Goal: Information Seeking & Learning: Learn about a topic

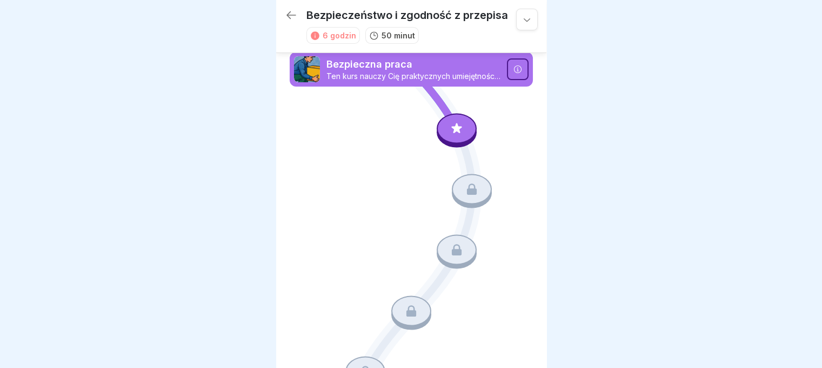
click at [450, 122] on div at bounding box center [457, 128] width 40 height 30
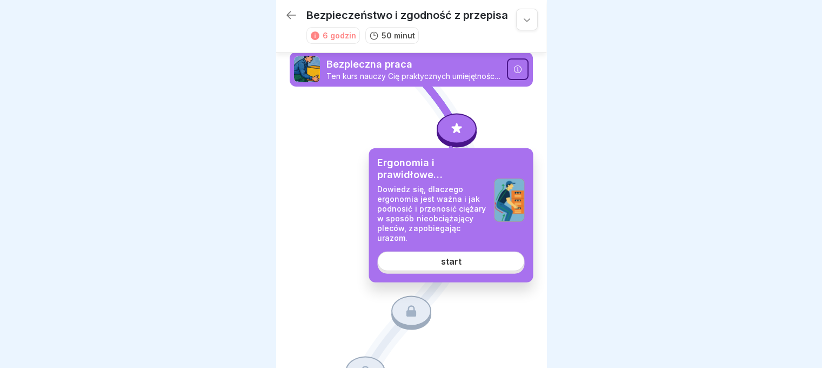
click at [454, 263] on font "start" at bounding box center [451, 261] width 21 height 11
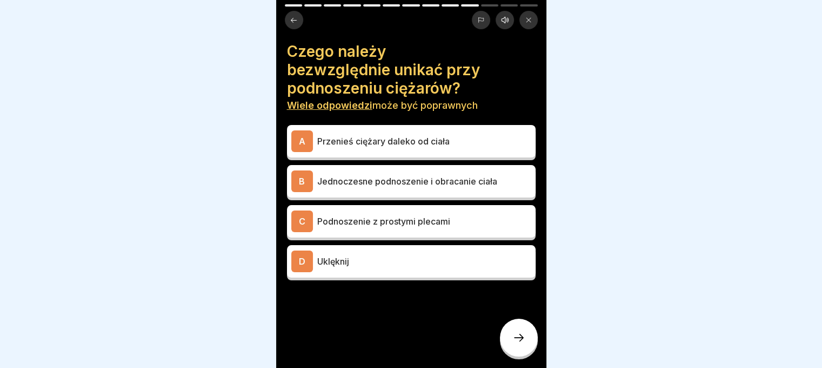
click at [427, 135] on p "Przenieś ciężary daleko od ciała" at bounding box center [424, 141] width 214 height 13
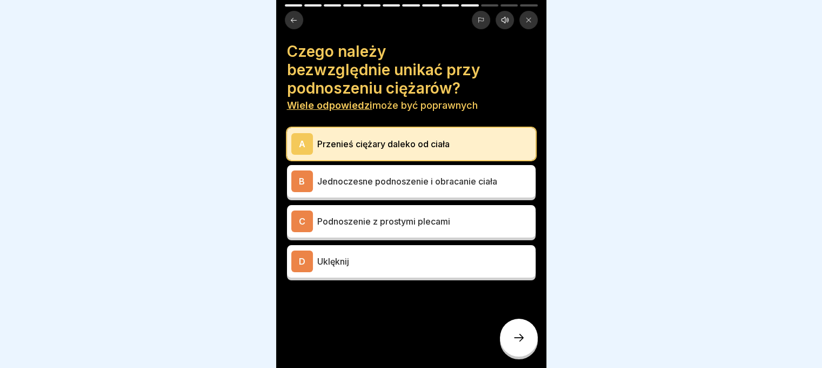
click at [422, 175] on p "Jednoczesne podnoszenie i obracanie ciała" at bounding box center [424, 181] width 214 height 13
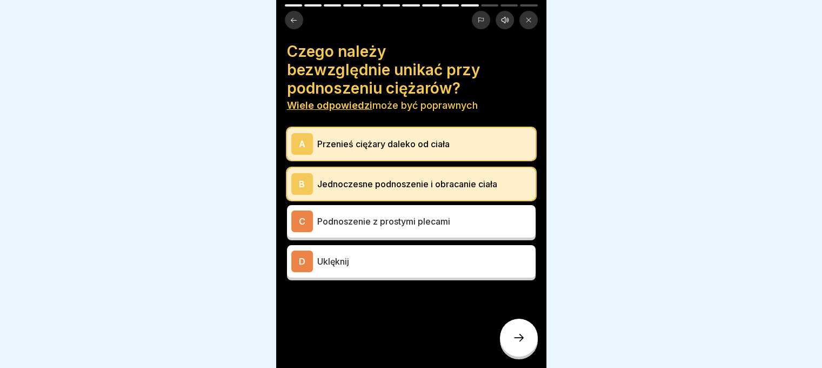
click at [418, 218] on font "Podnoszenie z prostymi plecami" at bounding box center [383, 221] width 133 height 11
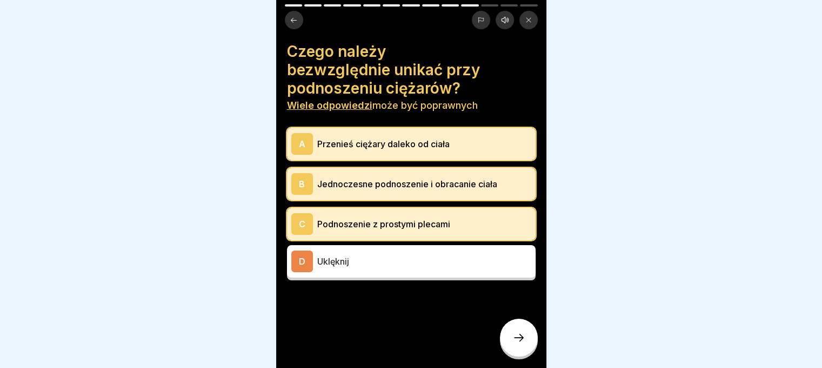
click at [522, 342] on icon at bounding box center [518, 337] width 13 height 13
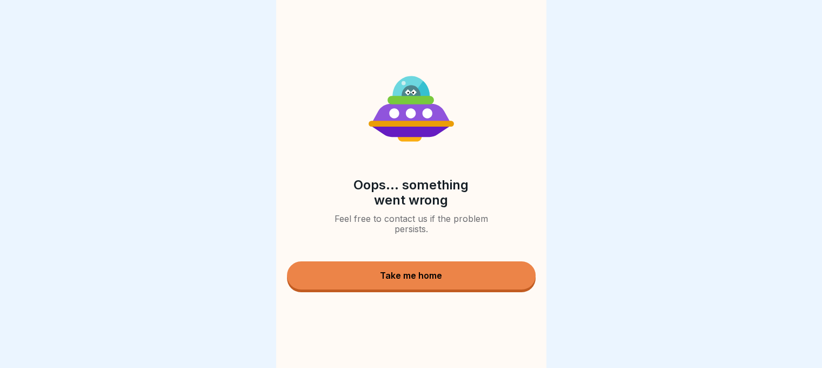
click at [432, 280] on div "Take me home" at bounding box center [411, 275] width 62 height 10
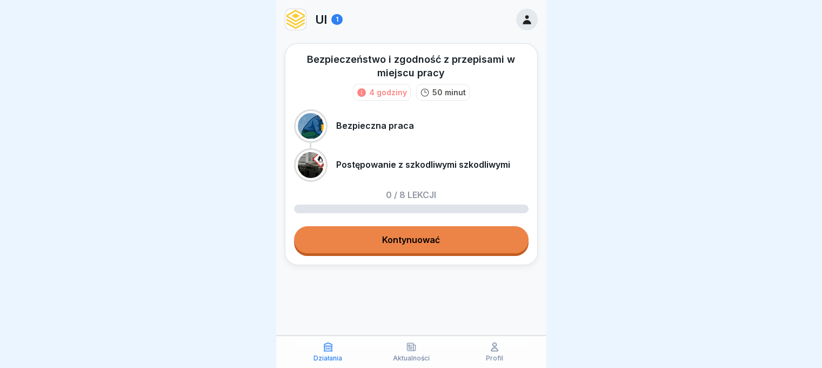
click at [455, 243] on link "Kontynuować" at bounding box center [411, 239] width 235 height 27
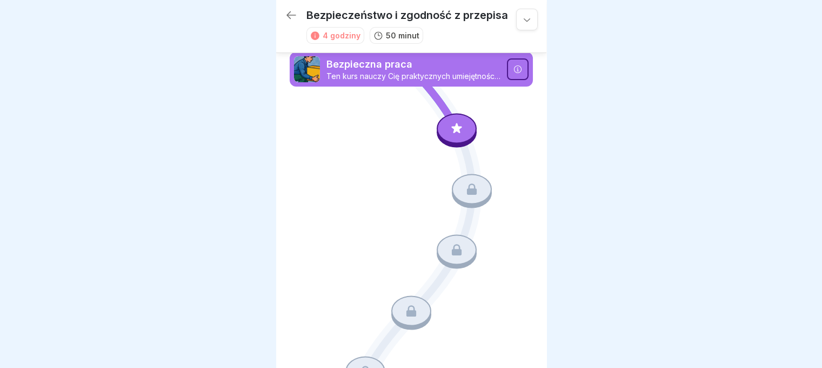
click at [451, 121] on div at bounding box center [457, 128] width 40 height 30
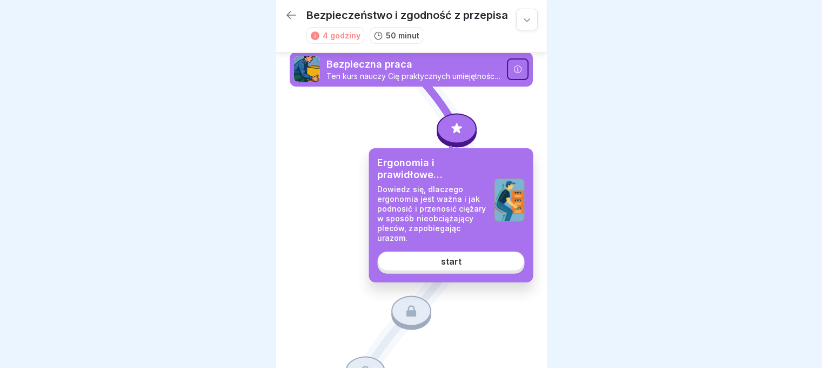
click at [462, 257] on link "start" at bounding box center [450, 260] width 147 height 19
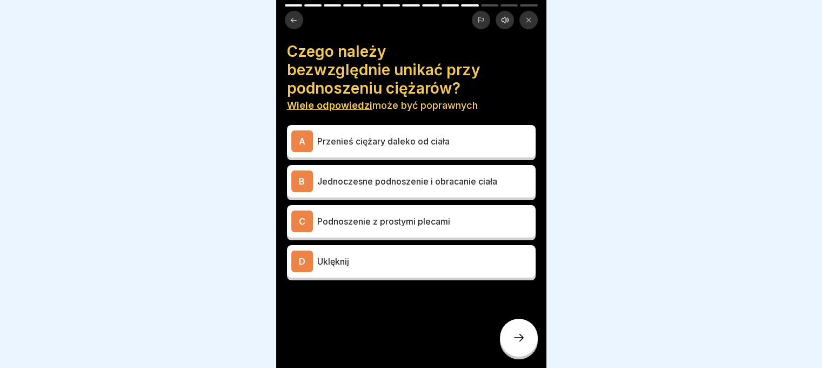
click at [367, 183] on font "Jednoczesne podnoszenie i obracanie ciała" at bounding box center [407, 181] width 180 height 11
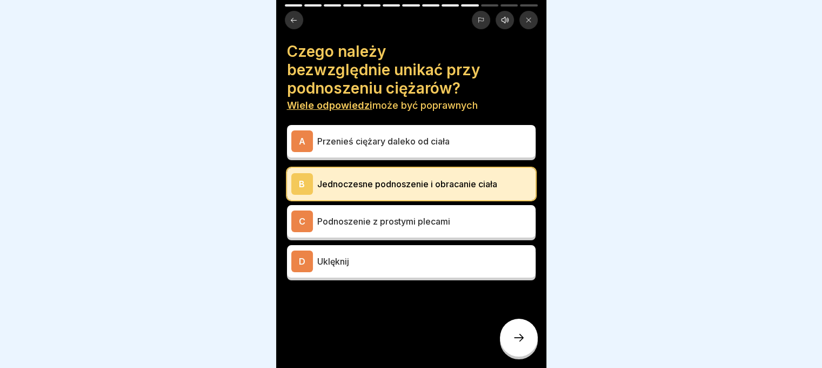
click at [358, 223] on font "Podnoszenie z prostymi plecami" at bounding box center [383, 221] width 133 height 11
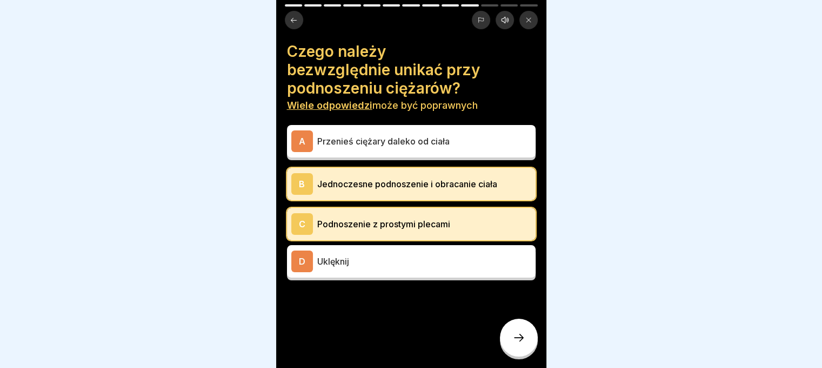
click at [352, 258] on p "Uklęknij" at bounding box center [424, 261] width 214 height 13
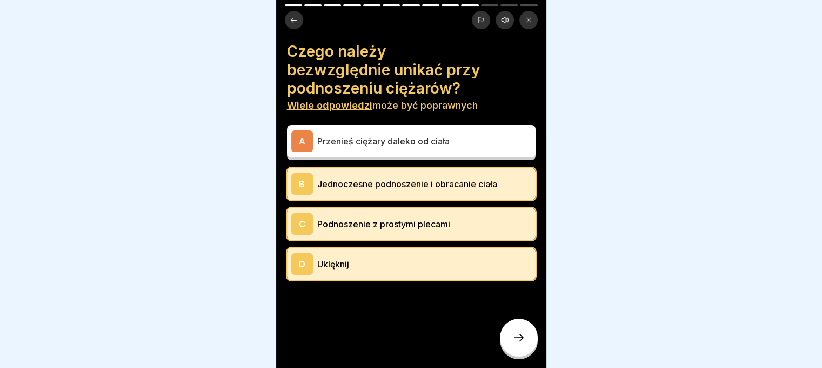
click at [517, 344] on icon at bounding box center [518, 337] width 13 height 13
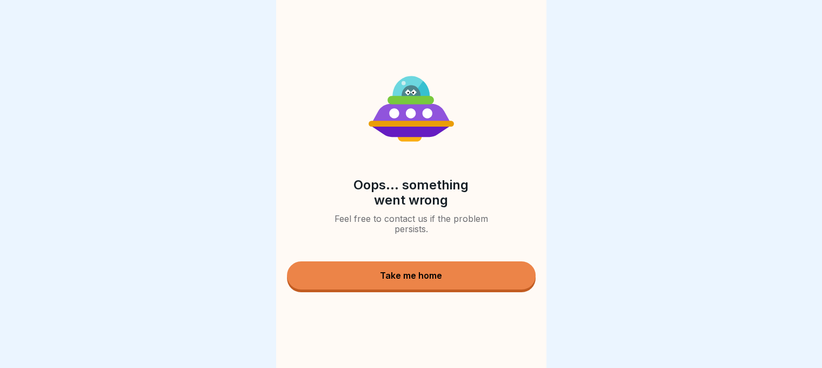
click at [372, 274] on button "Take me home" at bounding box center [411, 275] width 249 height 28
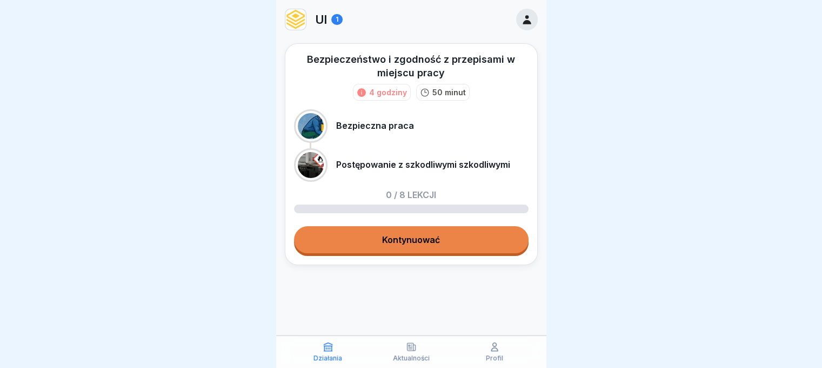
click at [417, 250] on link "Kontynuować" at bounding box center [411, 239] width 235 height 27
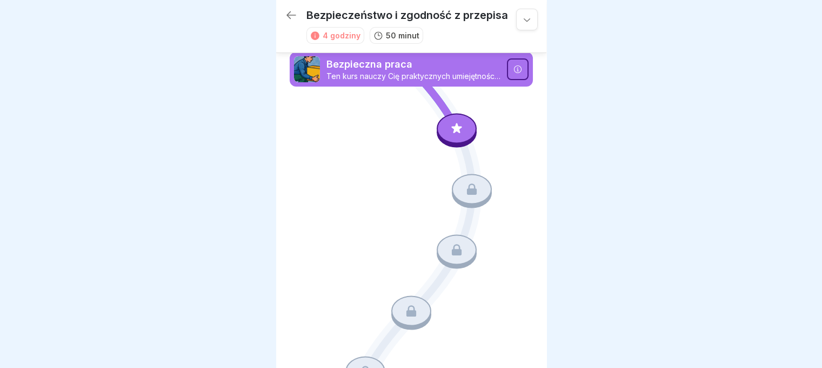
click at [450, 123] on icon at bounding box center [457, 128] width 14 height 14
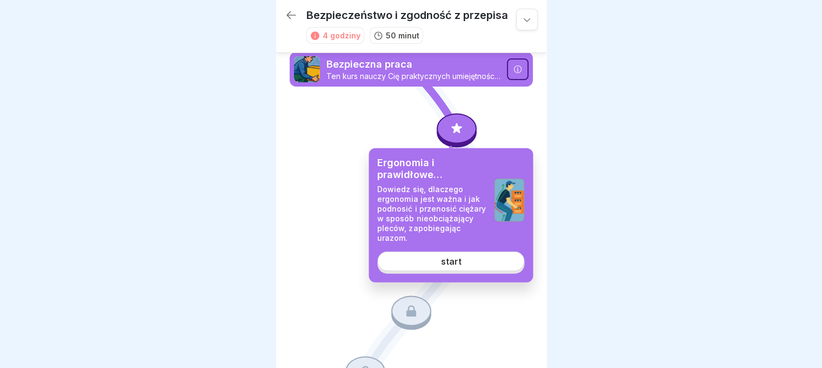
click at [459, 257] on font "start" at bounding box center [451, 261] width 21 height 11
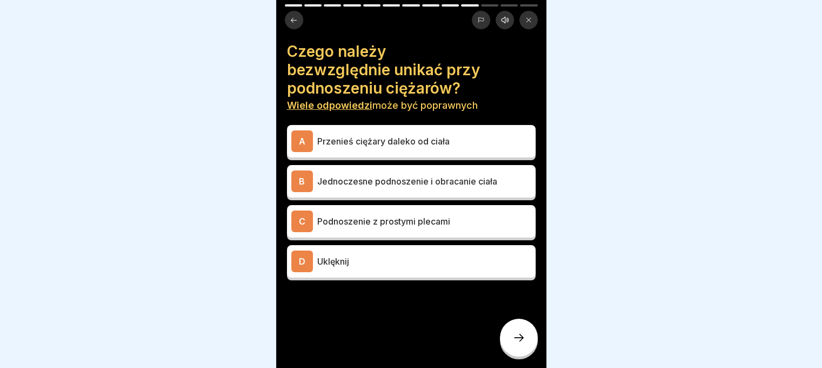
click at [418, 185] on font "Jednoczesne podnoszenie i obracanie ciała" at bounding box center [407, 181] width 180 height 11
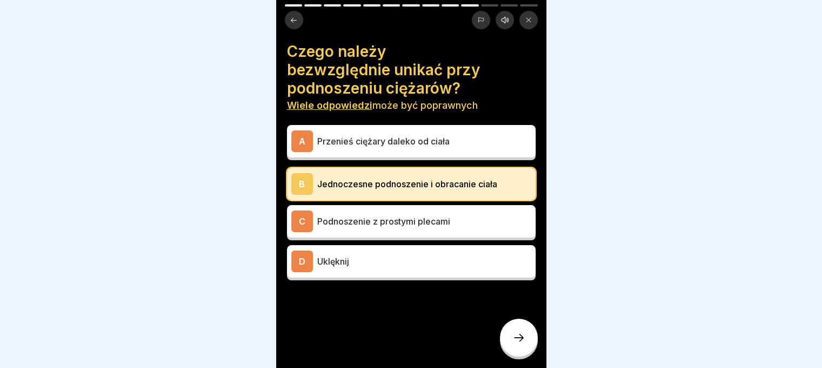
click at [376, 263] on p "Uklęknij" at bounding box center [424, 261] width 214 height 13
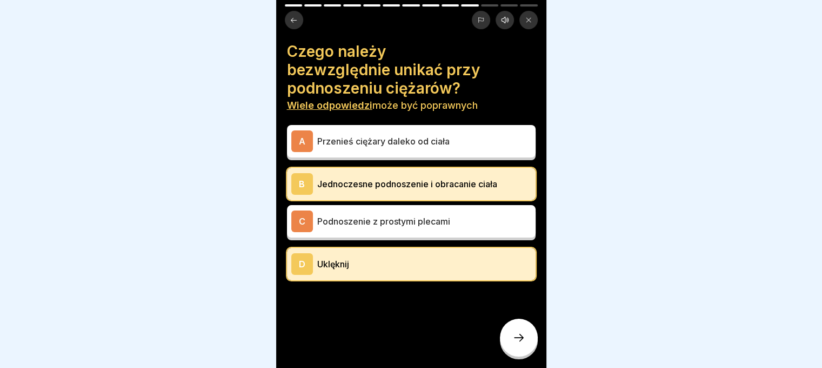
click at [519, 344] on icon at bounding box center [518, 337] width 13 height 13
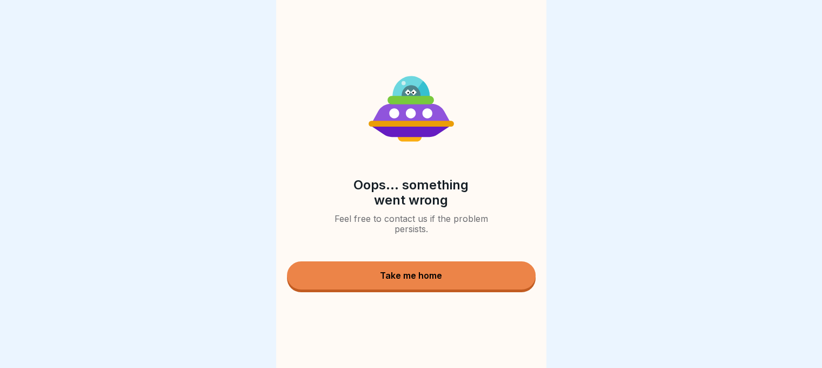
click at [445, 285] on button "Take me home" at bounding box center [411, 275] width 249 height 28
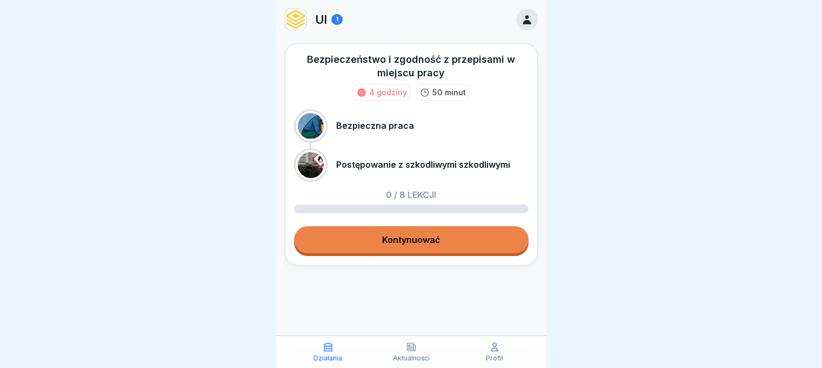
click at [402, 241] on font "Kontynuować" at bounding box center [411, 239] width 58 height 11
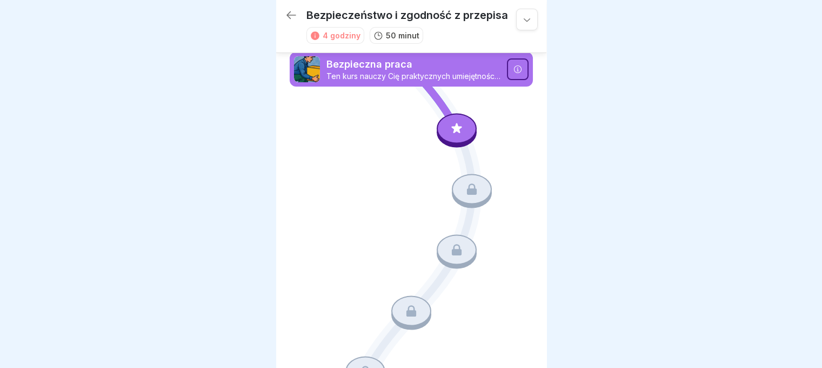
click at [437, 125] on div at bounding box center [457, 128] width 40 height 30
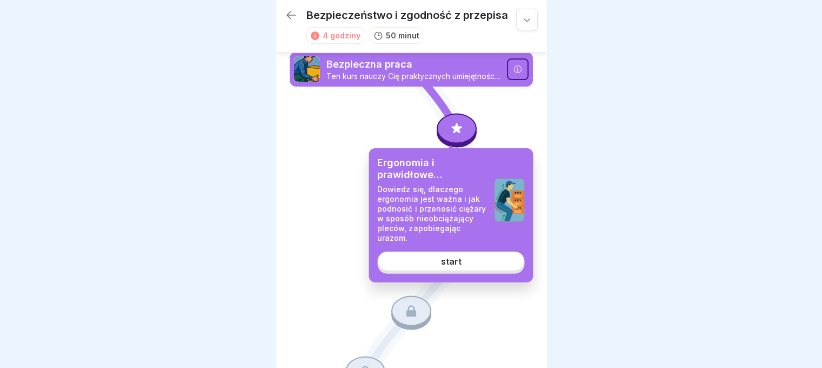
click at [483, 261] on link "start" at bounding box center [450, 260] width 147 height 19
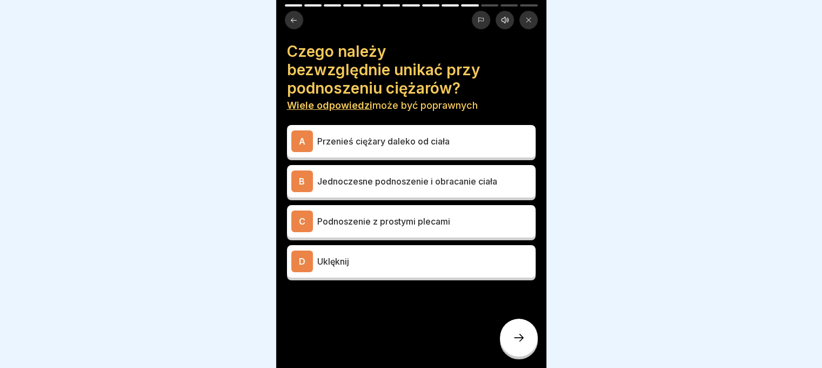
click at [355, 177] on font "Jednoczesne podnoszenie i obracanie ciała" at bounding box center [407, 181] width 180 height 11
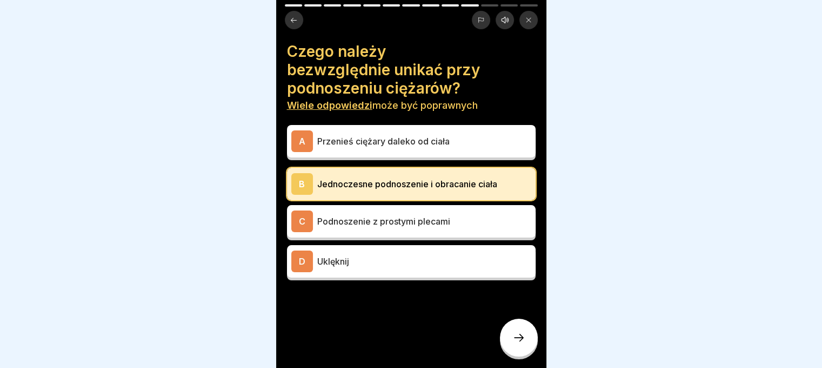
click at [387, 263] on p "Uklęknij" at bounding box center [424, 261] width 214 height 13
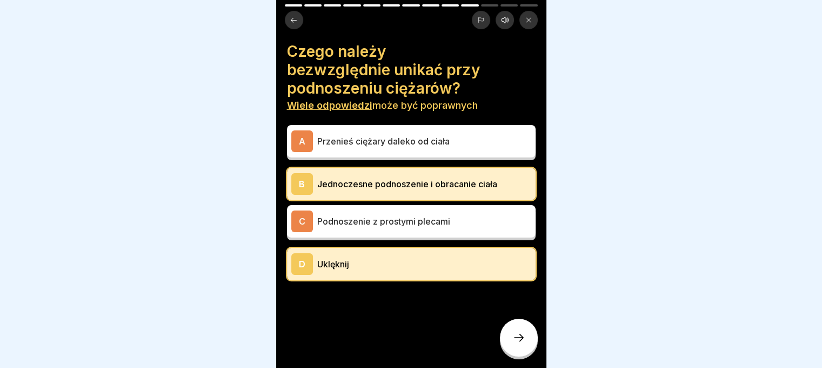
click at [461, 136] on p "Przenieś ciężary daleko od ciała" at bounding box center [424, 141] width 214 height 13
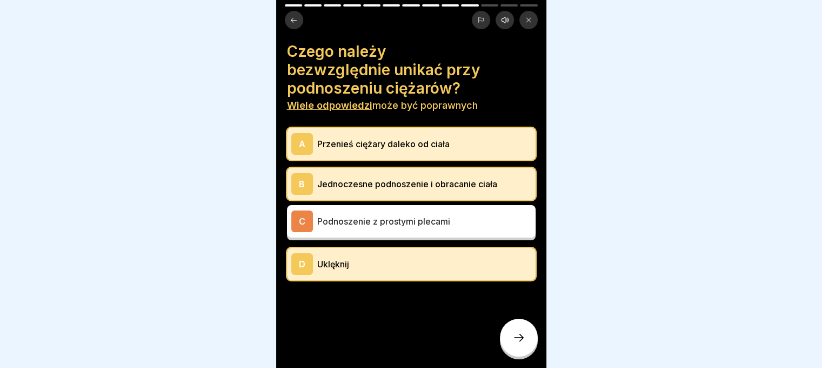
click at [517, 356] on div at bounding box center [519, 337] width 38 height 38
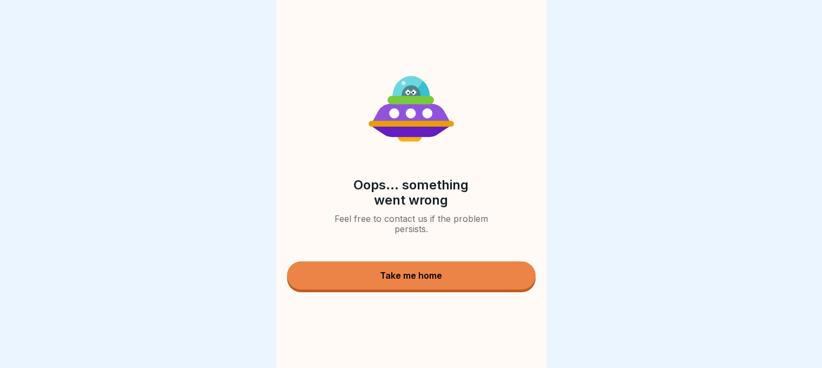
click at [480, 300] on div "Oops... something went wrong Feel free to contact us if the problem persists. T…" at bounding box center [411, 184] width 270 height 368
click at [487, 281] on button "Take me home" at bounding box center [411, 275] width 249 height 28
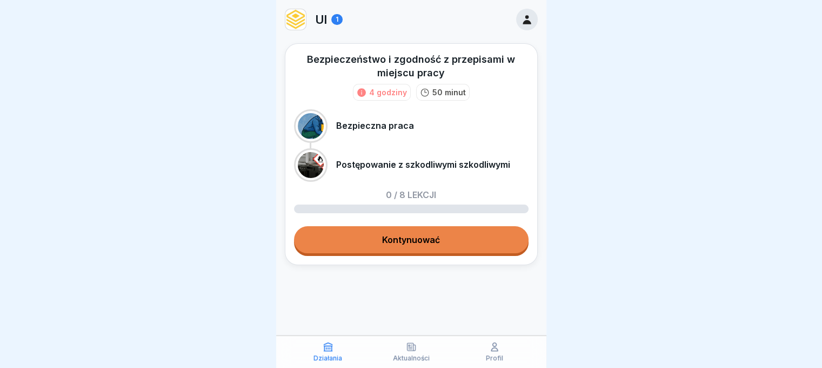
click at [468, 240] on link "Kontynuować" at bounding box center [411, 239] width 235 height 27
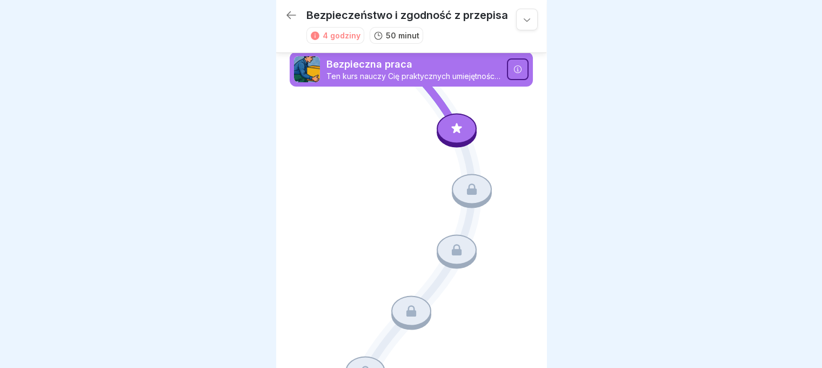
click at [514, 69] on icon at bounding box center [518, 69] width 9 height 9
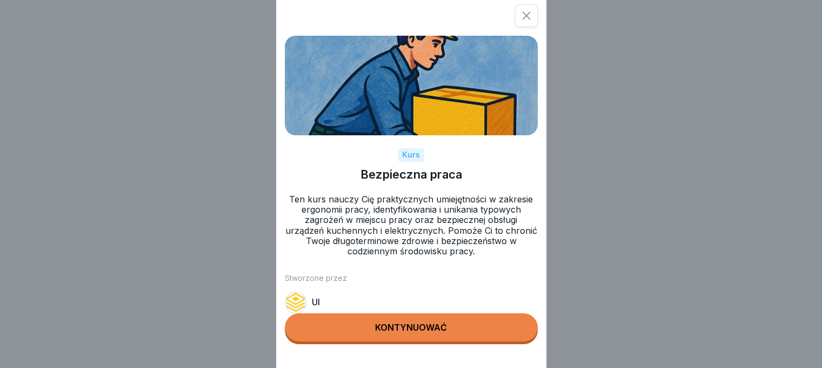
scroll to position [8, 0]
click at [469, 339] on button "Kontynuować" at bounding box center [411, 327] width 253 height 28
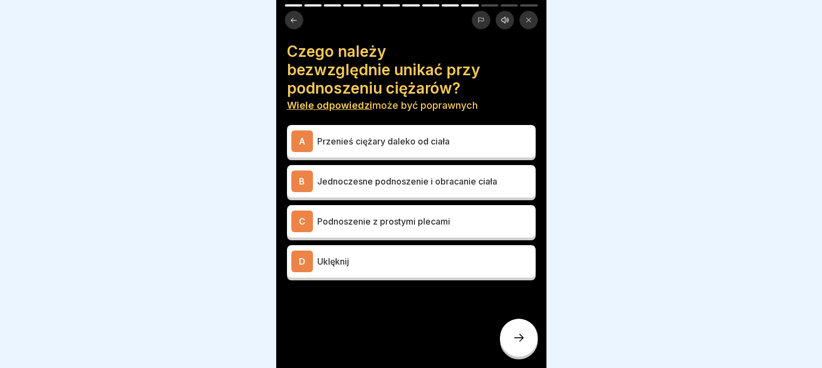
click at [505, 16] on icon at bounding box center [505, 20] width 9 height 9
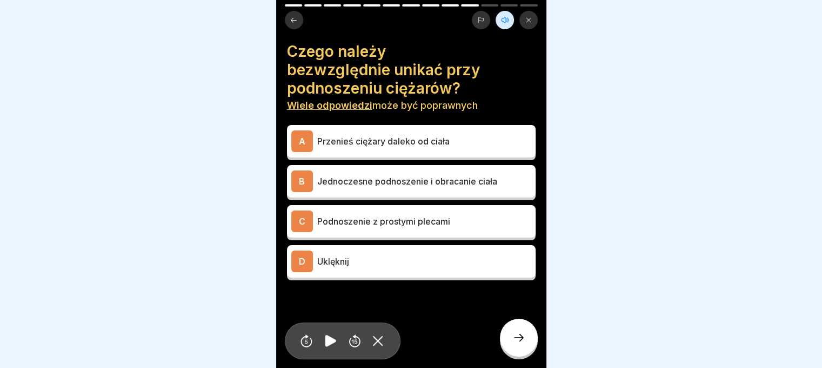
click at [327, 334] on icon at bounding box center [330, 340] width 21 height 17
click at [609, 71] on div at bounding box center [411, 184] width 822 height 368
click at [390, 176] on font "Jednoczesne podnoszenie i obracanie ciała" at bounding box center [407, 181] width 180 height 11
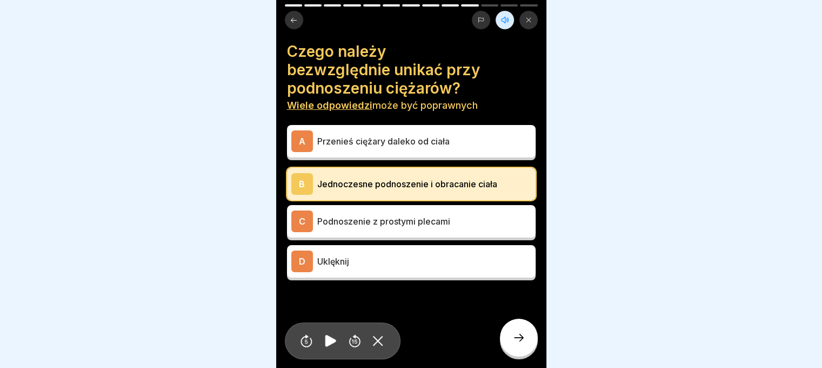
click at [401, 136] on font "Przenieś ciężary daleko od ciała" at bounding box center [383, 141] width 132 height 11
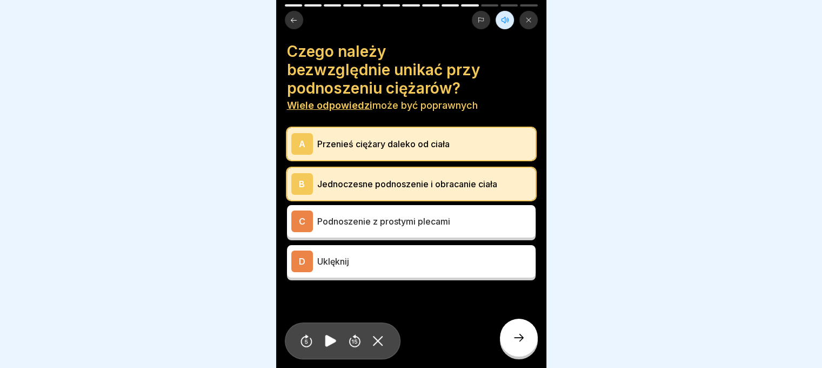
click at [514, 334] on icon at bounding box center [518, 337] width 13 height 13
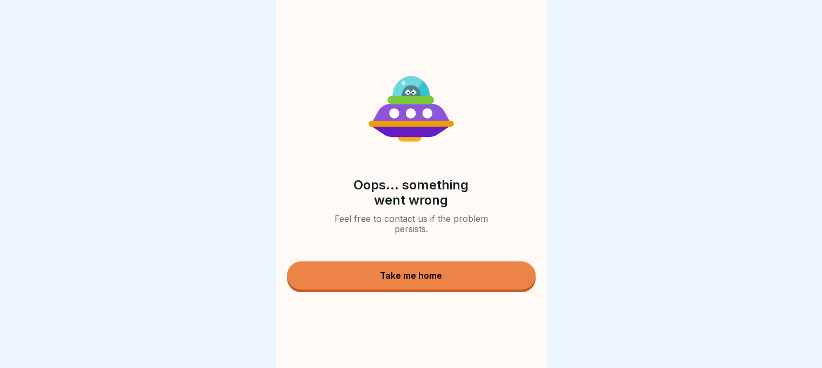
click at [471, 268] on button "Take me home" at bounding box center [411, 275] width 249 height 28
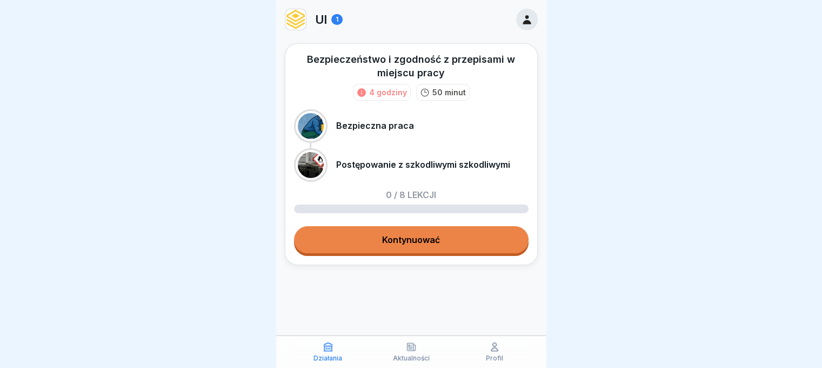
drag, startPoint x: 446, startPoint y: 236, endPoint x: 445, endPoint y: 222, distance: 13.5
click at [447, 236] on link "Kontynuować" at bounding box center [411, 239] width 235 height 27
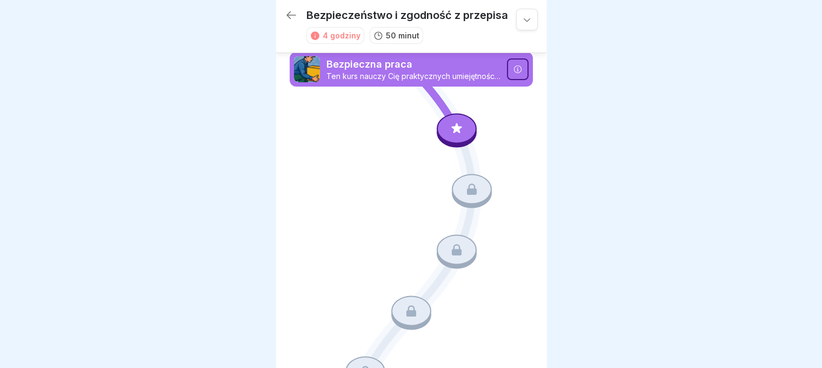
click at [451, 131] on icon at bounding box center [457, 128] width 14 height 14
click at [524, 18] on icon at bounding box center [527, 19] width 6 height 3
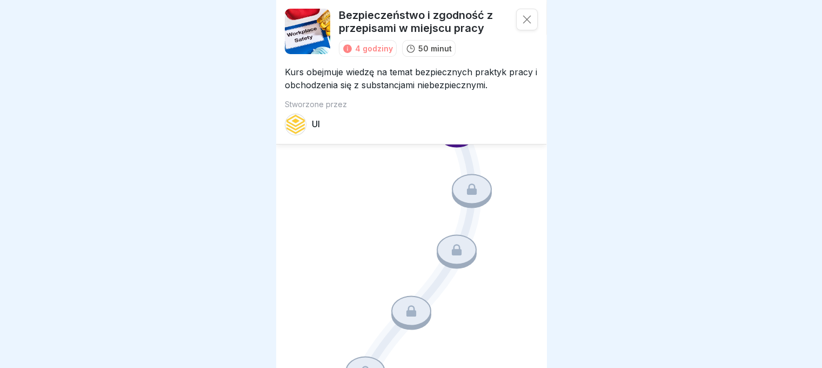
click at [522, 18] on icon at bounding box center [527, 19] width 11 height 11
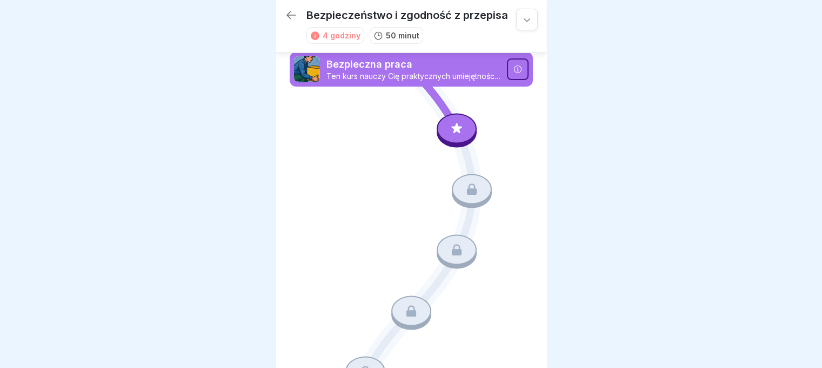
click at [524, 18] on icon at bounding box center [527, 19] width 6 height 3
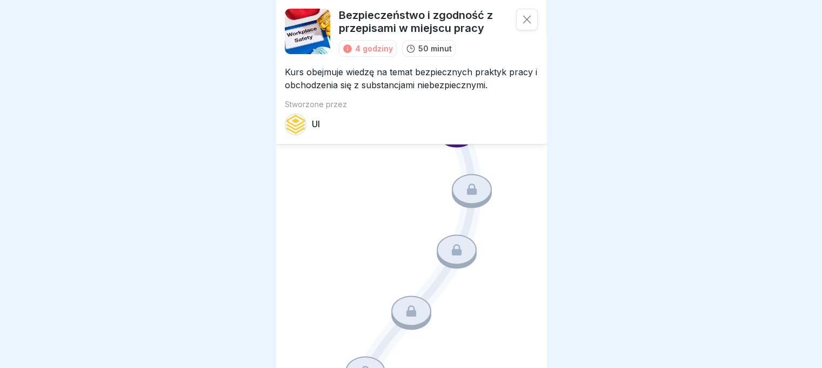
click at [644, 136] on div at bounding box center [411, 184] width 822 height 368
click at [524, 21] on div at bounding box center [527, 20] width 22 height 22
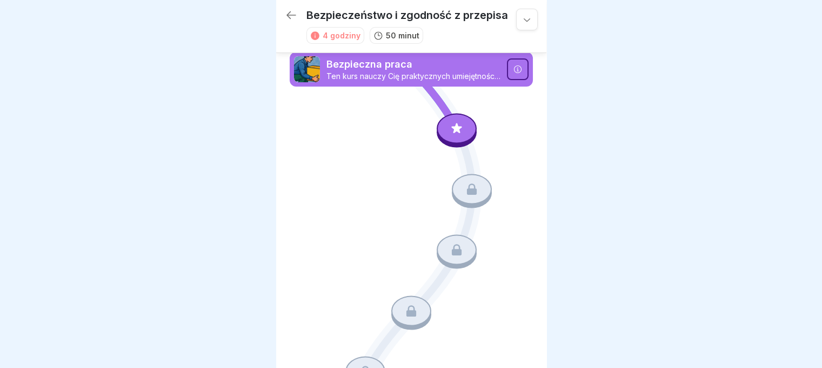
click at [454, 121] on div at bounding box center [457, 128] width 40 height 30
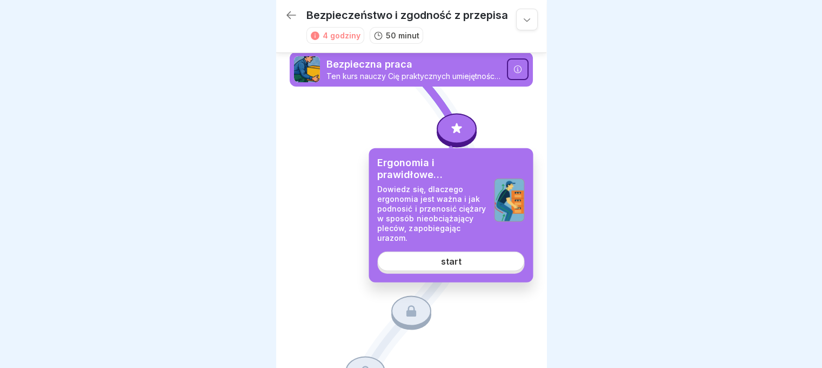
click at [466, 261] on link "start" at bounding box center [450, 260] width 147 height 19
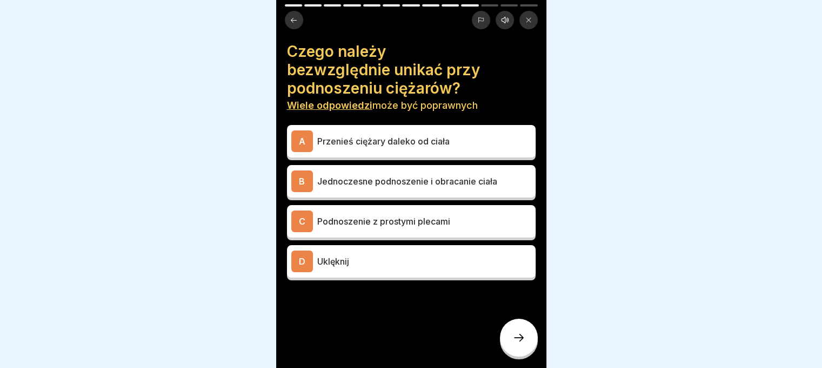
click at [473, 271] on div "D Uklęknij" at bounding box center [411, 261] width 240 height 22
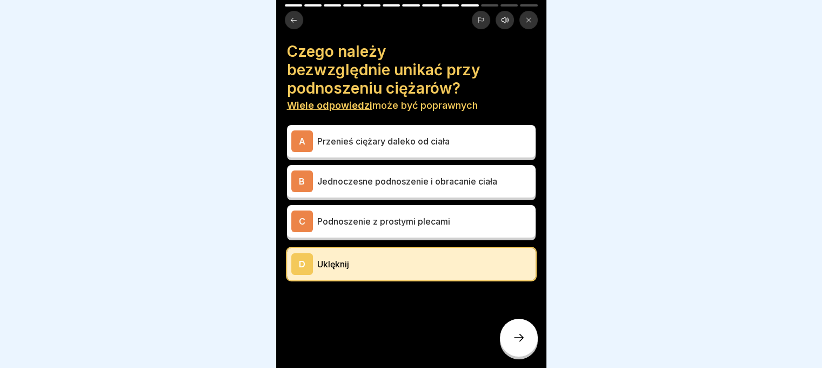
click at [489, 182] on font "Jednoczesne podnoszenie i obracanie ciała" at bounding box center [407, 181] width 180 height 11
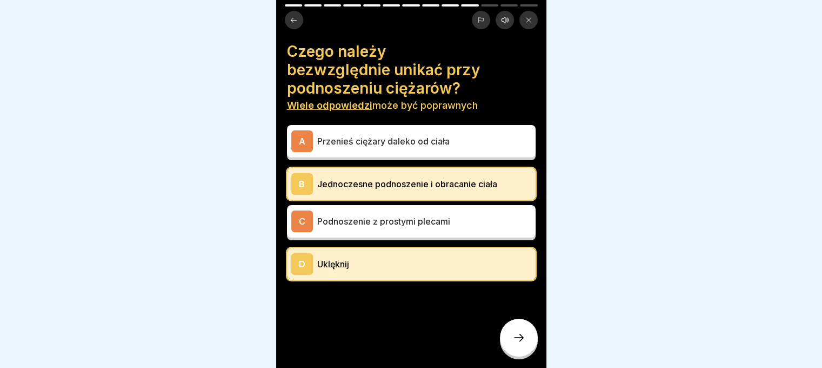
click at [513, 352] on div at bounding box center [519, 337] width 38 height 38
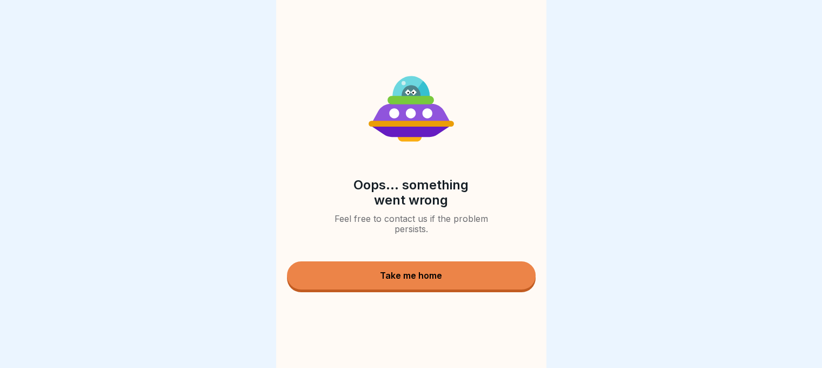
click at [475, 282] on button "Take me home" at bounding box center [411, 275] width 249 height 28
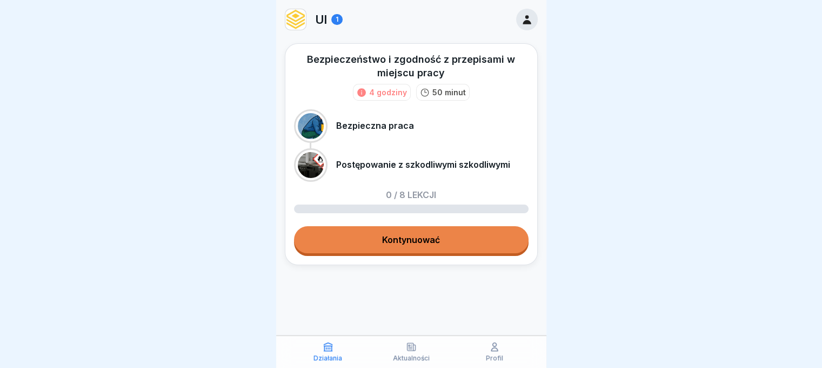
click at [462, 247] on link "Kontynuować" at bounding box center [411, 239] width 235 height 27
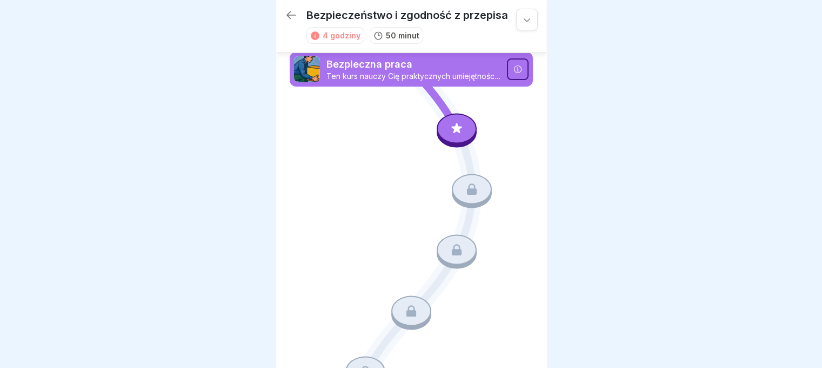
click at [450, 124] on icon at bounding box center [457, 128] width 14 height 14
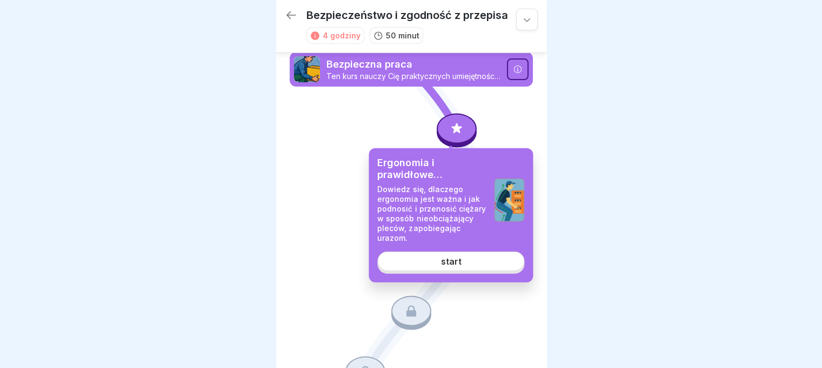
click at [450, 258] on font "start" at bounding box center [451, 261] width 21 height 11
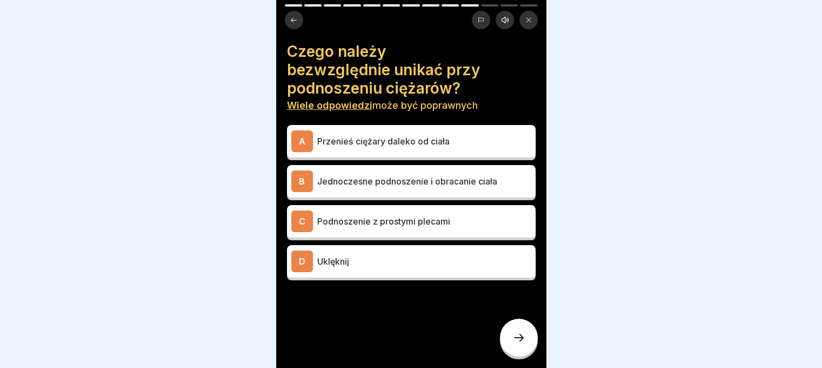
click at [444, 256] on p "Uklęknij" at bounding box center [424, 261] width 214 height 13
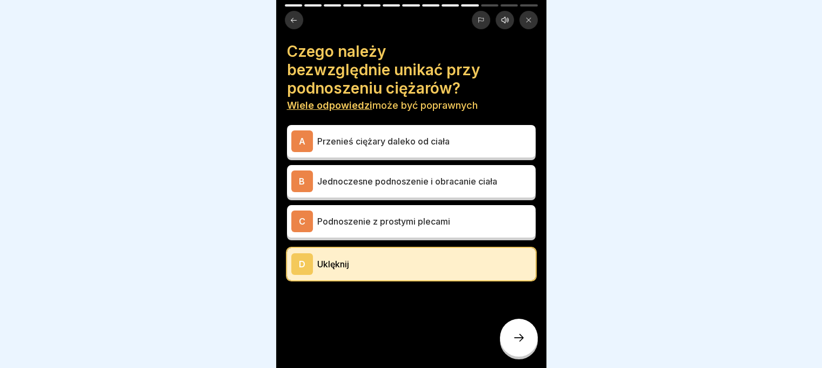
click at [445, 149] on div "A Przenieś ciężary daleko od ciała" at bounding box center [411, 141] width 240 height 22
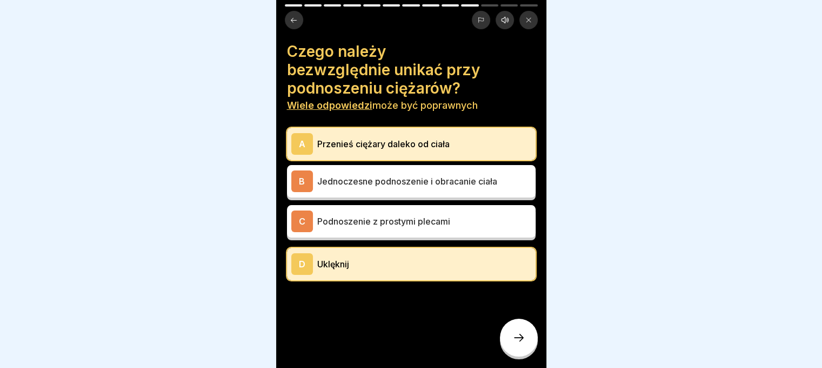
click at [517, 344] on icon at bounding box center [518, 337] width 13 height 13
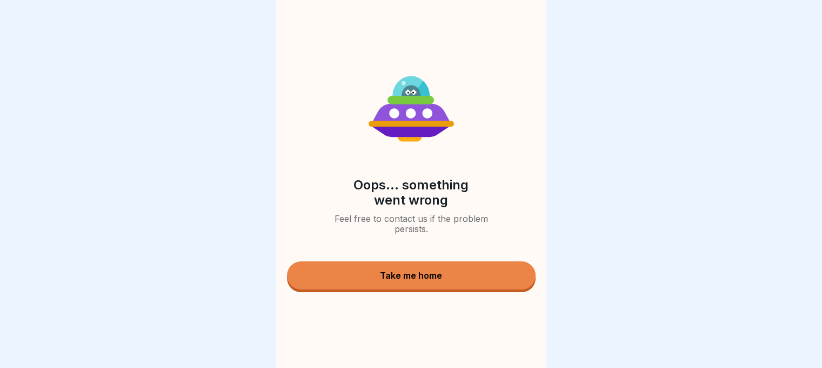
click at [467, 277] on button "Take me home" at bounding box center [411, 275] width 249 height 28
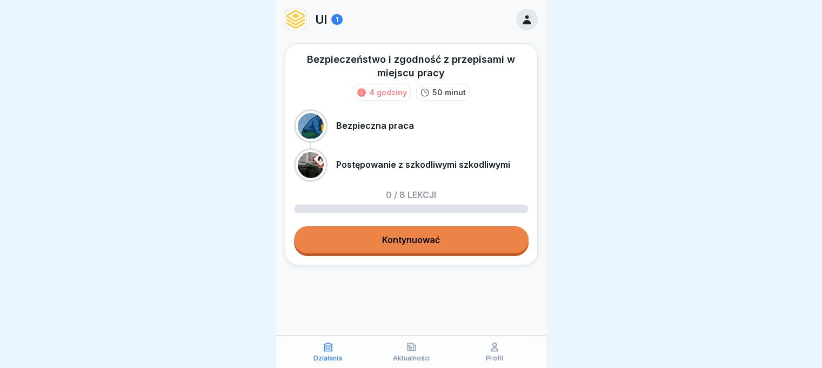
click at [436, 244] on link "Kontynuować" at bounding box center [411, 239] width 235 height 27
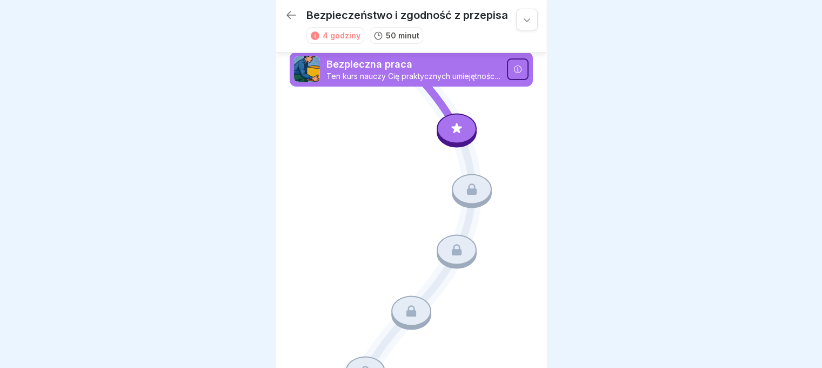
click at [454, 129] on icon at bounding box center [457, 128] width 14 height 14
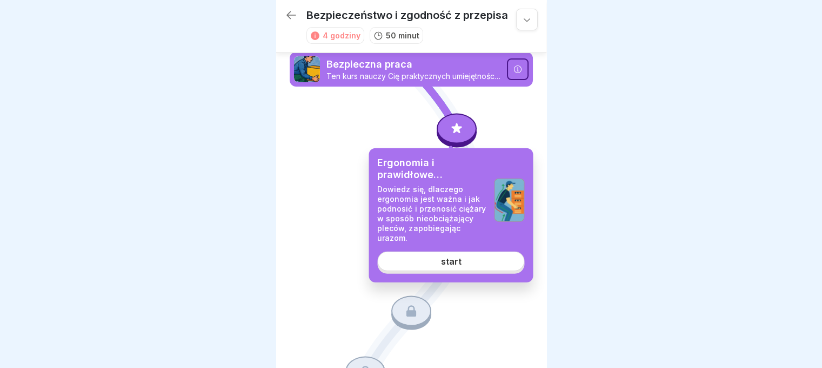
click at [461, 261] on font "start" at bounding box center [451, 261] width 21 height 11
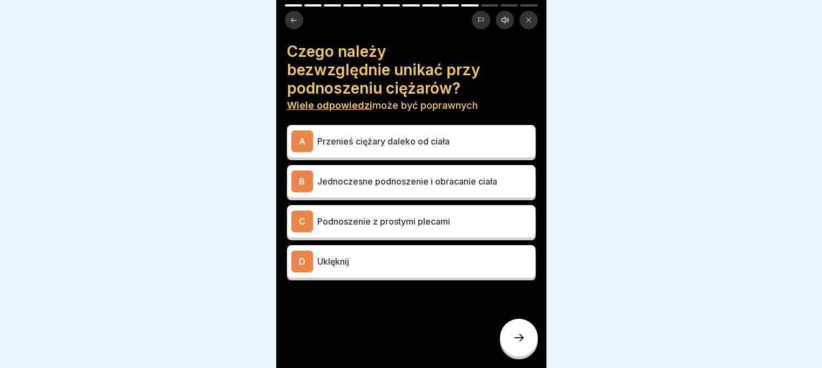
click at [414, 140] on font "Przenieś ciężary daleko od ciała" at bounding box center [383, 141] width 132 height 11
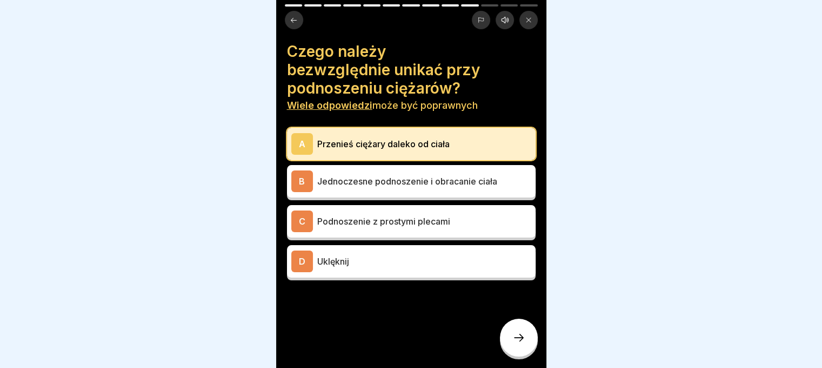
click at [339, 264] on font "Uklęknij" at bounding box center [333, 261] width 32 height 11
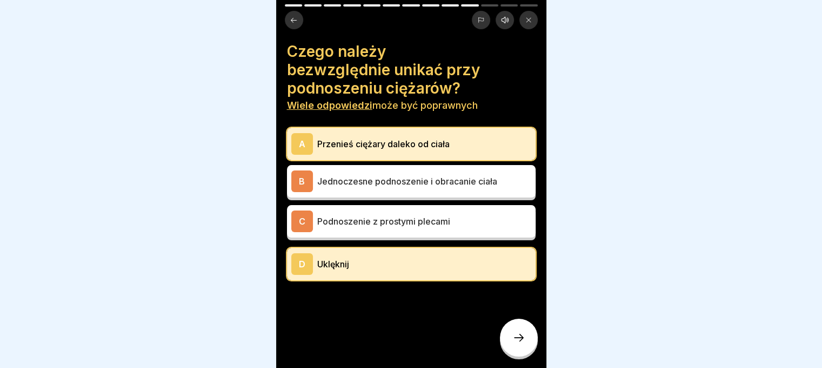
click at [521, 343] on icon at bounding box center [518, 337] width 13 height 13
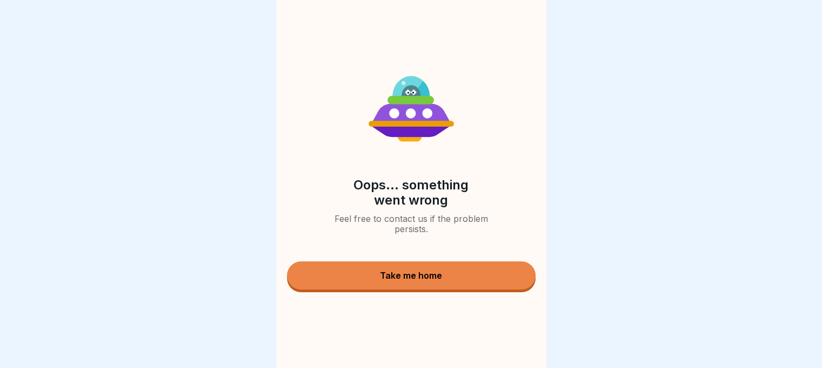
click at [452, 281] on button "Take me home" at bounding box center [411, 275] width 249 height 28
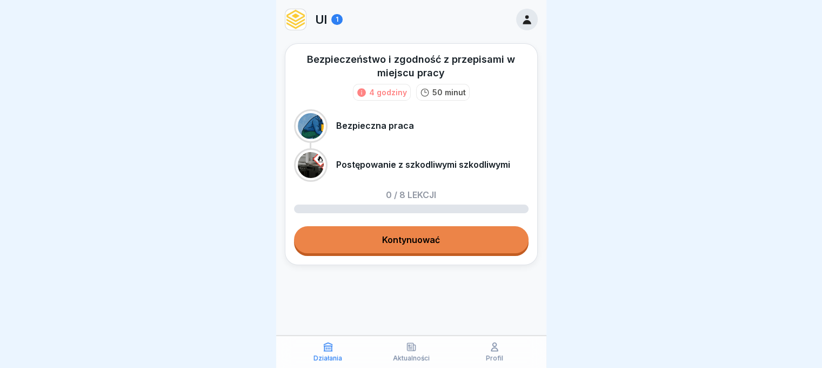
click at [428, 242] on font "Kontynuować" at bounding box center [411, 239] width 58 height 11
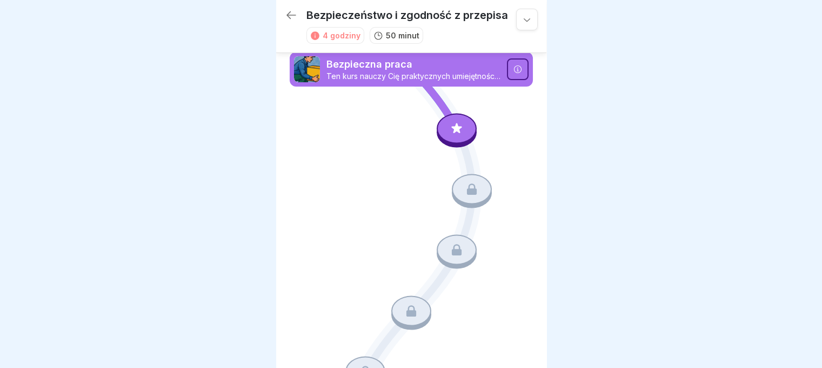
click at [445, 137] on div at bounding box center [457, 128] width 40 height 30
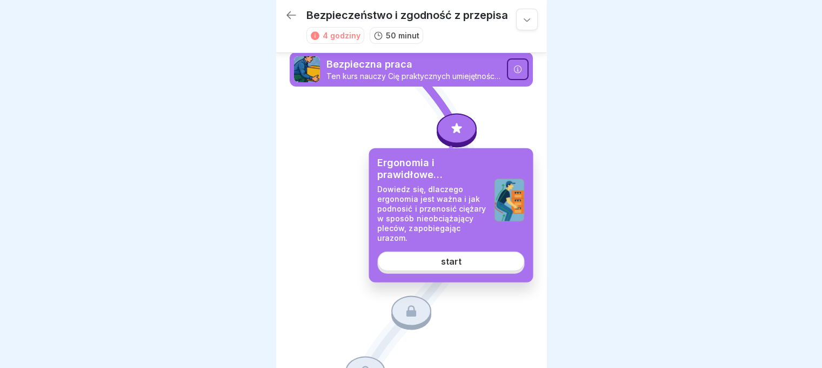
click at [455, 258] on font "start" at bounding box center [451, 261] width 21 height 11
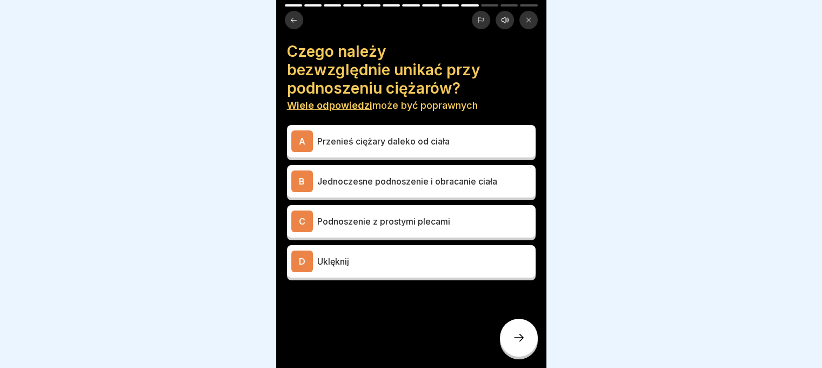
click at [502, 178] on p "Jednoczesne podnoszenie i obracanie ciała" at bounding box center [424, 181] width 214 height 13
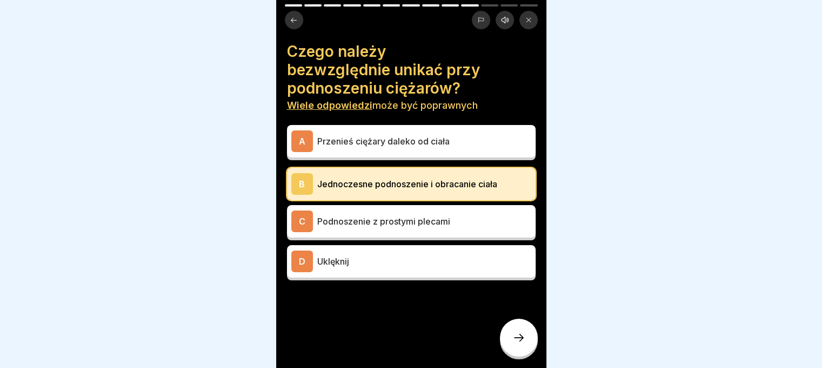
click at [367, 212] on div "C Podnoszenie z prostymi plecami" at bounding box center [411, 221] width 240 height 22
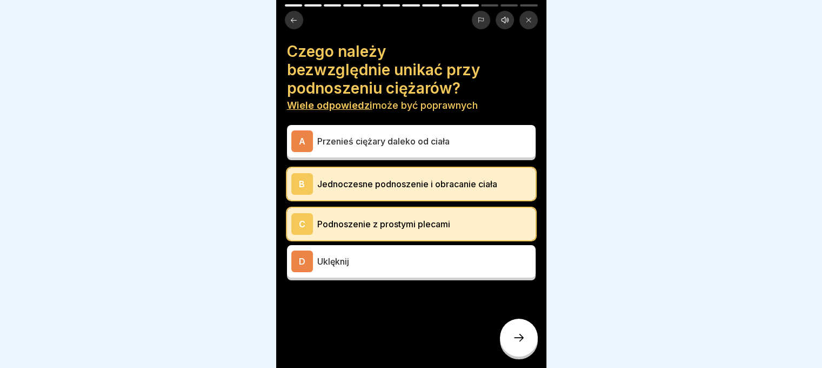
click at [529, 337] on div at bounding box center [519, 337] width 38 height 38
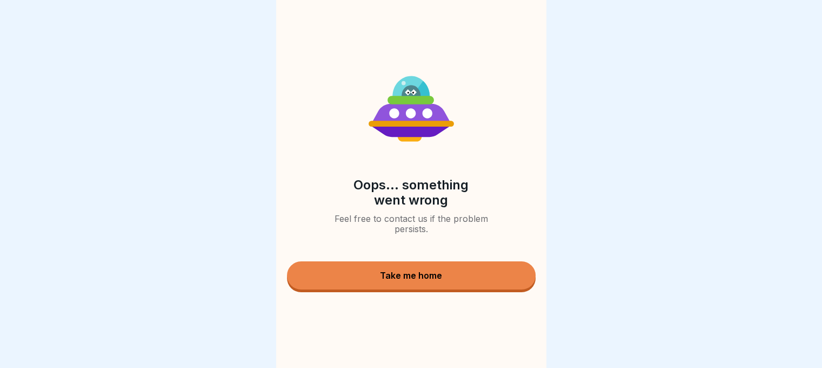
click at [453, 285] on button "Take me home" at bounding box center [411, 275] width 249 height 28
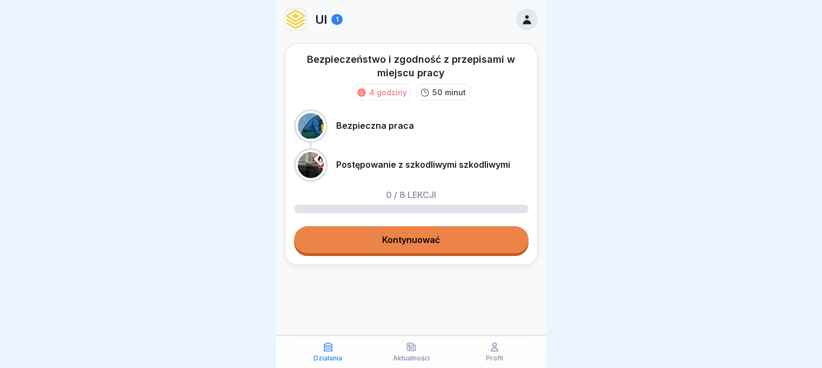
click at [387, 232] on link "Kontynuować" at bounding box center [411, 239] width 235 height 27
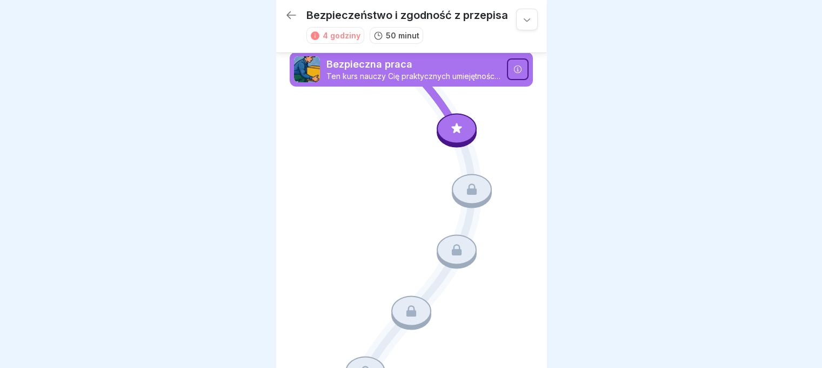
click at [462, 131] on div at bounding box center [457, 128] width 40 height 30
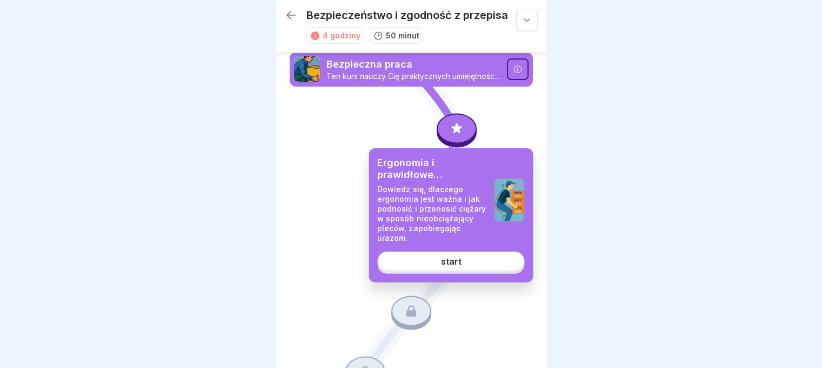
click at [458, 258] on font "start" at bounding box center [451, 261] width 21 height 11
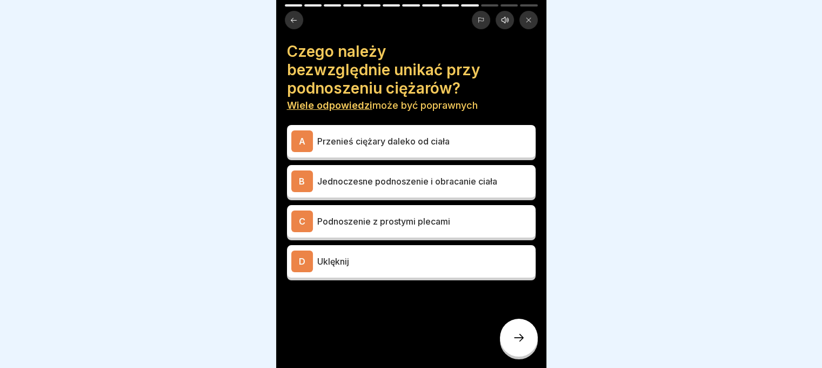
click at [474, 250] on div "D Uklęknij" at bounding box center [411, 261] width 240 height 22
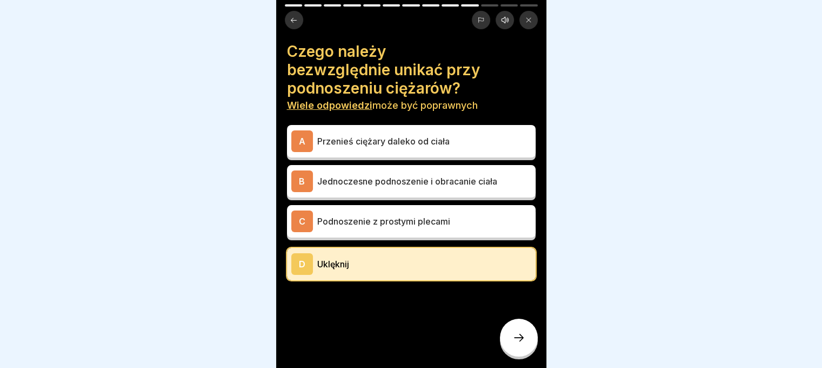
click at [379, 129] on div "A Przenieś ciężary daleko od ciała" at bounding box center [411, 141] width 249 height 32
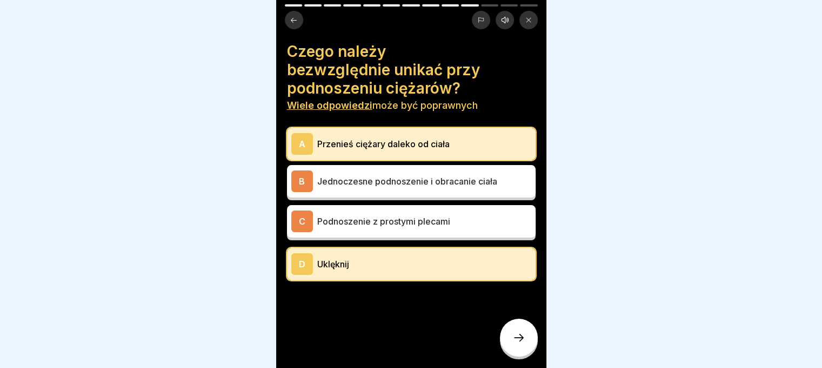
click at [531, 356] on div at bounding box center [519, 337] width 38 height 38
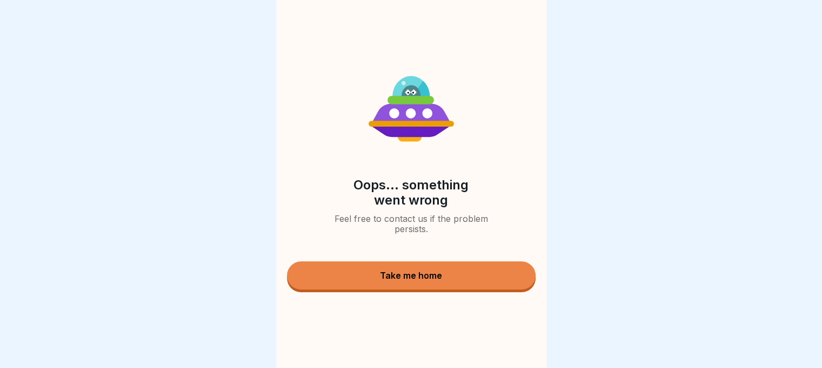
click at [395, 277] on div "Take me home" at bounding box center [411, 275] width 62 height 10
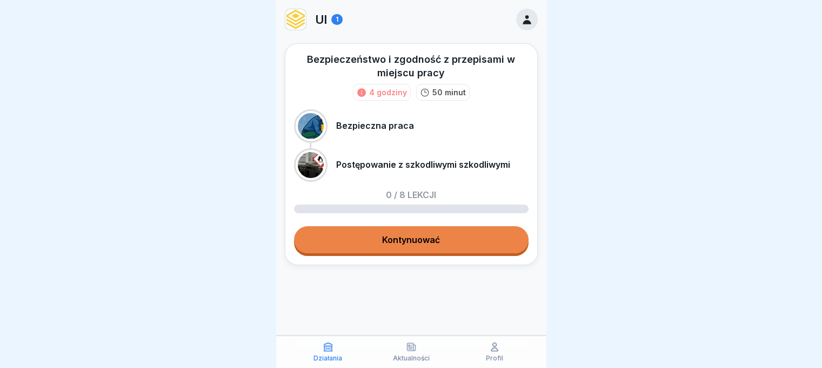
click at [436, 241] on font "Kontynuować" at bounding box center [411, 239] width 58 height 11
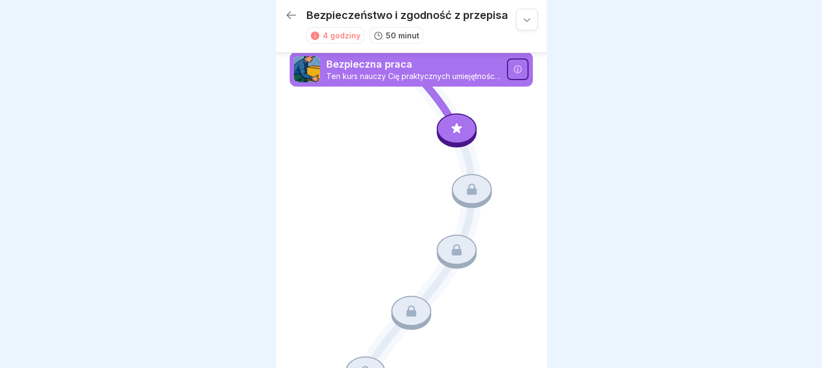
click at [450, 123] on icon at bounding box center [457, 128] width 14 height 14
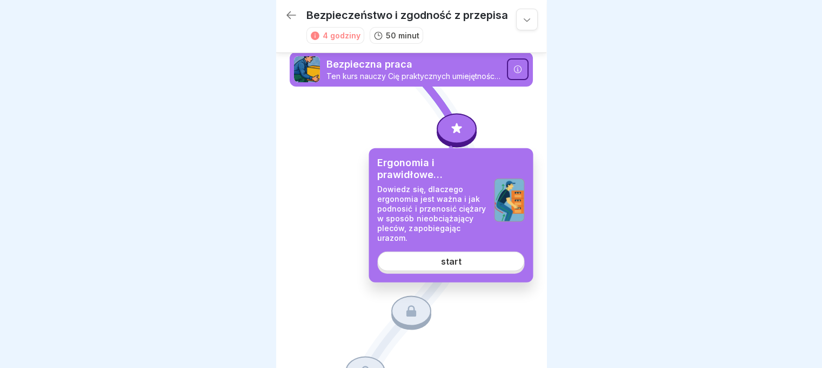
click at [453, 270] on link "start" at bounding box center [450, 260] width 147 height 19
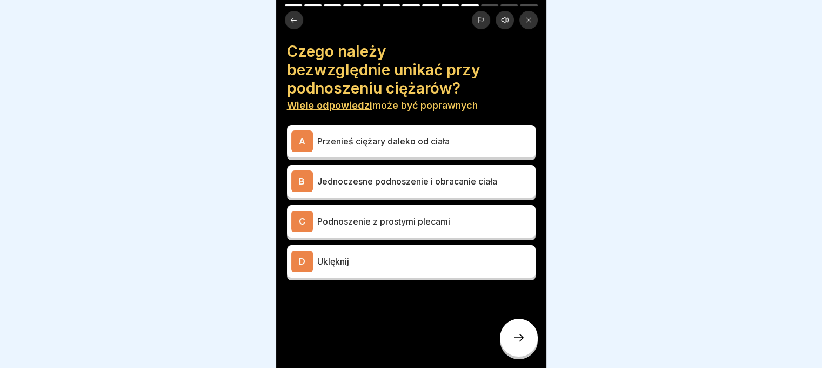
click at [439, 185] on font "Jednoczesne podnoszenie i obracanie ciała" at bounding box center [407, 181] width 180 height 11
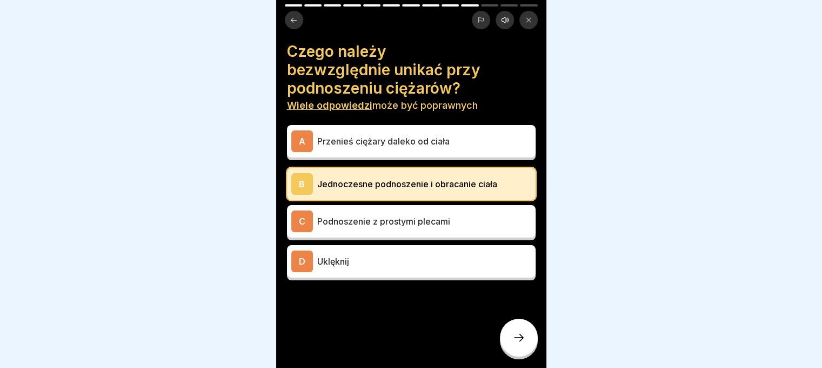
click at [427, 247] on div "D Uklęknij" at bounding box center [411, 261] width 249 height 32
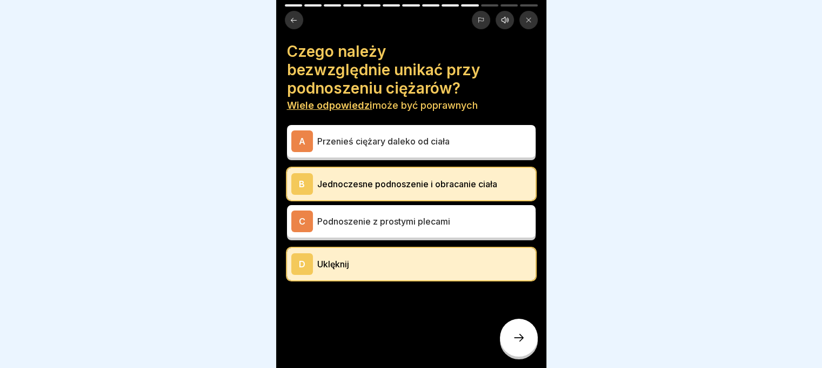
click at [528, 343] on div at bounding box center [519, 337] width 38 height 38
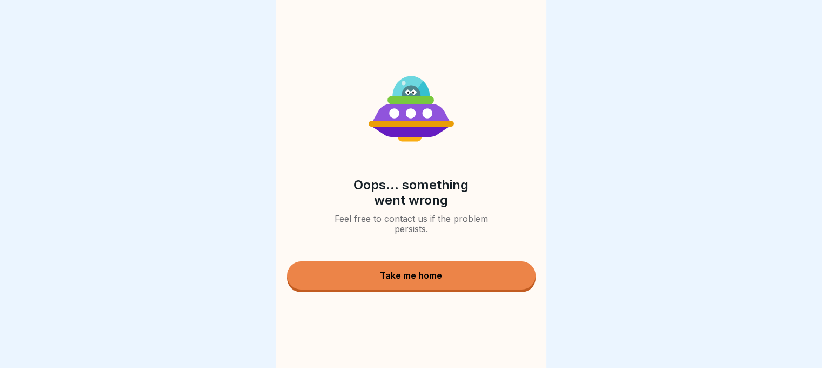
click at [383, 279] on div "Take me home" at bounding box center [411, 275] width 62 height 10
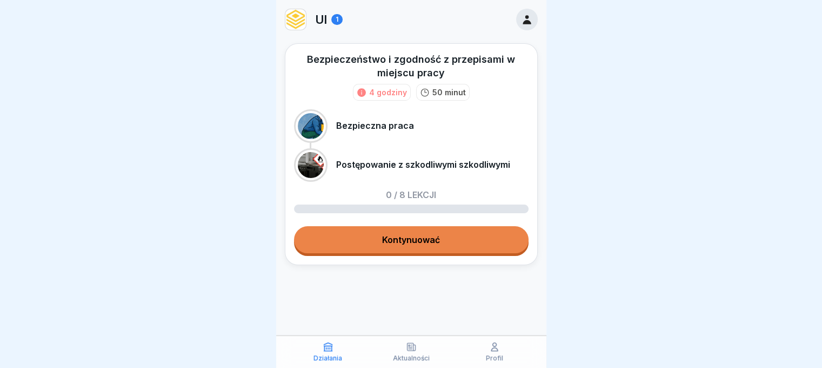
click at [407, 234] on link "Kontynuować" at bounding box center [411, 239] width 235 height 27
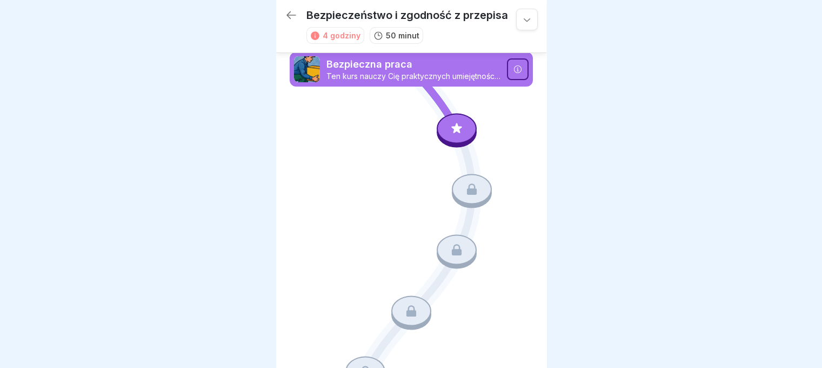
click at [451, 130] on icon at bounding box center [457, 128] width 14 height 14
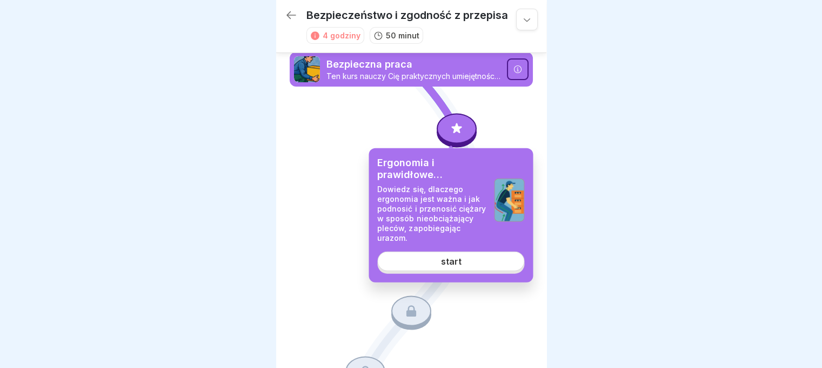
click at [504, 263] on link "start" at bounding box center [450, 260] width 147 height 19
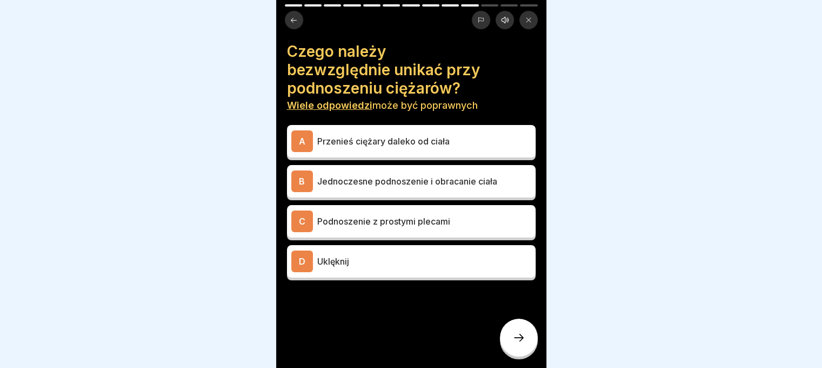
click at [487, 6] on div at bounding box center [489, 5] width 17 height 2
click at [505, 2] on div "Czego należy bezwzględnie unikać przy podnoszeniu ciężarów? Wiele odpowiedzi mo…" at bounding box center [411, 184] width 270 height 368
click at [298, 18] on button at bounding box center [294, 20] width 18 height 18
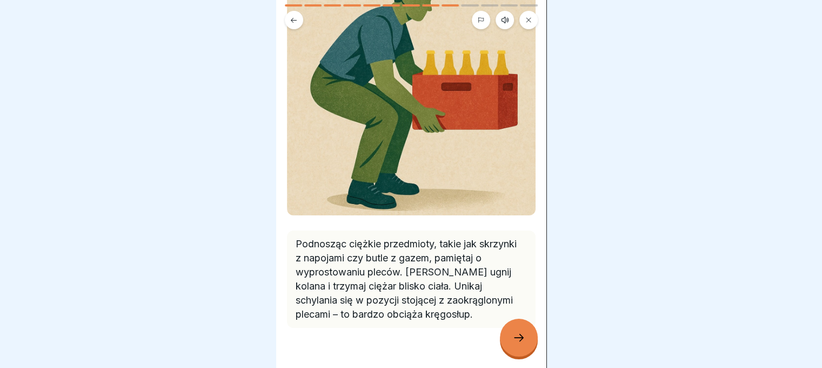
scroll to position [177, 0]
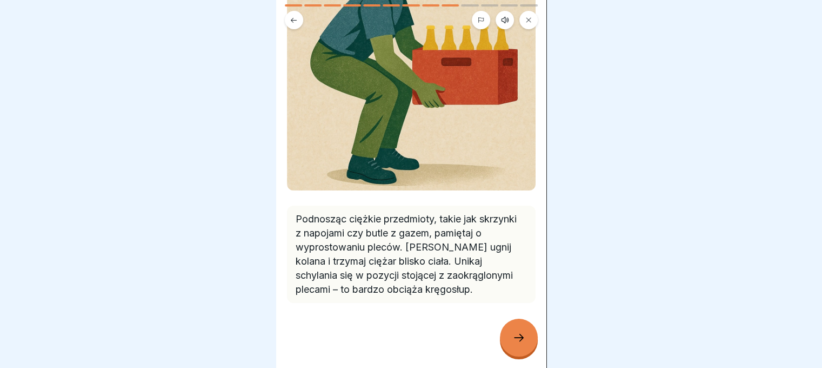
click at [524, 344] on icon at bounding box center [518, 337] width 13 height 13
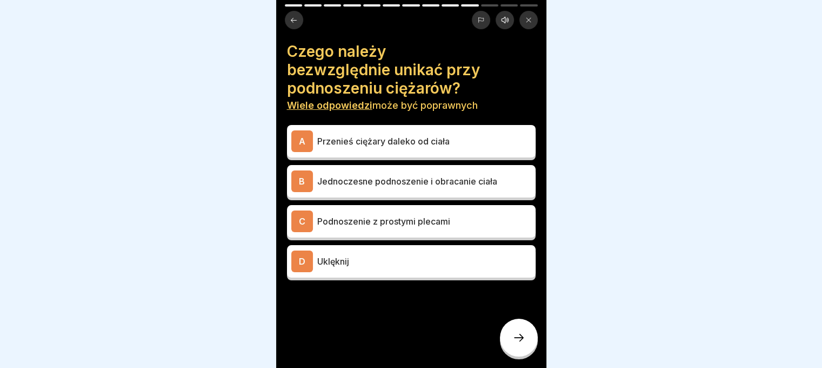
click at [504, 139] on p "Przenieś ciężary daleko od ciała" at bounding box center [424, 141] width 214 height 13
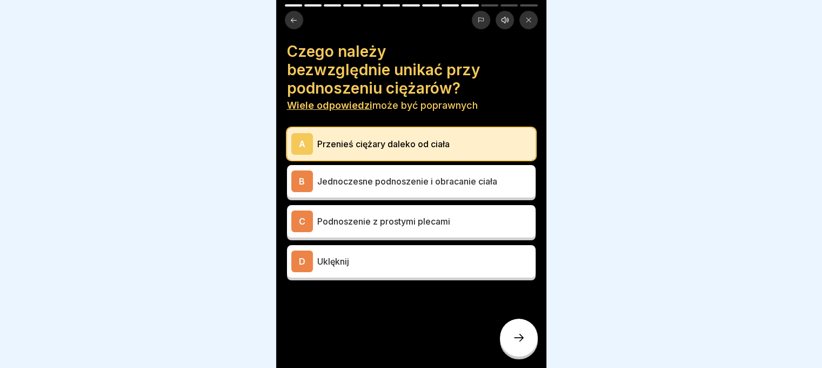
click at [493, 191] on div "B Jednoczesne podnoszenie i obracanie ciała" at bounding box center [411, 181] width 240 height 22
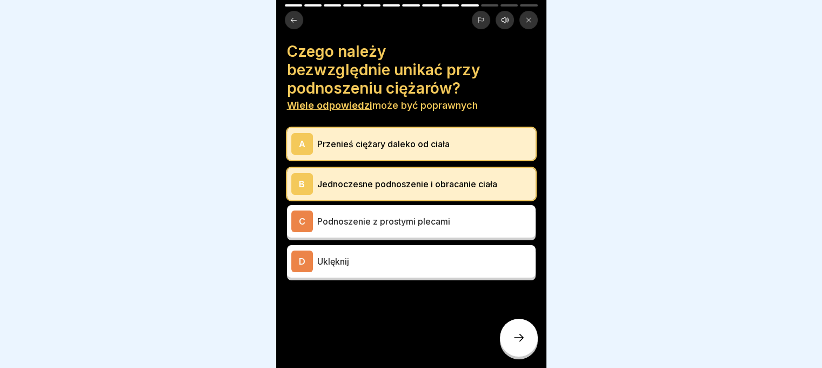
click at [411, 265] on p "Uklęknij" at bounding box center [424, 261] width 214 height 13
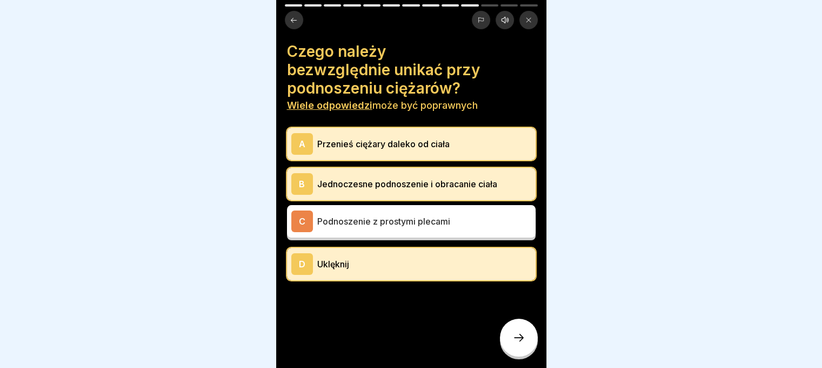
click at [514, 344] on icon at bounding box center [518, 337] width 13 height 13
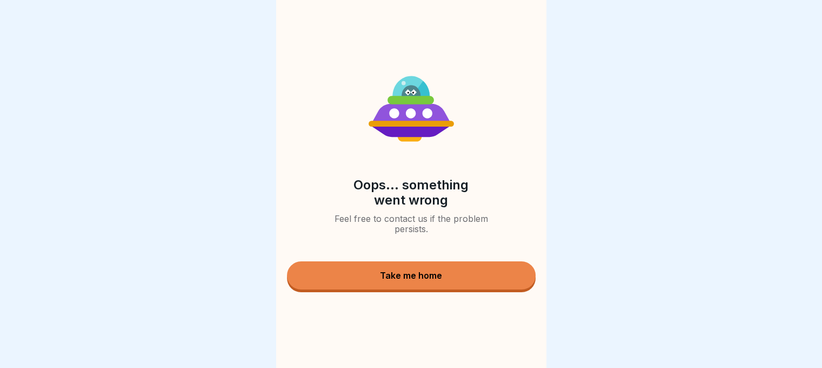
click at [481, 281] on button "Take me home" at bounding box center [411, 275] width 249 height 28
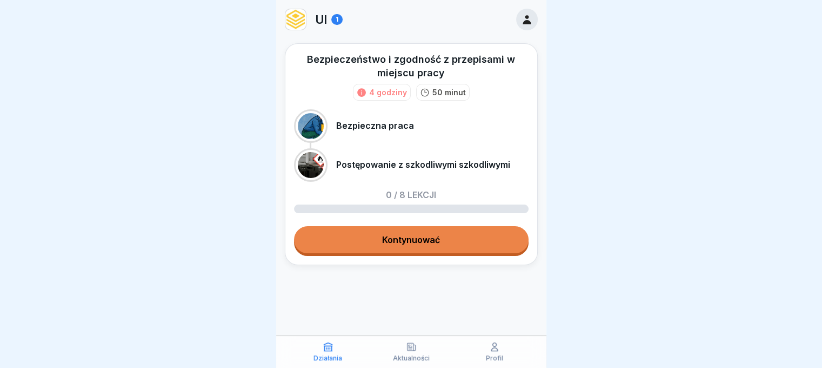
click at [439, 232] on link "Kontynuować" at bounding box center [411, 239] width 235 height 27
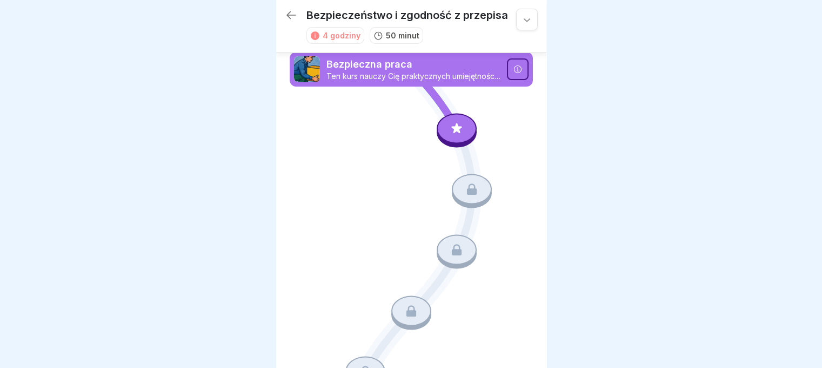
click at [450, 127] on icon at bounding box center [457, 128] width 14 height 14
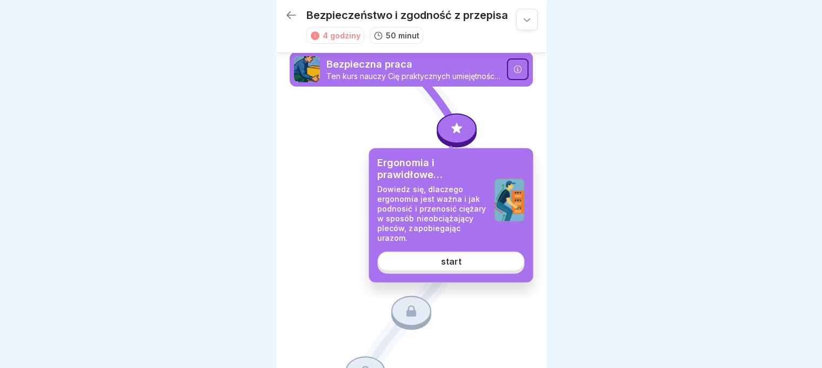
click at [458, 261] on font "start" at bounding box center [451, 261] width 21 height 11
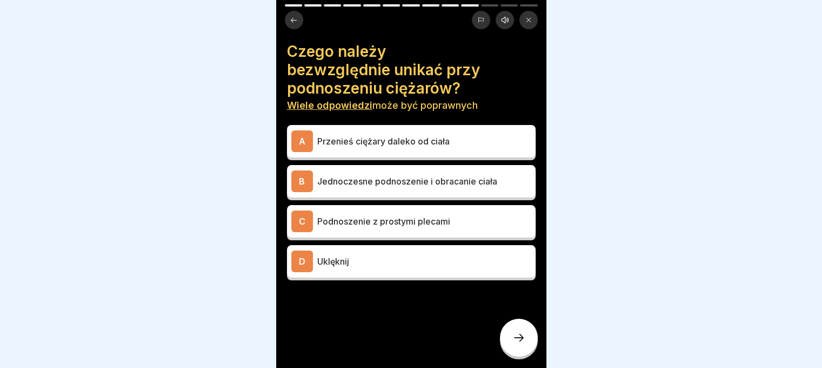
scroll to position [8, 0]
click at [662, 324] on div at bounding box center [411, 184] width 822 height 368
click at [290, 16] on icon at bounding box center [294, 20] width 8 height 8
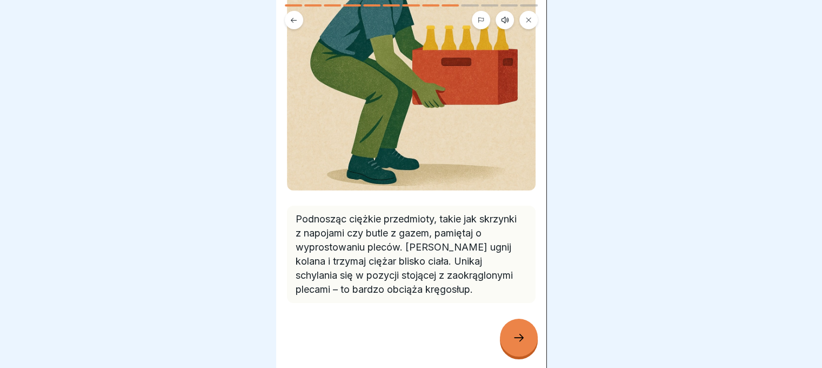
scroll to position [177, 0]
click at [522, 341] on icon at bounding box center [518, 337] width 13 height 13
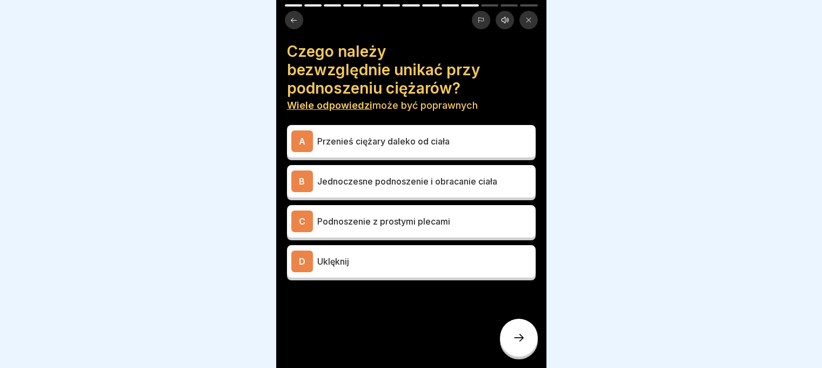
click at [470, 135] on p "Przenieś ciężary daleko od ciała" at bounding box center [424, 141] width 214 height 13
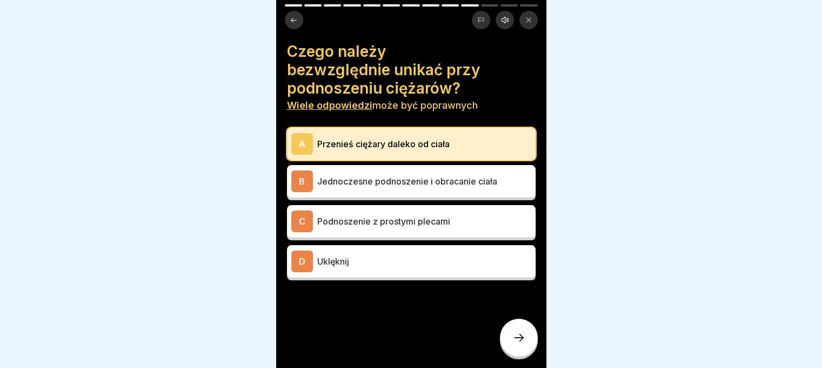
click at [424, 175] on p "Jednoczesne podnoszenie i obracanie ciała" at bounding box center [424, 181] width 214 height 13
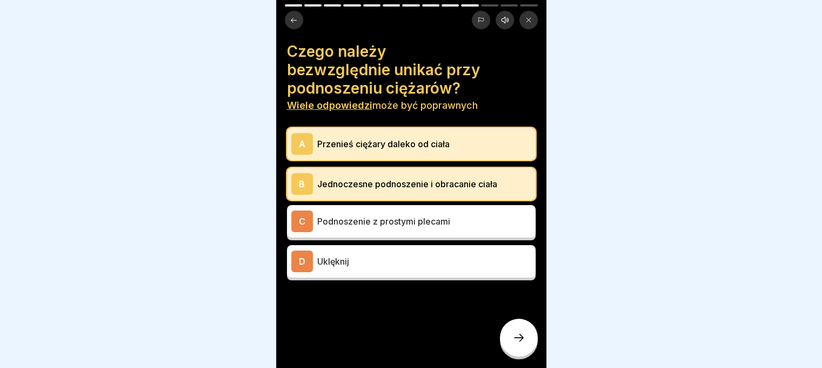
click at [378, 258] on p "Uklęknij" at bounding box center [424, 261] width 214 height 13
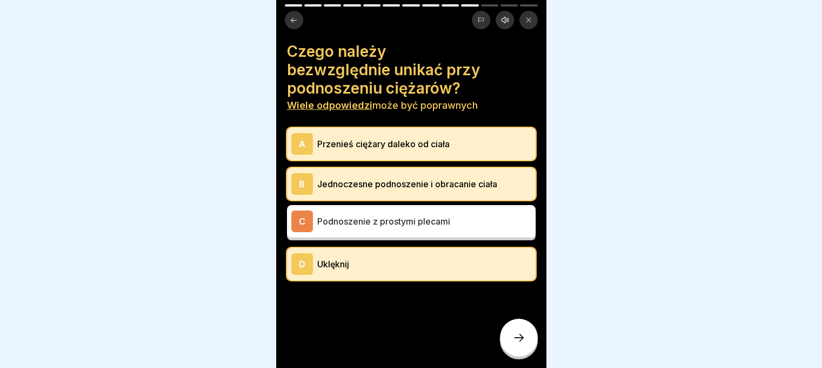
click at [519, 350] on div at bounding box center [519, 337] width 38 height 38
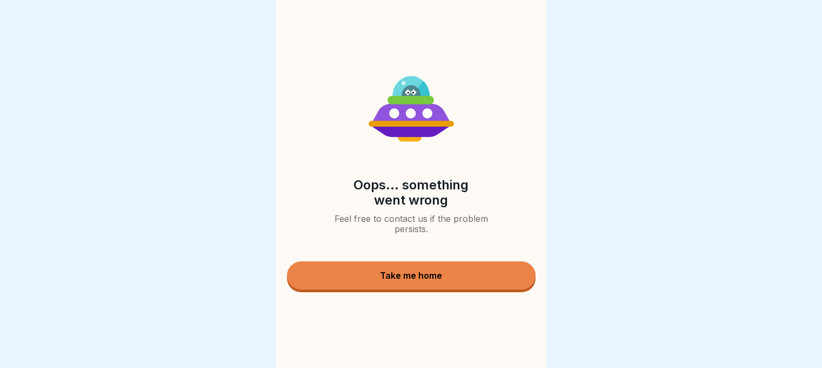
click at [461, 269] on button "Take me home" at bounding box center [411, 275] width 249 height 28
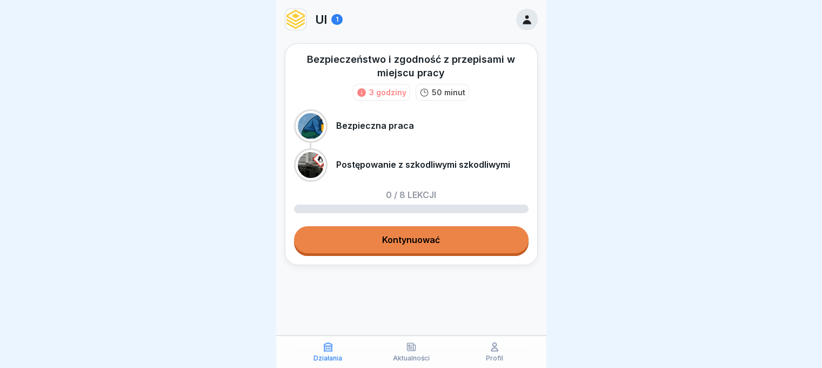
click at [417, 243] on font "Kontynuować" at bounding box center [411, 239] width 58 height 11
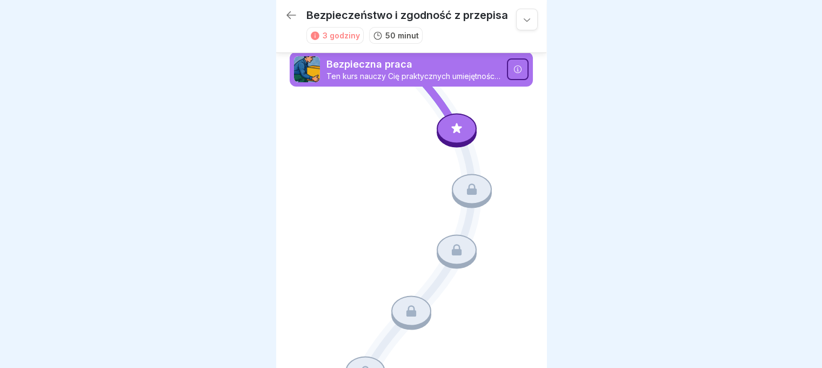
click at [441, 128] on div at bounding box center [457, 128] width 40 height 30
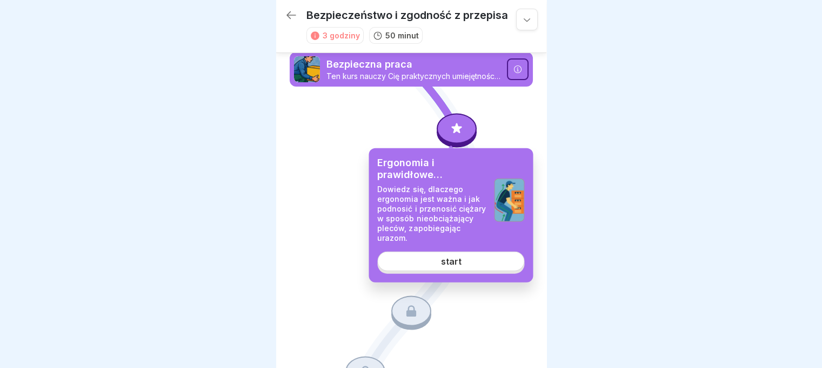
click at [456, 263] on font "start" at bounding box center [451, 261] width 21 height 11
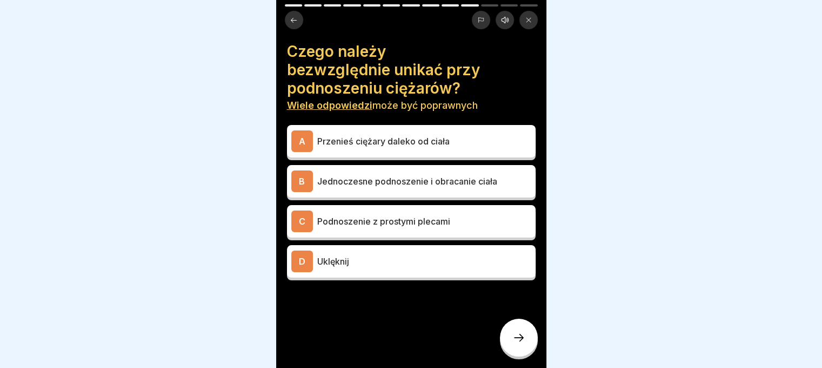
click at [407, 136] on font "Przenieś ciężary daleko od ciała" at bounding box center [383, 141] width 132 height 11
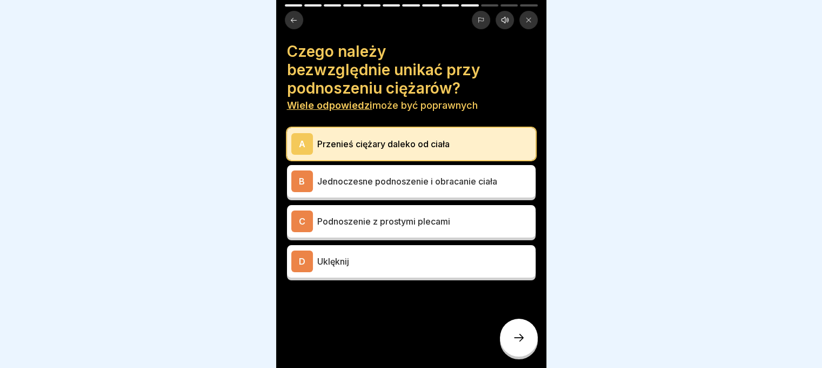
click at [423, 190] on div "B Jednoczesne podnoszenie i obracanie ciała" at bounding box center [411, 181] width 240 height 22
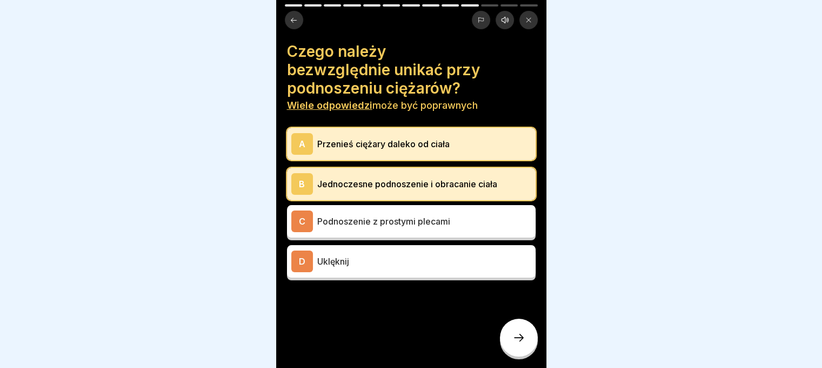
click at [512, 342] on icon at bounding box center [518, 337] width 13 height 13
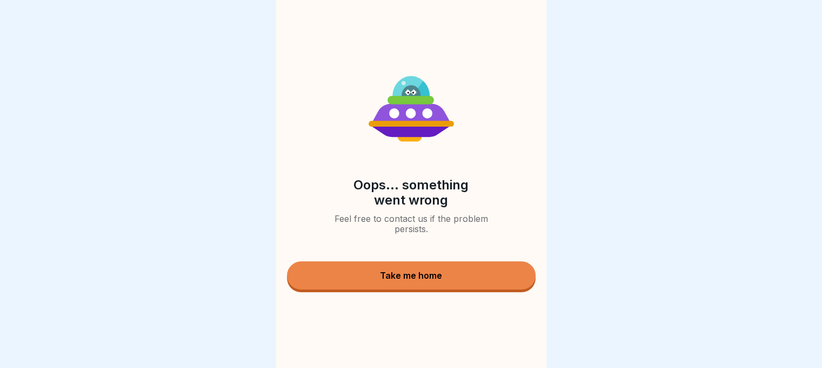
click at [479, 289] on button "Take me home" at bounding box center [411, 275] width 249 height 28
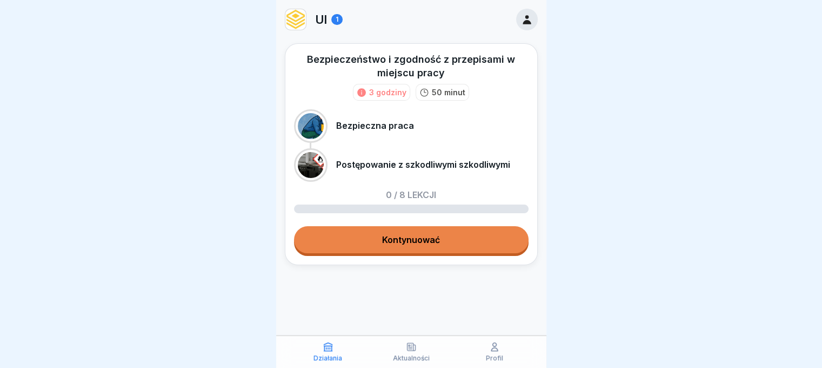
click at [491, 250] on link "Kontynuować" at bounding box center [411, 239] width 235 height 27
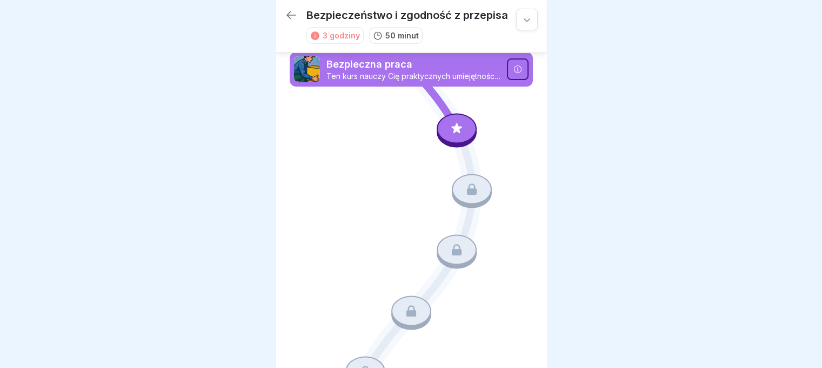
click at [450, 123] on icon at bounding box center [457, 128] width 14 height 14
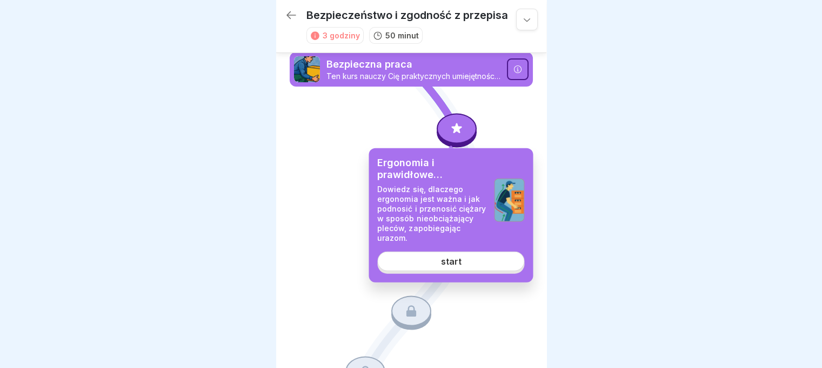
click at [448, 260] on font "start" at bounding box center [451, 261] width 21 height 11
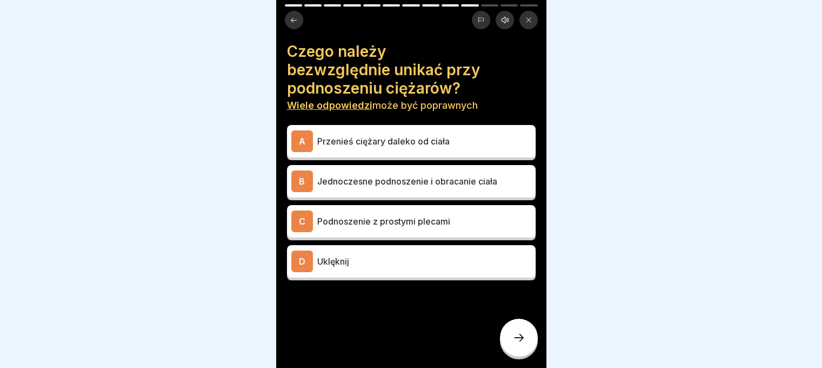
click at [448, 260] on p "Uklęknij" at bounding box center [424, 261] width 214 height 13
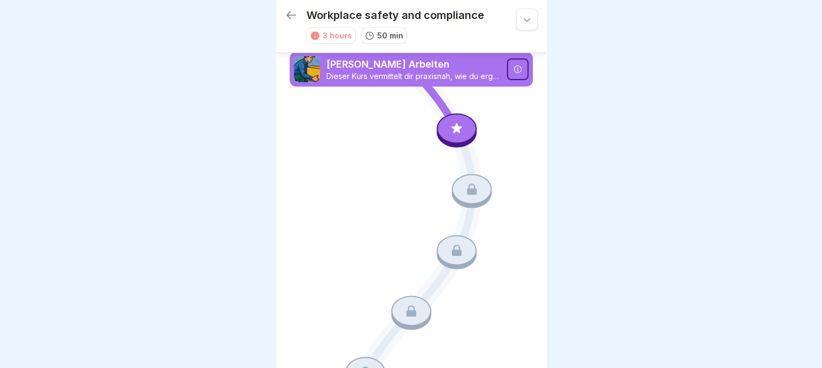
click at [457, 121] on div at bounding box center [457, 128] width 40 height 30
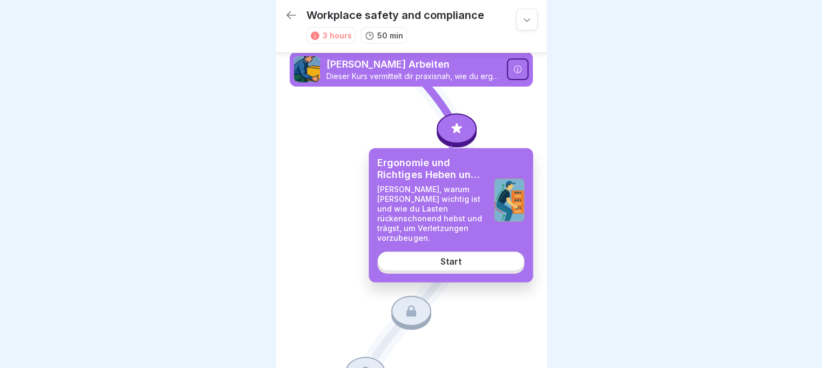
click at [469, 251] on link "Start" at bounding box center [450, 260] width 147 height 19
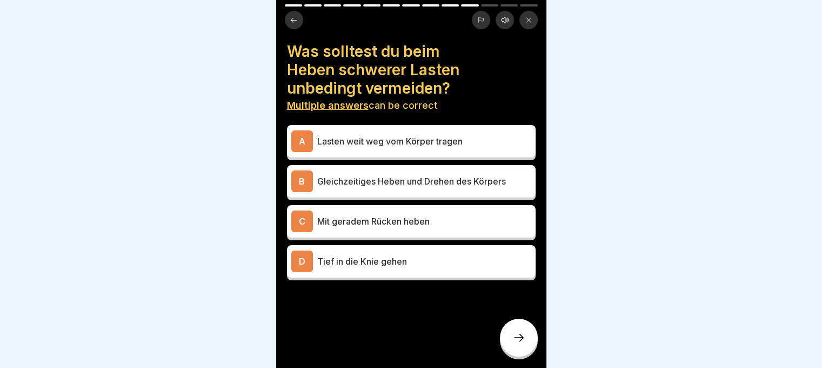
click at [292, 15] on button at bounding box center [294, 20] width 18 height 18
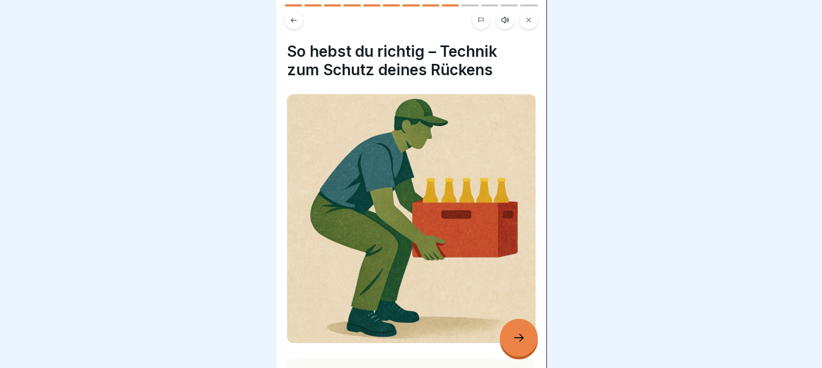
click at [298, 18] on button at bounding box center [294, 20] width 18 height 18
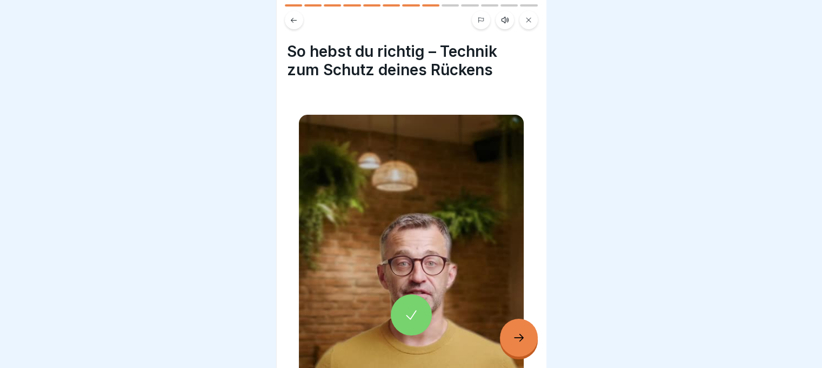
click at [297, 19] on icon at bounding box center [294, 20] width 8 height 8
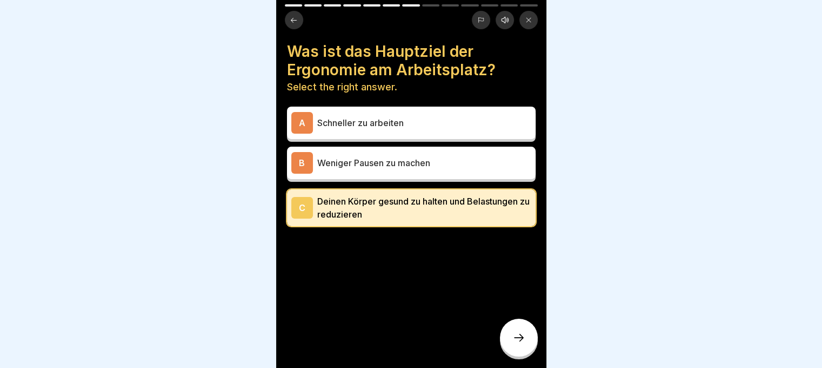
click at [478, 18] on icon at bounding box center [481, 20] width 6 height 6
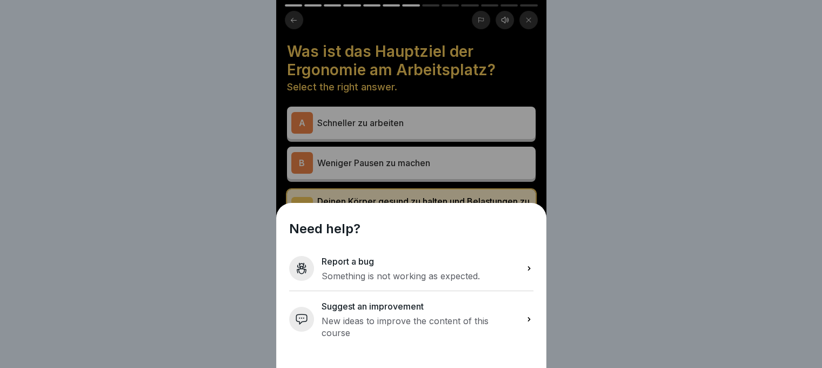
drag, startPoint x: 680, startPoint y: 130, endPoint x: 679, endPoint y: 125, distance: 5.4
click at [680, 130] on div "Need help? Report a bug Something is not working as expected. Suggest an improv…" at bounding box center [411, 184] width 822 height 368
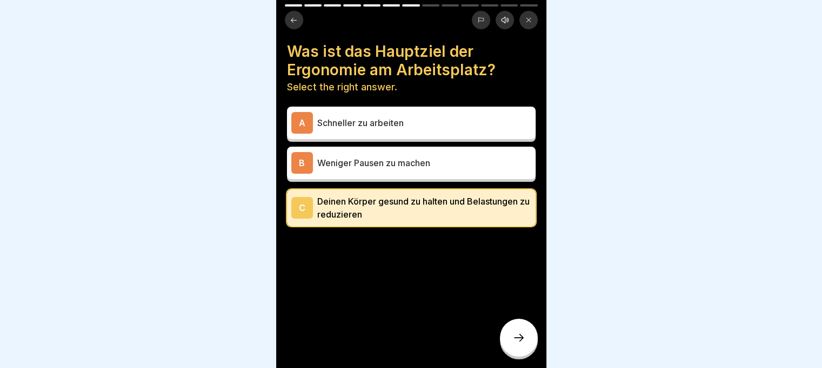
click at [438, 6] on div at bounding box center [411, 16] width 270 height 25
click at [415, 6] on div at bounding box center [411, 16] width 270 height 25
click at [295, 16] on icon at bounding box center [294, 20] width 8 height 8
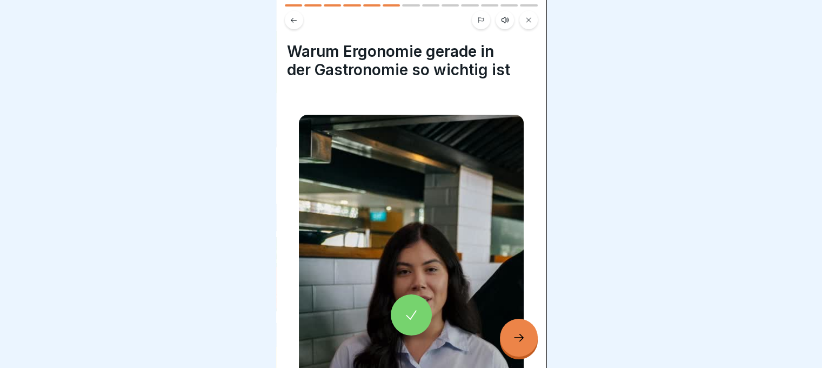
click at [516, 344] on icon at bounding box center [518, 337] width 13 height 13
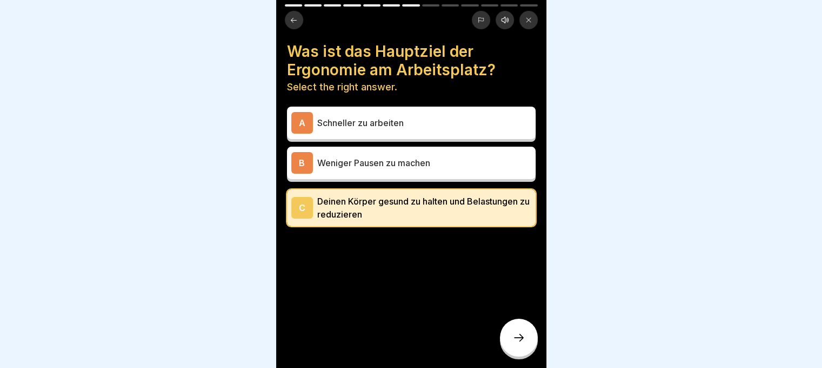
click at [513, 342] on icon at bounding box center [518, 337] width 13 height 13
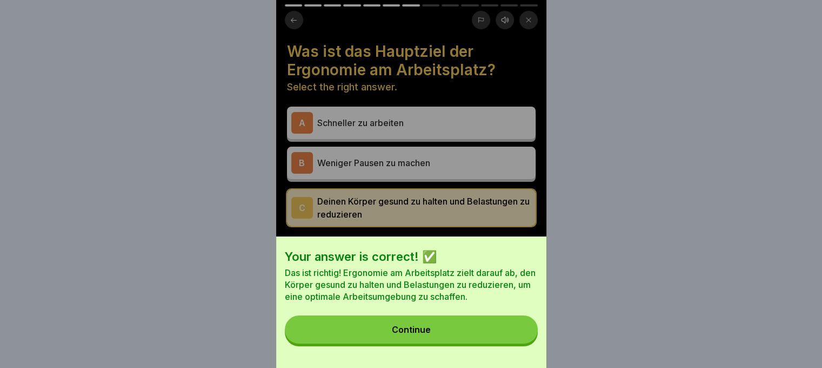
click at [482, 335] on button "Continue" at bounding box center [411, 329] width 253 height 28
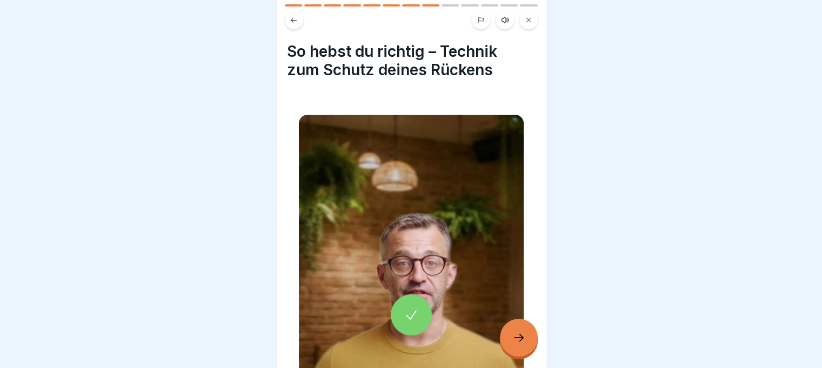
click at [525, 337] on div at bounding box center [519, 337] width 38 height 38
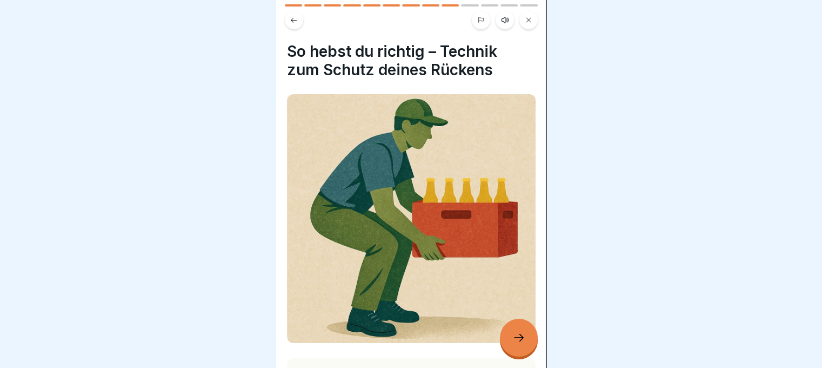
click at [521, 343] on icon at bounding box center [518, 337] width 13 height 13
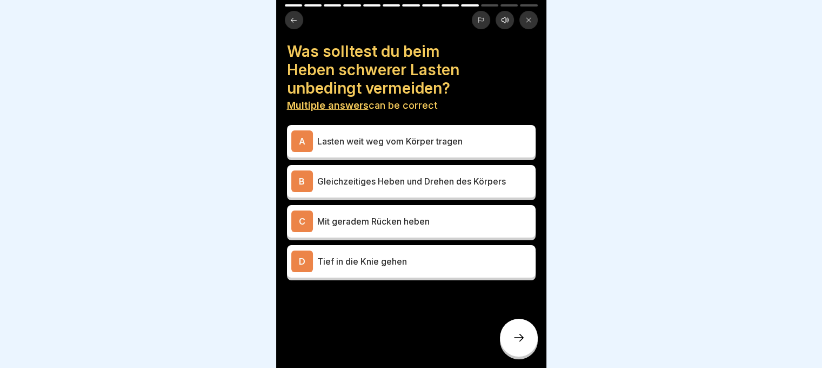
click at [400, 143] on p "Lasten weit weg vom Körper tragen" at bounding box center [424, 141] width 214 height 13
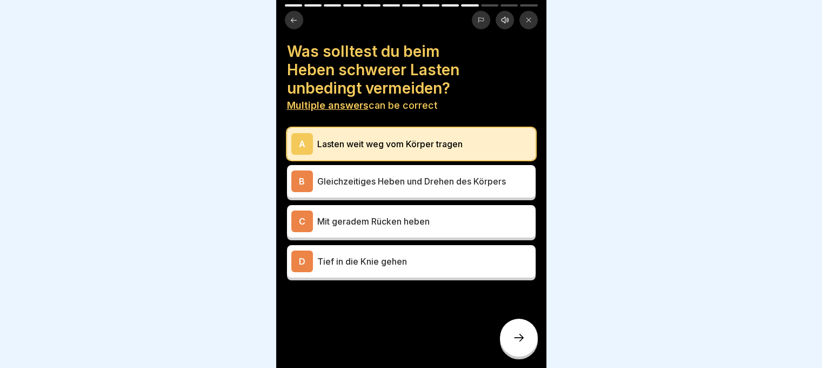
click at [402, 171] on div "B Gleichzeitiges Heben und Drehen des Körpers" at bounding box center [411, 181] width 240 height 22
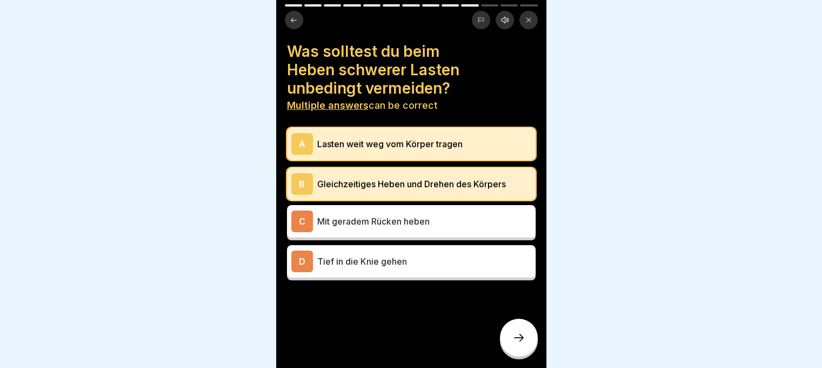
click at [514, 342] on icon at bounding box center [518, 337] width 13 height 13
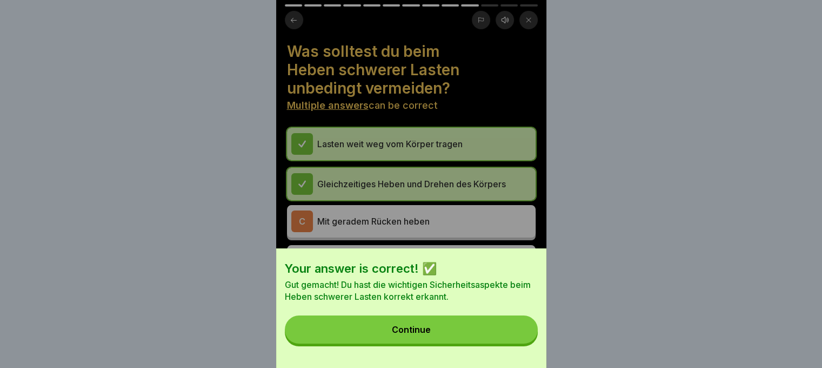
click at [514, 342] on button "Continue" at bounding box center [411, 329] width 253 height 28
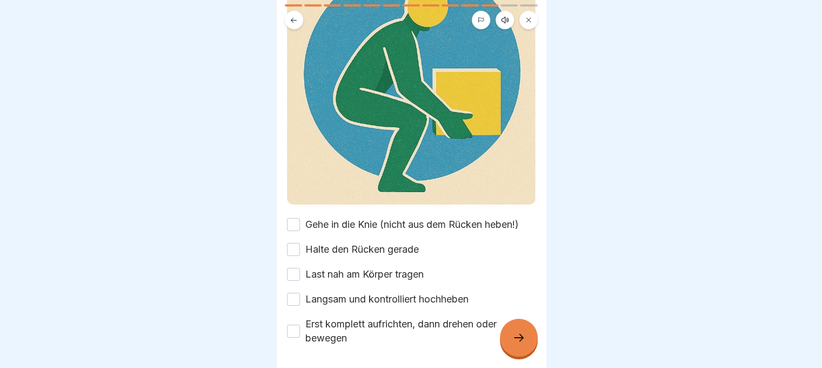
scroll to position [178, 0]
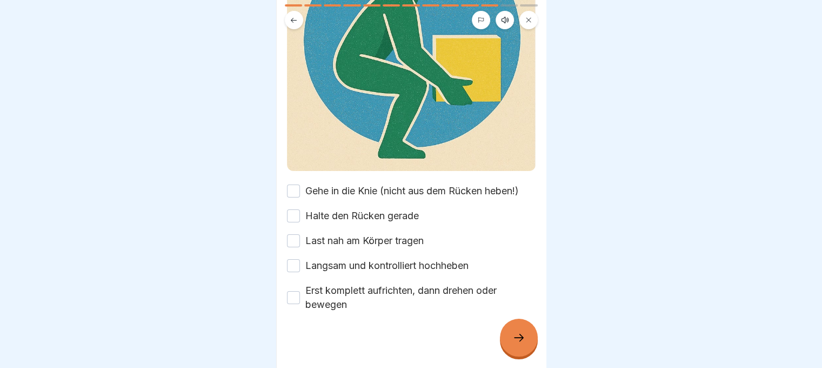
click at [292, 184] on button "Gehe in die Knie (nicht aus dem Rücken heben!)" at bounding box center [293, 190] width 13 height 13
click at [294, 211] on button "Halte den Rücken gerade" at bounding box center [293, 215] width 13 height 13
click at [287, 234] on button "Last nah am Körper tragen" at bounding box center [293, 240] width 13 height 13
click at [286, 261] on div "Richtiges Heben in 5 Schritten: Please tick all boxes to continue. Gehe in die …" at bounding box center [411, 184] width 270 height 368
click at [292, 259] on button "Langsam und kontrolliert hochheben" at bounding box center [293, 265] width 13 height 13
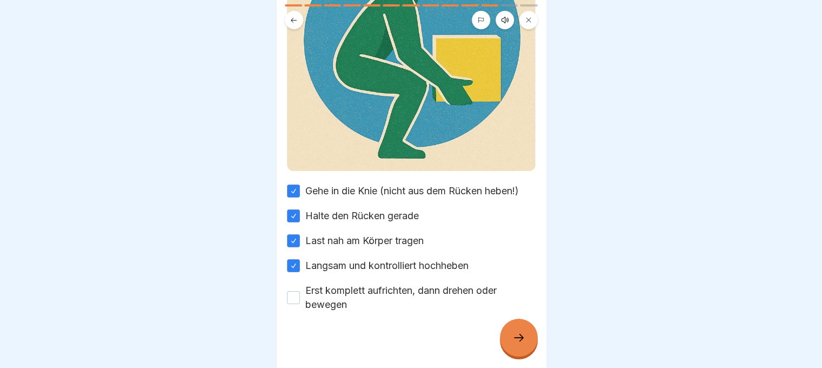
click at [292, 292] on button "Erst komplett aufrichten, dann drehen oder bewegen" at bounding box center [293, 297] width 13 height 13
click at [532, 351] on div at bounding box center [519, 337] width 38 height 38
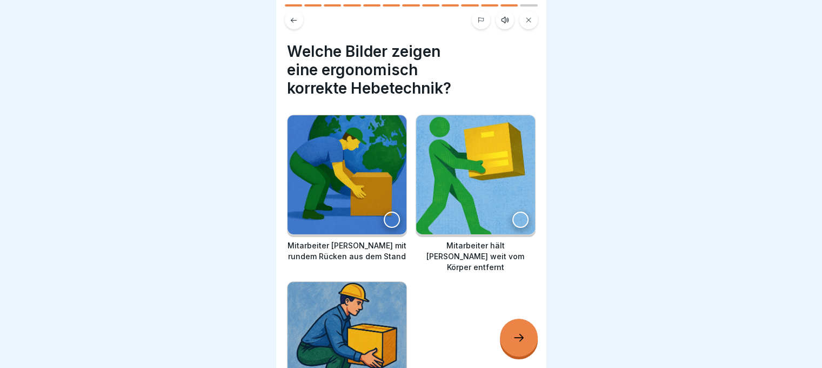
scroll to position [8, 0]
click at [517, 335] on icon at bounding box center [518, 337] width 13 height 13
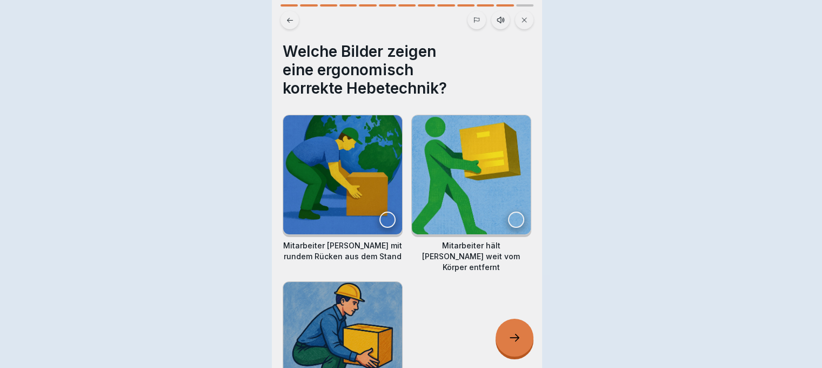
scroll to position [0, 0]
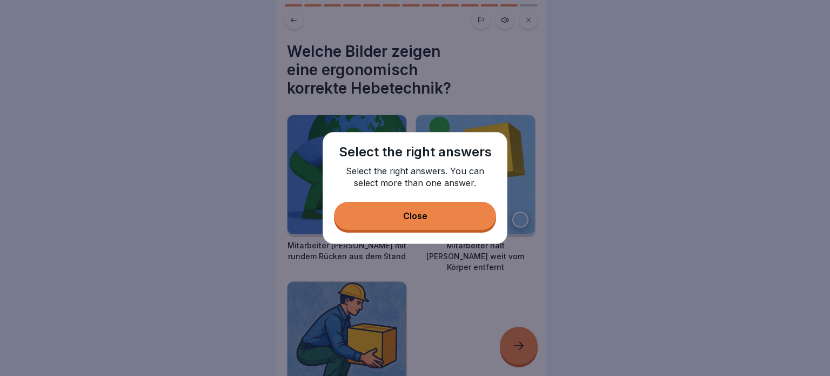
click at [413, 208] on button "Close" at bounding box center [415, 216] width 162 height 28
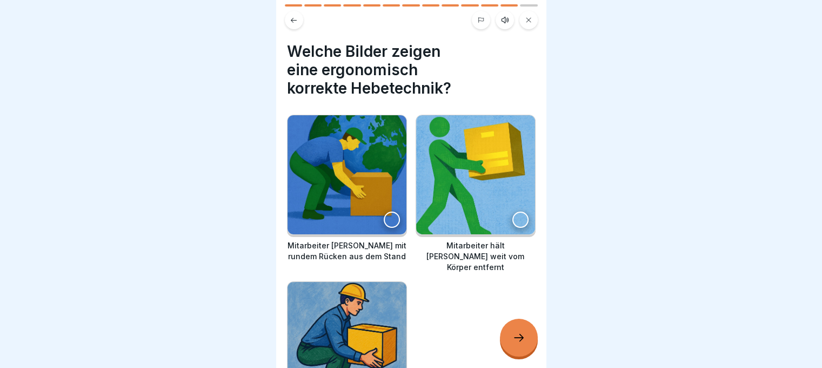
scroll to position [8, 0]
click at [521, 342] on icon at bounding box center [518, 337] width 13 height 13
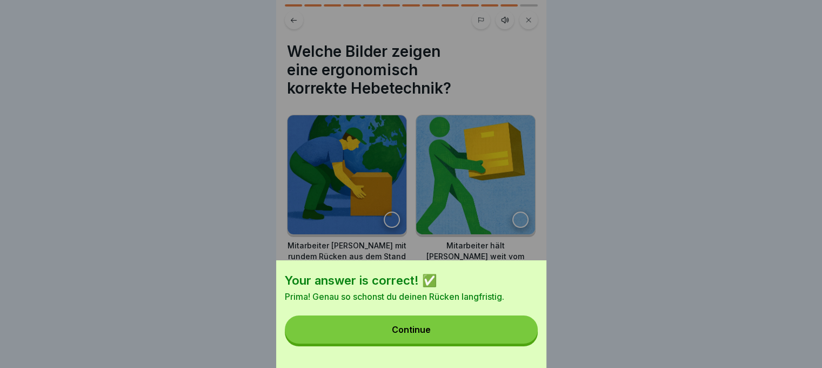
click at [506, 341] on button "Continue" at bounding box center [411, 329] width 253 height 28
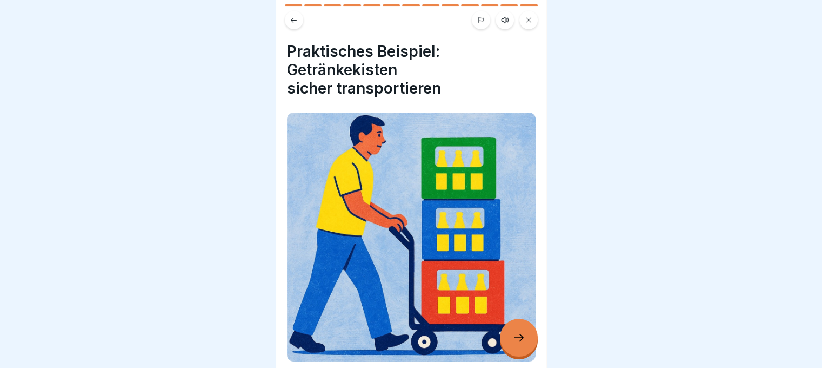
click at [515, 337] on icon at bounding box center [518, 337] width 13 height 13
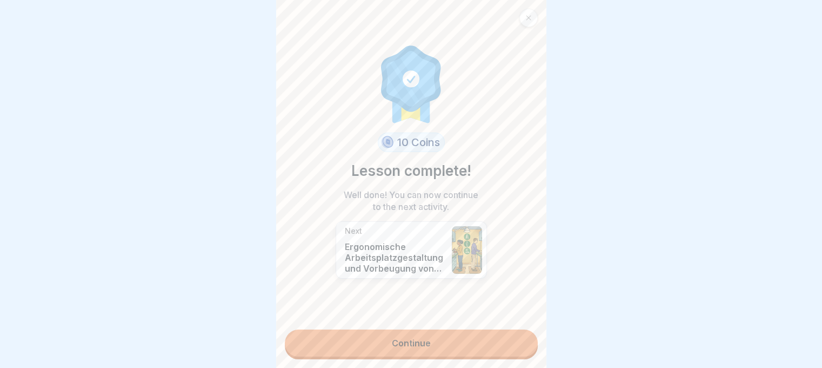
click at [429, 335] on link "Continue" at bounding box center [411, 342] width 253 height 27
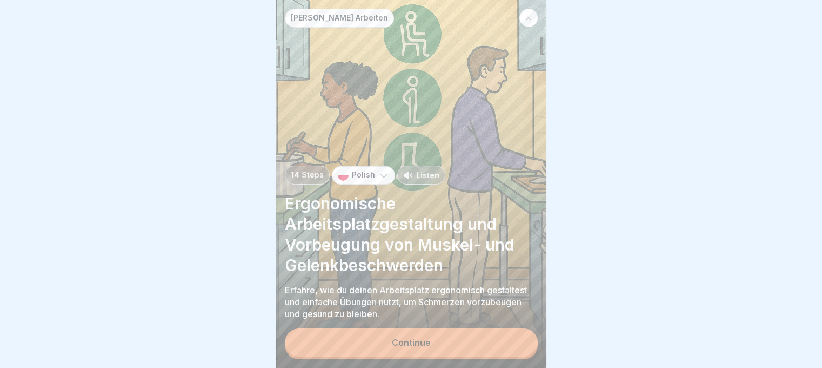
click at [355, 177] on p "Polish" at bounding box center [363, 174] width 23 height 9
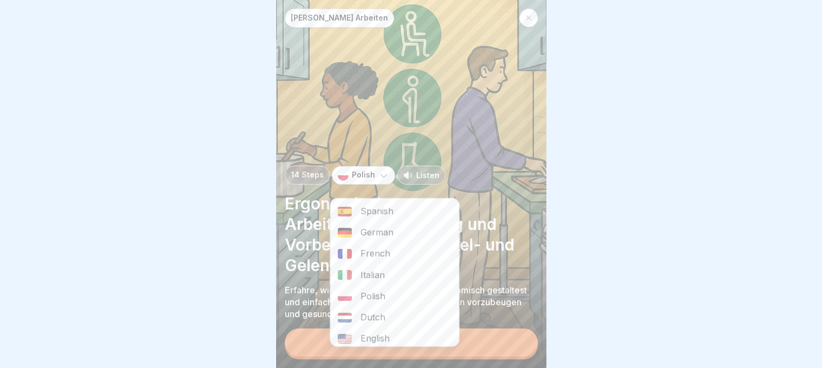
click at [358, 285] on div "Polish" at bounding box center [394, 295] width 129 height 21
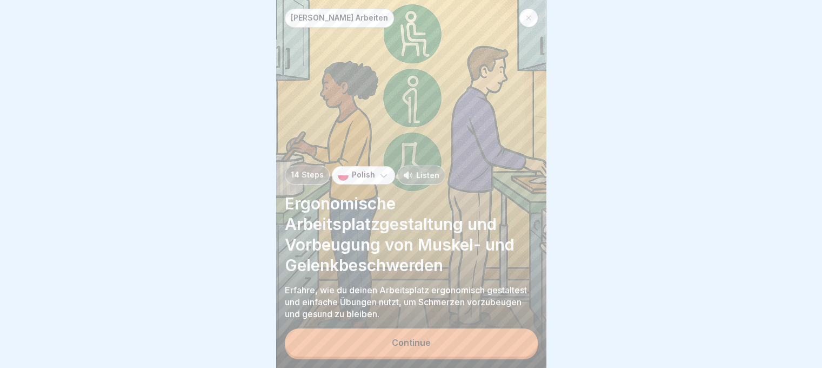
click at [430, 344] on button "Continue" at bounding box center [411, 342] width 253 height 28
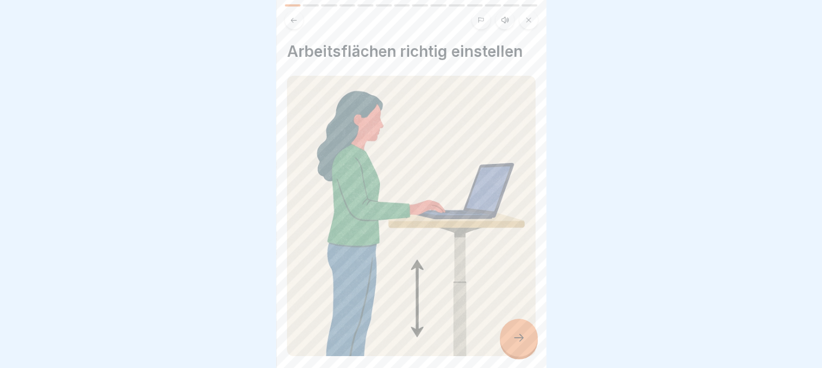
click at [529, 338] on div at bounding box center [519, 337] width 38 height 38
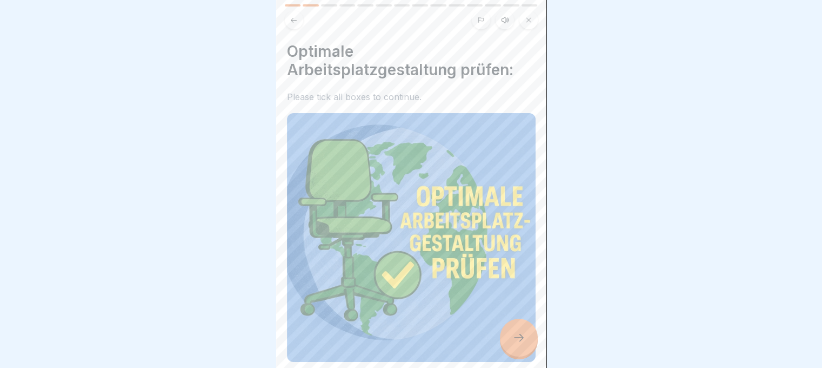
click at [516, 341] on icon at bounding box center [518, 337] width 13 height 13
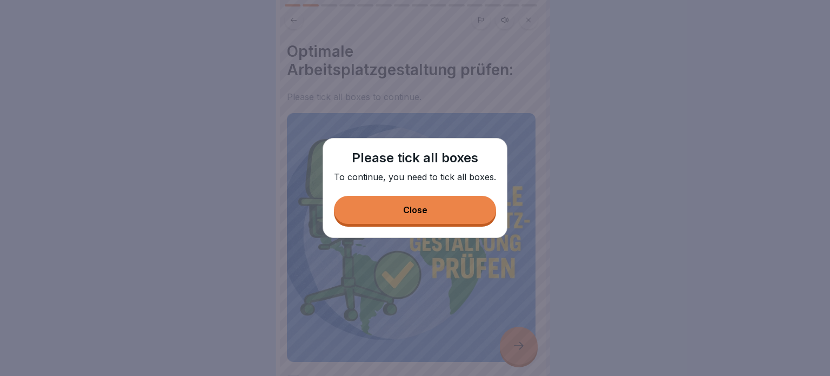
click at [461, 213] on button "Close" at bounding box center [415, 210] width 162 height 28
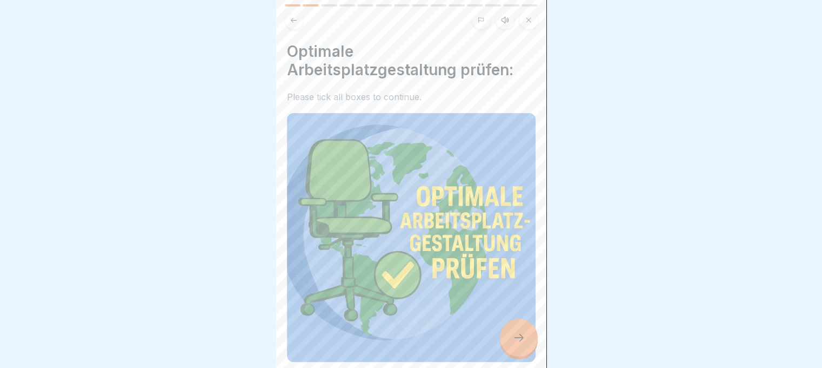
click at [519, 344] on icon at bounding box center [518, 337] width 13 height 13
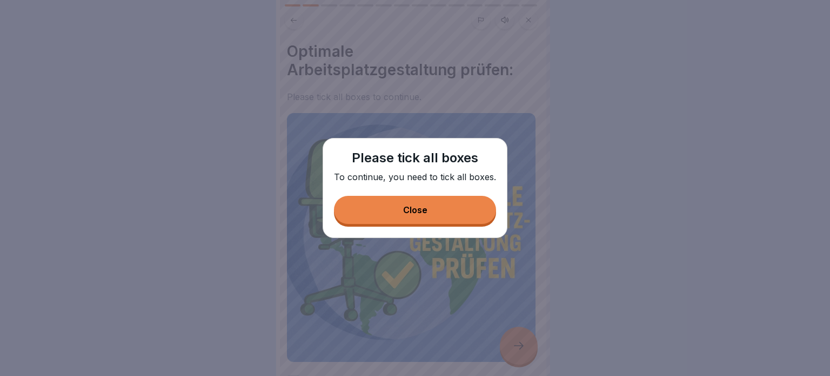
click at [441, 210] on button "Close" at bounding box center [415, 210] width 162 height 28
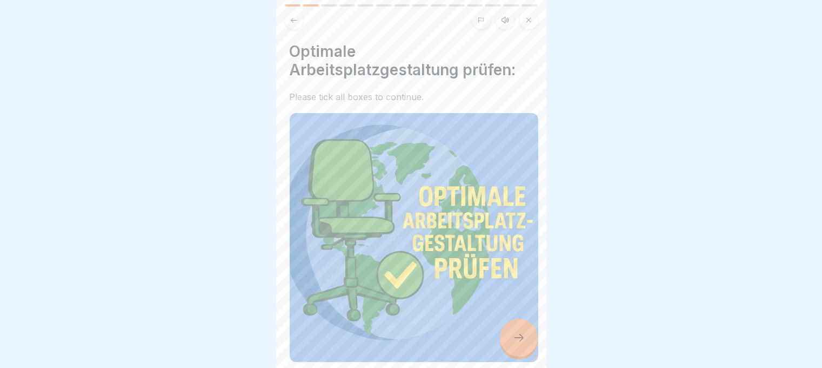
click at [399, 263] on img at bounding box center [413, 237] width 249 height 249
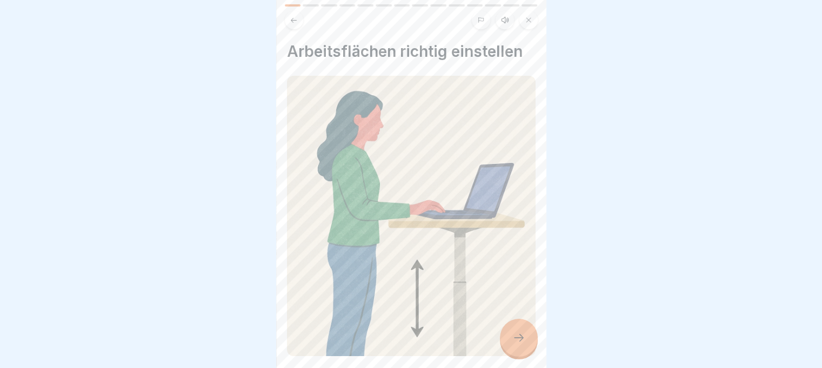
click at [522, 344] on icon at bounding box center [518, 337] width 13 height 13
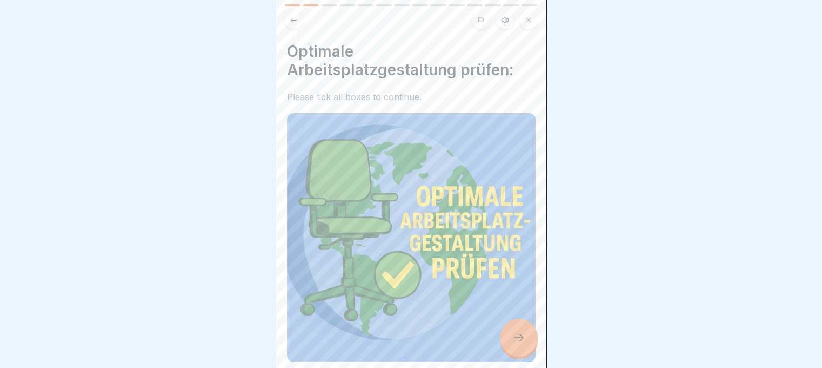
scroll to position [195, 0]
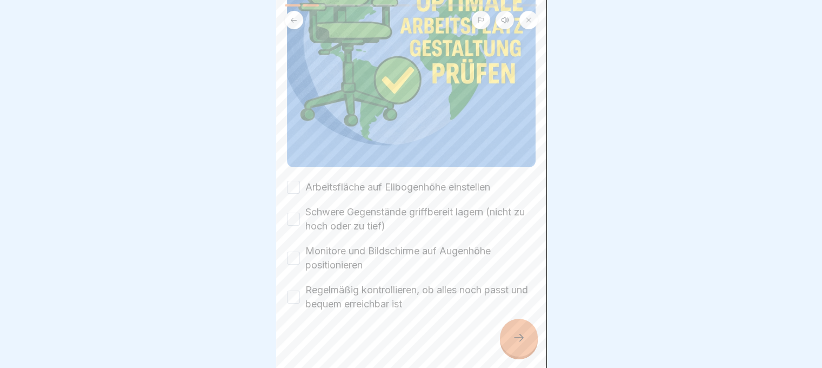
click at [297, 181] on button "Arbeitsfläche auf Ellbogenhöhe einstellen" at bounding box center [293, 187] width 13 height 13
click at [290, 212] on button "Schwere Gegenstände griffbereit lagern (nicht zu hoch oder zu tief)" at bounding box center [293, 218] width 13 height 13
click at [297, 252] on button "Monitore und Bildschirme auf Augenhöhe positionieren" at bounding box center [293, 257] width 13 height 13
click at [296, 294] on button "Regelmäßig kontrollieren, ob alles noch passt und bequem erreichbar ist" at bounding box center [293, 296] width 13 height 13
click at [526, 350] on div at bounding box center [519, 337] width 38 height 38
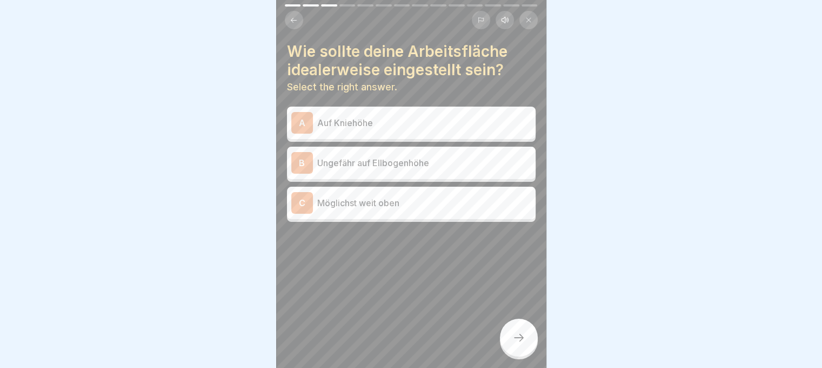
click at [516, 352] on div at bounding box center [519, 337] width 38 height 38
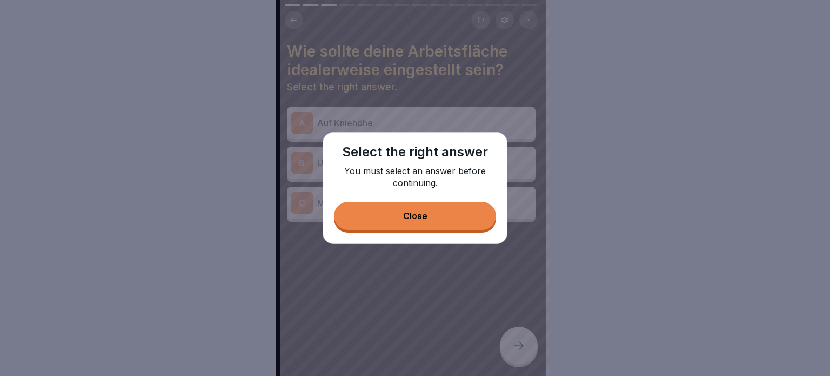
click at [450, 212] on button "Close" at bounding box center [415, 216] width 162 height 28
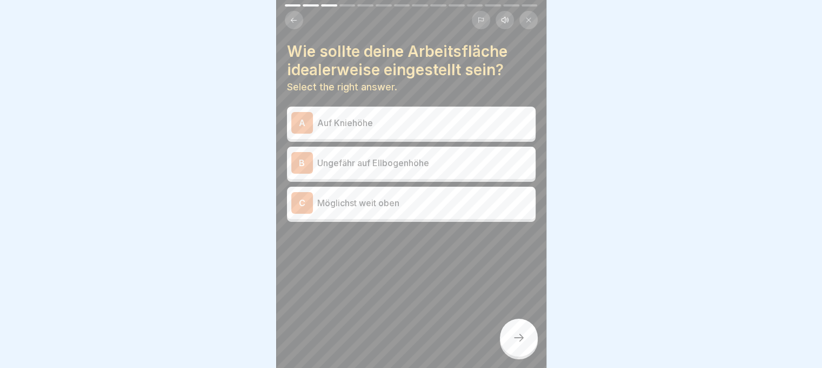
click at [303, 111] on div "A Auf Kniehöhe" at bounding box center [411, 122] width 249 height 32
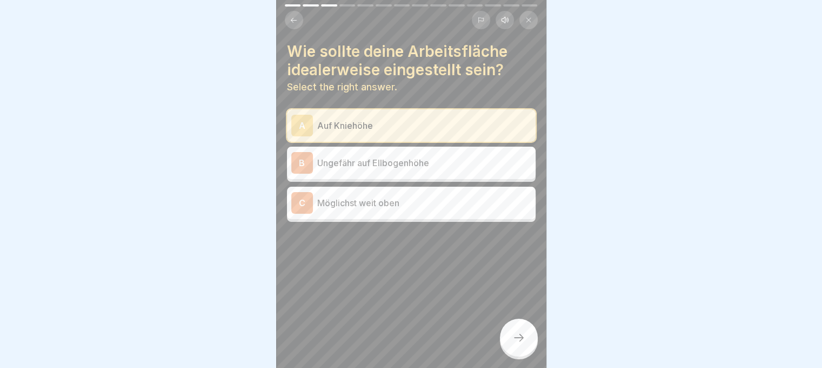
click at [314, 145] on div "A Auf Kniehöhe B Ungefähr auf Ellbogenhöhe C Möglichst weit oben" at bounding box center [411, 165] width 249 height 112
click at [346, 168] on p "Ungefähr auf Ellbogenhöhe" at bounding box center [424, 162] width 214 height 13
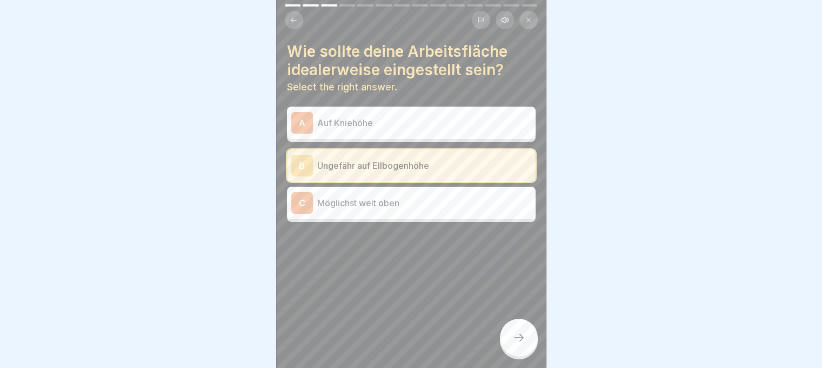
click at [340, 203] on p "Möglichst weit oben" at bounding box center [424, 202] width 214 height 13
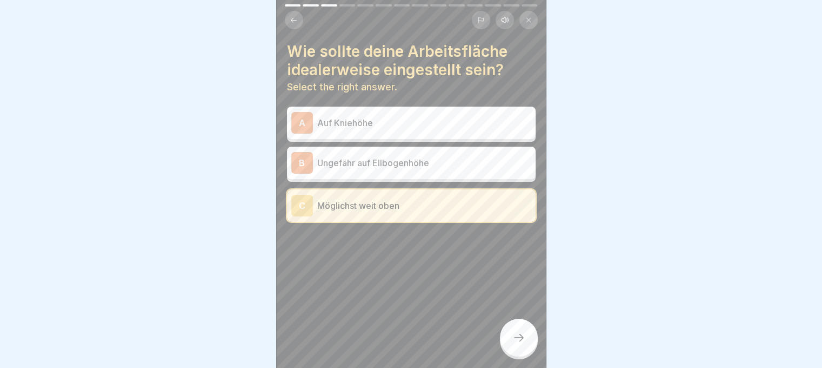
click at [523, 340] on div at bounding box center [519, 337] width 38 height 38
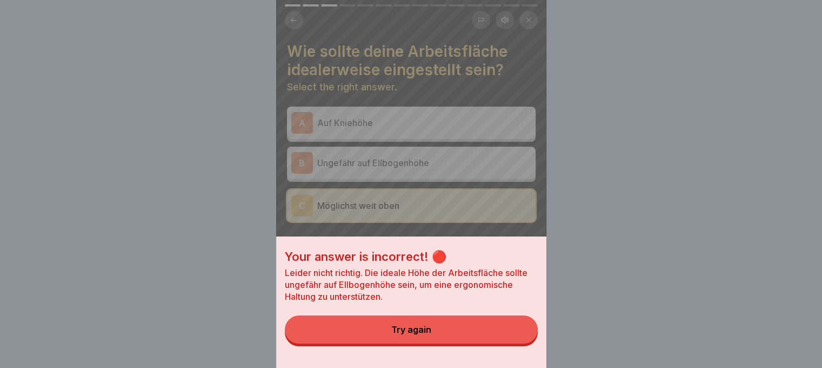
click at [495, 339] on button "Try again" at bounding box center [411, 329] width 253 height 28
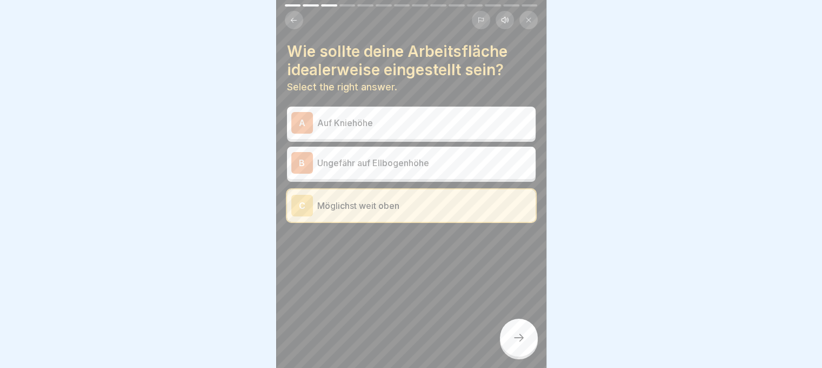
click at [450, 159] on p "Ungefähr auf Ellbogenhöhe" at bounding box center [424, 162] width 214 height 13
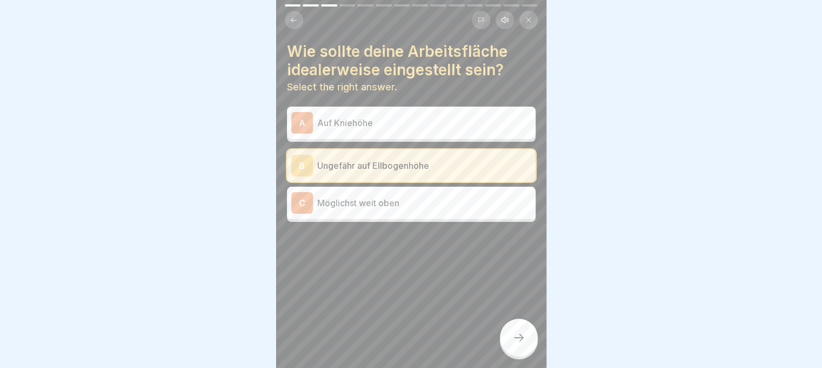
click at [523, 344] on icon at bounding box center [518, 337] width 13 height 13
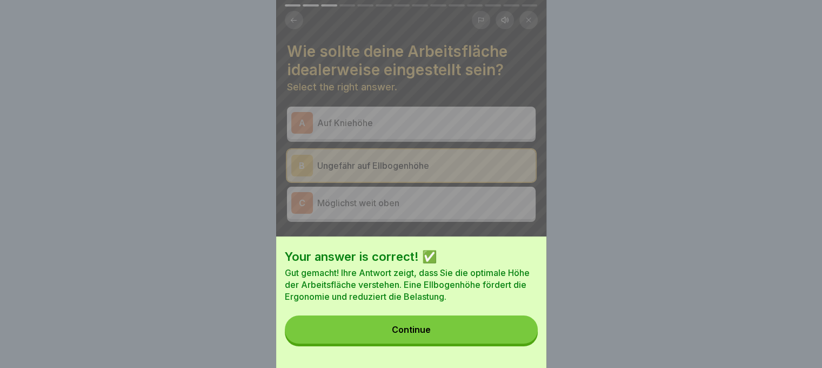
click at [523, 343] on button "Continue" at bounding box center [411, 329] width 253 height 28
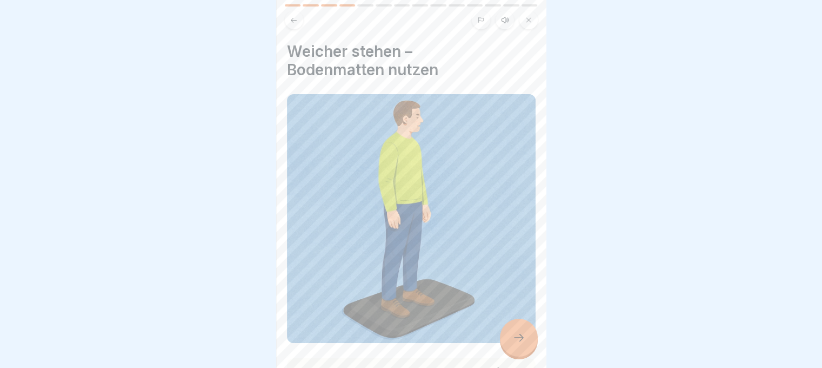
click at [523, 344] on icon at bounding box center [518, 337] width 13 height 13
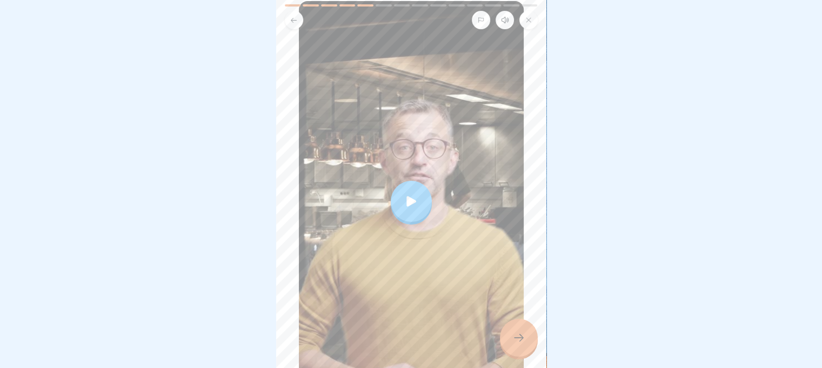
scroll to position [197, 0]
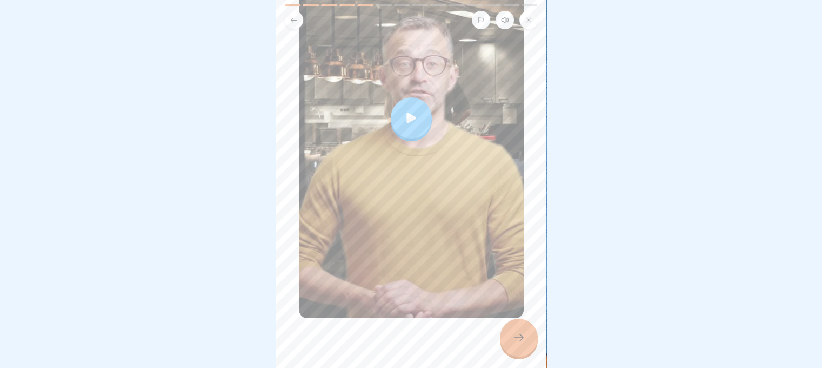
click at [405, 115] on icon at bounding box center [411, 117] width 15 height 15
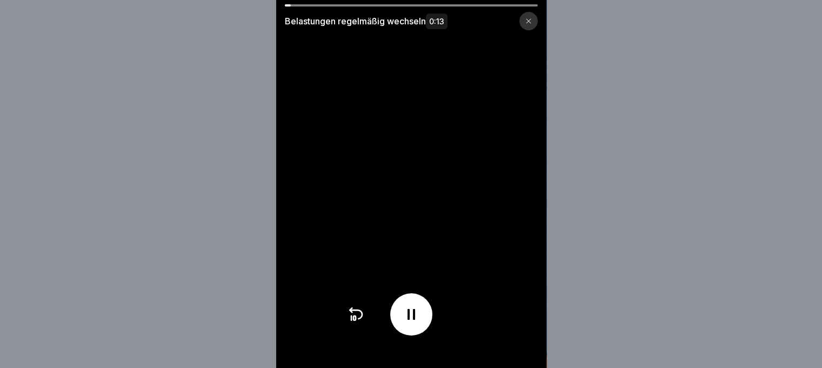
scroll to position [8, 0]
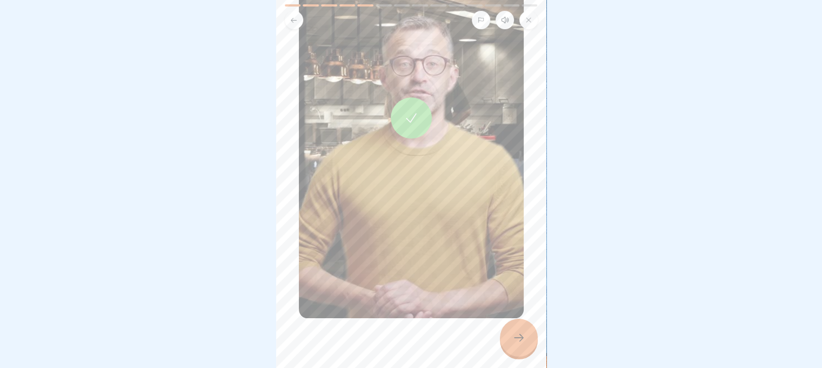
click at [528, 337] on div at bounding box center [519, 337] width 38 height 38
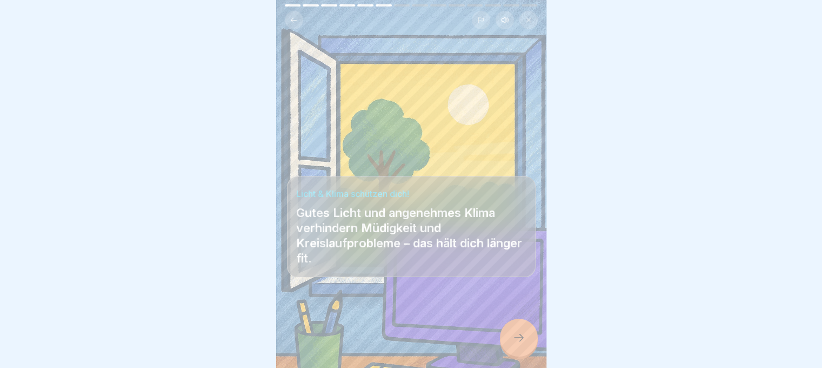
click at [515, 339] on icon at bounding box center [518, 337] width 13 height 13
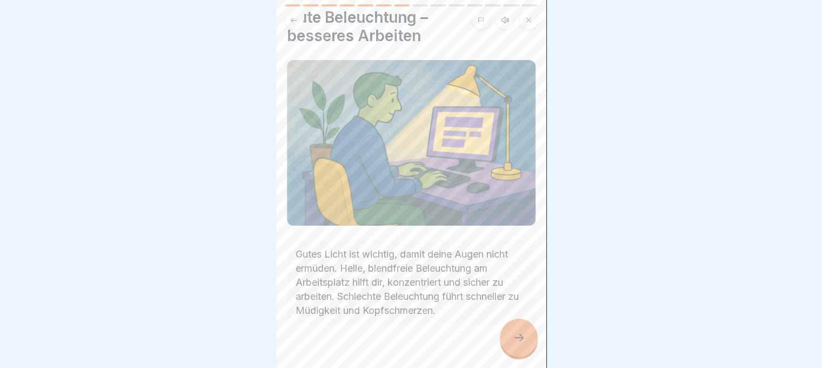
scroll to position [50, 0]
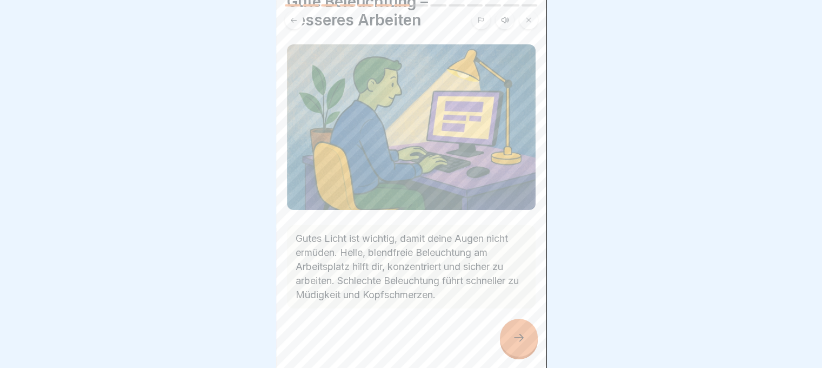
click at [526, 333] on div at bounding box center [519, 337] width 38 height 38
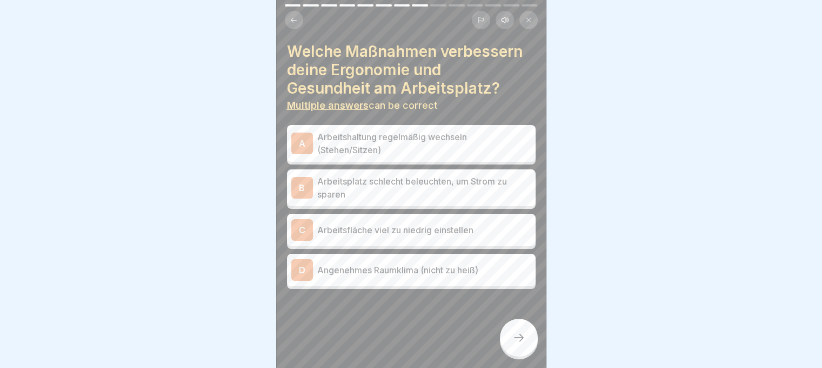
click at [351, 178] on p "Arbeitsplatz schlecht beleuchten, um Strom zu sparen" at bounding box center [424, 188] width 214 height 26
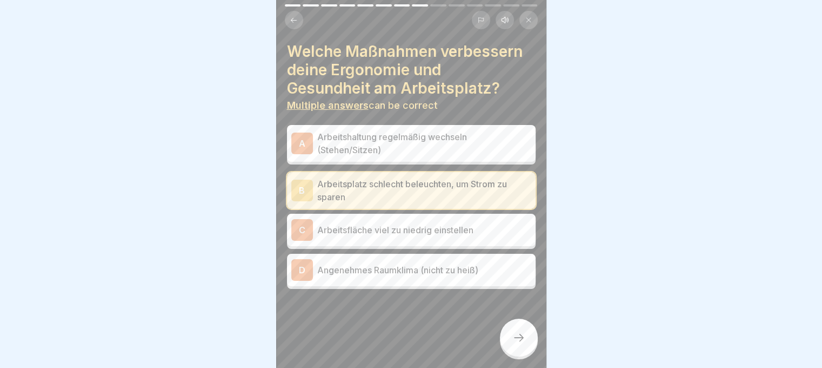
click at [342, 190] on p "Arbeitsplatz schlecht beleuchten, um Strom zu sparen" at bounding box center [424, 190] width 214 height 26
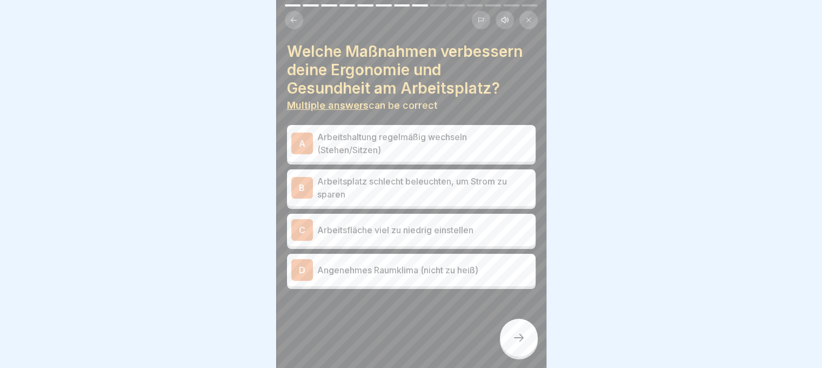
click at [340, 131] on p "Arbeitshaltung regelmäßig wechseln (Stehen/Sitzen)" at bounding box center [424, 143] width 214 height 26
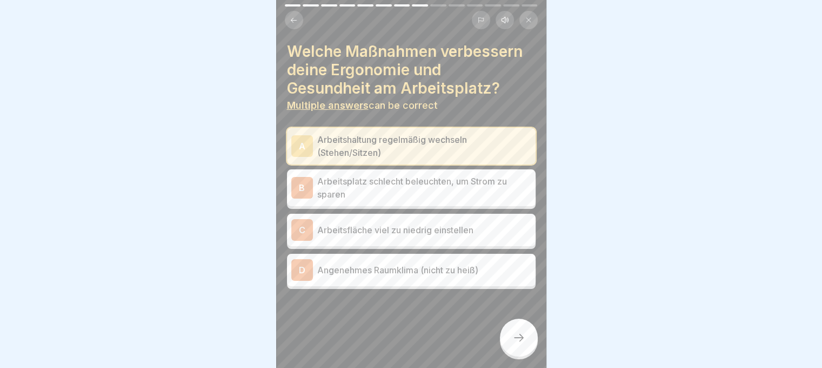
click at [394, 259] on div "D Angenehmes Raumklima (nicht zu heiß)" at bounding box center [411, 270] width 240 height 22
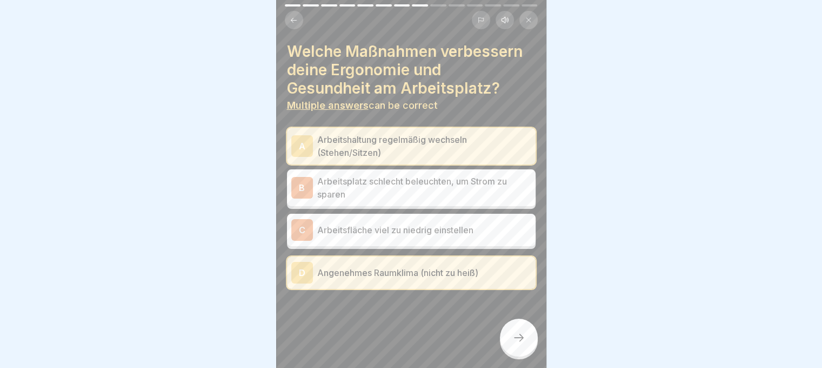
click at [522, 339] on icon at bounding box center [518, 337] width 13 height 13
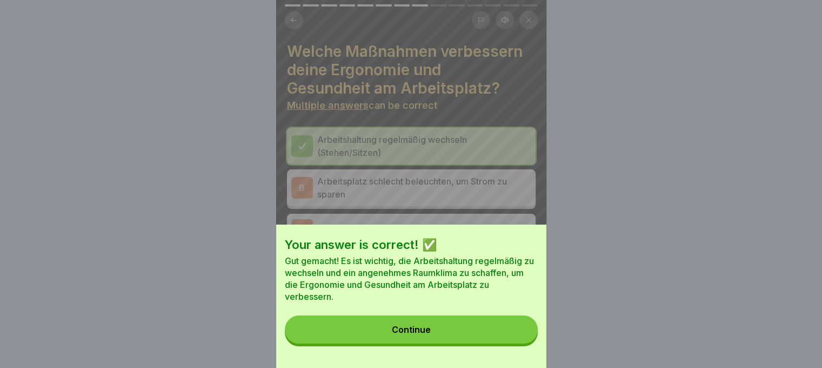
click at [478, 332] on button "Continue" at bounding box center [411, 329] width 253 height 28
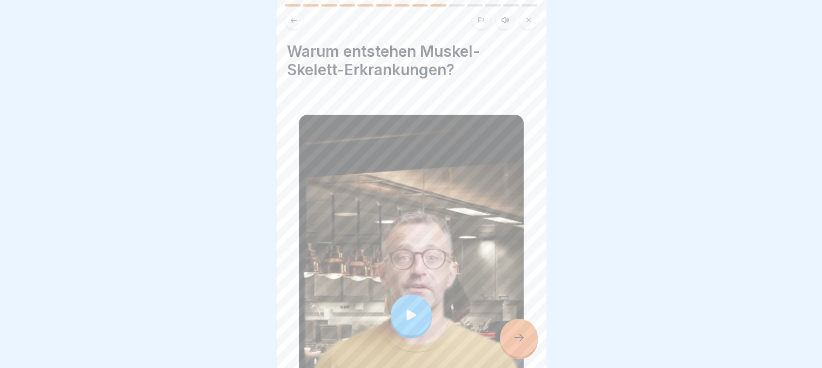
click at [518, 331] on div at bounding box center [519, 337] width 38 height 38
click at [524, 341] on icon at bounding box center [518, 337] width 13 height 13
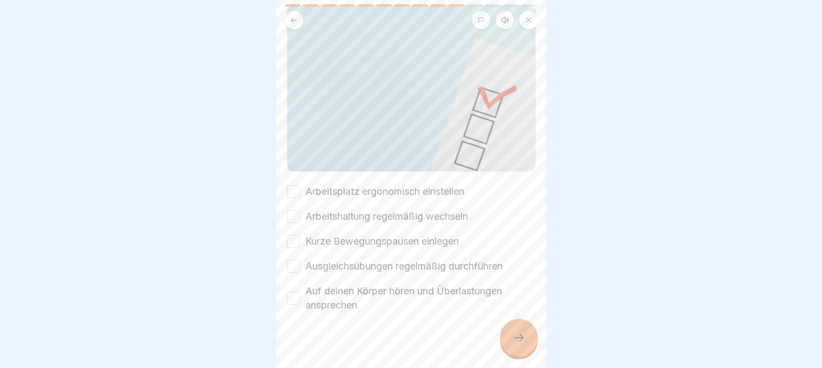
scroll to position [111, 0]
click at [290, 182] on button "Arbeitsplatz ergonomisch einstellen" at bounding box center [293, 188] width 13 height 13
click at [286, 193] on div "Tipps zur Vorbeugung von Muskel- und Gelenkproblemen: Please tick all boxes to …" at bounding box center [411, 184] width 270 height 368
drag, startPoint x: 291, startPoint y: 200, endPoint x: 294, endPoint y: 218, distance: 18.0
click at [291, 207] on button "Arbeitshaltung regelmäßig wechseln" at bounding box center [293, 213] width 13 height 13
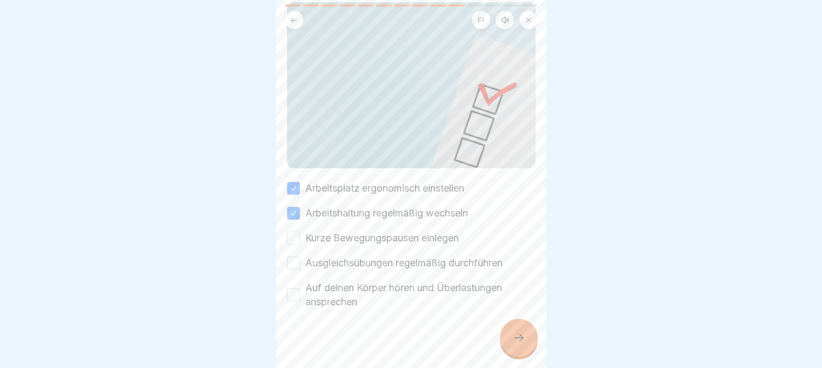
click at [296, 231] on button "Kurze Bewegungspausen einlegen" at bounding box center [293, 237] width 13 height 13
click at [293, 256] on button "Ausgleichsübungen regelmäßig durchführen" at bounding box center [293, 262] width 13 height 13
click at [295, 288] on button "Auf deinen Körper hören und Überlastungen ansprechen" at bounding box center [293, 294] width 13 height 13
click at [514, 332] on icon at bounding box center [518, 337] width 13 height 13
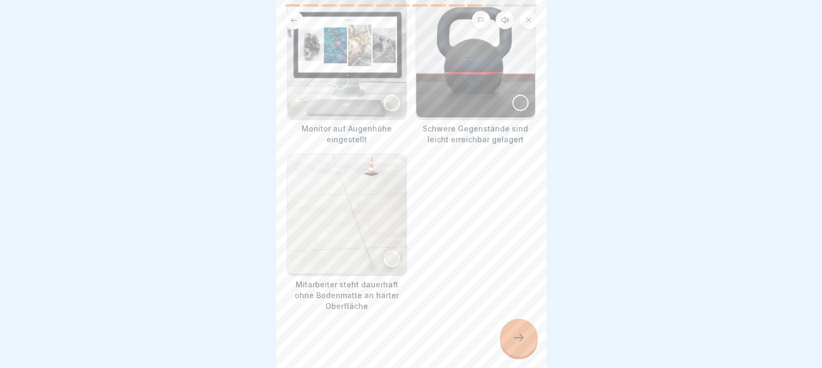
scroll to position [9, 0]
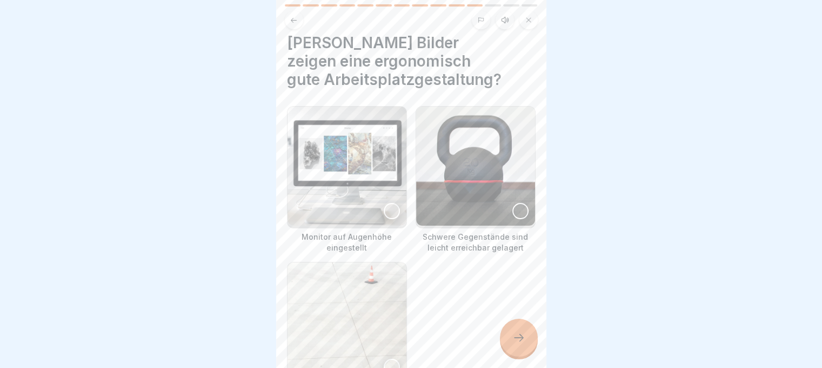
click at [384, 203] on div at bounding box center [392, 211] width 16 height 16
click at [512, 203] on div at bounding box center [520, 211] width 16 height 16
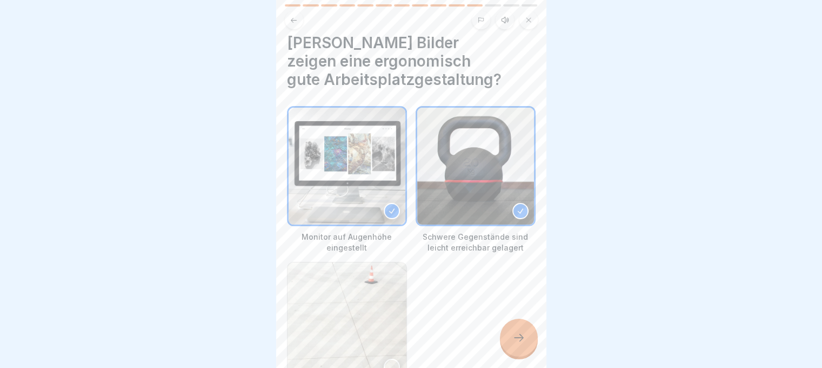
click at [522, 337] on icon at bounding box center [518, 337] width 13 height 13
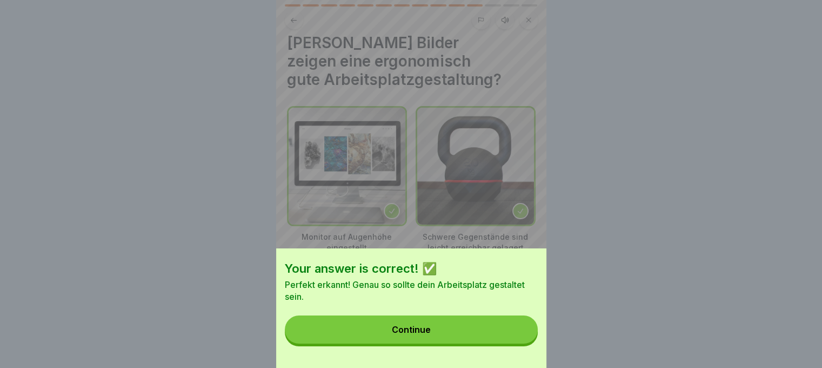
click at [464, 332] on button "Continue" at bounding box center [411, 329] width 253 height 28
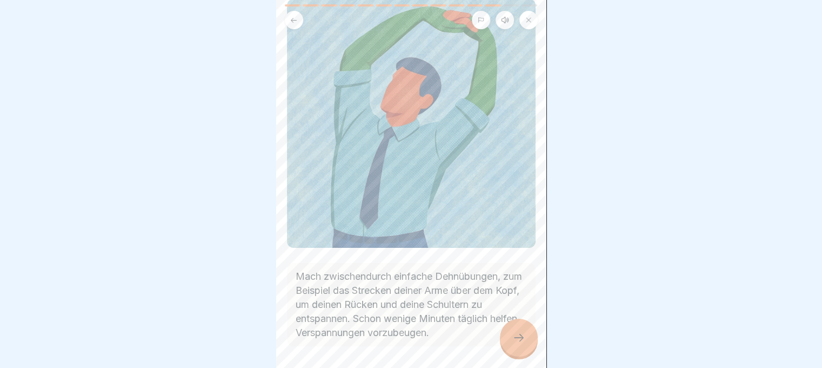
scroll to position [144, 0]
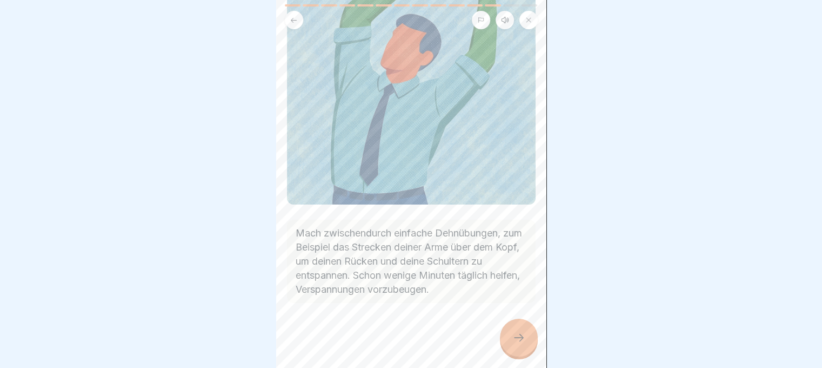
drag, startPoint x: 516, startPoint y: 344, endPoint x: 529, endPoint y: 341, distance: 13.8
click at [520, 341] on div at bounding box center [519, 337] width 38 height 38
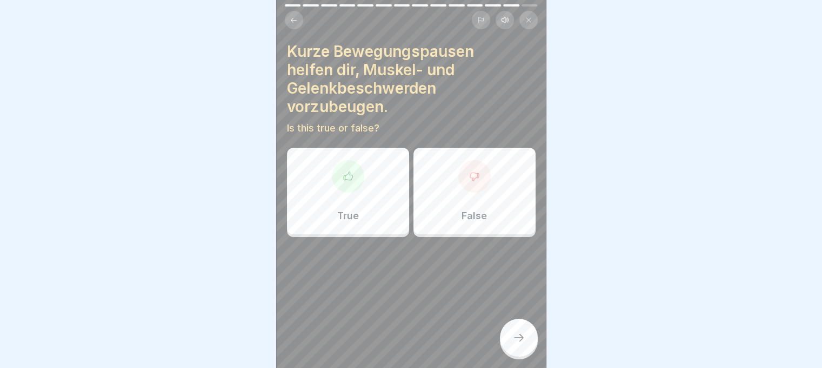
click at [339, 168] on div at bounding box center [348, 176] width 32 height 32
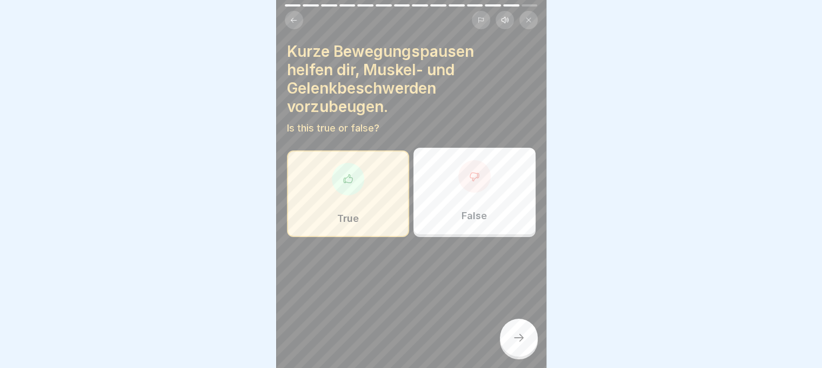
click at [517, 330] on div at bounding box center [519, 337] width 38 height 38
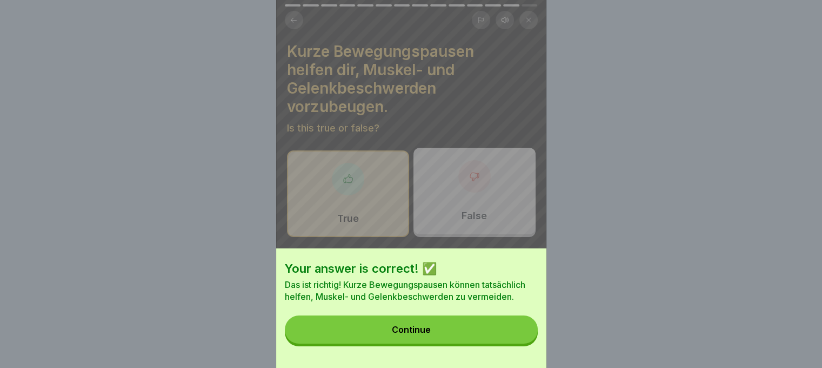
click at [500, 327] on button "Continue" at bounding box center [411, 329] width 253 height 28
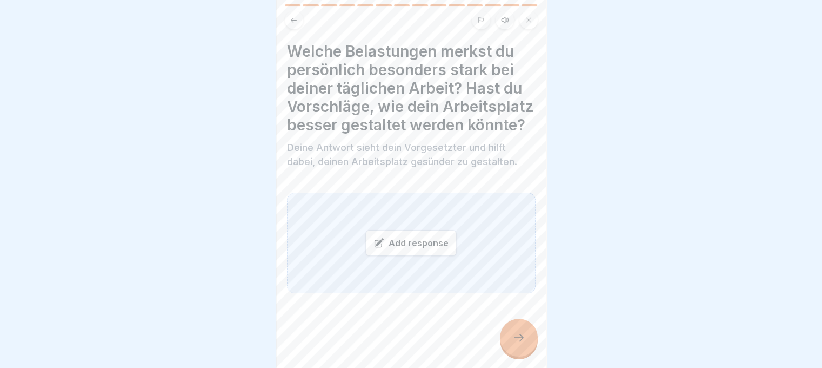
click at [418, 255] on div "Add response" at bounding box center [410, 243] width 91 height 26
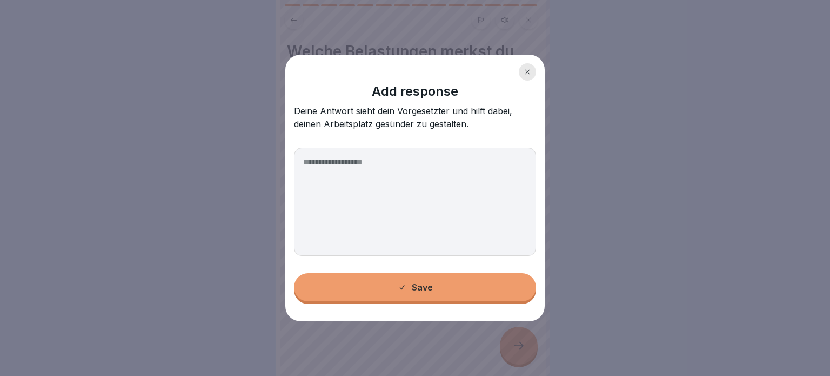
click at [452, 207] on textarea at bounding box center [415, 202] width 242 height 108
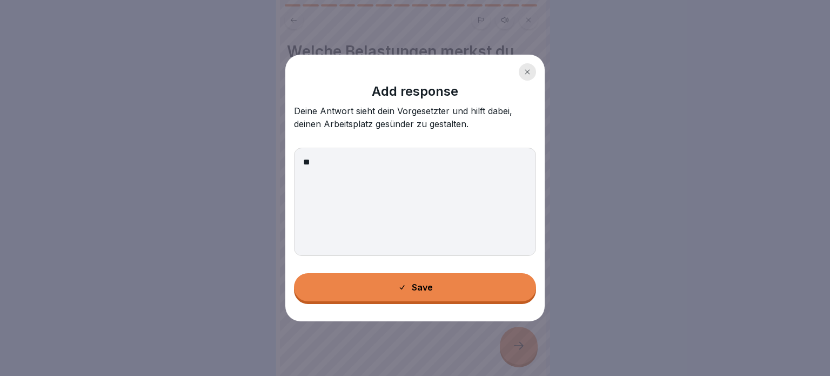
type textarea "**"
click at [426, 292] on button "Save" at bounding box center [415, 287] width 242 height 28
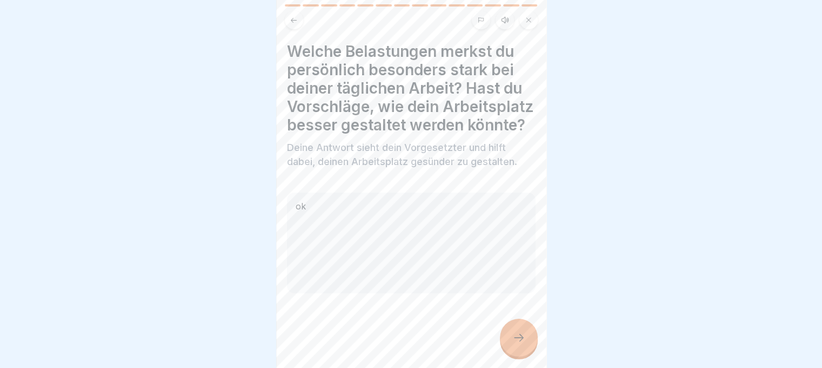
click at [515, 344] on icon at bounding box center [518, 337] width 13 height 13
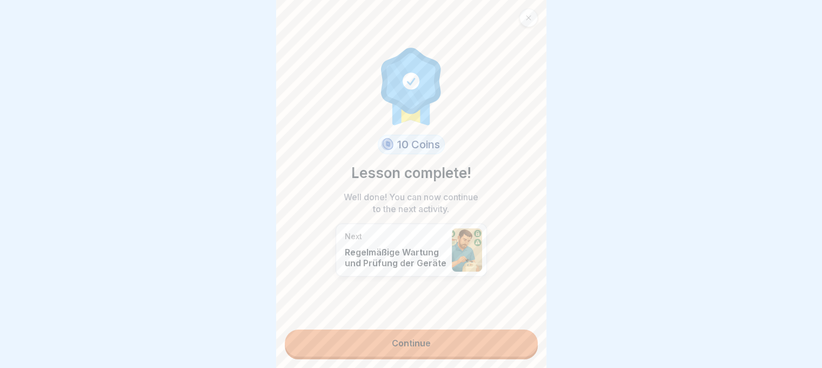
click at [409, 339] on link "Continue" at bounding box center [411, 342] width 253 height 27
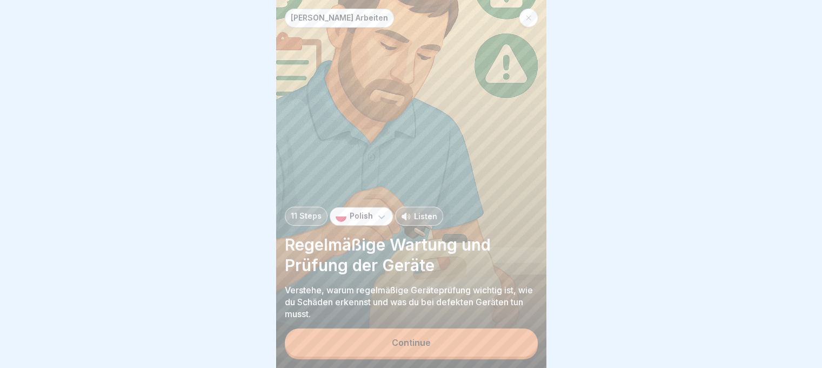
scroll to position [8, 0]
click at [355, 215] on p "Polish" at bounding box center [361, 215] width 23 height 9
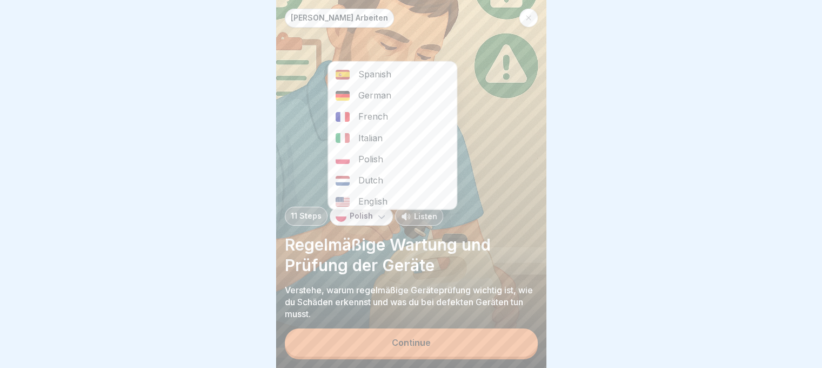
click at [383, 153] on div "Polish" at bounding box center [392, 159] width 129 height 21
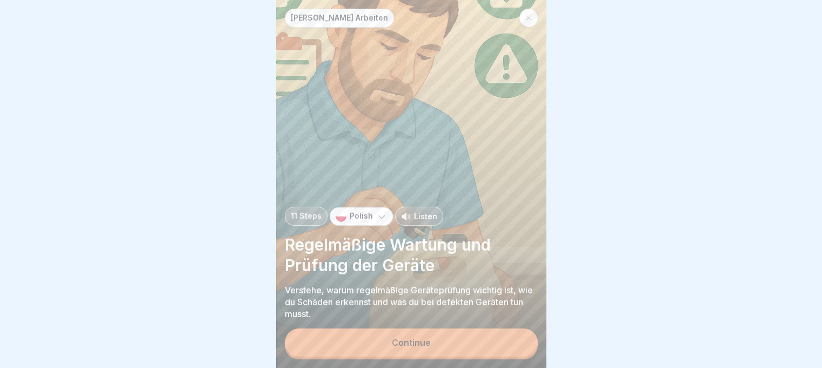
scroll to position [0, 0]
click at [380, 221] on icon at bounding box center [381, 216] width 11 height 11
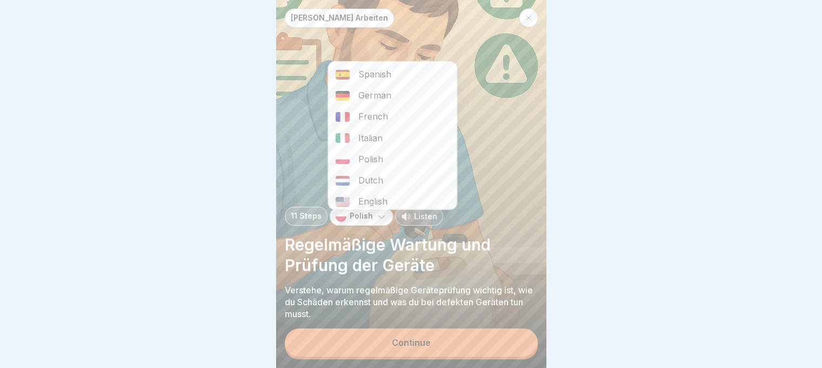
click at [374, 94] on div "German" at bounding box center [392, 95] width 129 height 21
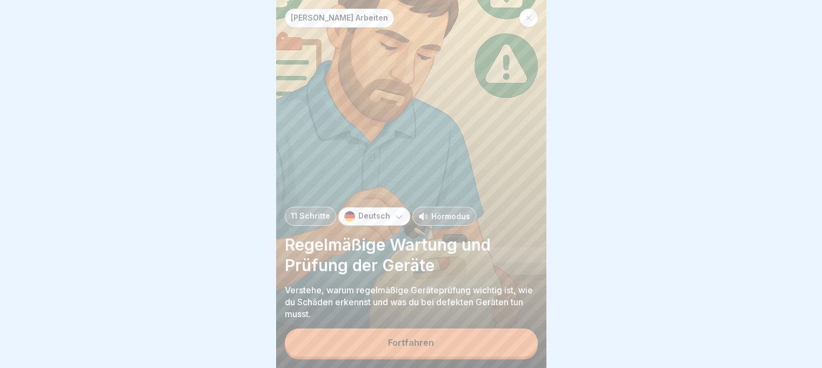
click at [371, 221] on p "Deutsch" at bounding box center [374, 215] width 32 height 9
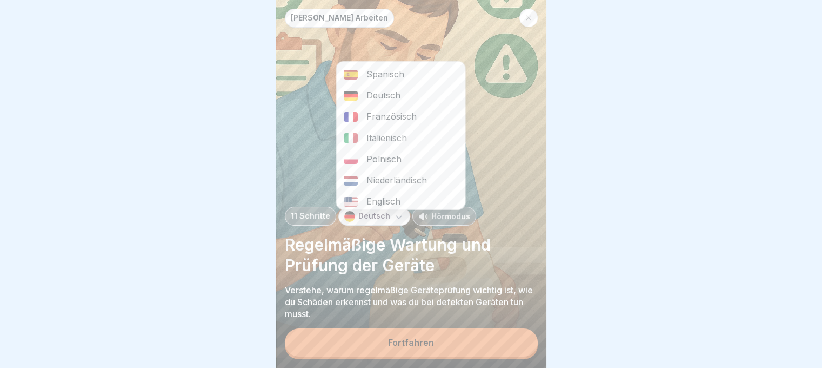
click at [378, 152] on div "Polnisch" at bounding box center [400, 159] width 129 height 21
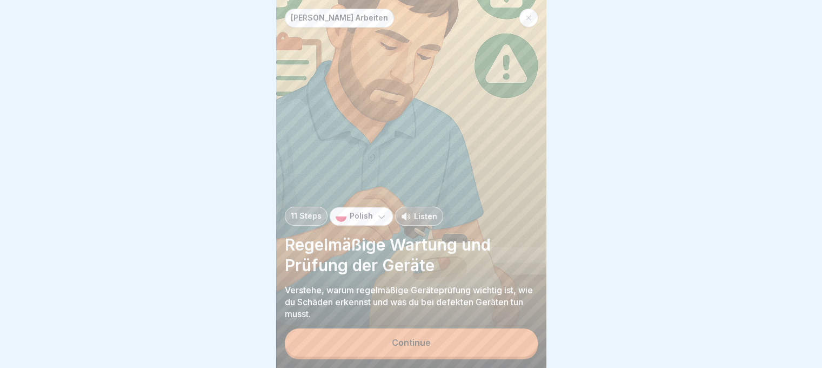
click at [462, 356] on button "Continue" at bounding box center [411, 342] width 253 height 28
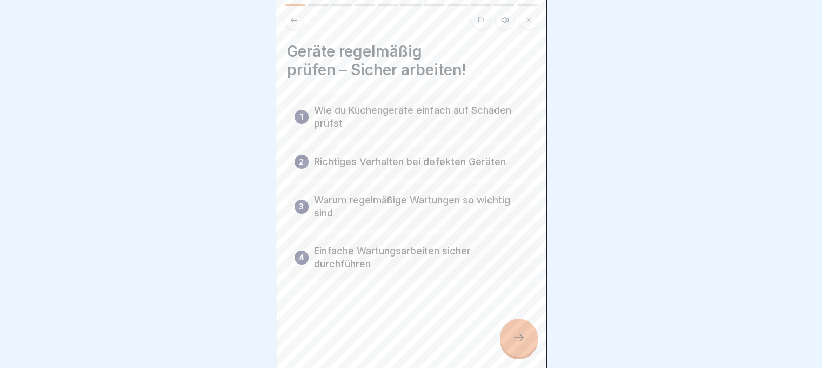
click at [520, 343] on icon at bounding box center [518, 337] width 13 height 13
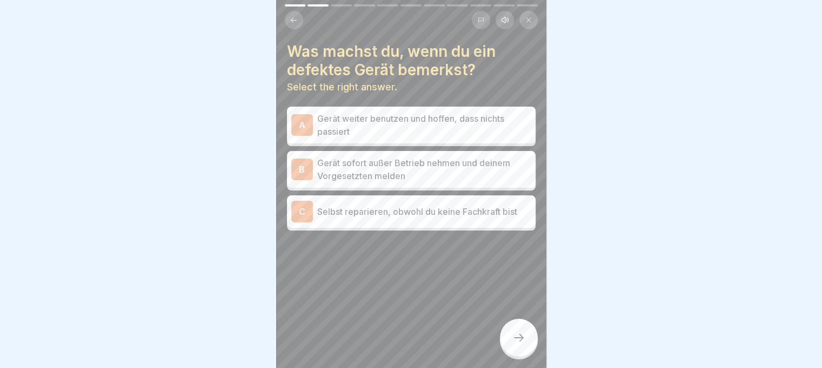
click at [363, 175] on p "Gerät sofort außer Betrieb nehmen und deinem Vorgesetzten melden" at bounding box center [424, 169] width 214 height 26
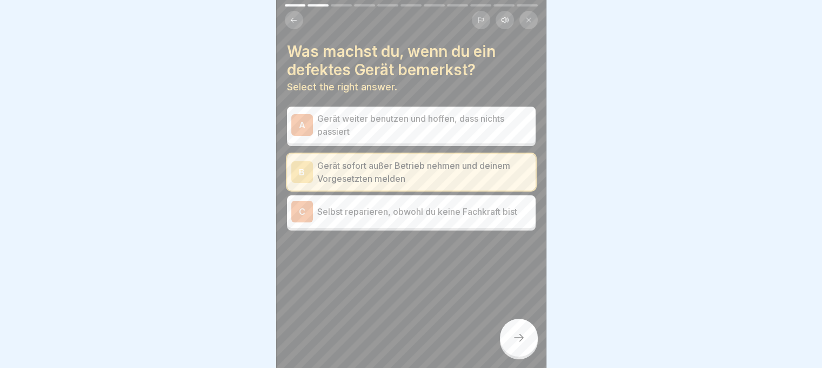
click at [526, 342] on div at bounding box center [519, 337] width 38 height 38
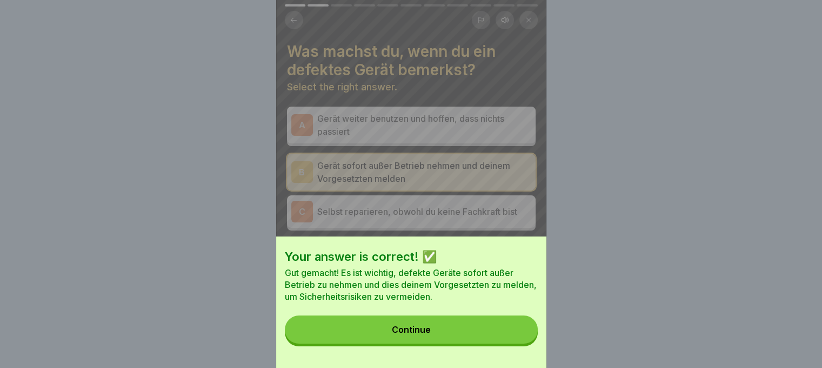
click at [476, 337] on button "Continue" at bounding box center [411, 329] width 253 height 28
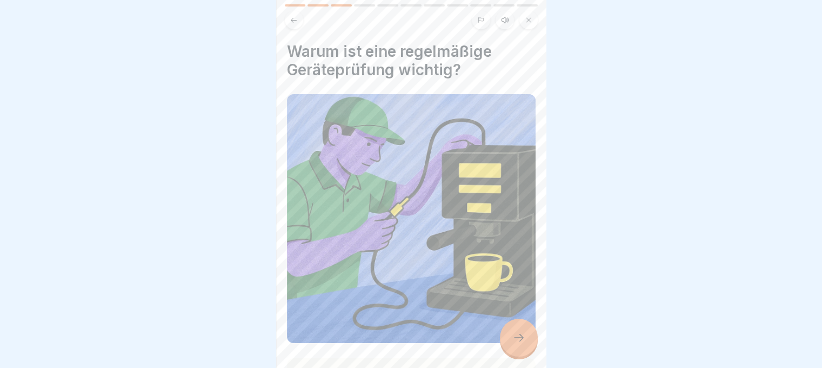
click at [521, 343] on icon at bounding box center [518, 337] width 13 height 13
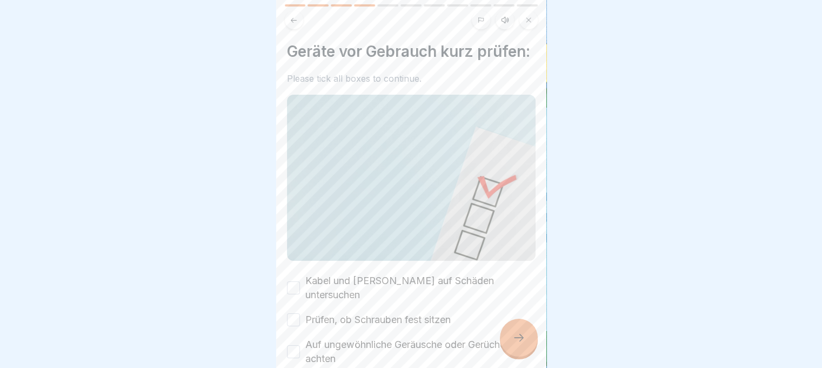
scroll to position [100, 0]
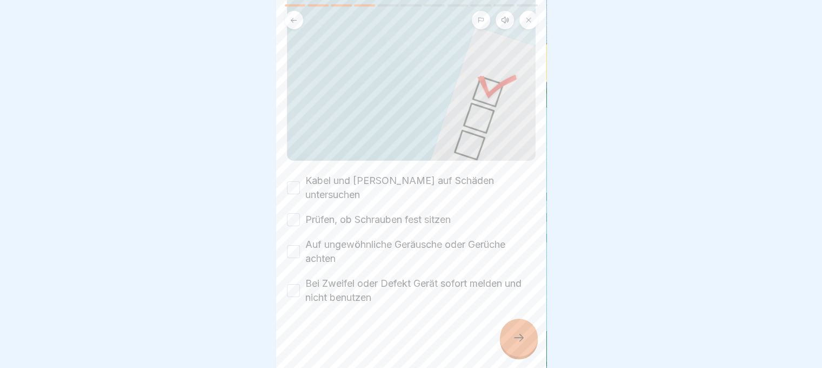
drag, startPoint x: 290, startPoint y: 188, endPoint x: 297, endPoint y: 216, distance: 29.0
click at [290, 191] on button "Kabel und [PERSON_NAME] auf Schäden untersuchen" at bounding box center [293, 187] width 13 height 13
click at [297, 216] on button "Prüfen, ob Schrauben fest sitzen" at bounding box center [293, 219] width 13 height 13
click at [297, 240] on div "Auf ungewöhnliche Geräusche oder Gerüche achten" at bounding box center [411, 251] width 249 height 28
click at [296, 251] on button "Auf ungewöhnliche Geräusche oder Gerüche achten" at bounding box center [293, 251] width 13 height 13
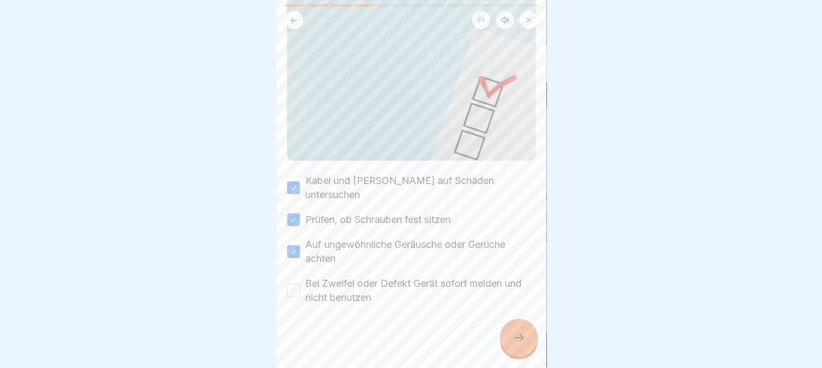
click at [292, 287] on button "Bei Zweifel oder Defekt Gerät sofort melden und nicht benutzen" at bounding box center [293, 290] width 13 height 13
click at [525, 345] on div at bounding box center [519, 337] width 38 height 38
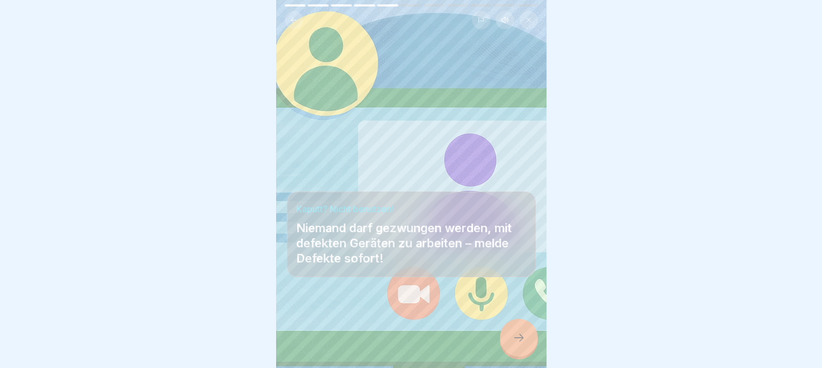
click at [522, 343] on icon at bounding box center [518, 337] width 13 height 13
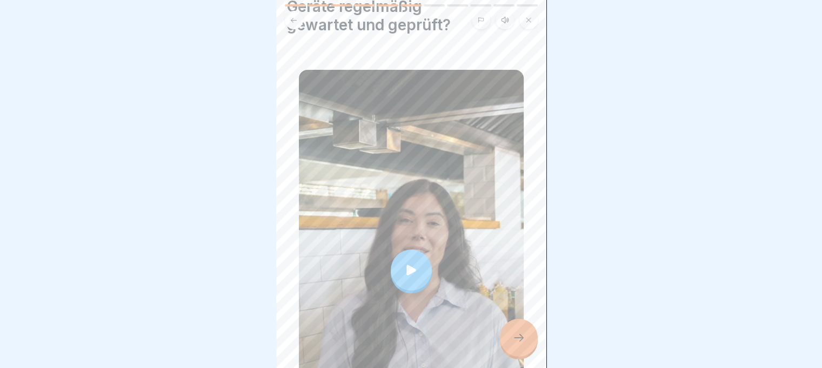
scroll to position [215, 0]
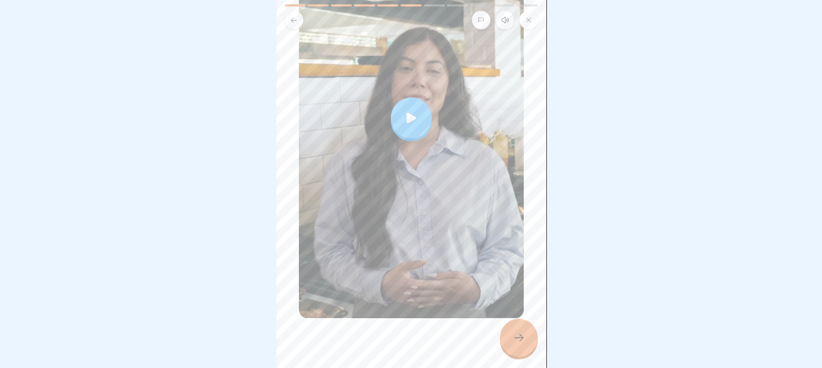
click at [508, 345] on div at bounding box center [519, 337] width 38 height 38
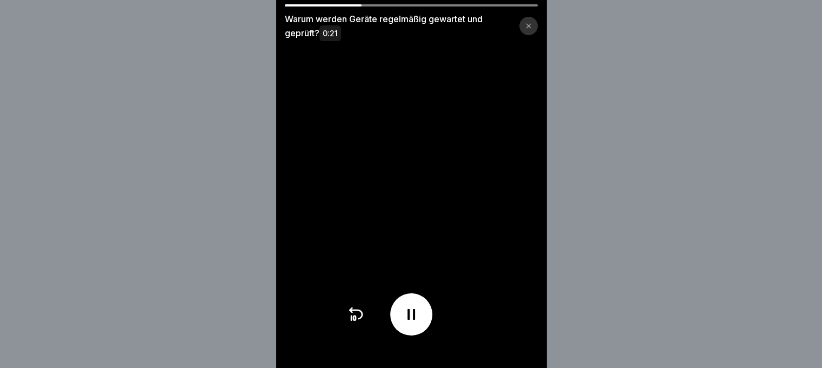
scroll to position [8, 0]
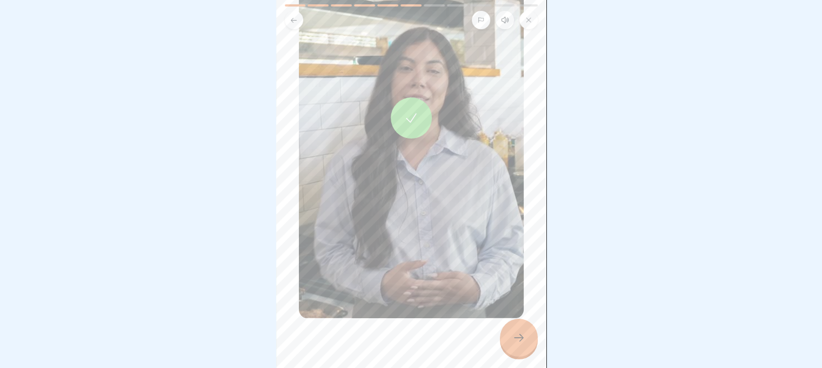
click at [525, 343] on div at bounding box center [519, 337] width 38 height 38
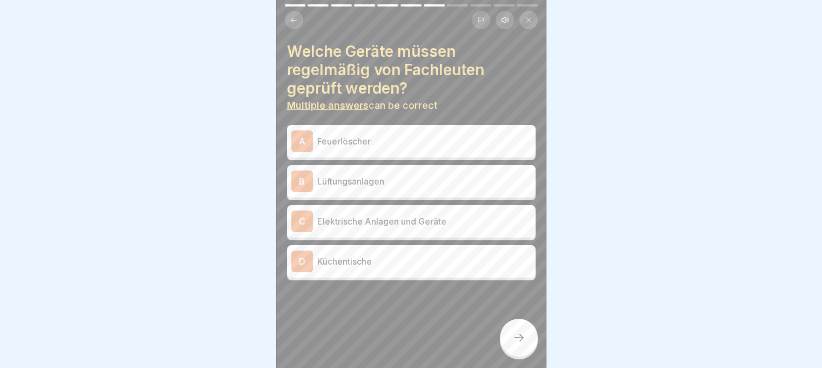
click at [307, 130] on div "A" at bounding box center [302, 141] width 22 height 22
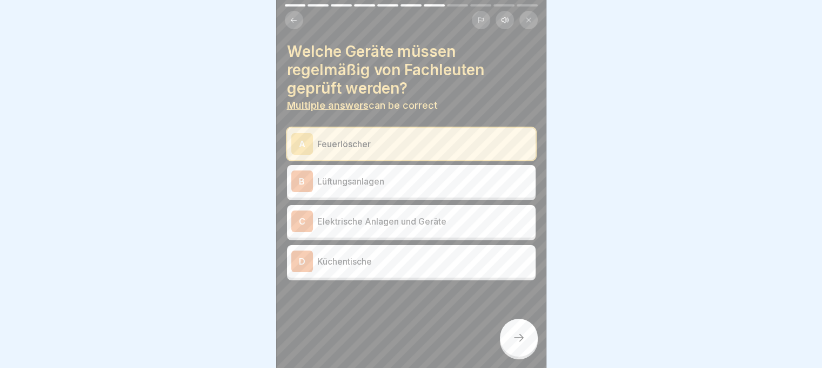
click at [316, 178] on div "B Lüftungsanlagen" at bounding box center [411, 181] width 240 height 22
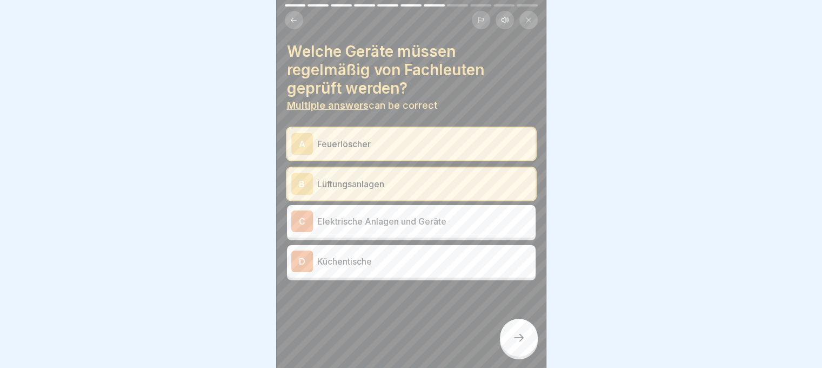
click at [326, 210] on div "C Elektrische Anlagen und Geräte" at bounding box center [411, 221] width 240 height 22
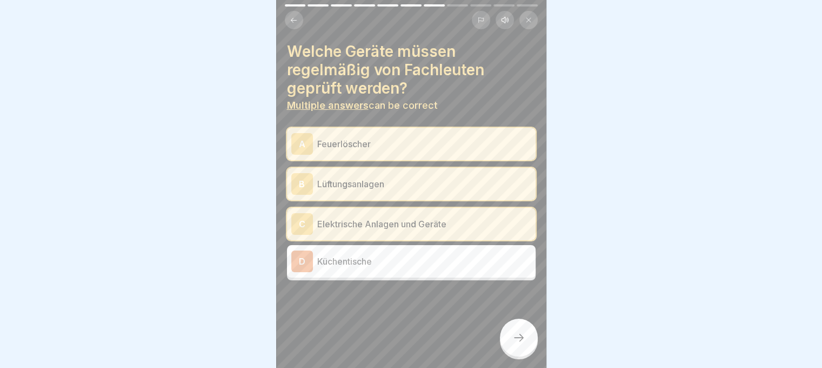
click at [530, 328] on div at bounding box center [519, 337] width 38 height 38
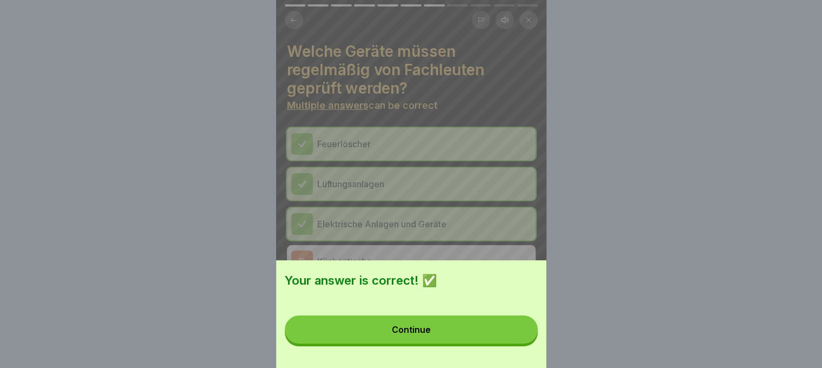
click at [482, 337] on button "Continue" at bounding box center [411, 329] width 253 height 28
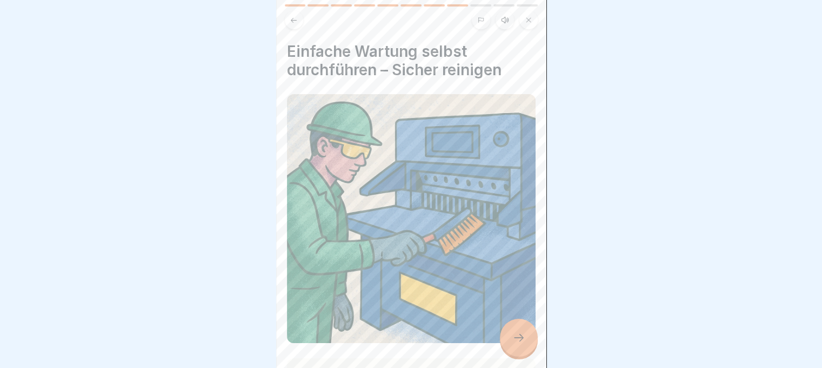
click at [524, 343] on icon at bounding box center [518, 337] width 13 height 13
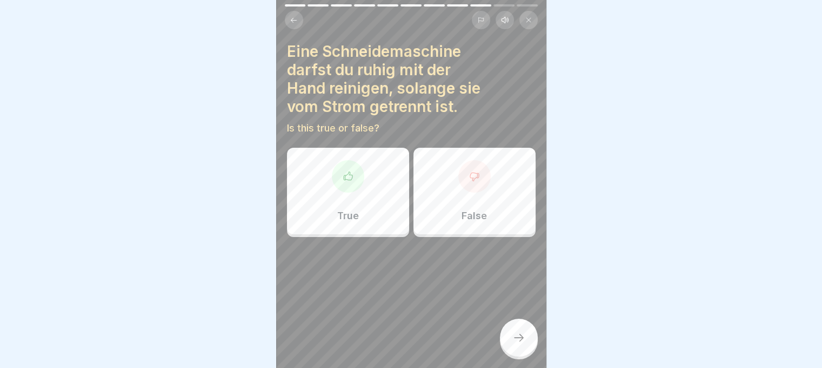
click at [482, 176] on div "False" at bounding box center [475, 191] width 122 height 86
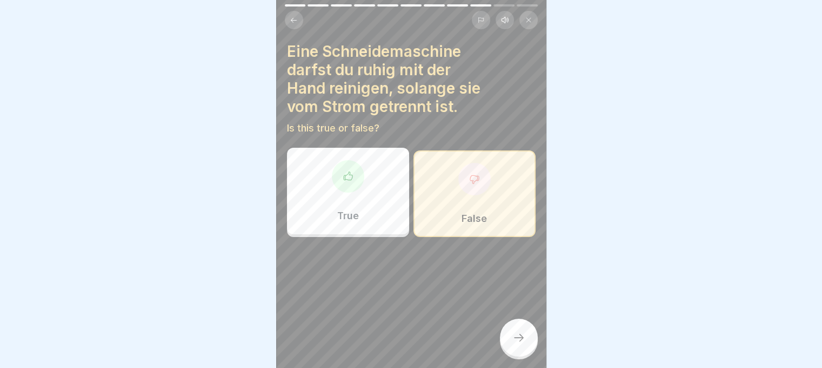
click at [527, 347] on div at bounding box center [519, 337] width 38 height 38
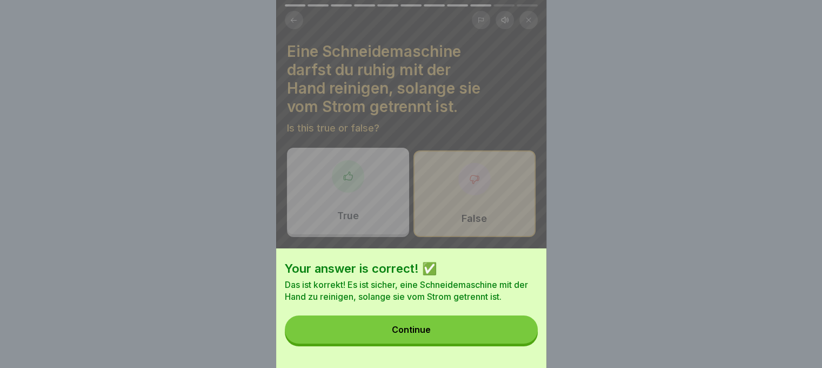
click at [504, 343] on button "Continue" at bounding box center [411, 329] width 253 height 28
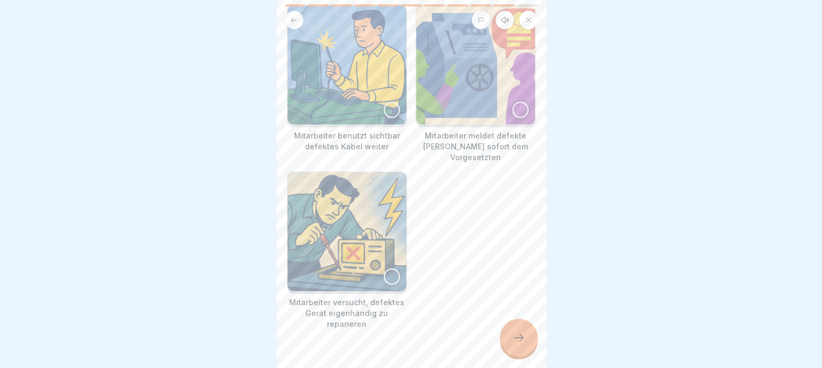
scroll to position [56, 0]
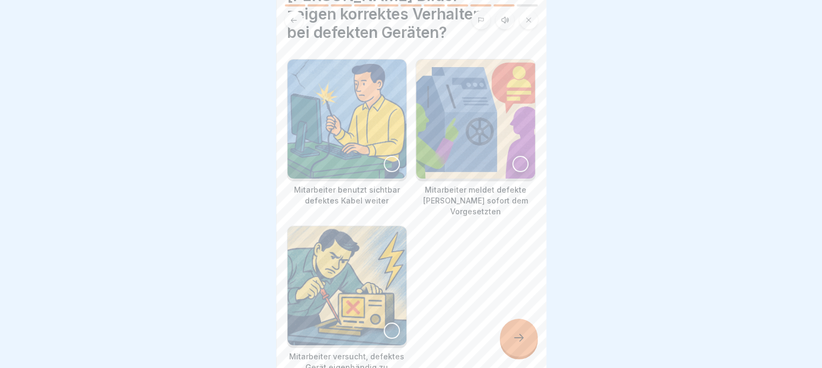
click at [485, 114] on img at bounding box center [475, 118] width 119 height 119
click at [521, 331] on div at bounding box center [519, 337] width 38 height 38
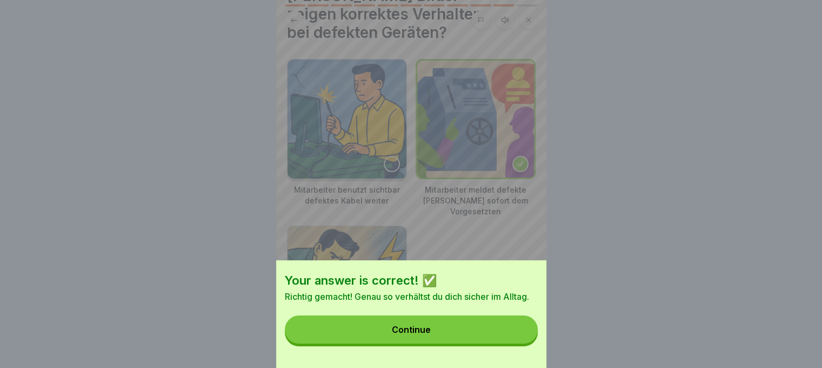
click at [425, 334] on div "Continue" at bounding box center [411, 329] width 39 height 10
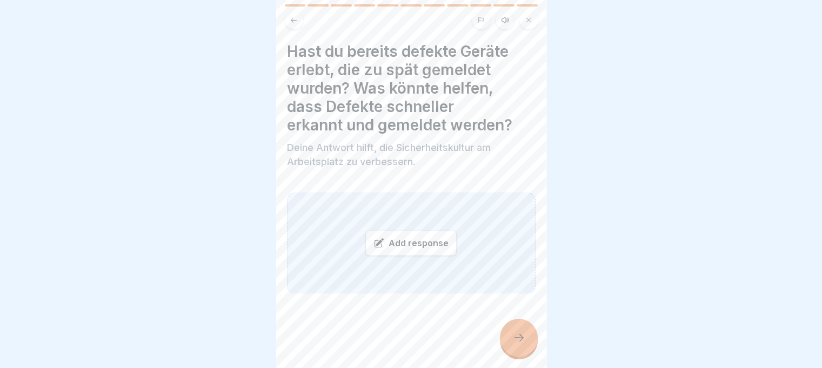
click at [328, 221] on div "Add response" at bounding box center [411, 242] width 249 height 101
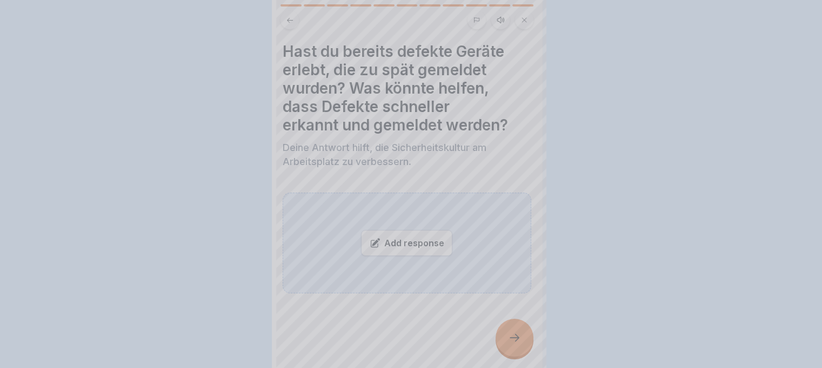
scroll to position [0, 0]
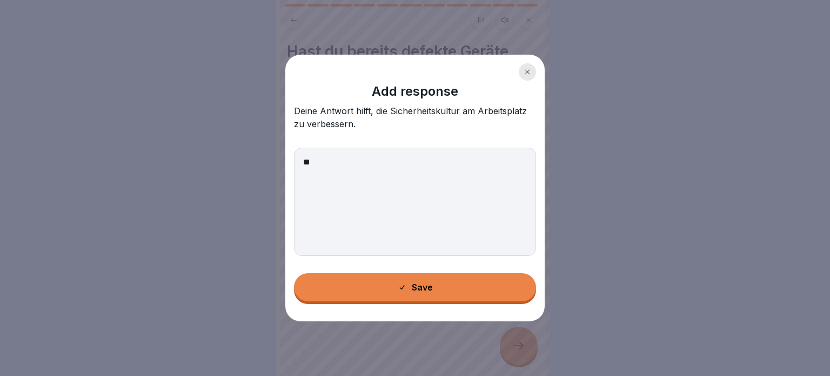
type textarea "**"
click at [467, 280] on button "Save" at bounding box center [415, 287] width 242 height 28
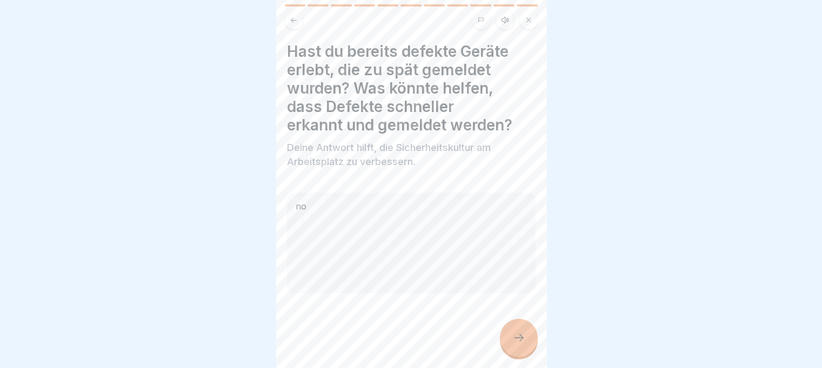
click at [522, 353] on div at bounding box center [519, 337] width 38 height 38
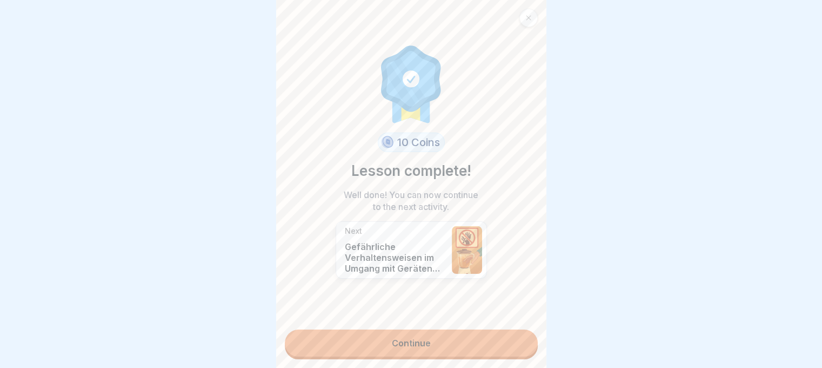
click at [466, 342] on link "Continue" at bounding box center [411, 342] width 253 height 27
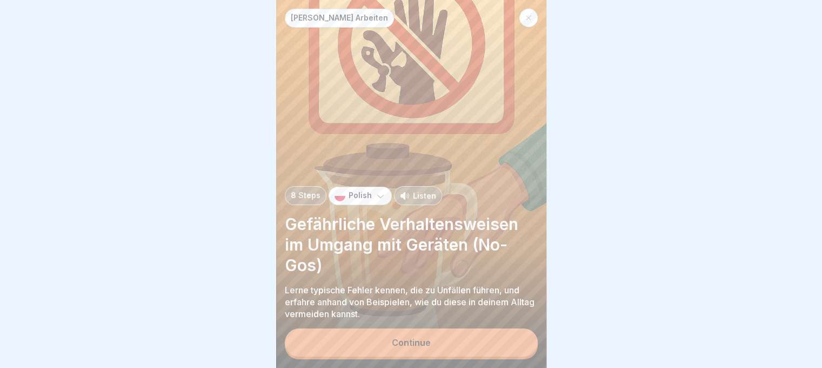
scroll to position [8, 0]
click at [416, 197] on p "Listen" at bounding box center [424, 195] width 23 height 11
click at [422, 341] on div "Continue" at bounding box center [411, 342] width 39 height 10
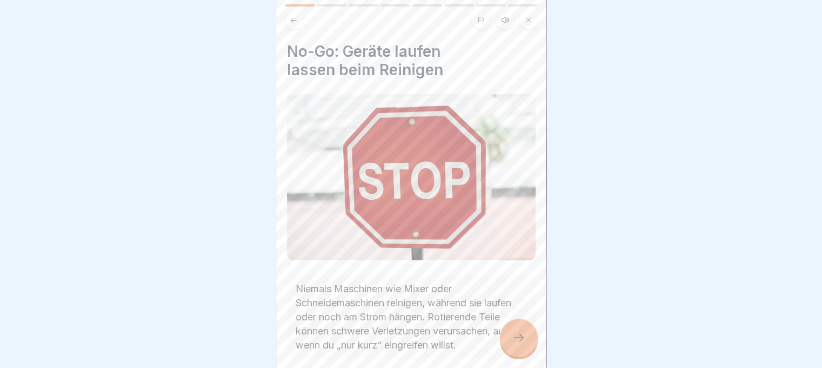
click at [518, 338] on icon at bounding box center [518, 337] width 13 height 13
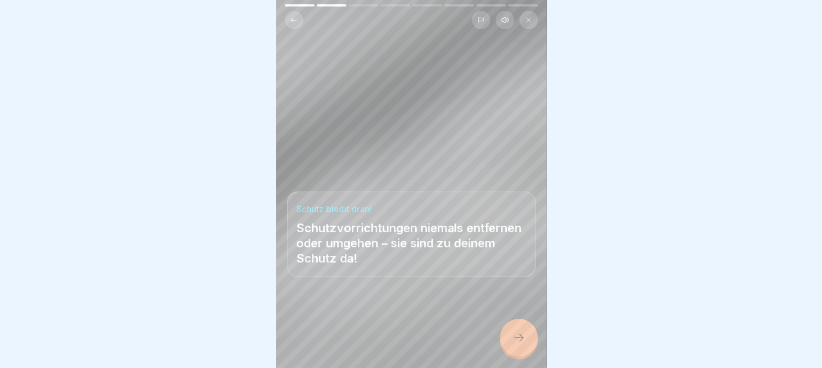
click at [520, 336] on icon at bounding box center [518, 337] width 13 height 13
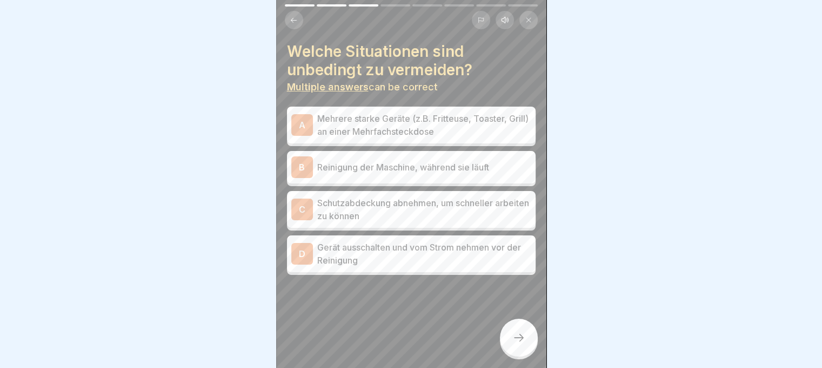
click at [357, 116] on p "Mehrere starke Geräte (z.B. Fritteuse, Toaster, Grill) an einer Mehrfachsteckdo…" at bounding box center [424, 125] width 214 height 26
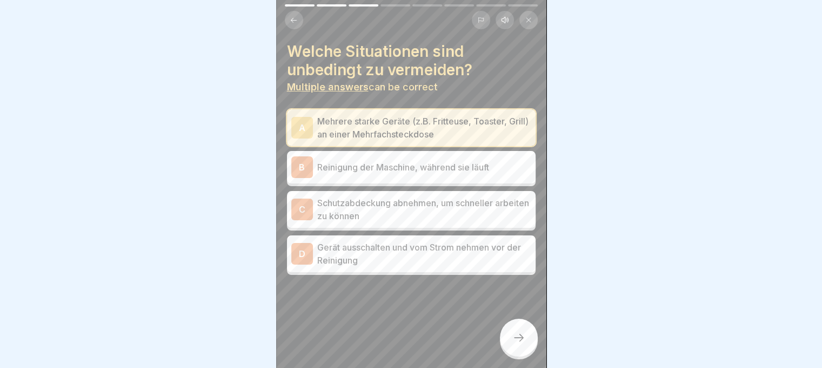
click at [375, 164] on p "Reinigung der Maschine, während sie läuft" at bounding box center [424, 167] width 214 height 13
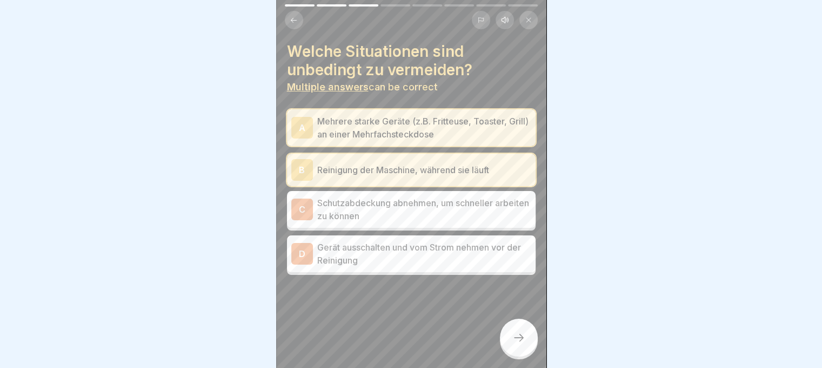
click at [394, 218] on div "C Schutzabdeckung abnehmen, um schneller arbeiten zu können" at bounding box center [411, 209] width 249 height 37
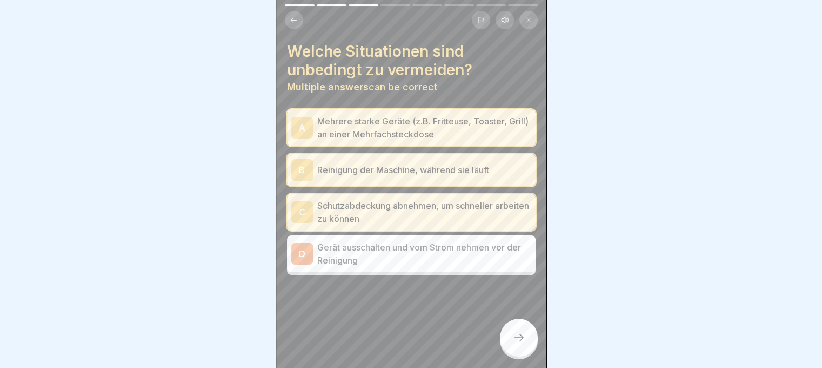
click at [519, 339] on icon at bounding box center [518, 337] width 13 height 13
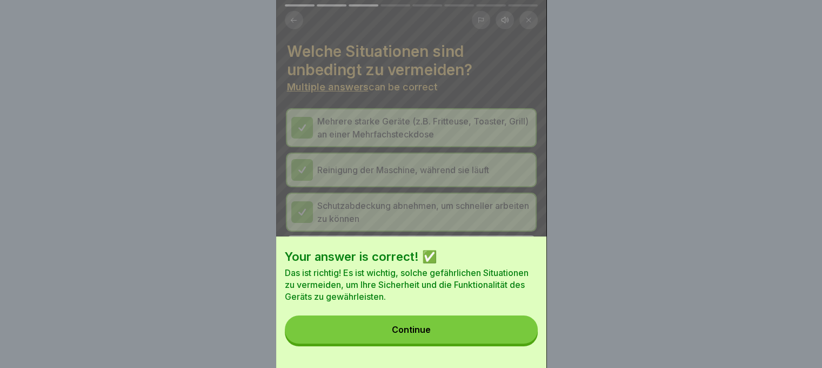
click at [488, 334] on button "Continue" at bounding box center [411, 329] width 253 height 28
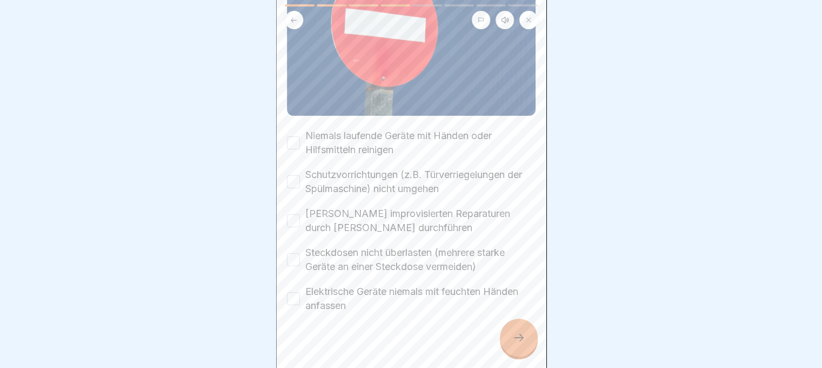
scroll to position [149, 0]
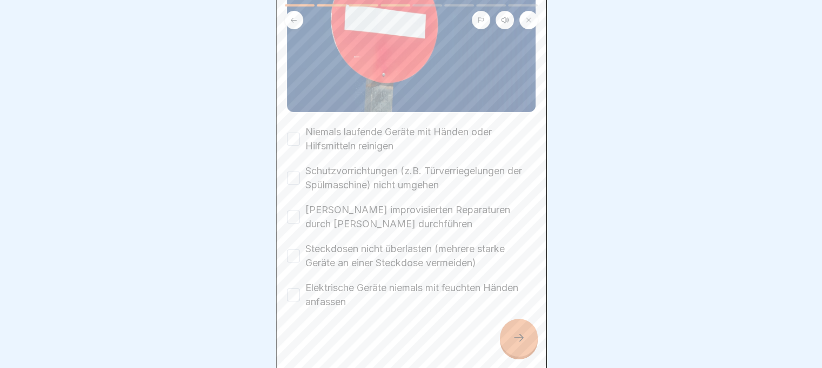
click at [292, 132] on button "Niemals laufende Geräte mit Händen oder Hilfsmitteln reinigen" at bounding box center [293, 138] width 13 height 13
click at [294, 171] on button "Schutzvorrichtungen (z.B. Türverriegelungen der Spülmaschine) nicht umgehen" at bounding box center [293, 177] width 13 height 13
drag, startPoint x: 290, startPoint y: 206, endPoint x: 310, endPoint y: 232, distance: 33.1
click at [292, 210] on div "[PERSON_NAME] improvisierten Reparaturen durch [PERSON_NAME] durchführen" at bounding box center [411, 217] width 249 height 28
click at [297, 210] on button "[PERSON_NAME] improvisierten Reparaturen durch [PERSON_NAME] durchführen" at bounding box center [293, 216] width 13 height 13
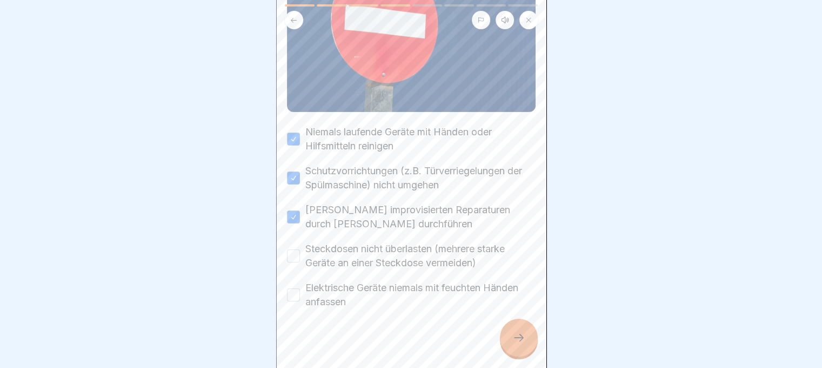
click at [294, 249] on button "Steckdosen nicht überlasten (mehrere starke Geräte an einer Steckdose vermeiden)" at bounding box center [293, 255] width 13 height 13
click at [301, 292] on div "Elektrische Geräte niemals mit feuchten Händen anfassen" at bounding box center [411, 295] width 249 height 28
click at [299, 281] on div "Elektrische Geräte niemals mit feuchten Händen anfassen" at bounding box center [411, 295] width 249 height 28
click at [301, 284] on div "Elektrische Geräte niemals mit feuchten Händen anfassen" at bounding box center [411, 295] width 249 height 28
click at [297, 288] on button "Elektrische Geräte niemals mit feuchten Händen anfassen" at bounding box center [293, 294] width 13 height 13
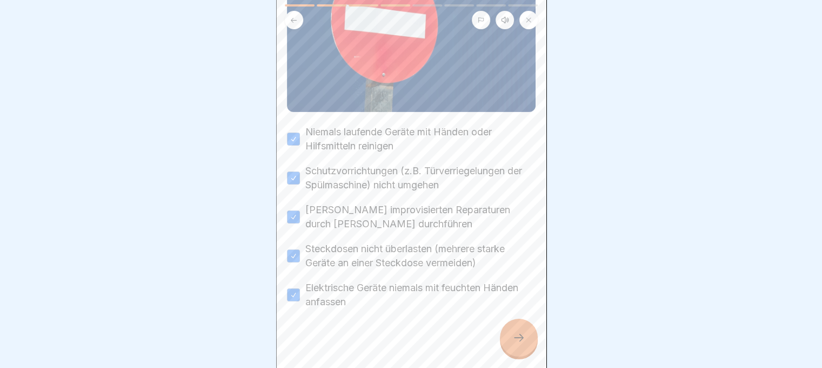
click at [515, 334] on icon at bounding box center [518, 337] width 13 height 13
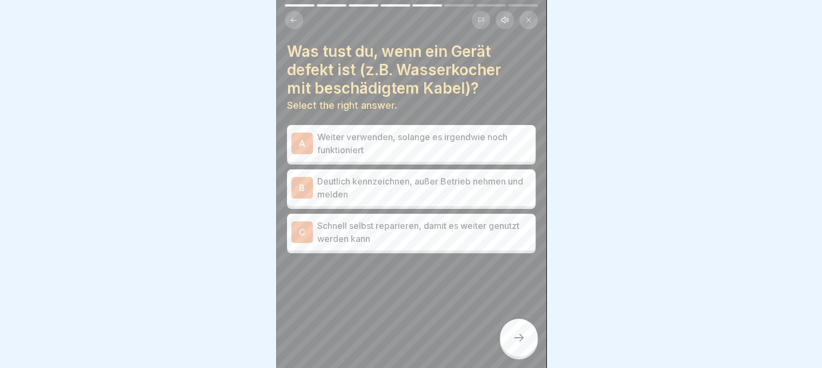
click at [421, 181] on p "Deutlich kennzeichnen, außer Betrieb nehmen und melden" at bounding box center [424, 188] width 214 height 26
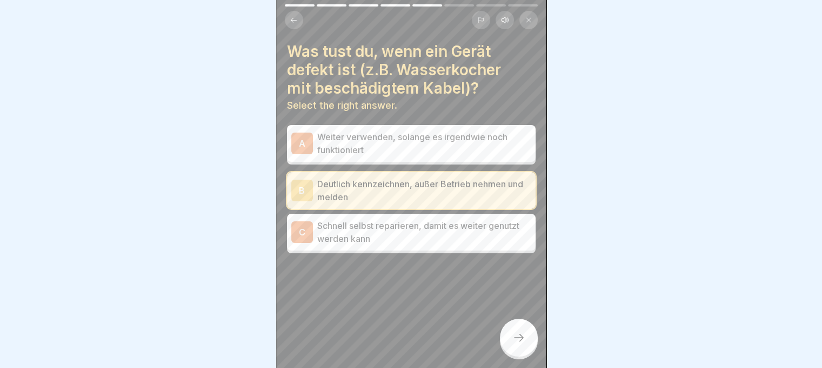
click at [519, 340] on icon at bounding box center [518, 337] width 13 height 13
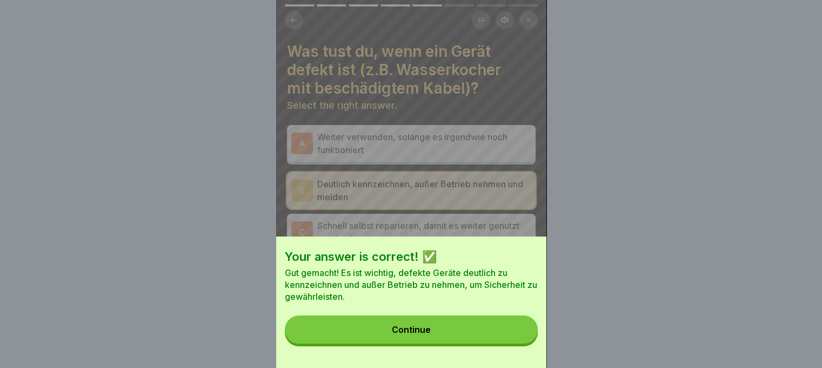
click at [452, 338] on button "Continue" at bounding box center [411, 329] width 253 height 28
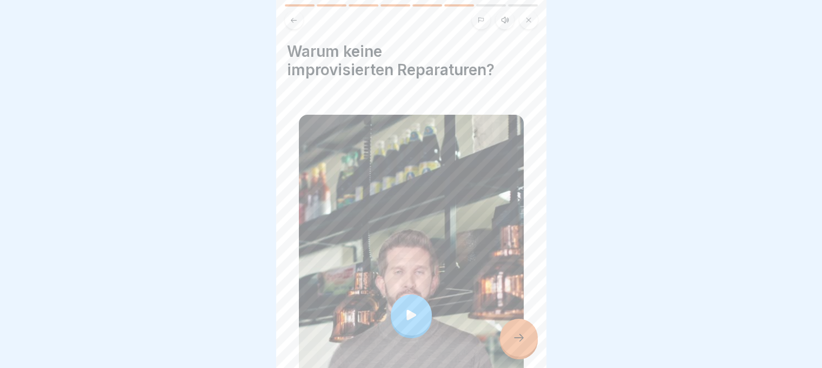
click at [523, 334] on icon at bounding box center [518, 337] width 13 height 13
click at [523, 339] on icon at bounding box center [518, 337] width 13 height 13
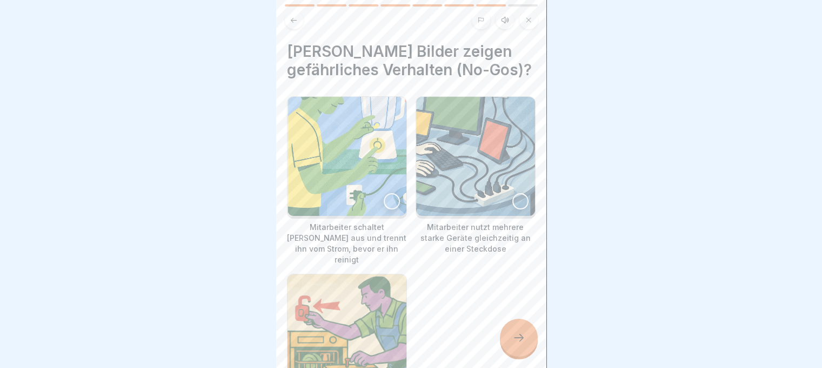
click at [354, 172] on img at bounding box center [347, 156] width 119 height 119
click at [506, 337] on div at bounding box center [519, 337] width 38 height 38
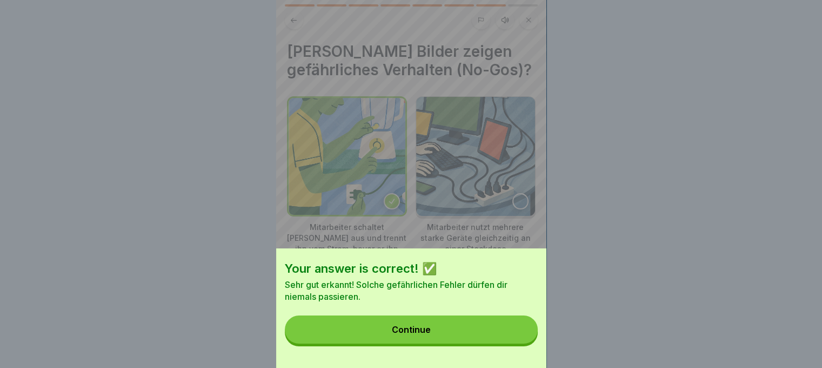
click at [423, 334] on div "Continue" at bounding box center [411, 329] width 39 height 10
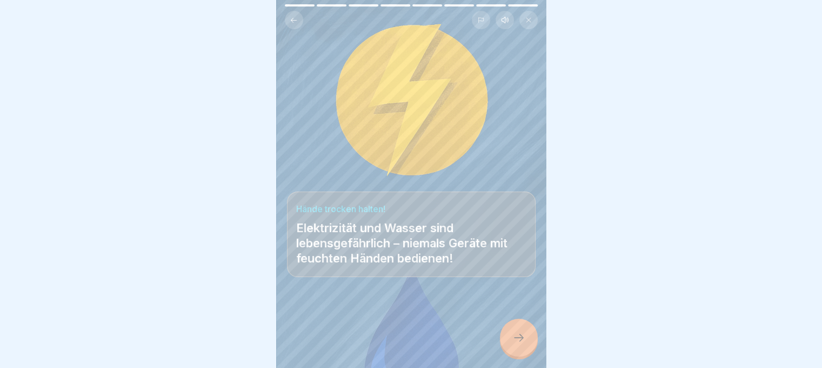
click at [527, 341] on div at bounding box center [519, 337] width 38 height 38
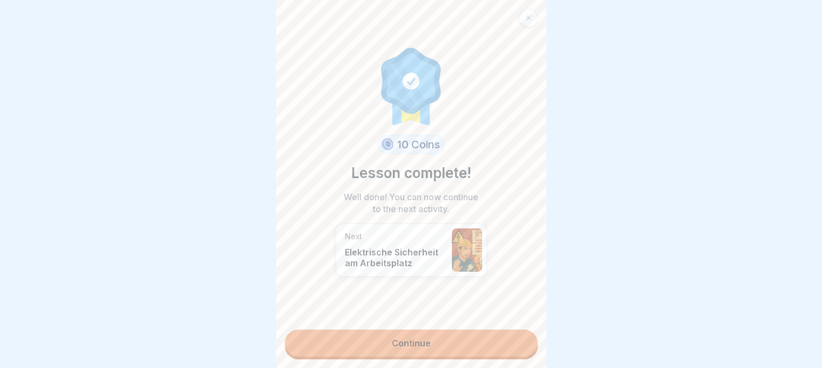
click at [398, 333] on link "Continue" at bounding box center [411, 342] width 253 height 27
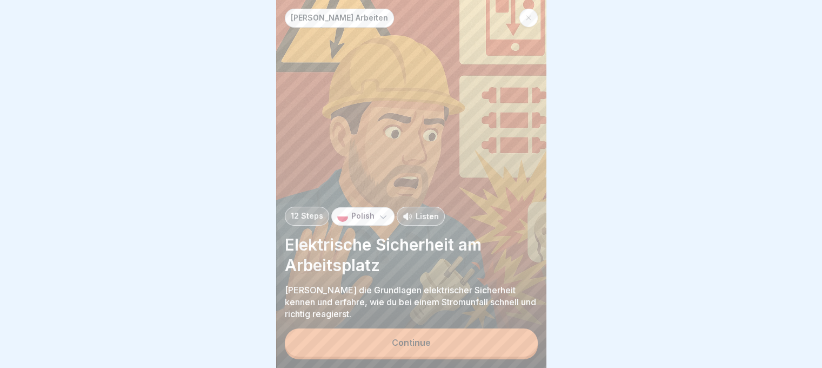
click at [403, 341] on div "Continue" at bounding box center [411, 342] width 39 height 10
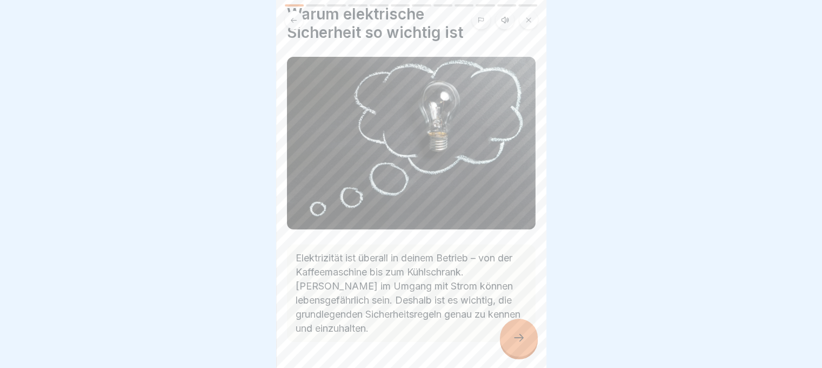
scroll to position [70, 0]
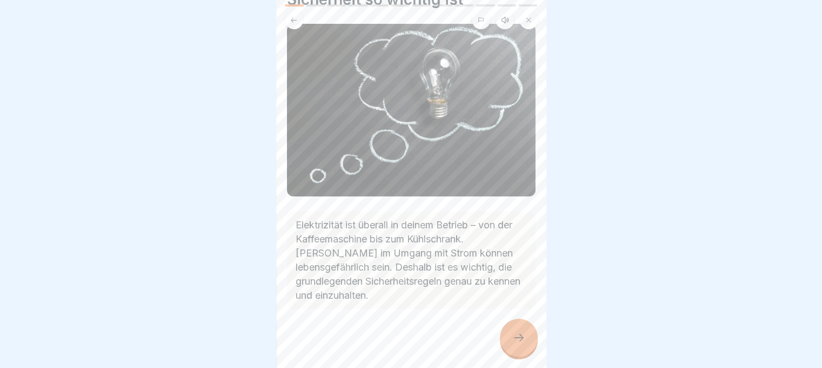
click at [514, 343] on icon at bounding box center [518, 337] width 13 height 13
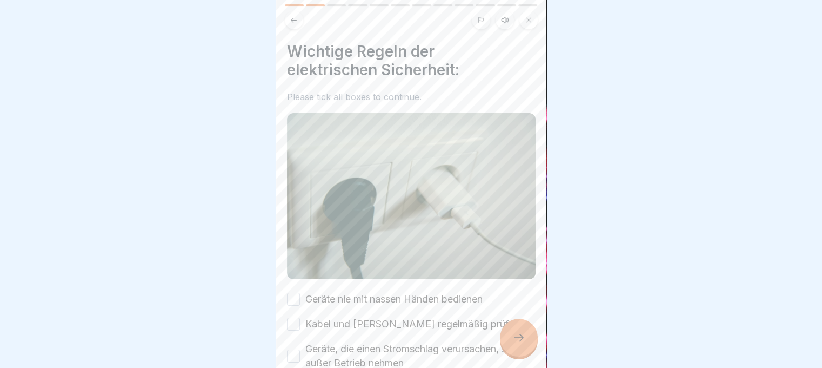
click at [293, 292] on button "Geräte nie mit nassen Händen bedienen" at bounding box center [293, 298] width 13 height 13
click at [287, 317] on button "Kabel und [PERSON_NAME] regelmäßig prüfen" at bounding box center [293, 323] width 13 height 13
click at [288, 341] on div "Wichtige Regeln der elektrischen Sicherheit: Please tick all boxes to continue.…" at bounding box center [411, 184] width 270 height 368
click at [290, 349] on button "Geräte, die einen Stromschlag verursachen, sofort außer Betrieb nehmen" at bounding box center [293, 355] width 13 height 13
click at [528, 339] on div at bounding box center [519, 337] width 38 height 38
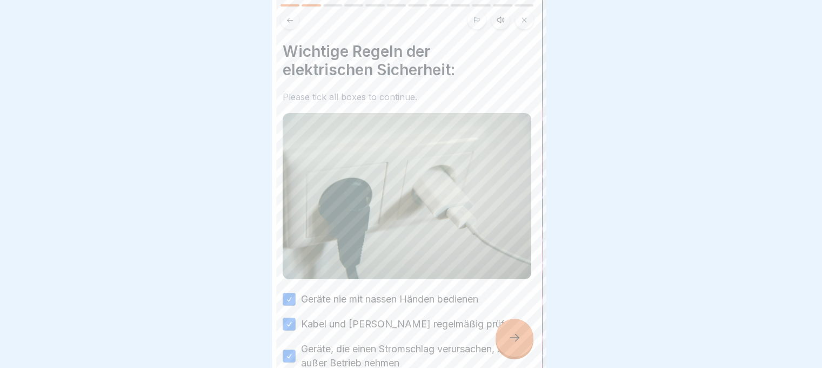
scroll to position [0, 0]
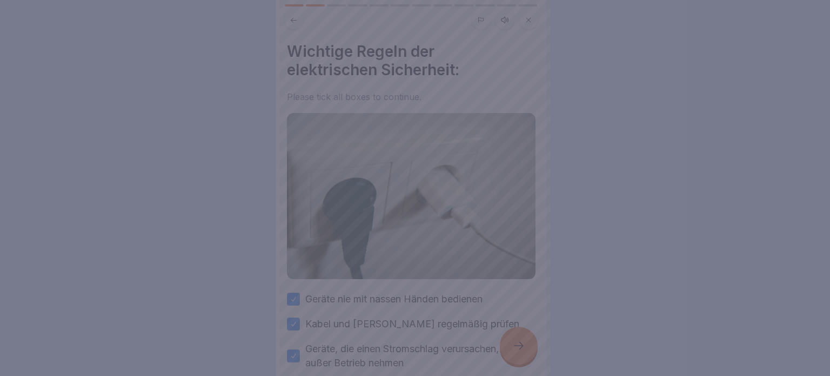
click at [179, 212] on div at bounding box center [415, 188] width 830 height 376
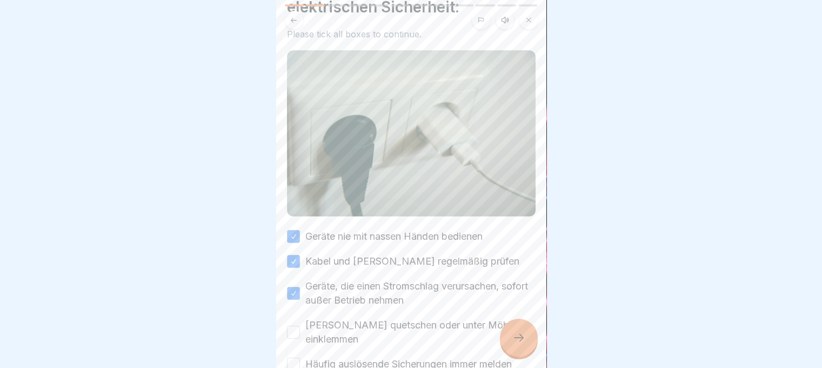
scroll to position [125, 0]
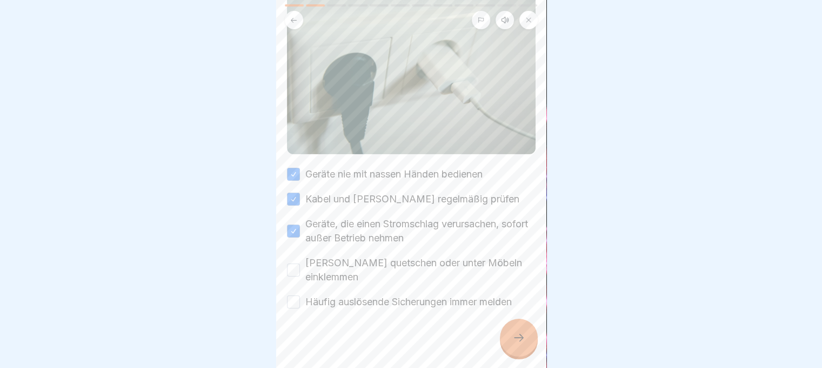
drag, startPoint x: 295, startPoint y: 266, endPoint x: 295, endPoint y: 278, distance: 12.4
click at [295, 265] on button "[PERSON_NAME] quetschen oder unter Möbeln einklemmen" at bounding box center [293, 269] width 13 height 13
click at [292, 299] on button "Häufig auslösende Sicherungen immer melden" at bounding box center [293, 301] width 13 height 13
click at [512, 344] on icon at bounding box center [518, 337] width 13 height 13
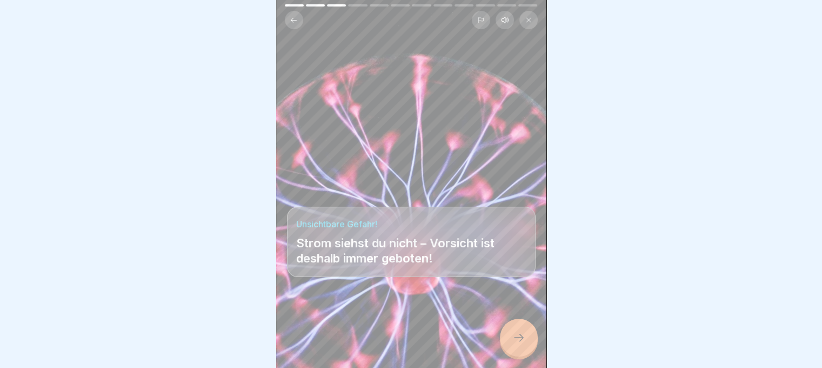
click at [513, 341] on icon at bounding box center [518, 337] width 13 height 13
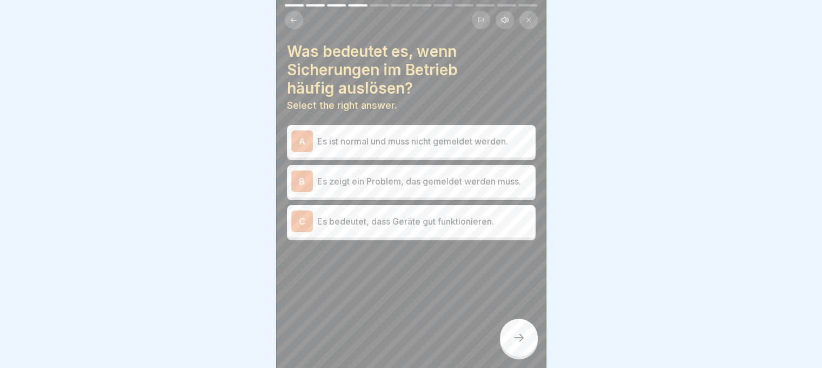
click at [429, 185] on p "Es zeigt ein Problem, das gemeldet werden muss." at bounding box center [424, 181] width 214 height 13
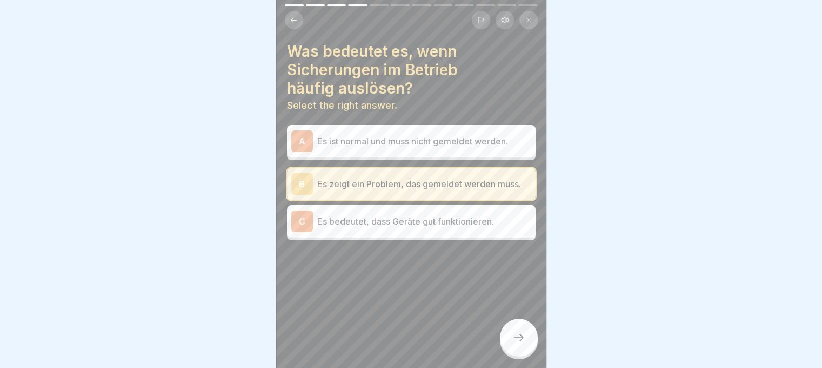
click at [524, 343] on icon at bounding box center [518, 337] width 13 height 13
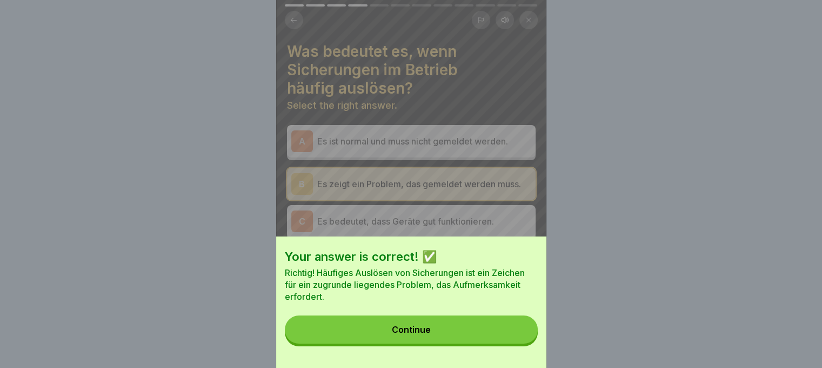
click at [500, 342] on button "Continue" at bounding box center [411, 329] width 253 height 28
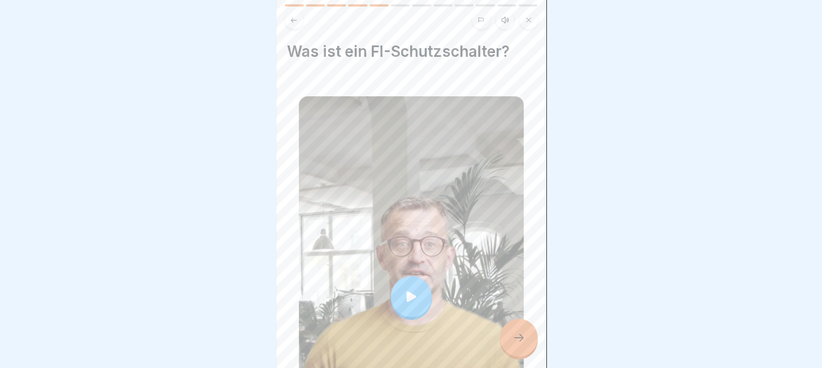
click at [520, 342] on icon at bounding box center [518, 337] width 13 height 13
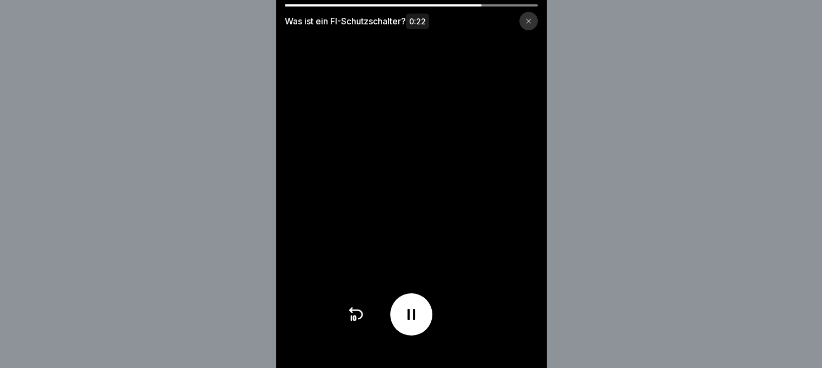
scroll to position [8, 0]
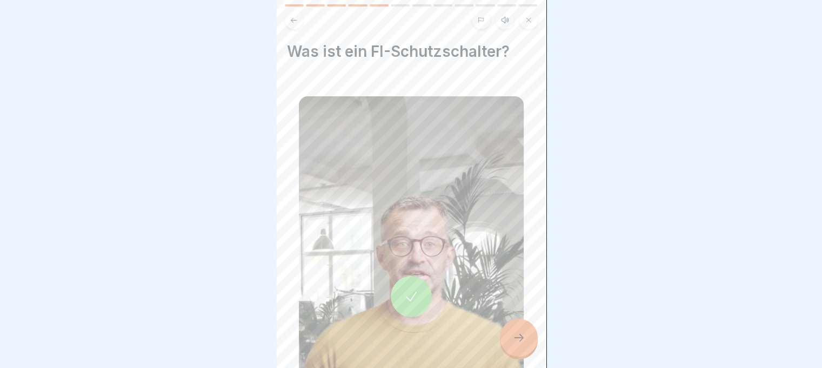
click at [532, 341] on div at bounding box center [519, 337] width 38 height 38
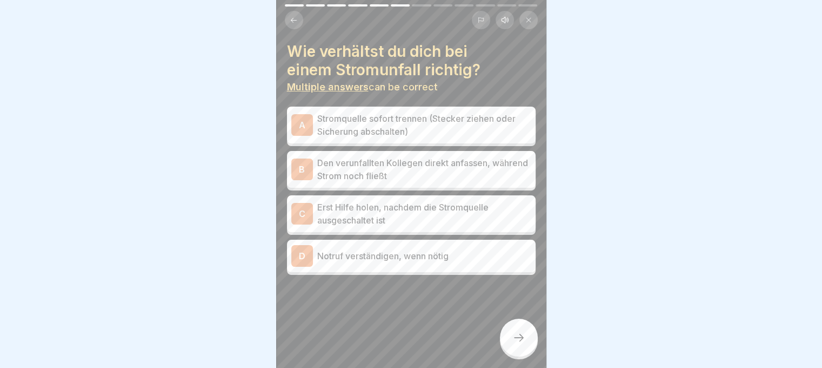
click at [339, 158] on p "Den verunfallten Kollegen direkt anfassen, während Strom noch fließt" at bounding box center [424, 169] width 214 height 26
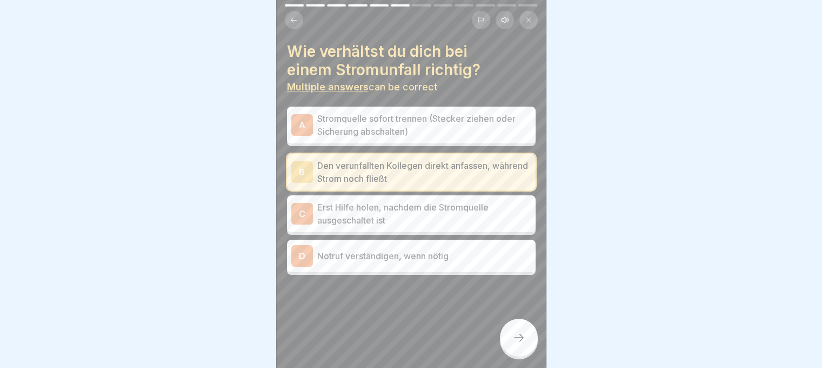
click at [522, 338] on icon at bounding box center [518, 337] width 13 height 13
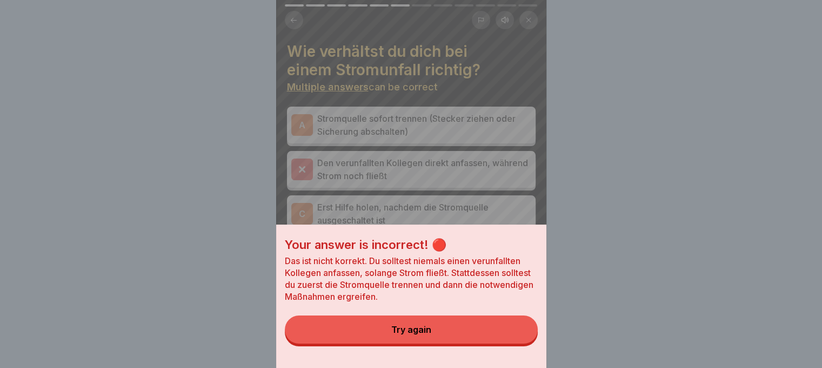
click at [765, 242] on div "Your answer is incorrect! 🔴 Das ist nicht korrekt. Du solltest niemals einen ve…" at bounding box center [411, 184] width 822 height 368
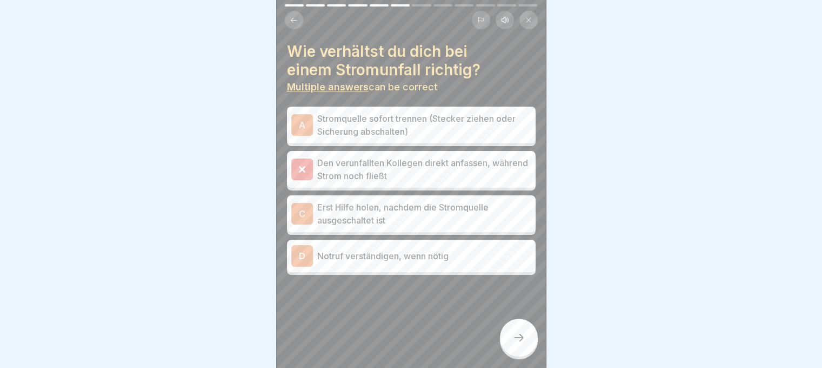
click at [453, 121] on p "Stromquelle sofort trennen (Stecker ziehen oder Sicherung abschalten)" at bounding box center [424, 125] width 214 height 26
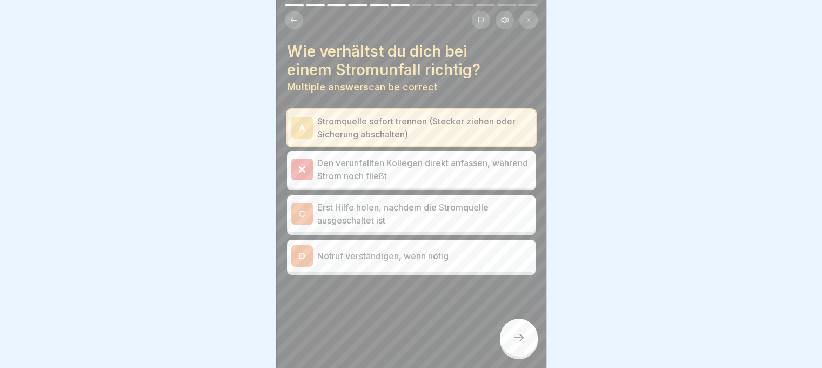
click at [388, 160] on p "Den verunfallten Kollegen direkt anfassen, während Strom noch fließt" at bounding box center [424, 169] width 214 height 26
click at [369, 207] on p "Erst Hilfe holen, nachdem die Stromquelle ausgeschaltet ist" at bounding box center [424, 214] width 214 height 26
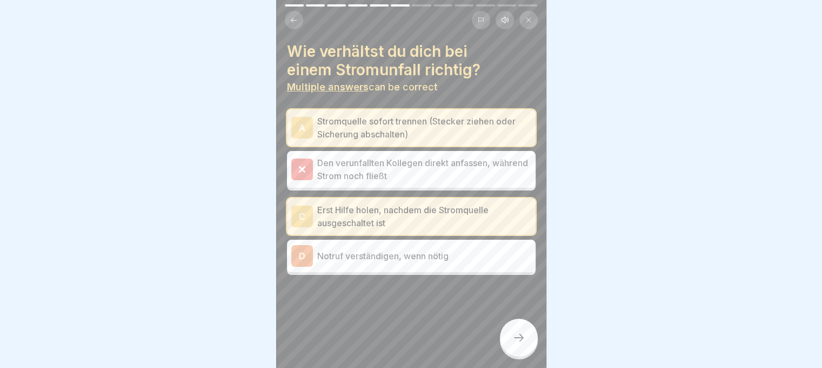
click at [373, 252] on p "Notruf verständigen, wenn nötig" at bounding box center [424, 255] width 214 height 13
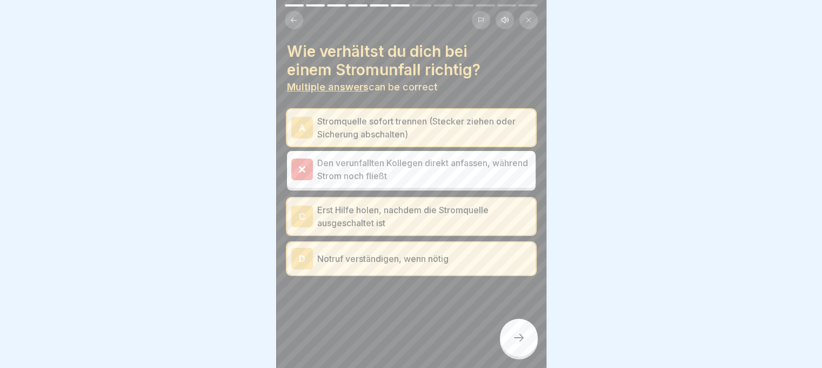
click at [526, 343] on div at bounding box center [519, 337] width 38 height 38
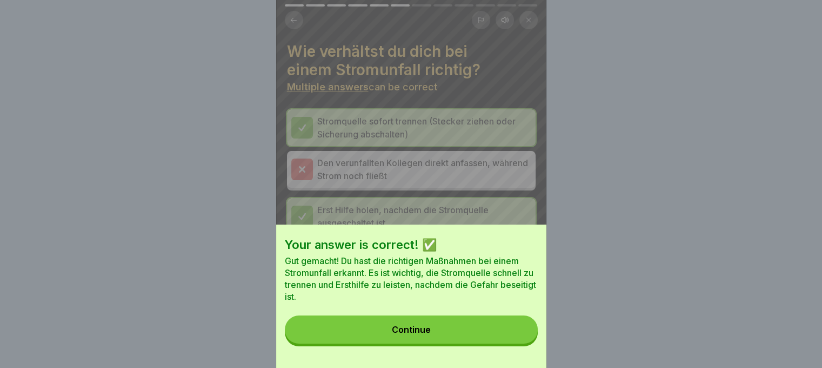
click at [496, 339] on button "Continue" at bounding box center [411, 329] width 253 height 28
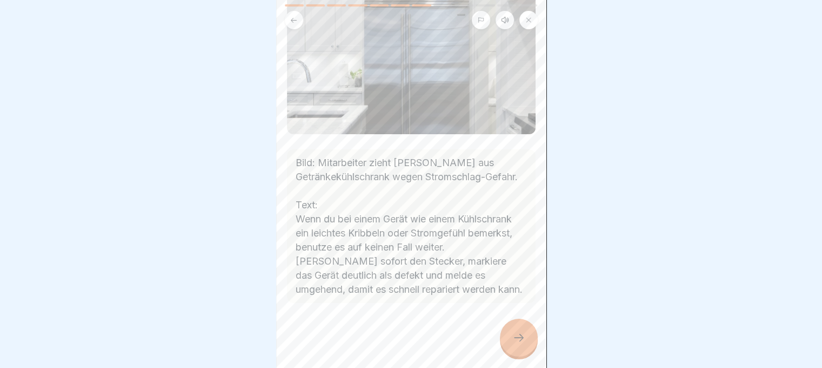
scroll to position [165, 0]
click at [530, 339] on div at bounding box center [519, 337] width 38 height 38
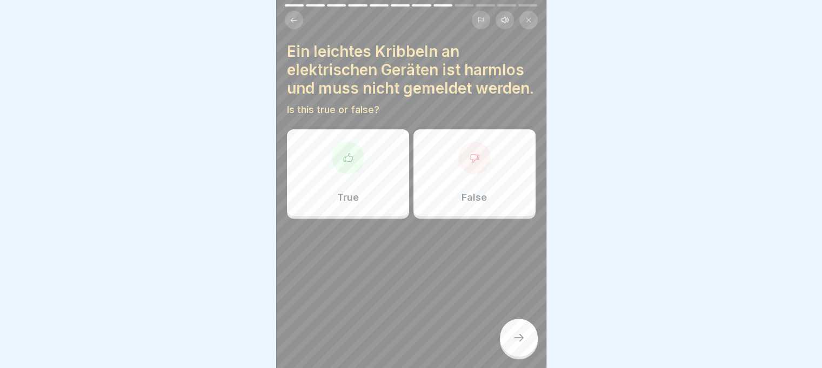
click at [489, 200] on div "False" at bounding box center [475, 172] width 122 height 86
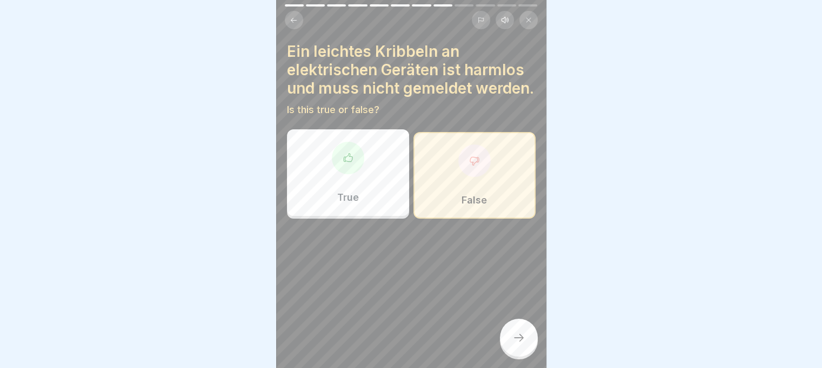
click at [523, 330] on div at bounding box center [519, 337] width 38 height 38
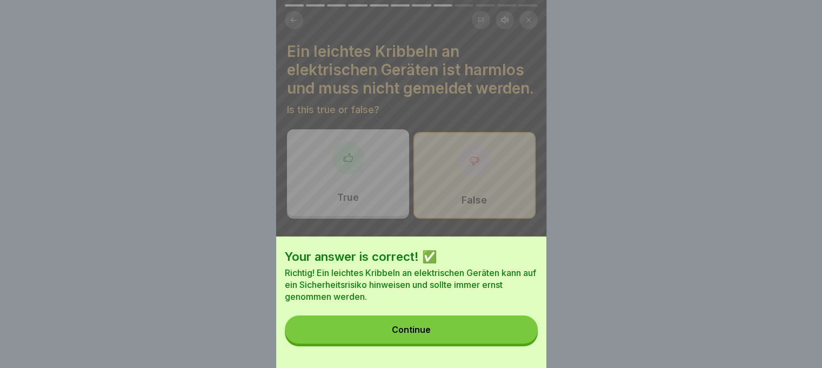
click at [492, 324] on button "Continue" at bounding box center [411, 329] width 253 height 28
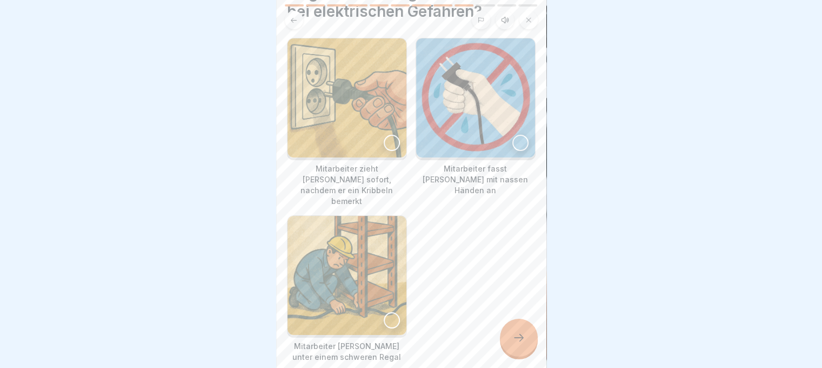
scroll to position [117, 0]
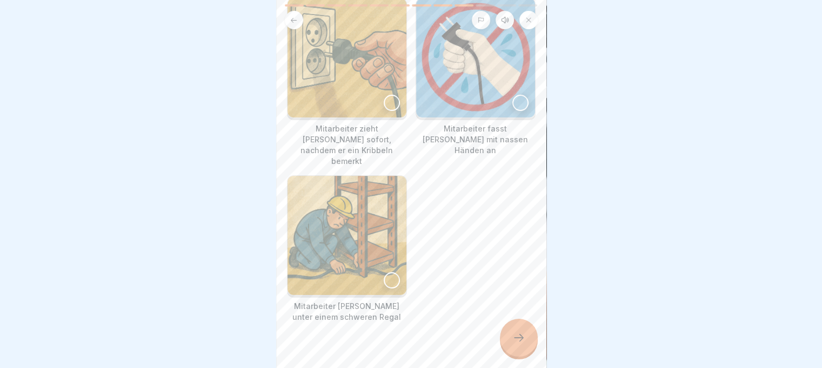
click at [354, 74] on img at bounding box center [347, 57] width 119 height 119
click at [522, 338] on icon at bounding box center [519, 338] width 10 height 8
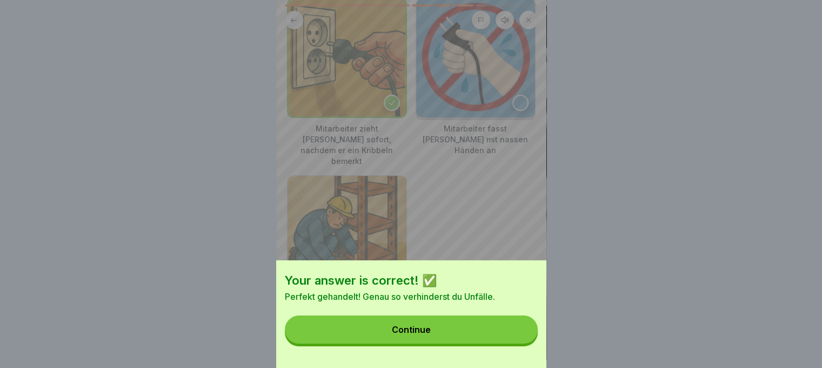
click at [497, 337] on button "Continue" at bounding box center [411, 329] width 253 height 28
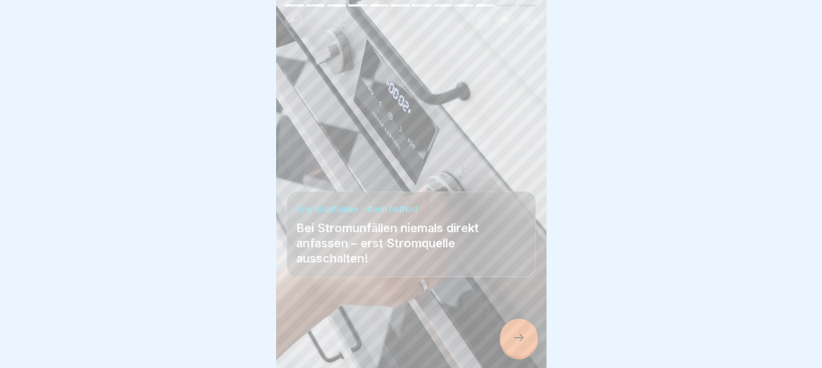
click at [528, 343] on div at bounding box center [519, 337] width 38 height 38
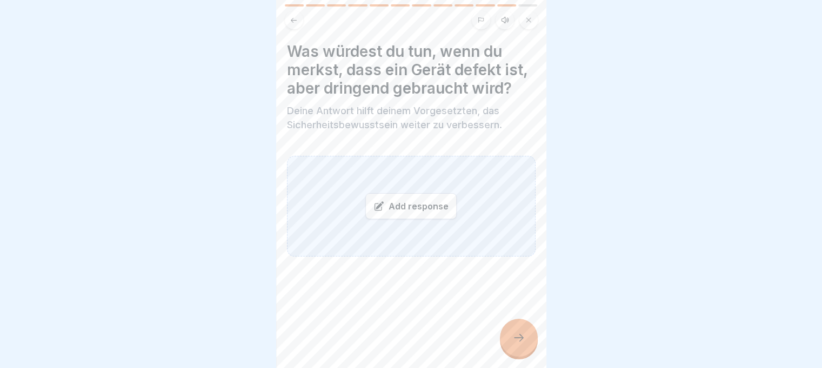
click at [347, 216] on div "Add response" at bounding box center [411, 206] width 249 height 101
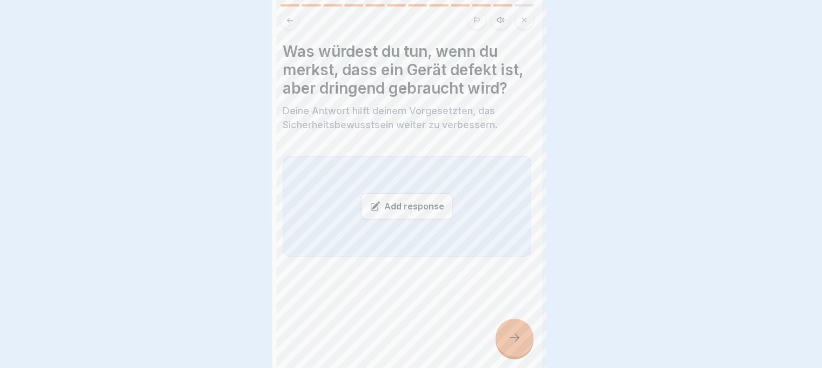
scroll to position [0, 0]
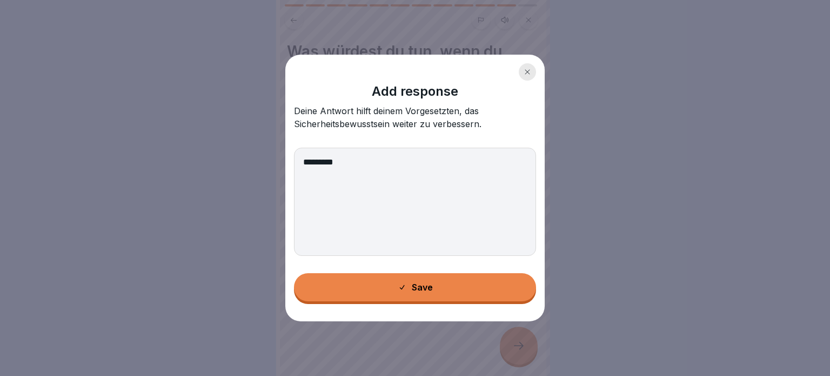
type textarea "*********"
click at [456, 285] on button "Save" at bounding box center [415, 287] width 242 height 28
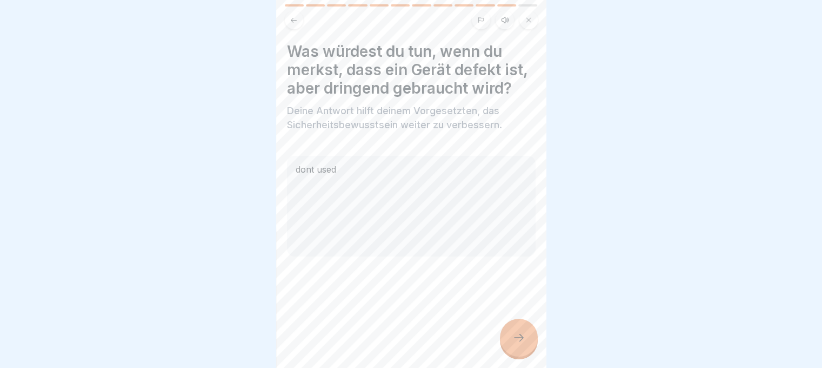
click at [522, 337] on div at bounding box center [519, 337] width 38 height 38
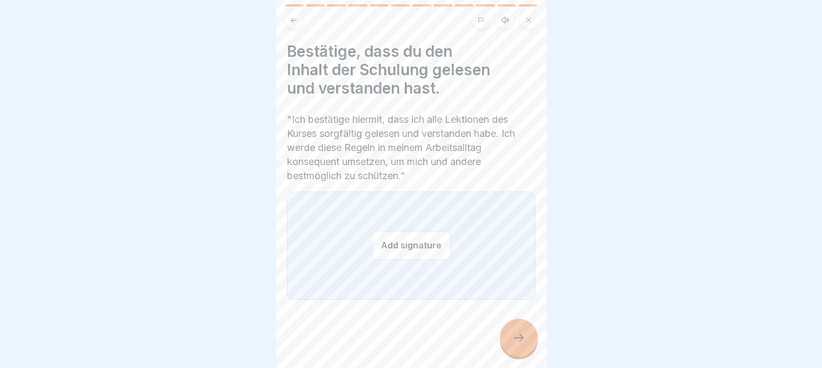
scroll to position [8, 0]
click at [424, 237] on button "Add signature" at bounding box center [411, 245] width 79 height 29
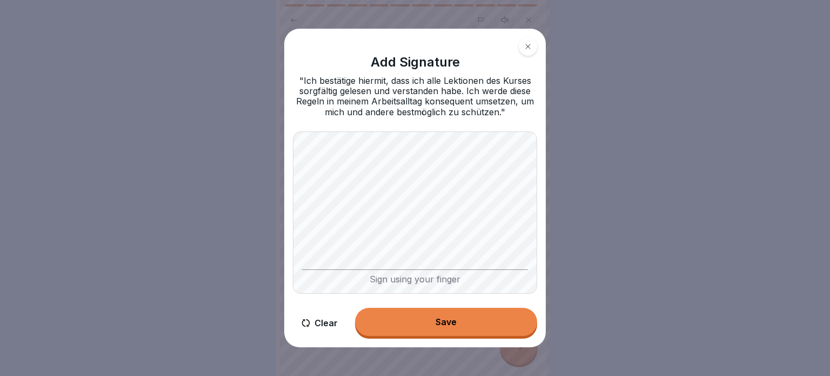
click at [461, 330] on button "Save" at bounding box center [446, 322] width 182 height 28
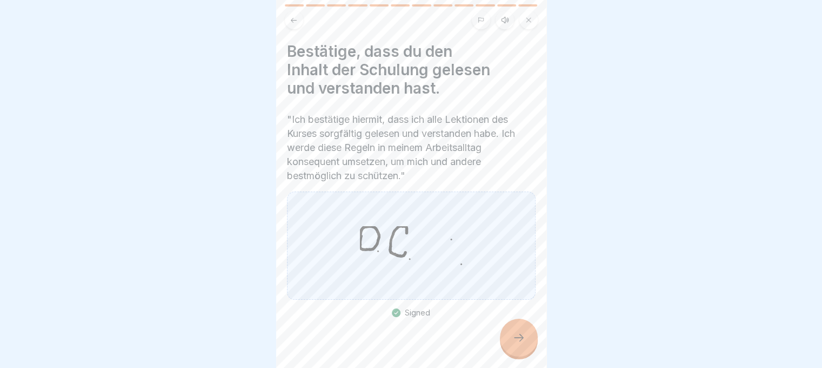
click at [516, 342] on icon at bounding box center [518, 337] width 13 height 13
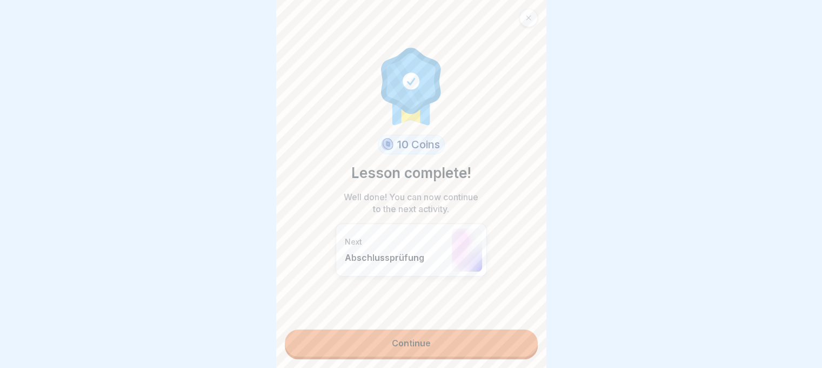
click at [469, 338] on link "Continue" at bounding box center [411, 342] width 253 height 27
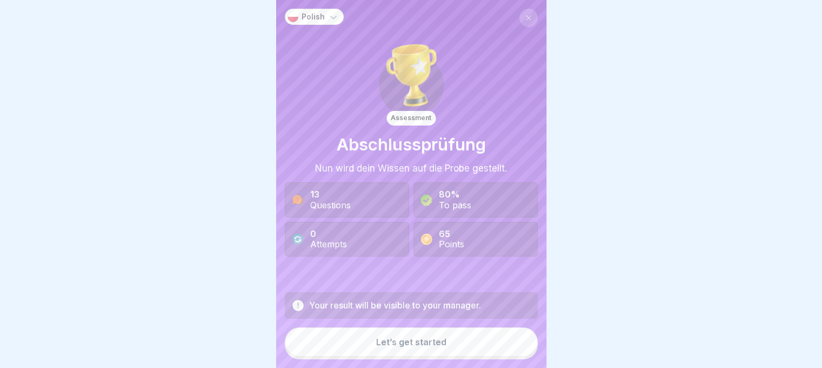
scroll to position [8, 0]
click at [465, 345] on button "Let’s get started" at bounding box center [411, 341] width 253 height 29
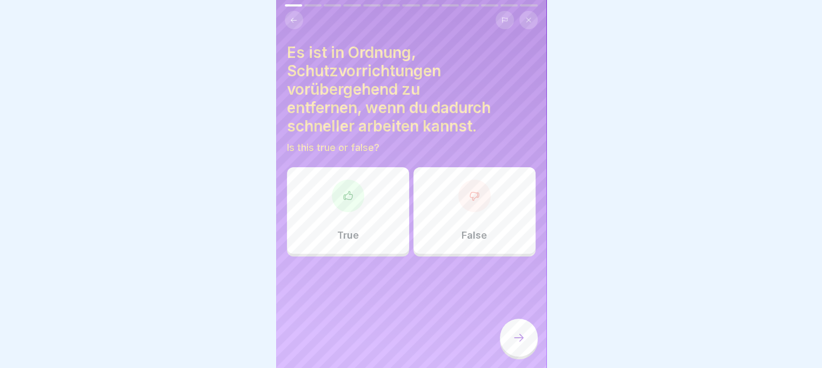
click at [484, 196] on div "False" at bounding box center [475, 210] width 122 height 86
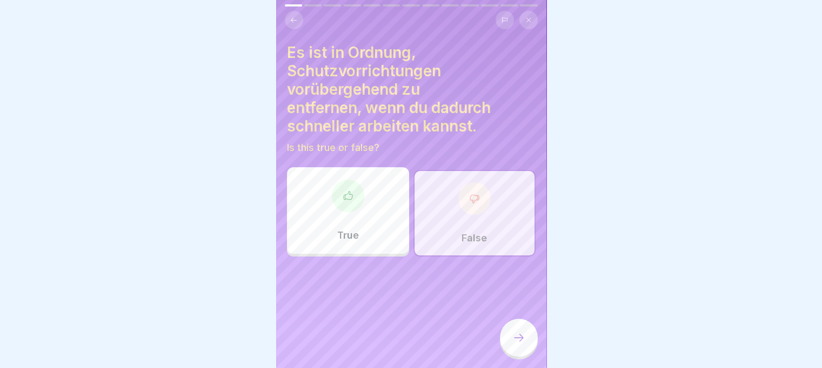
drag, startPoint x: 518, startPoint y: 330, endPoint x: 567, endPoint y: 332, distance: 48.7
click at [519, 329] on div at bounding box center [519, 337] width 38 height 38
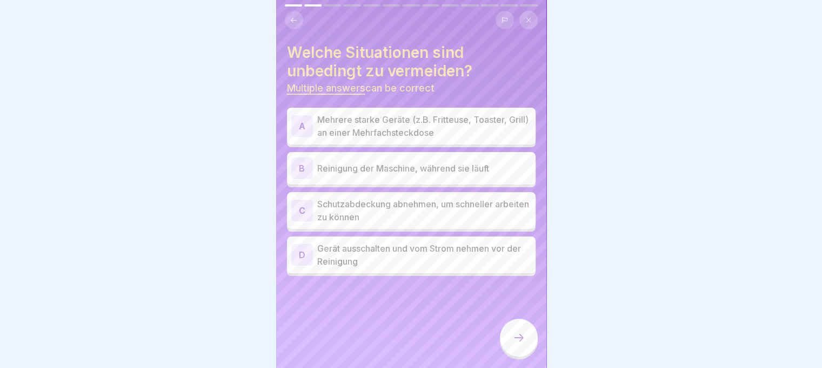
click at [417, 162] on p "Reinigung der Maschine, während sie läuft" at bounding box center [424, 168] width 214 height 13
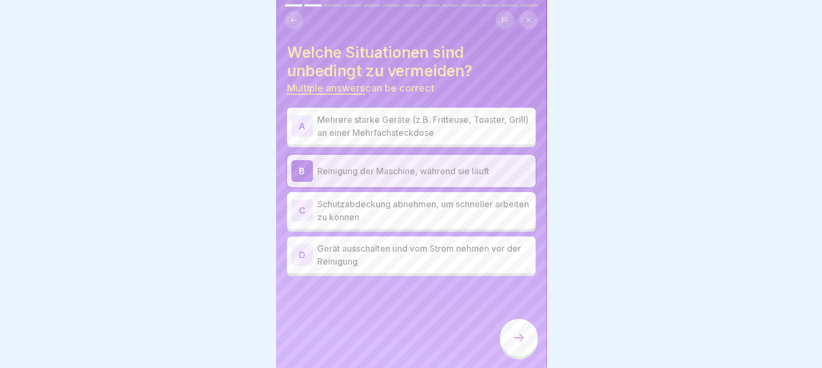
click at [387, 199] on p "Schutzabdeckung abnehmen, um schneller arbeiten zu können" at bounding box center [424, 210] width 214 height 26
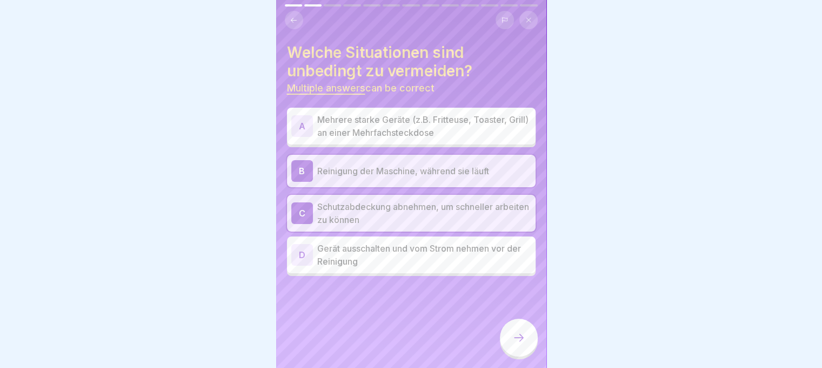
click at [387, 113] on p "Mehrere starke Geräte (z.B. Fritteuse, Toaster, Grill) an einer Mehrfachsteckdo…" at bounding box center [424, 126] width 214 height 26
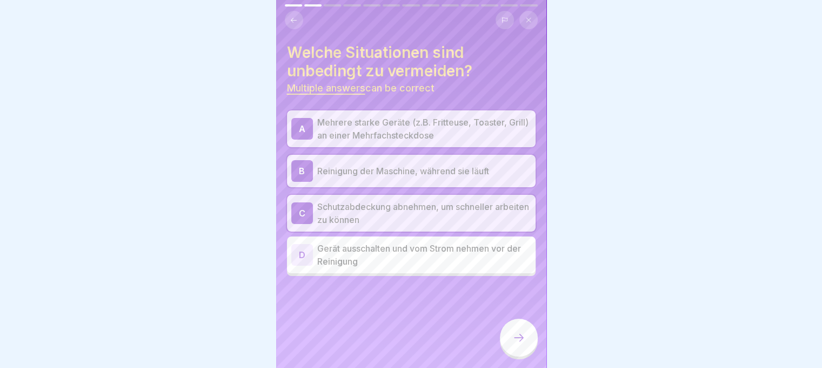
click at [528, 334] on div at bounding box center [519, 337] width 38 height 38
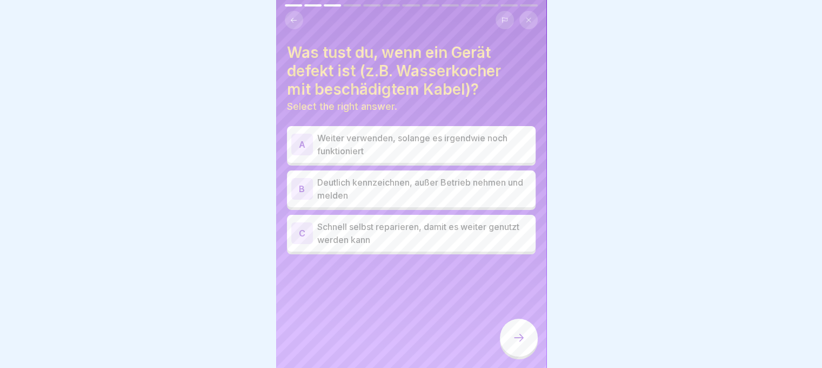
click at [431, 177] on p "Deutlich kennzeichnen, außer Betrieb nehmen und melden" at bounding box center [424, 189] width 214 height 26
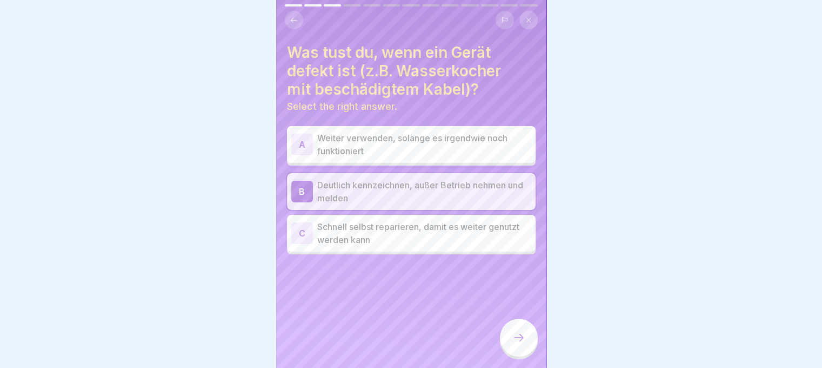
click at [518, 338] on icon at bounding box center [518, 337] width 13 height 13
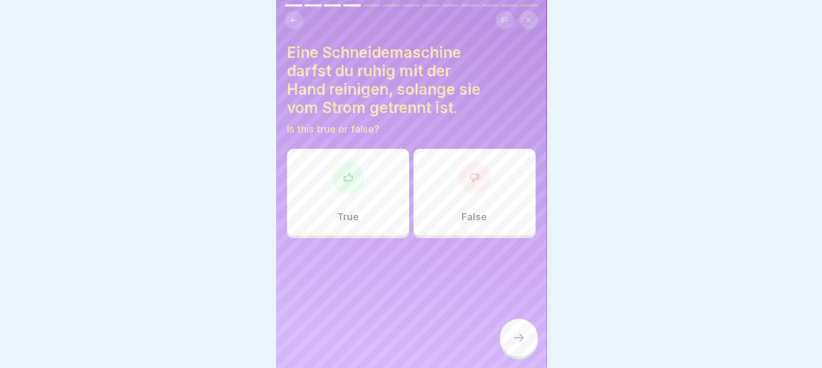
click at [332, 185] on div "True" at bounding box center [348, 192] width 122 height 86
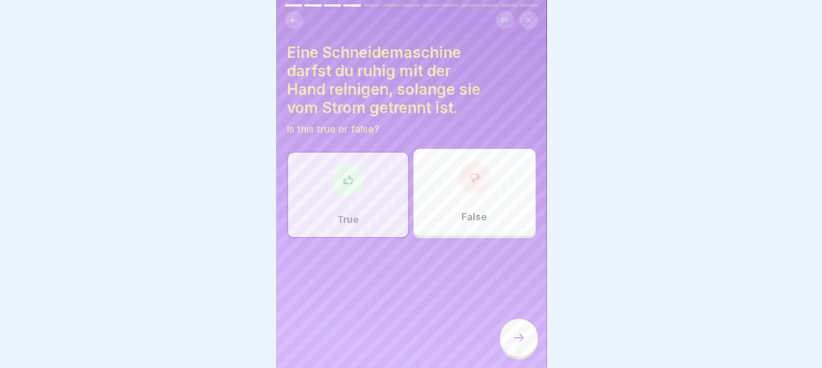
click at [513, 332] on icon at bounding box center [518, 337] width 13 height 13
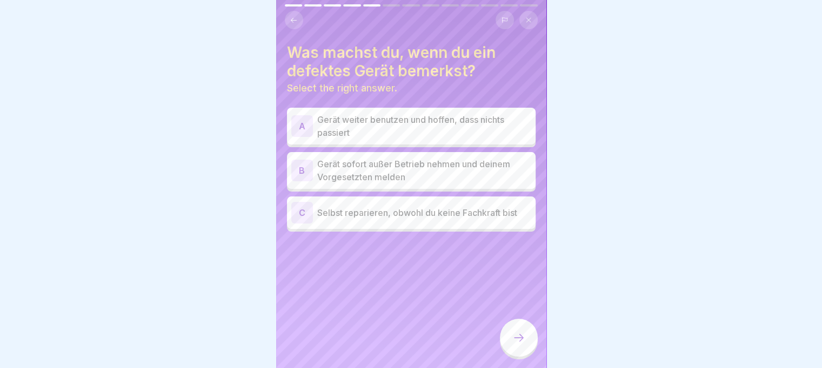
click at [375, 162] on p "Gerät sofort außer Betrieb nehmen und deinem Vorgesetzten melden" at bounding box center [424, 170] width 214 height 26
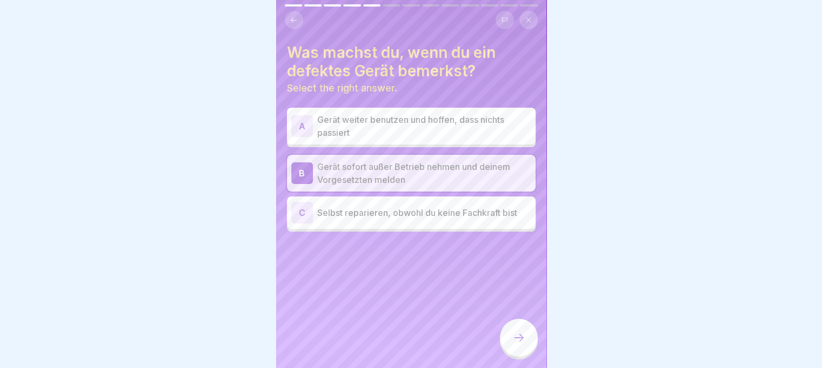
click at [529, 324] on div at bounding box center [519, 337] width 38 height 38
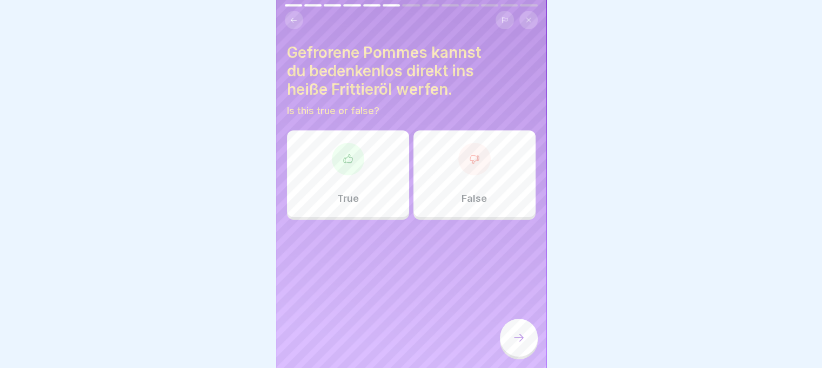
click at [476, 173] on div "False" at bounding box center [475, 173] width 122 height 86
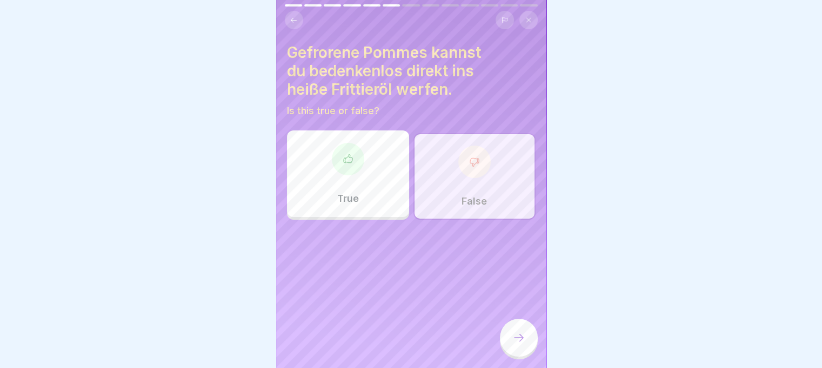
click at [528, 339] on div at bounding box center [519, 337] width 38 height 38
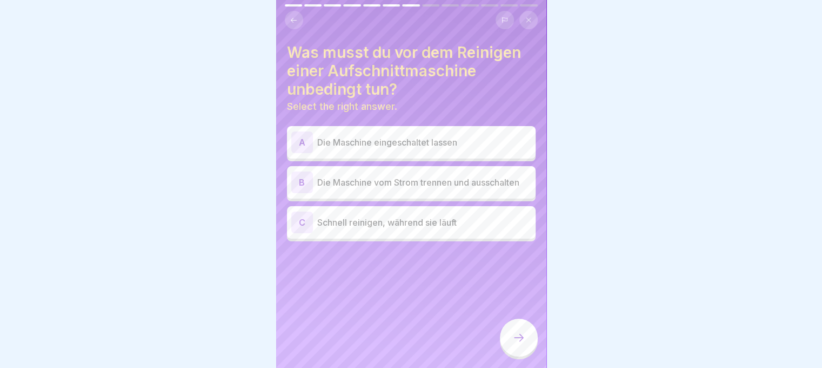
click at [424, 176] on p "Die Maschine vom Strom trennen und ausschalten" at bounding box center [424, 182] width 214 height 13
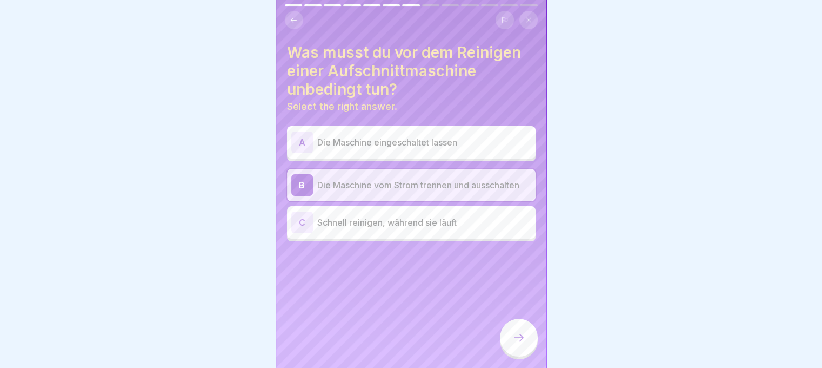
click at [523, 344] on div at bounding box center [519, 337] width 38 height 38
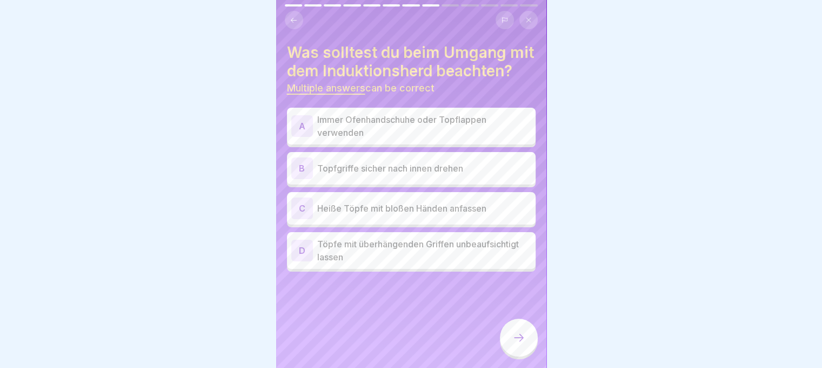
click at [348, 175] on p "Topfgriffe sicher nach innen drehen" at bounding box center [424, 168] width 214 height 13
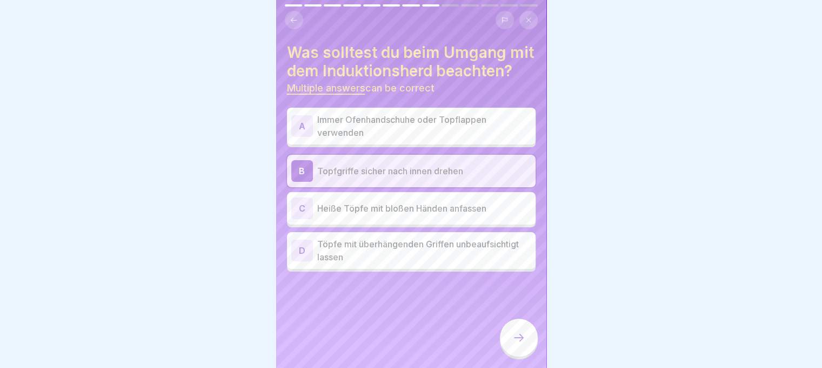
click at [362, 131] on p "Immer Ofenhandschuhe oder Topflappen verwenden" at bounding box center [424, 126] width 214 height 26
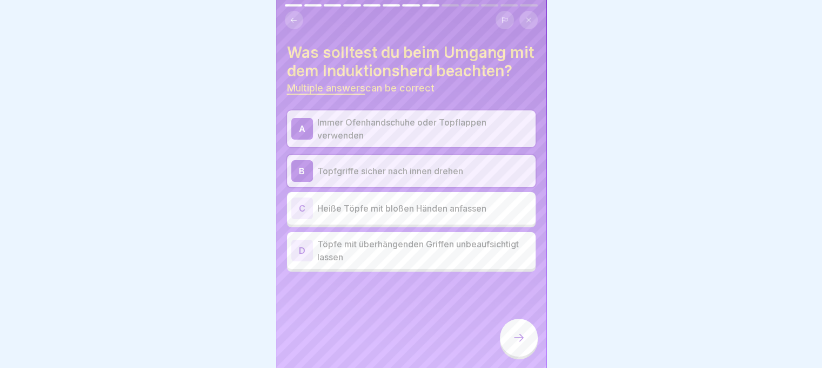
click at [525, 338] on div at bounding box center [519, 337] width 38 height 38
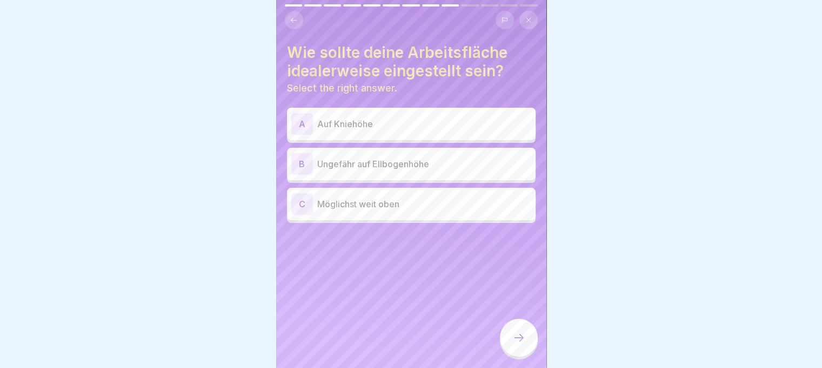
click at [458, 170] on div "B Ungefähr auf Ellbogenhöhe" at bounding box center [411, 164] width 249 height 32
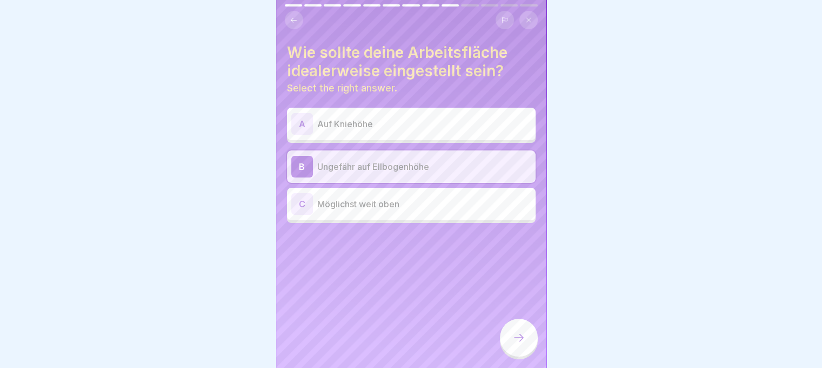
click at [508, 332] on div at bounding box center [519, 337] width 38 height 38
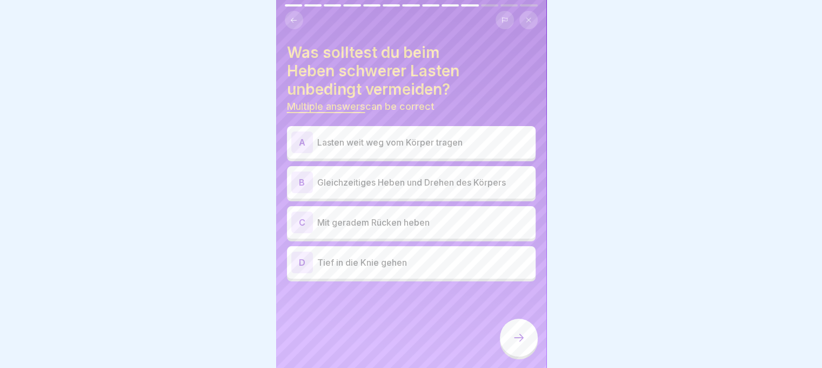
click at [400, 256] on p "Tief in die Knie gehen" at bounding box center [424, 262] width 214 height 13
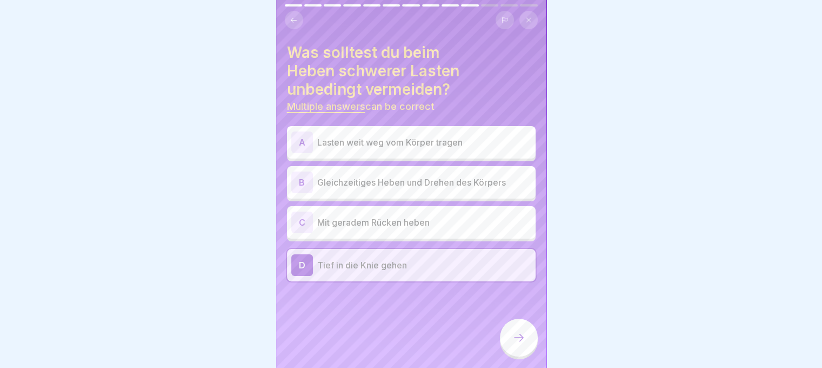
click at [382, 136] on p "Lasten weit weg vom Körper tragen" at bounding box center [424, 142] width 214 height 13
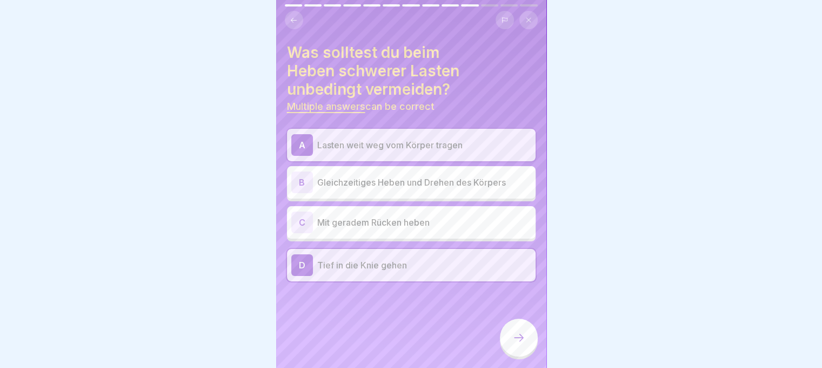
click at [527, 337] on div at bounding box center [519, 337] width 38 height 38
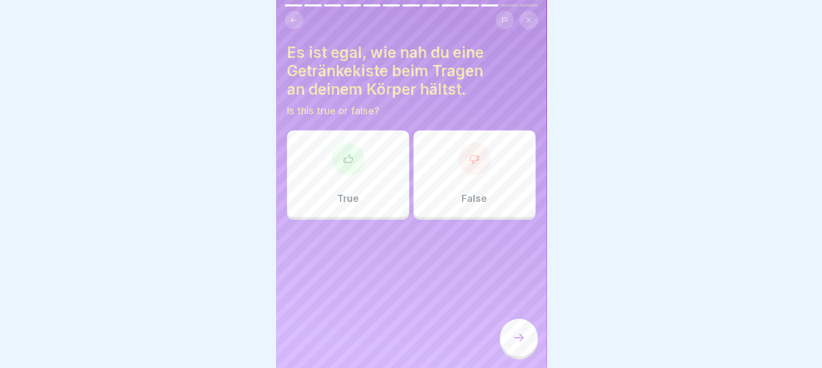
click at [488, 179] on div "False" at bounding box center [475, 173] width 122 height 86
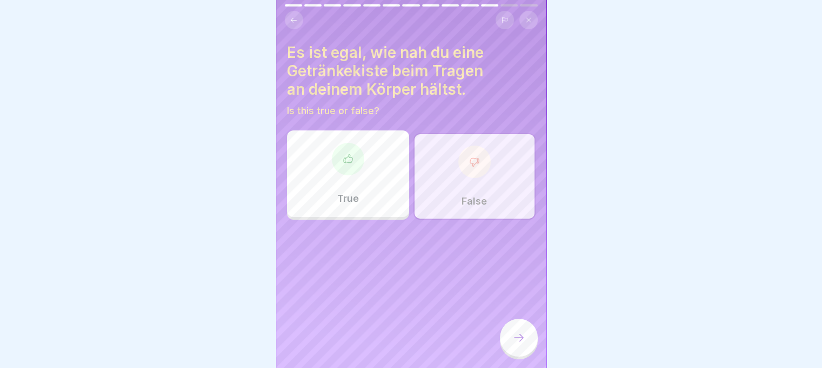
click at [529, 339] on div at bounding box center [519, 337] width 38 height 38
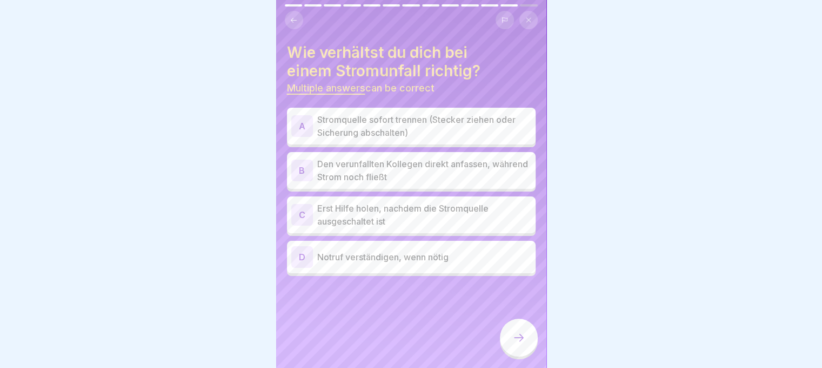
click at [382, 250] on p "Notruf verständigen, wenn nötig" at bounding box center [424, 256] width 214 height 13
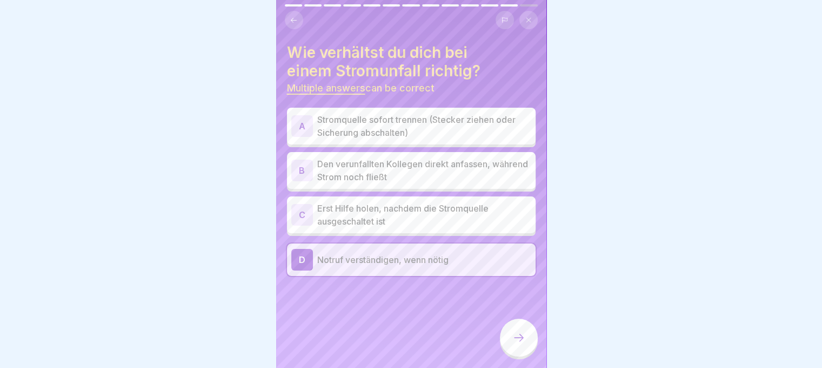
click at [368, 208] on p "Erst Hilfe holen, nachdem die Stromquelle ausgeschaltet ist" at bounding box center [424, 215] width 214 height 26
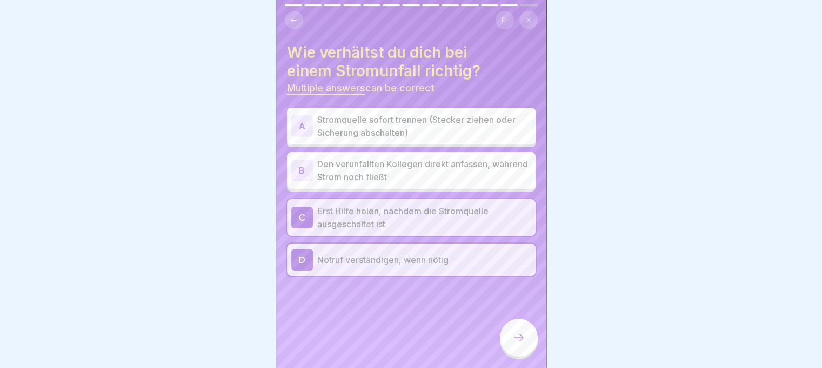
click at [354, 114] on p "Stromquelle sofort trennen (Stecker ziehen oder Sicherung abschalten)" at bounding box center [424, 126] width 214 height 26
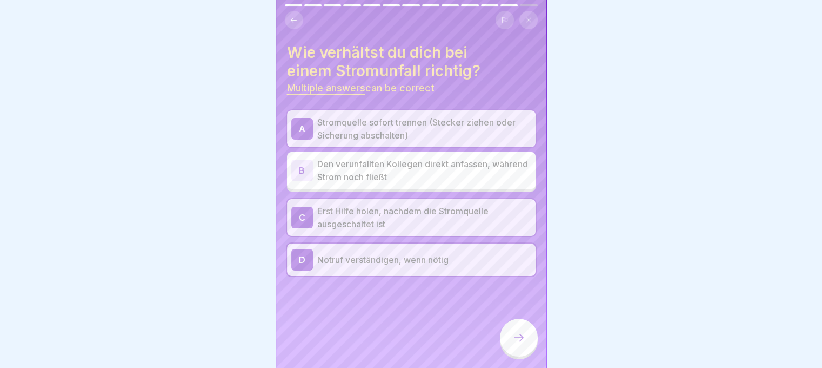
click at [525, 337] on div at bounding box center [519, 337] width 38 height 38
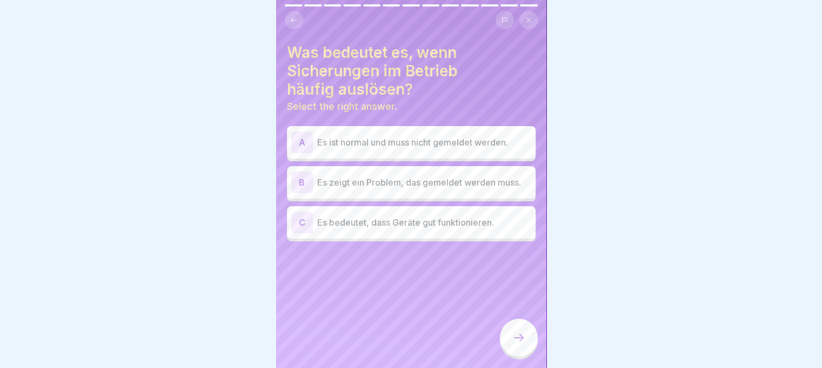
click at [429, 176] on p "Es zeigt ein Problem, das gemeldet werden muss." at bounding box center [424, 182] width 214 height 13
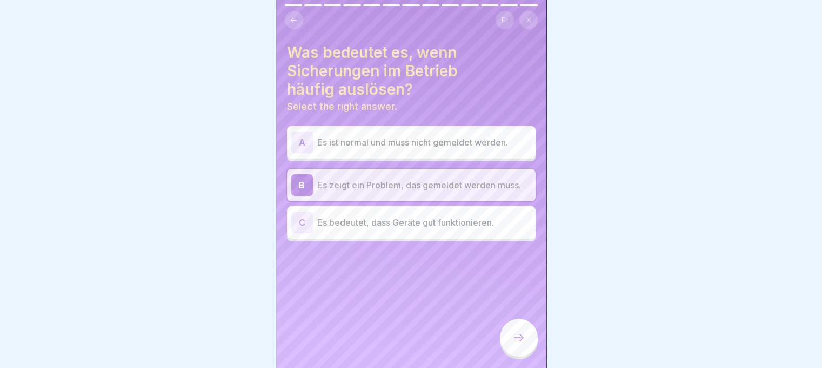
click at [529, 334] on div at bounding box center [519, 337] width 38 height 38
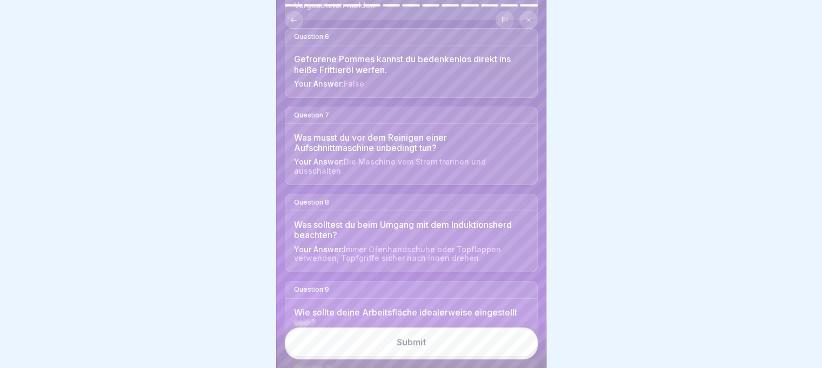
scroll to position [649, 0]
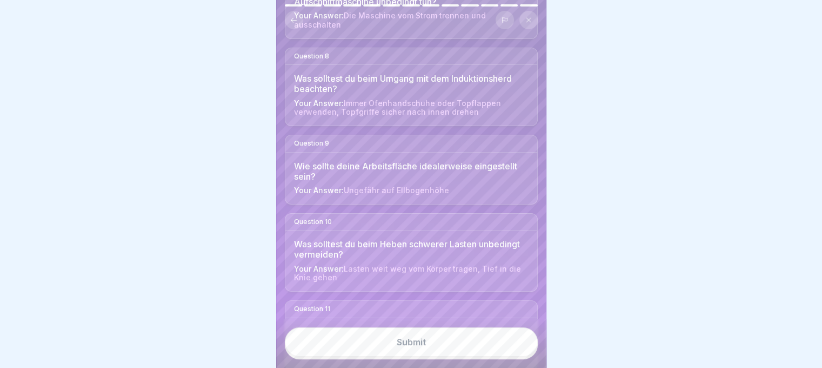
click at [405, 343] on div "Submit" at bounding box center [411, 342] width 29 height 10
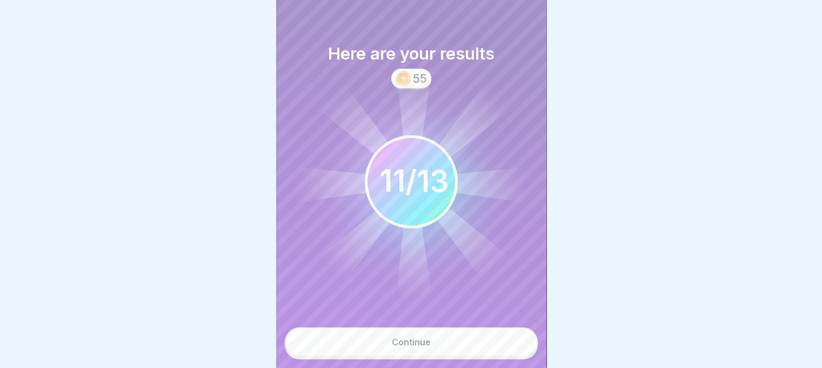
click at [492, 352] on button "Continue" at bounding box center [411, 341] width 253 height 29
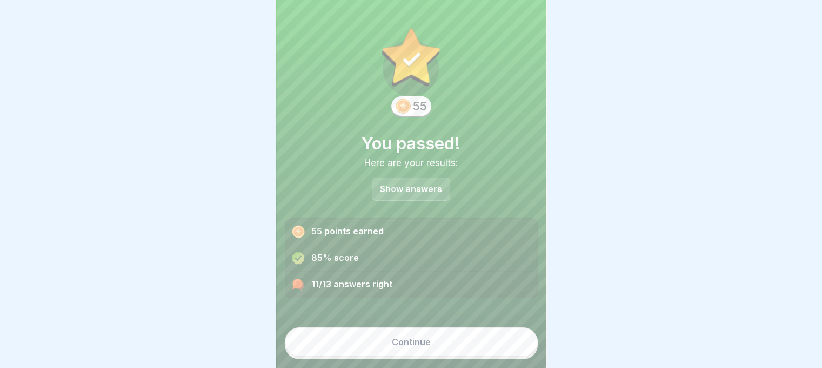
click at [447, 342] on button "Continue" at bounding box center [411, 341] width 253 height 29
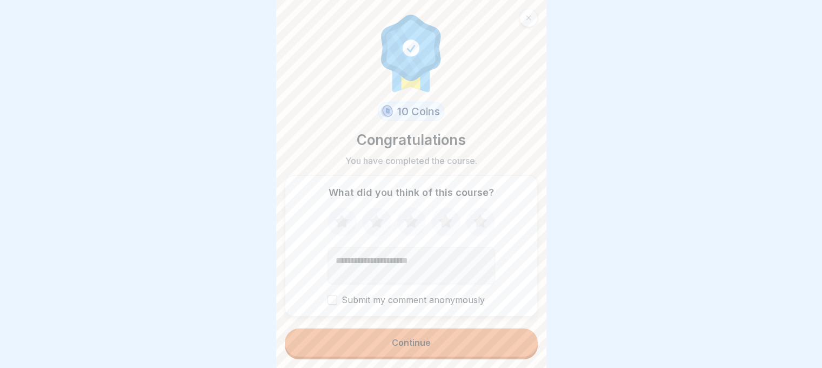
click at [447, 342] on button "Continue" at bounding box center [411, 342] width 253 height 28
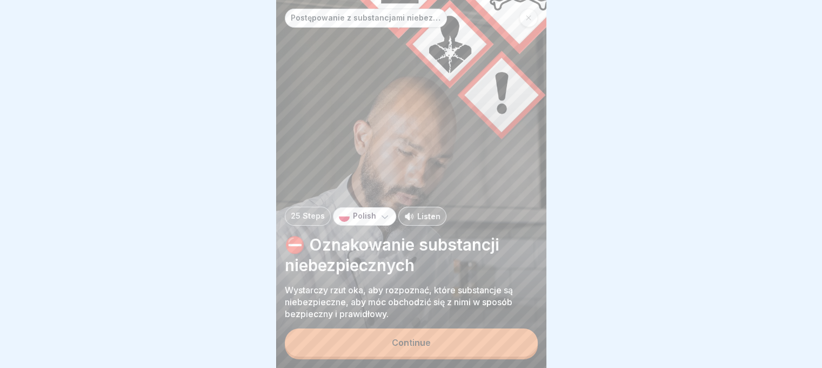
click at [421, 341] on div "Continue" at bounding box center [411, 342] width 39 height 10
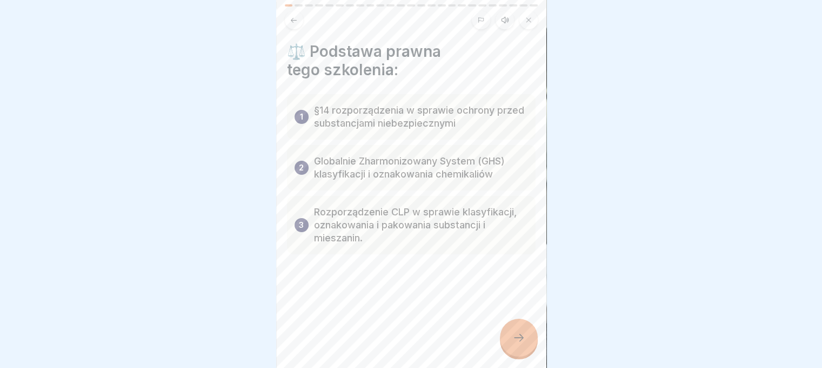
click at [524, 333] on div at bounding box center [519, 337] width 38 height 38
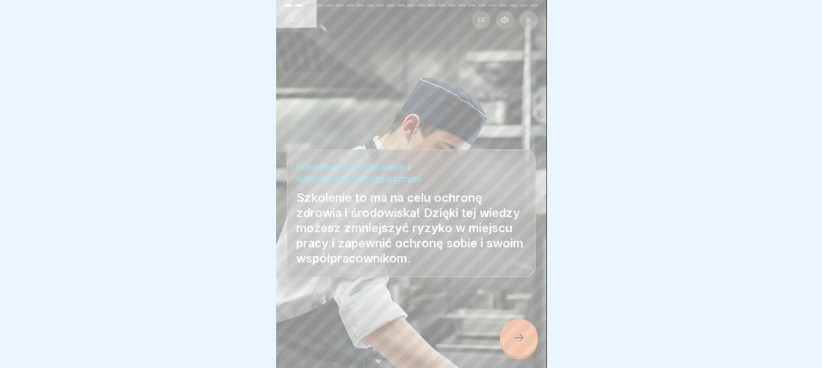
click at [523, 334] on icon at bounding box center [518, 337] width 13 height 13
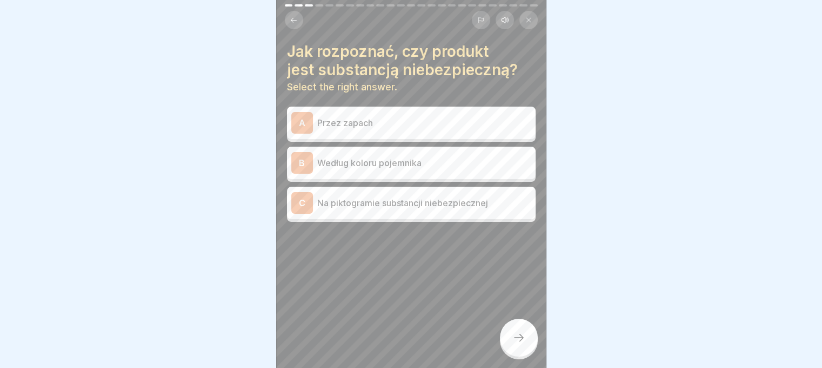
click at [378, 197] on p "Na piktogramie substancji niebezpiecznej" at bounding box center [424, 202] width 214 height 13
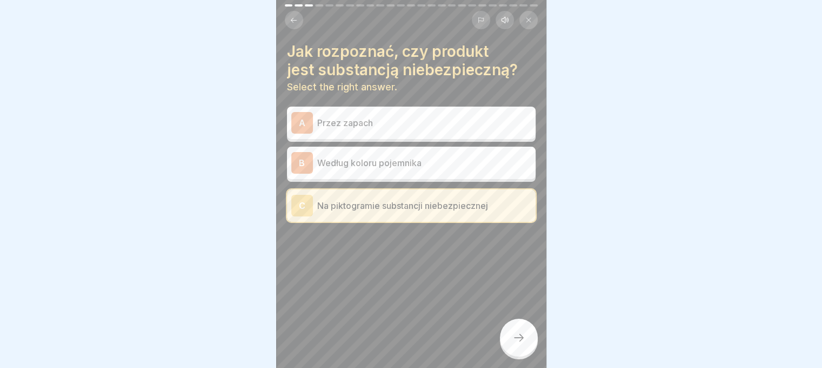
click at [515, 339] on icon at bounding box center [518, 337] width 13 height 13
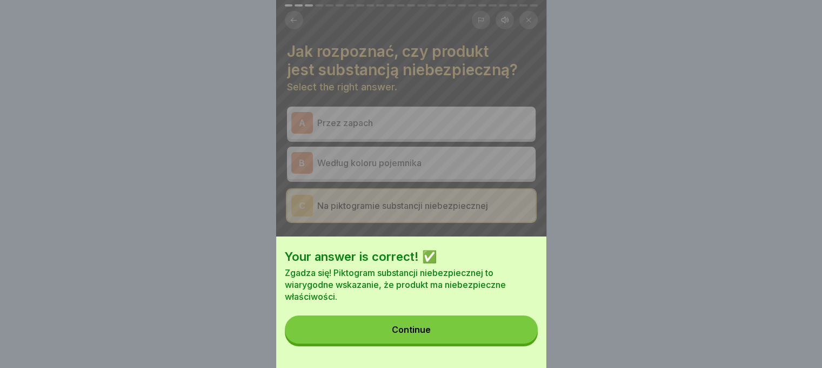
click at [472, 343] on button "Continue" at bounding box center [411, 329] width 253 height 28
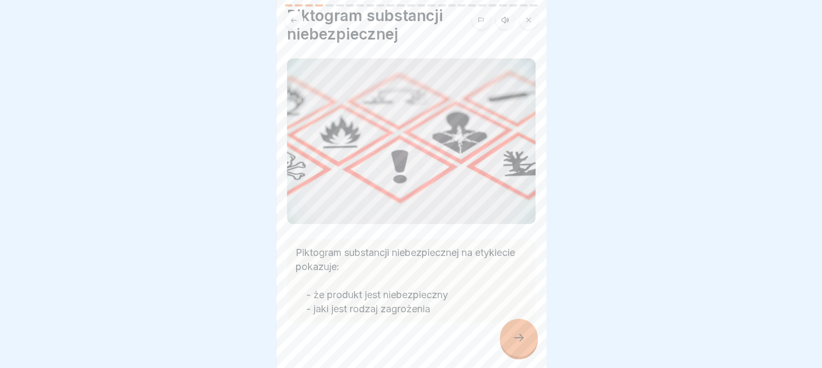
scroll to position [50, 0]
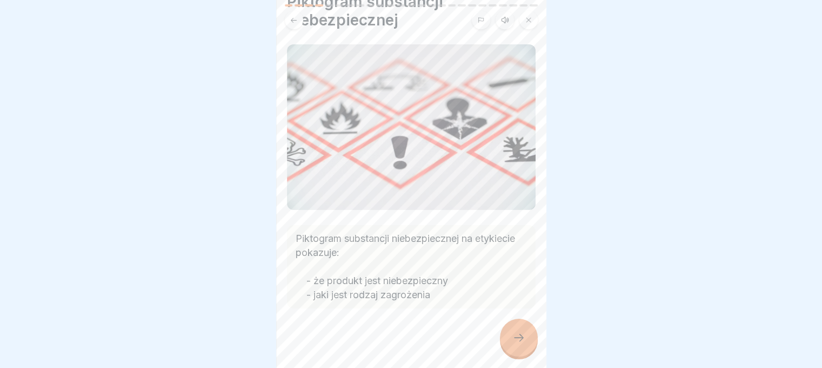
click at [519, 343] on div at bounding box center [519, 337] width 38 height 38
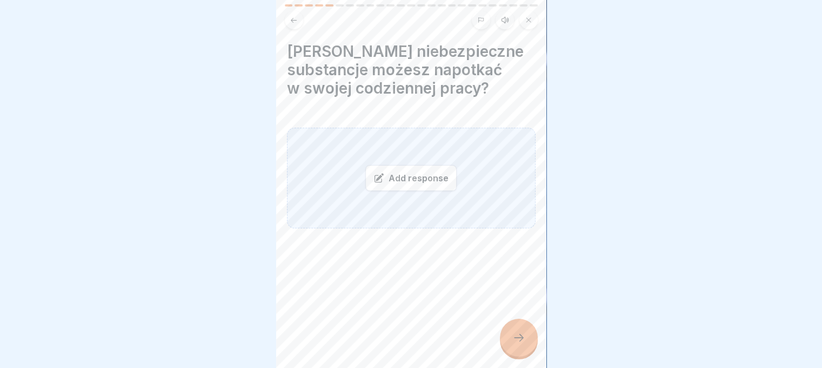
click at [358, 175] on div "Add response" at bounding box center [411, 178] width 249 height 101
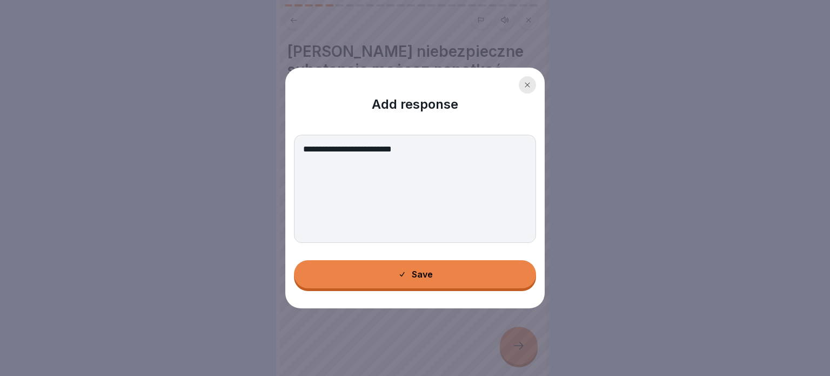
click at [364, 144] on textarea "**********" at bounding box center [415, 189] width 242 height 108
click at [454, 165] on textarea "**********" at bounding box center [415, 189] width 242 height 108
type textarea "**********"
click at [454, 276] on button "Save" at bounding box center [415, 274] width 242 height 28
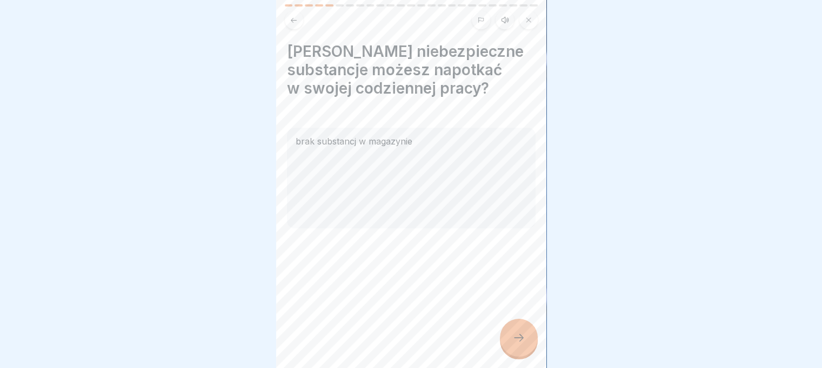
click at [519, 355] on div at bounding box center [519, 337] width 38 height 38
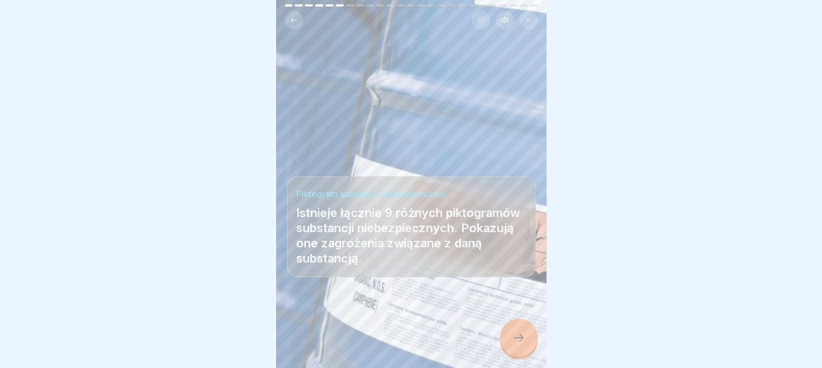
click at [519, 342] on icon at bounding box center [518, 337] width 13 height 13
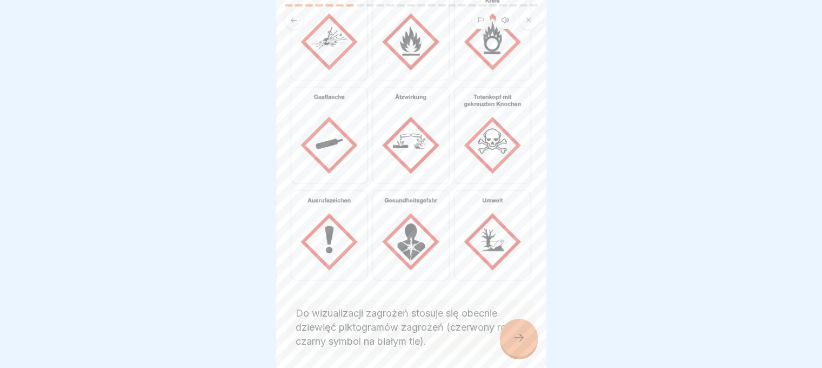
scroll to position [138, 0]
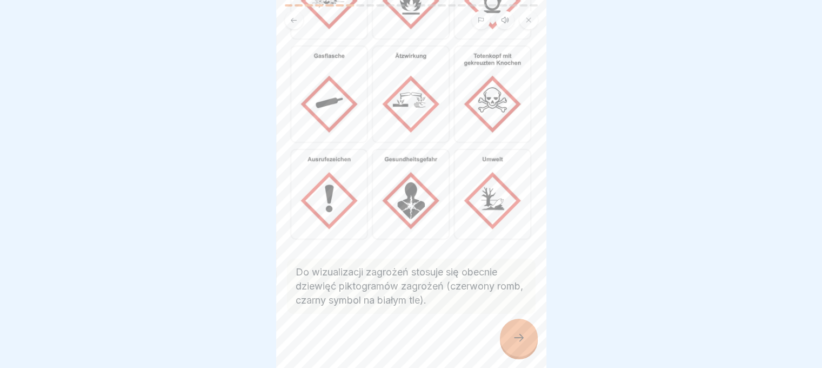
click at [515, 343] on icon at bounding box center [518, 337] width 13 height 13
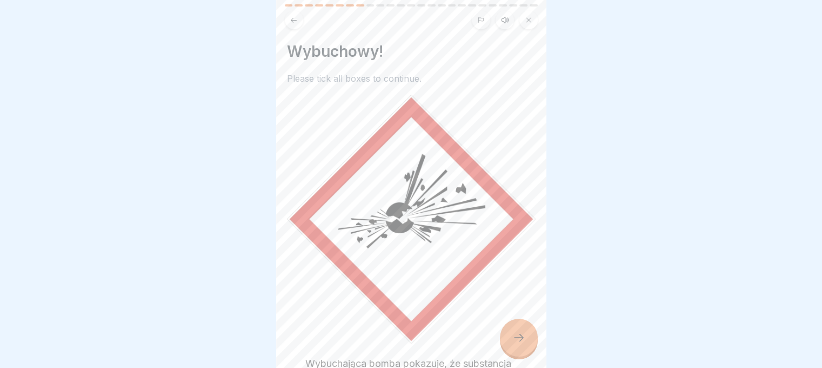
scroll to position [126, 0]
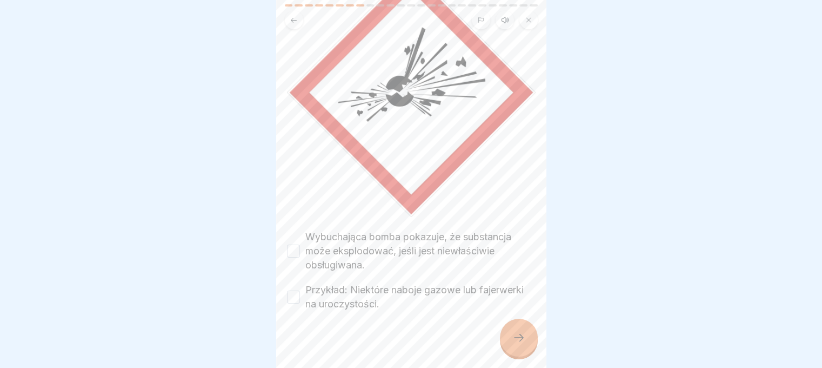
click at [296, 244] on button "Wybuchająca bomba pokazuje, że substancja może eksplodować, jeśli jest niewłaśc…" at bounding box center [293, 250] width 13 height 13
click at [292, 290] on button "Przykład: Niektóre naboje gazowe lub fajerwerki na uroczystości." at bounding box center [293, 296] width 13 height 13
click at [517, 337] on div at bounding box center [519, 337] width 38 height 38
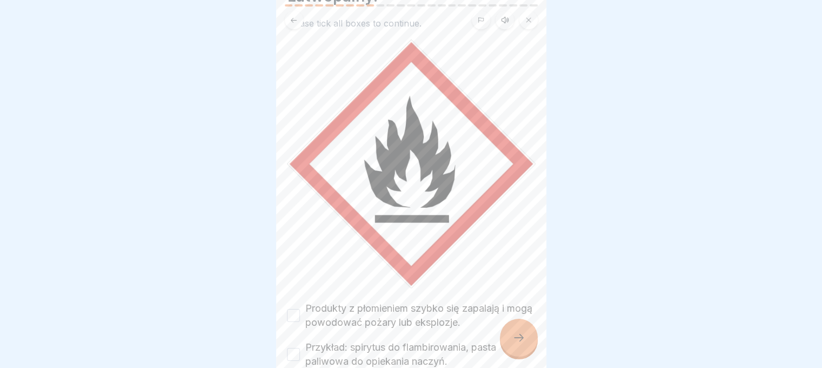
scroll to position [112, 0]
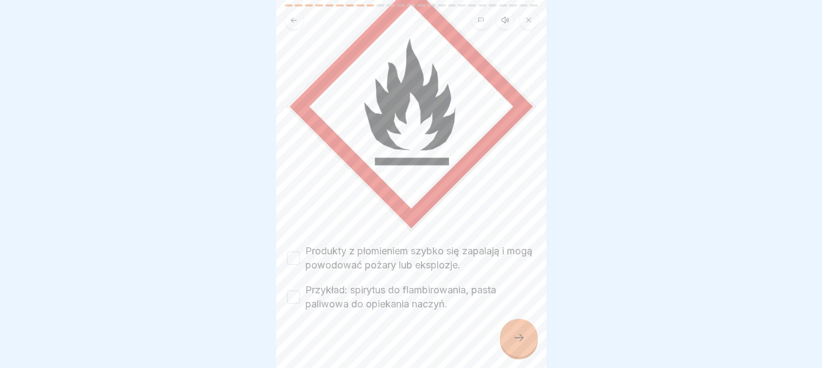
click at [298, 252] on button "Produkty z płomieniem szybko się zapalają i mogą powodować pożary lub eksplozje." at bounding box center [293, 257] width 13 height 13
click at [296, 290] on button "Przykład: spirytus do flambirowania, pasta paliwowa do opiekania naczyń." at bounding box center [293, 296] width 13 height 13
click at [528, 336] on div at bounding box center [519, 337] width 38 height 38
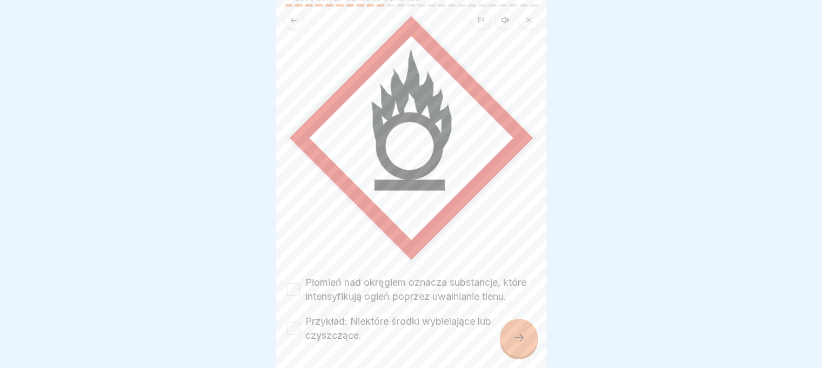
scroll to position [126, 0]
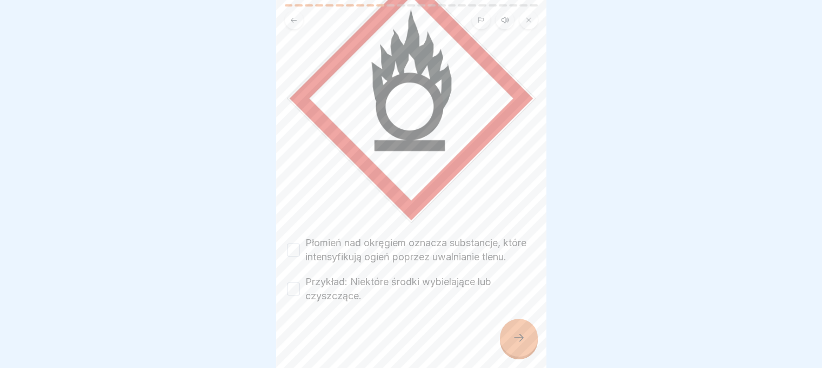
click at [296, 244] on button "Płomień nad okręgiem oznacza substancje, które intensyfikują ogień poprzez uwal…" at bounding box center [293, 249] width 13 height 13
click at [298, 291] on button "Przykład: Niektóre środki wybielające lub czyszczące." at bounding box center [293, 288] width 13 height 13
click at [511, 342] on div at bounding box center [519, 337] width 38 height 38
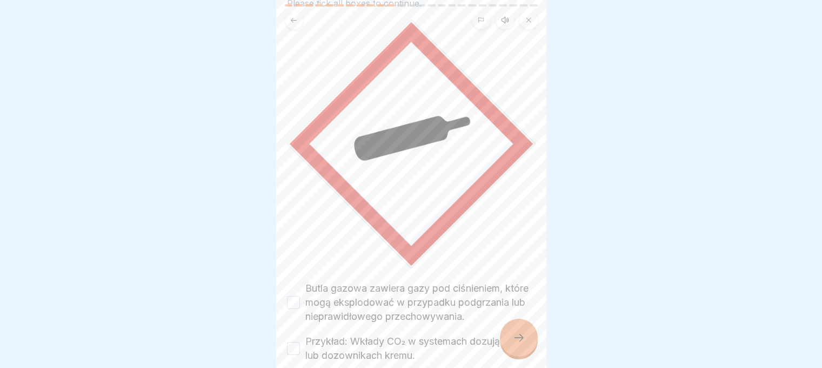
scroll to position [141, 0]
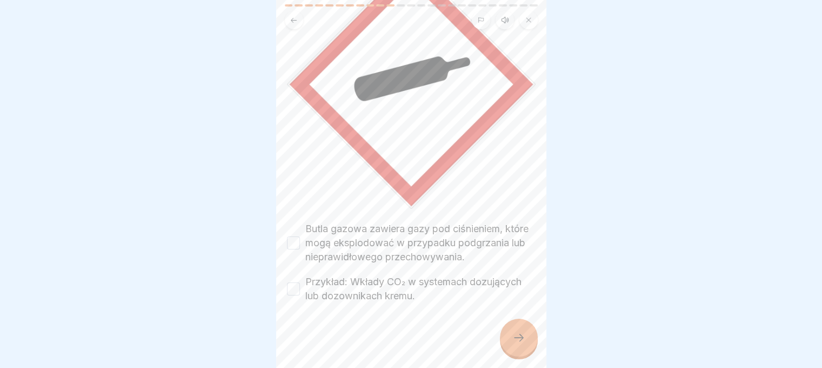
drag, startPoint x: 296, startPoint y: 233, endPoint x: 303, endPoint y: 270, distance: 37.4
click at [293, 236] on button "Butla gazowa zawiera gazy pod ciśnieniem, które mogą eksplodować w przypadku po…" at bounding box center [293, 242] width 13 height 13
drag, startPoint x: 298, startPoint y: 287, endPoint x: 303, endPoint y: 288, distance: 5.6
click at [297, 287] on button "Przykład: Wkłady CO₂ w systemach dozujących lub dozownikach kremu." at bounding box center [293, 288] width 13 height 13
click at [529, 356] on div at bounding box center [519, 337] width 38 height 38
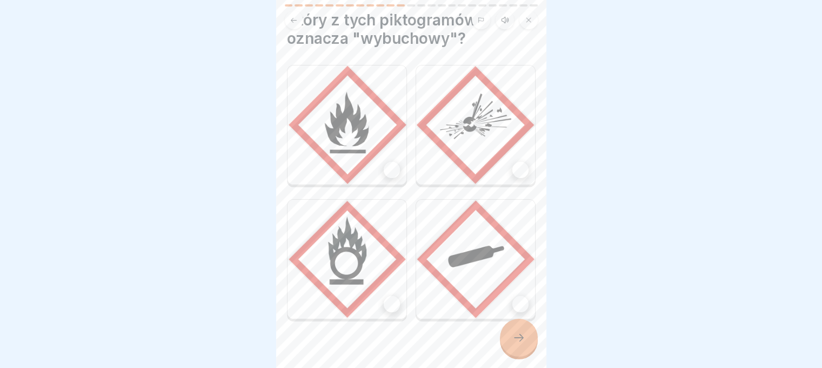
scroll to position [45, 0]
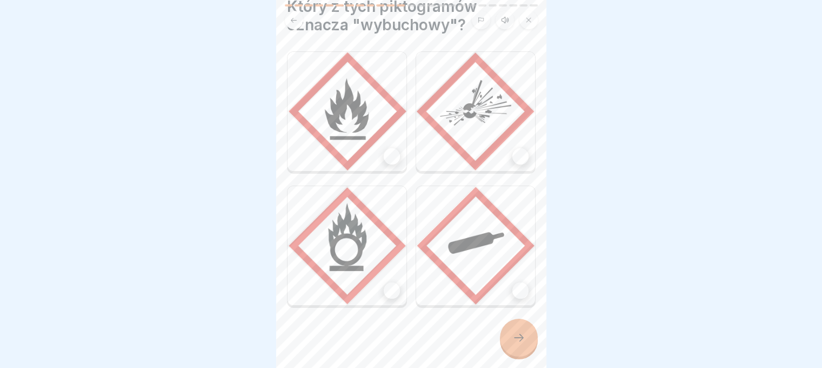
click at [512, 148] on div at bounding box center [520, 156] width 16 height 16
click at [518, 344] on icon at bounding box center [518, 337] width 13 height 13
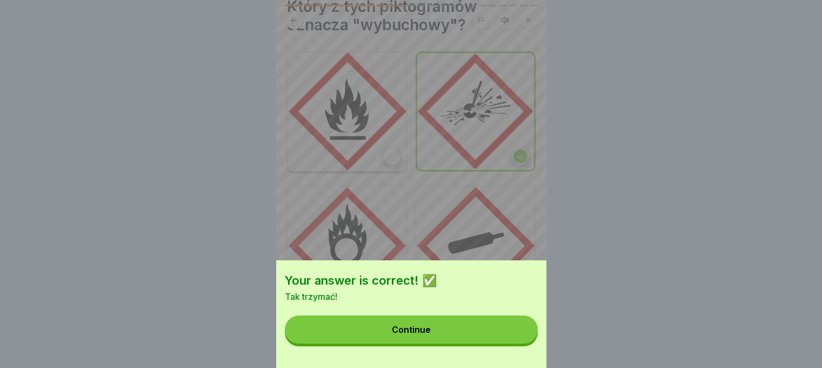
click at [499, 335] on button "Continue" at bounding box center [411, 329] width 253 height 28
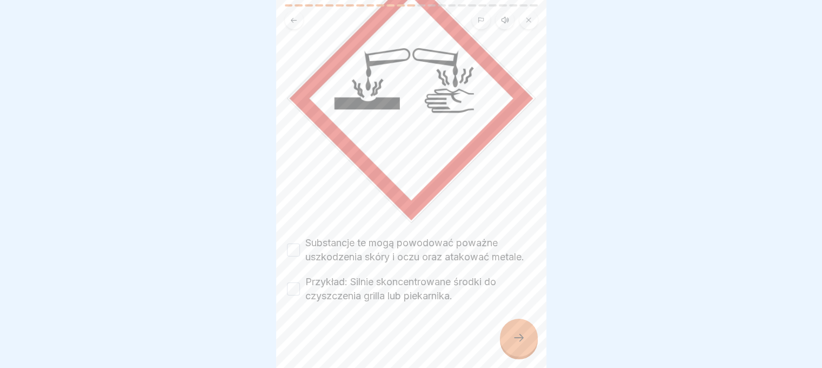
scroll to position [126, 0]
click at [292, 243] on button "Substancje te mogą powodować poważne uszkodzenia skóry i oczu oraz atakować met…" at bounding box center [293, 249] width 13 height 13
click at [298, 287] on button "Przykład: Silnie skoncentrowane środki do czyszczenia grilla lub piekarnika." at bounding box center [293, 288] width 13 height 13
click at [521, 341] on icon at bounding box center [518, 337] width 13 height 13
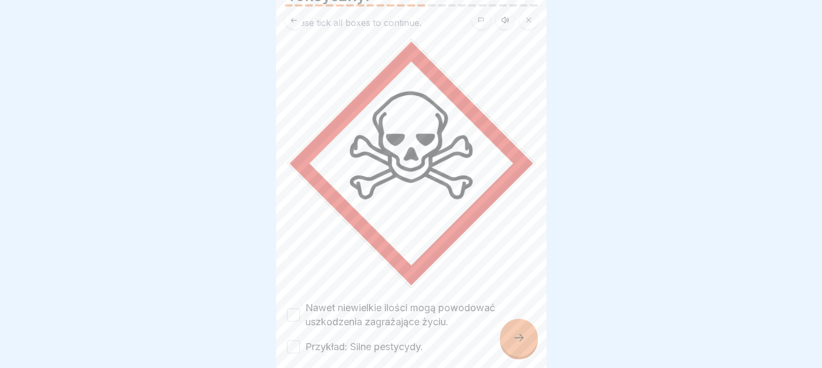
scroll to position [98, 0]
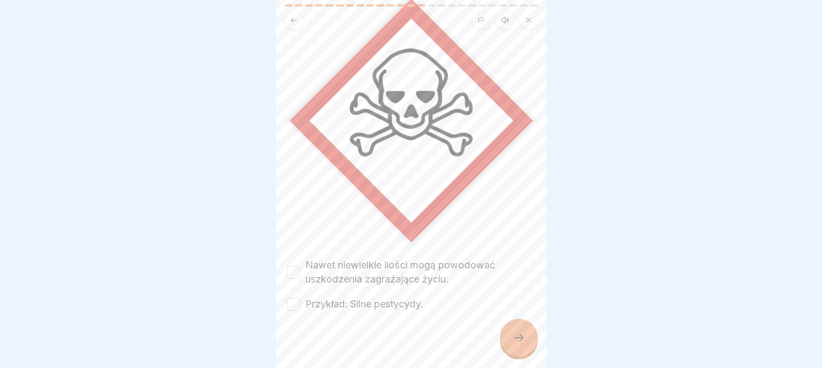
click at [298, 265] on button "Nawet niewielkie ilości mogą powodować uszkodzenia zagrażające życiu." at bounding box center [293, 271] width 13 height 13
click at [286, 307] on div "Toksyczny! Please tick all boxes to continue. Nawet niewielkie ilości mogą powo…" at bounding box center [411, 184] width 270 height 368
click at [293, 297] on button "Przykład: Silne pestycydy." at bounding box center [293, 303] width 13 height 13
click at [514, 344] on icon at bounding box center [518, 337] width 13 height 13
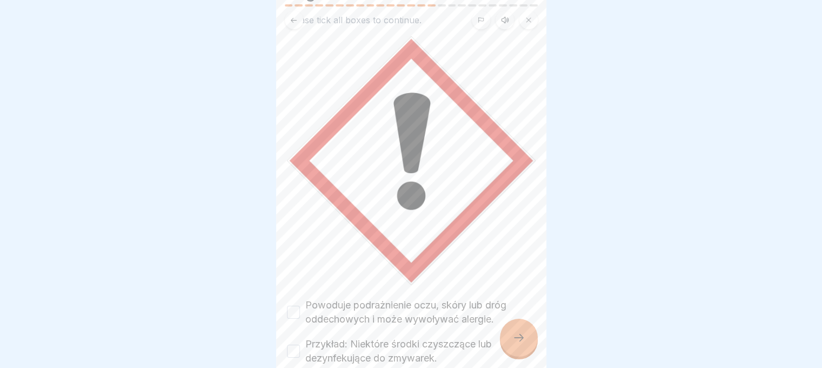
scroll to position [112, 0]
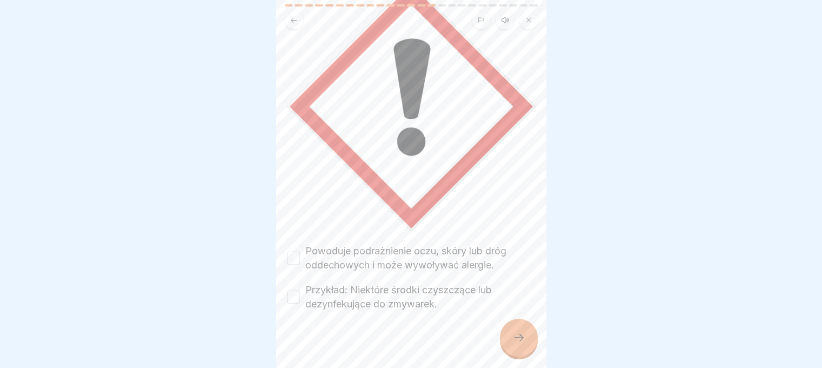
click at [295, 251] on button "Powoduje podrażnienie oczu, skóry lub dróg oddechowych i może wywoływać alergie." at bounding box center [293, 257] width 13 height 13
click at [296, 290] on button "Przykład: Niektóre środki czyszczące lub dezynfekujące do zmywarek." at bounding box center [293, 296] width 13 height 13
click at [527, 332] on div at bounding box center [519, 337] width 38 height 38
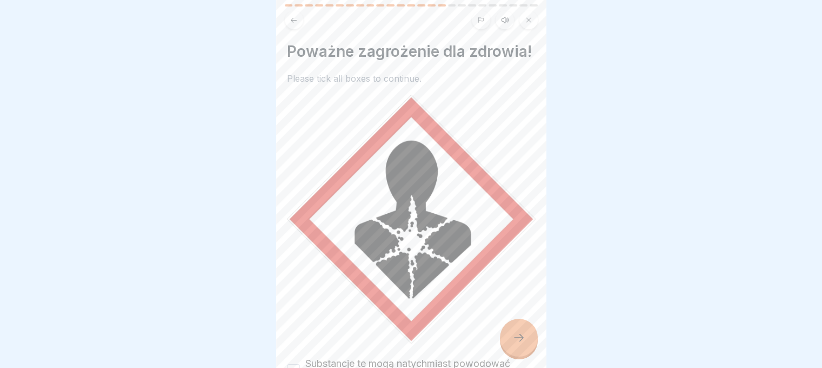
scroll to position [159, 0]
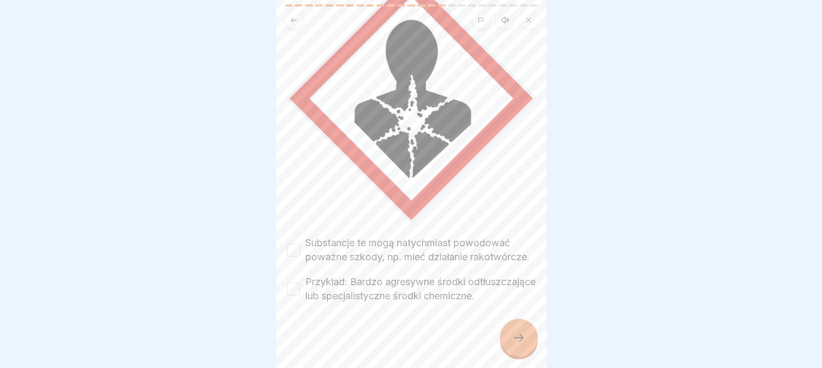
drag, startPoint x: 294, startPoint y: 218, endPoint x: 297, endPoint y: 249, distance: 31.0
click at [294, 243] on button "Substancje te mogą natychmiast powodować poważne szkody, np. mieć działanie rak…" at bounding box center [293, 249] width 13 height 13
drag, startPoint x: 294, startPoint y: 272, endPoint x: 322, endPoint y: 274, distance: 28.1
click at [297, 282] on button "Przykład: Bardzo agresywne środki odtłuszczające lub specjalistyczne środki che…" at bounding box center [293, 288] width 13 height 13
click at [525, 338] on div at bounding box center [519, 337] width 38 height 38
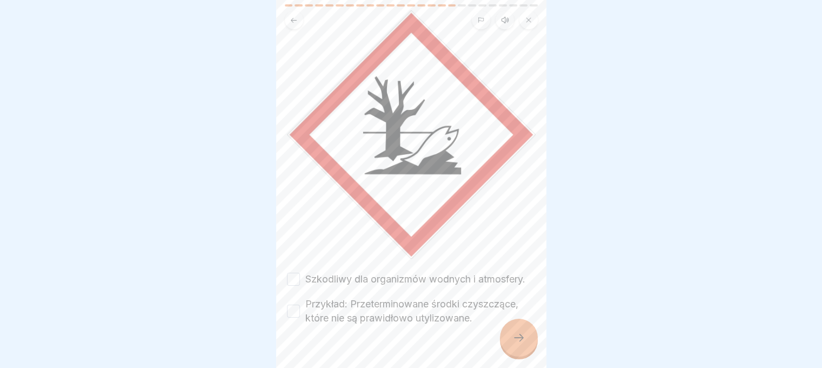
scroll to position [112, 0]
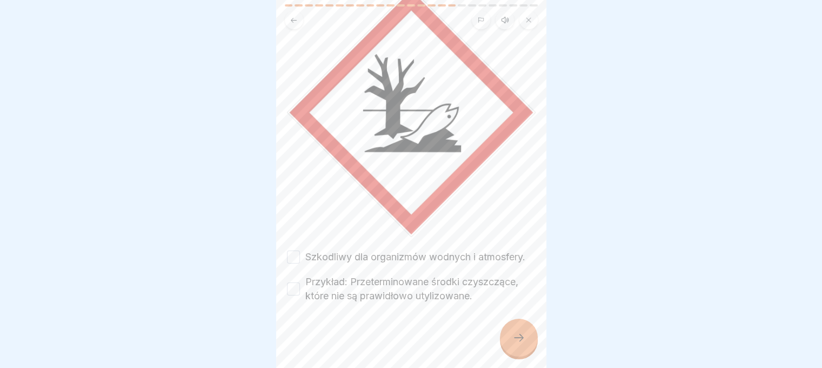
click at [297, 250] on button "Szkodliwy dla organizmów wodnych i atmosfery." at bounding box center [293, 256] width 13 height 13
drag, startPoint x: 293, startPoint y: 284, endPoint x: 308, endPoint y: 283, distance: 14.7
click at [295, 283] on button "Przykład: Przeterminowane środki czyszczące, które nie są prawidłowo utylizowan…" at bounding box center [293, 288] width 13 height 13
click at [517, 339] on icon at bounding box center [518, 337] width 13 height 13
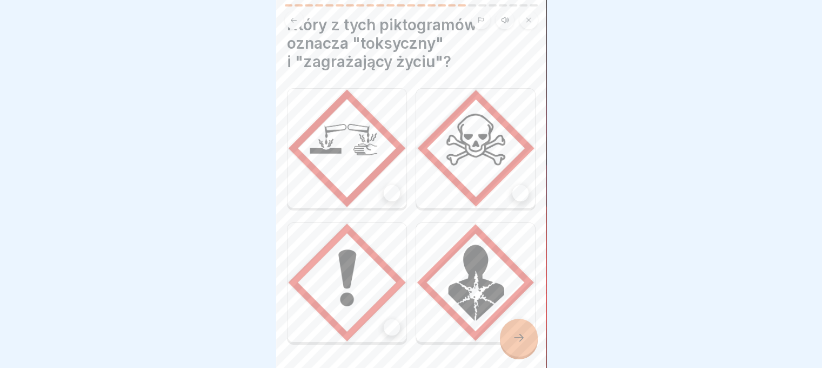
scroll to position [63, 0]
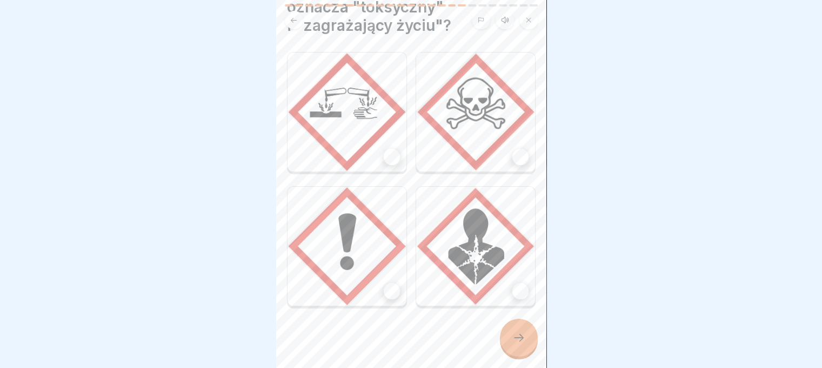
click at [512, 149] on div at bounding box center [520, 157] width 16 height 16
click at [527, 339] on div at bounding box center [519, 337] width 38 height 38
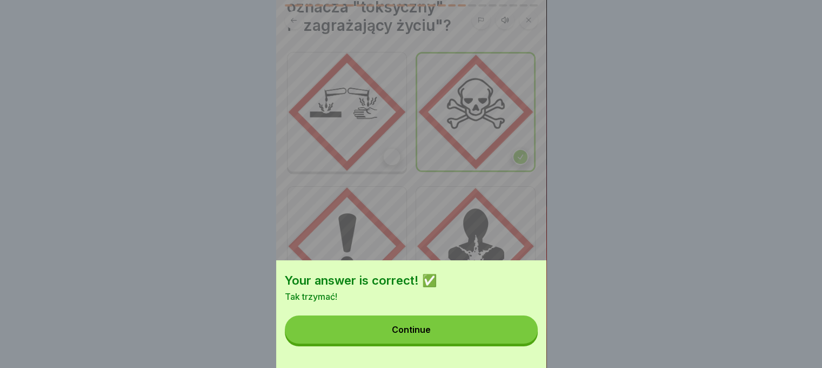
click at [484, 343] on button "Continue" at bounding box center [411, 329] width 253 height 28
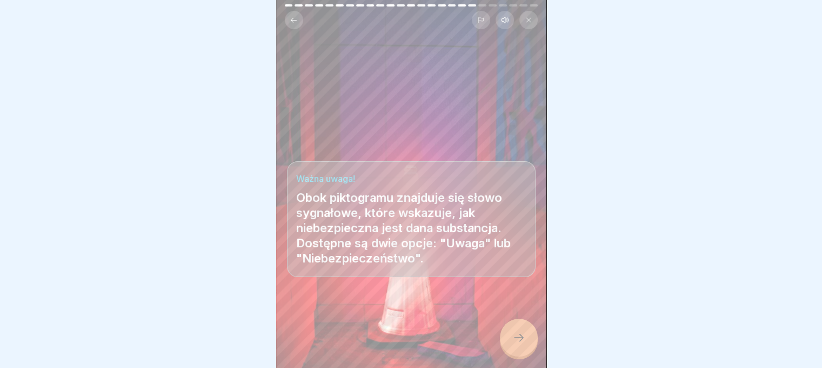
click at [515, 337] on icon at bounding box center [518, 337] width 13 height 13
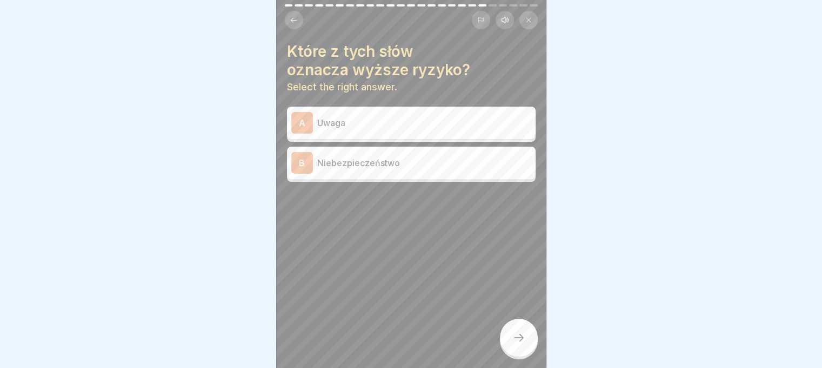
click at [428, 146] on div "B Niebezpieczeństwo" at bounding box center [411, 162] width 249 height 32
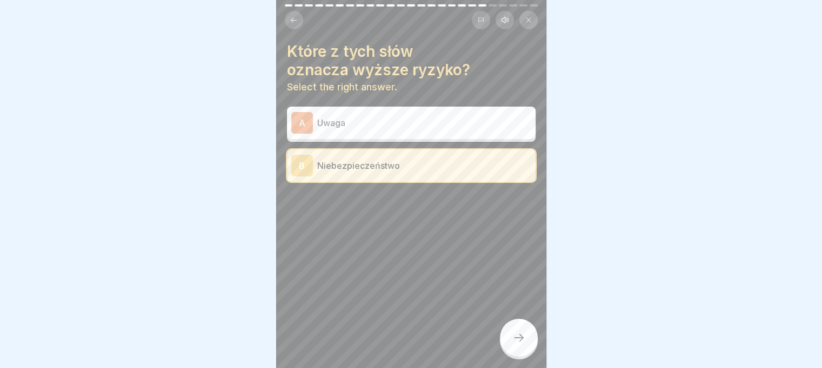
click at [521, 337] on icon at bounding box center [519, 338] width 10 height 8
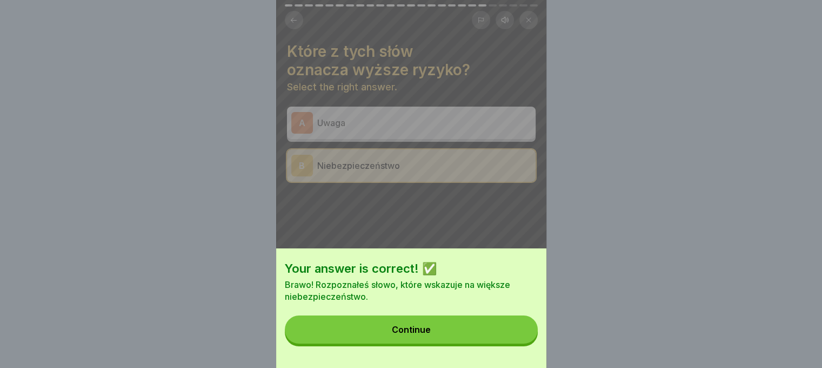
click at [454, 343] on button "Continue" at bounding box center [411, 329] width 253 height 28
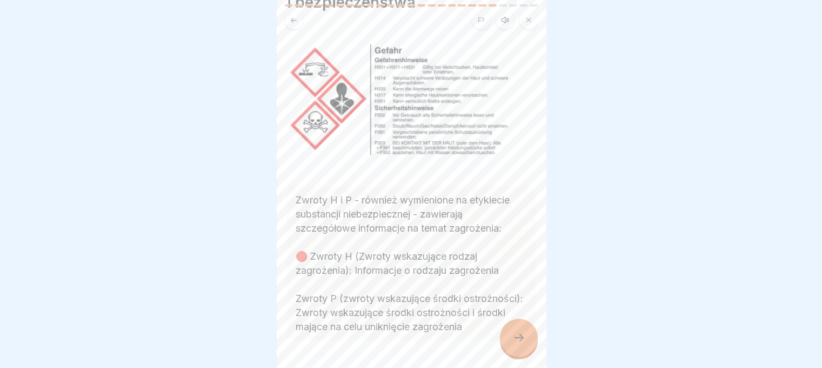
scroll to position [132, 0]
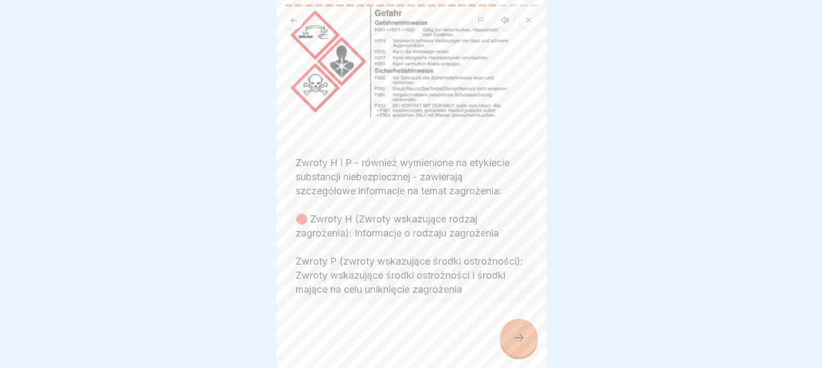
click at [523, 326] on div at bounding box center [519, 337] width 38 height 38
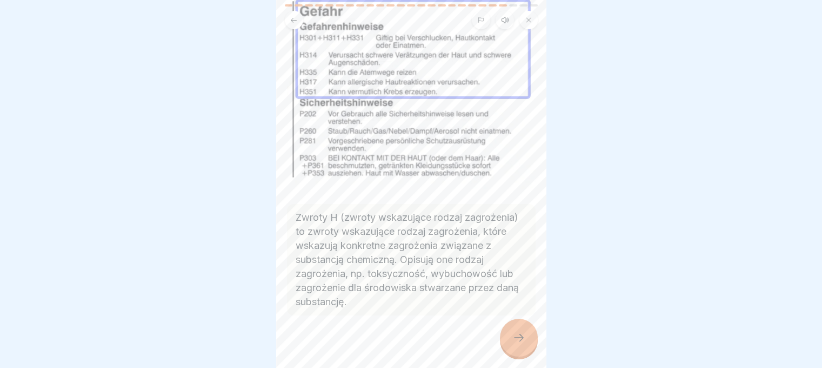
scroll to position [111, 0]
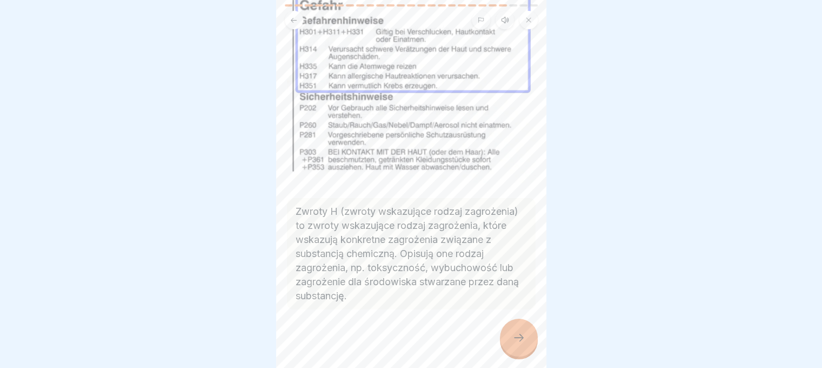
click at [491, 337] on div at bounding box center [411, 341] width 249 height 65
click at [519, 336] on icon at bounding box center [518, 337] width 13 height 13
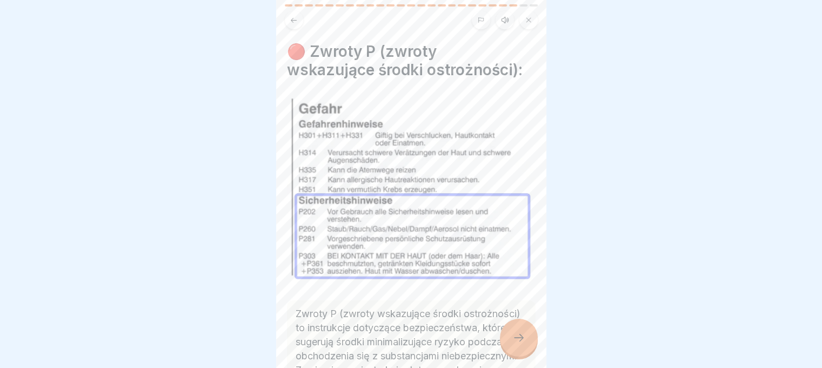
click at [521, 330] on div at bounding box center [519, 337] width 38 height 38
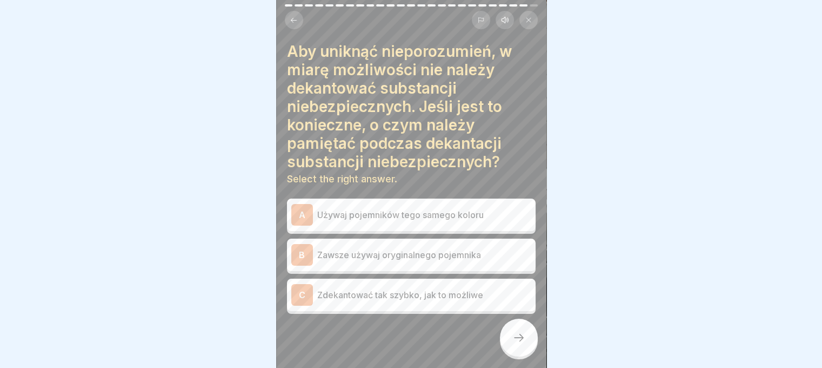
click at [396, 248] on p "Zawsze używaj oryginalnego pojemnika" at bounding box center [424, 254] width 214 height 13
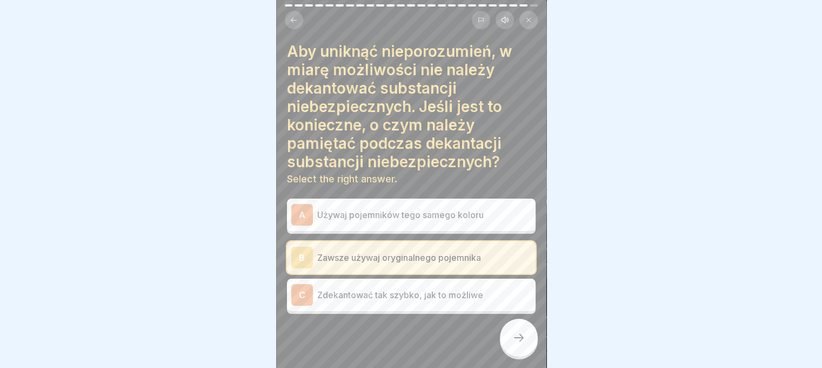
click at [521, 328] on div at bounding box center [519, 337] width 38 height 38
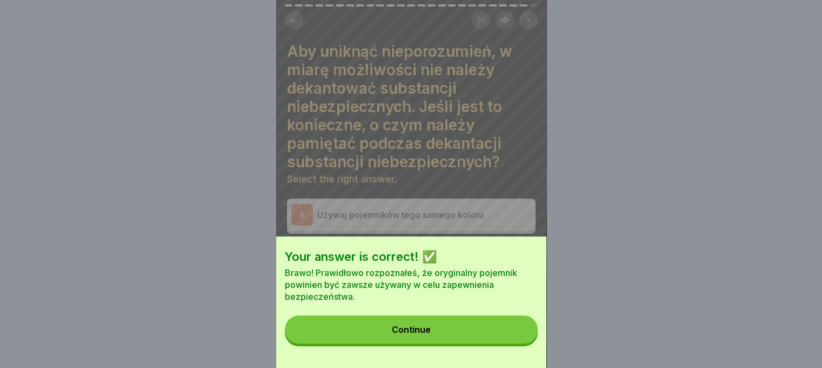
click at [496, 333] on button "Continue" at bounding box center [411, 329] width 253 height 28
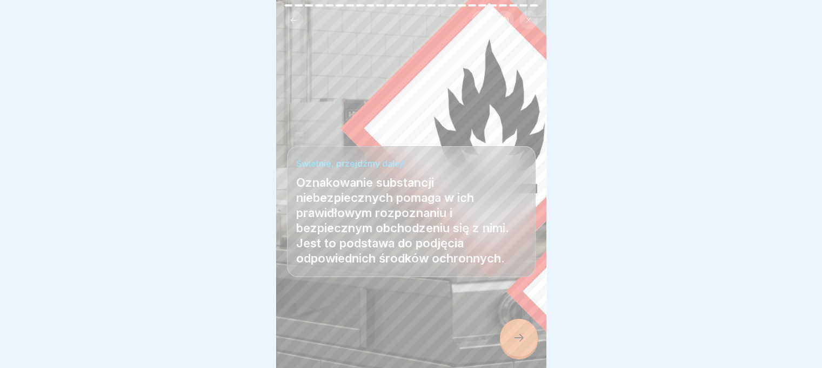
click at [518, 336] on icon at bounding box center [518, 337] width 13 height 13
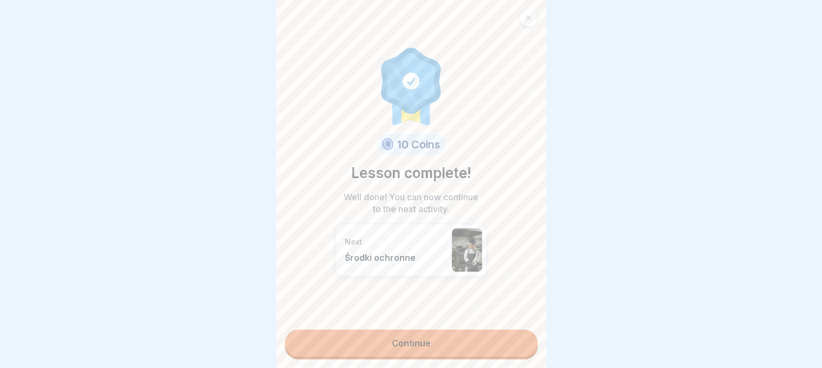
click at [481, 335] on link "Continue" at bounding box center [411, 342] width 253 height 27
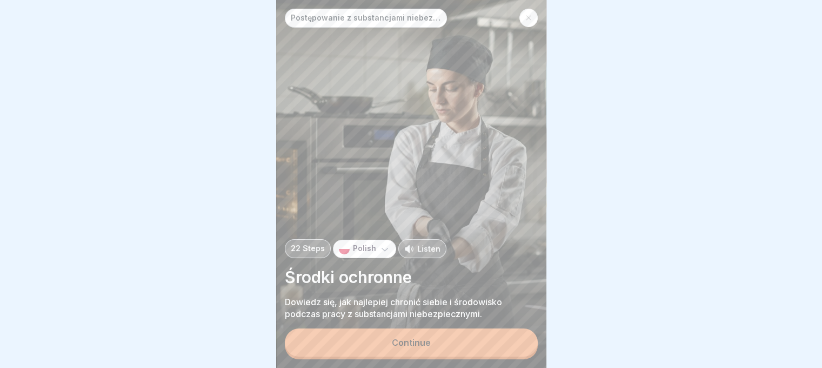
click at [426, 343] on div "Continue" at bounding box center [411, 342] width 39 height 10
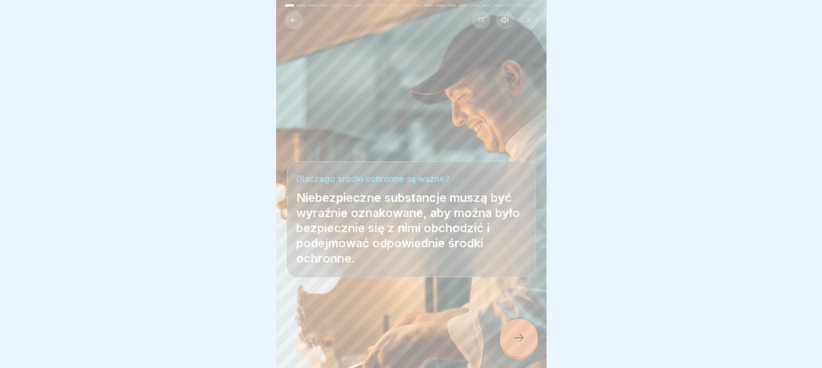
click at [521, 337] on icon at bounding box center [518, 337] width 13 height 13
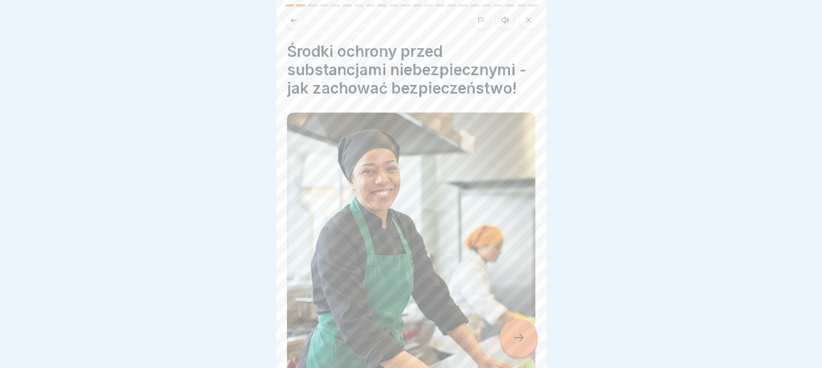
click at [521, 337] on icon at bounding box center [519, 338] width 10 height 8
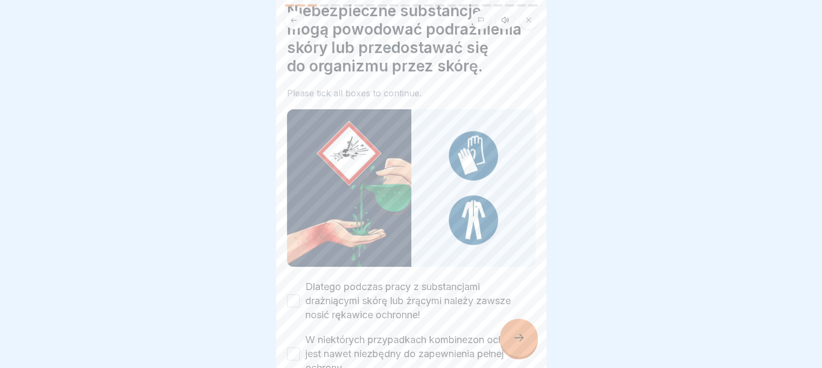
scroll to position [107, 0]
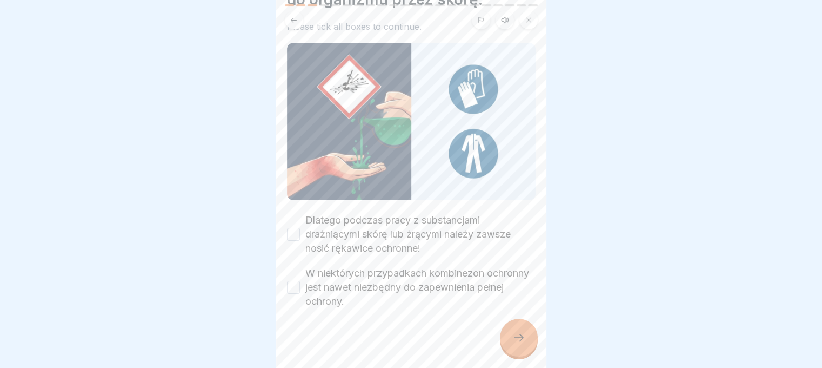
click at [293, 228] on button "Dlatego podczas pracy z substancjami drażniącymi skórę lub żrącymi należy zawsz…" at bounding box center [293, 234] width 13 height 13
click at [290, 281] on div "W niektórych przypadkach kombinezon ochronny jest nawet niezbędny do zapewnieni…" at bounding box center [411, 287] width 249 height 42
click at [294, 281] on button "W niektórych przypadkach kombinezon ochronny jest nawet niezbędny do zapewnieni…" at bounding box center [293, 287] width 13 height 13
click at [523, 337] on icon at bounding box center [518, 337] width 13 height 13
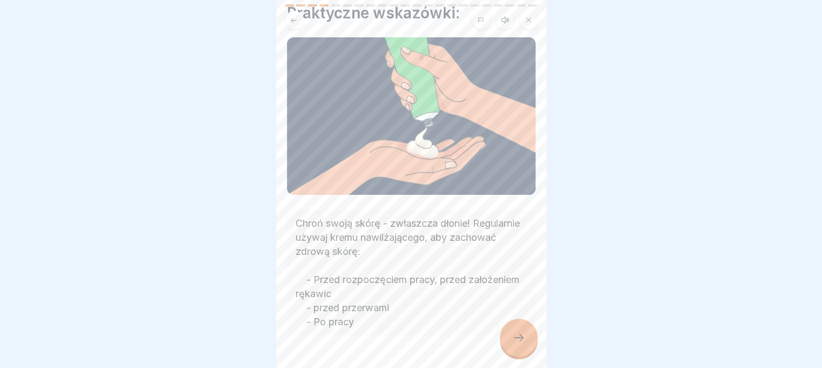
scroll to position [65, 0]
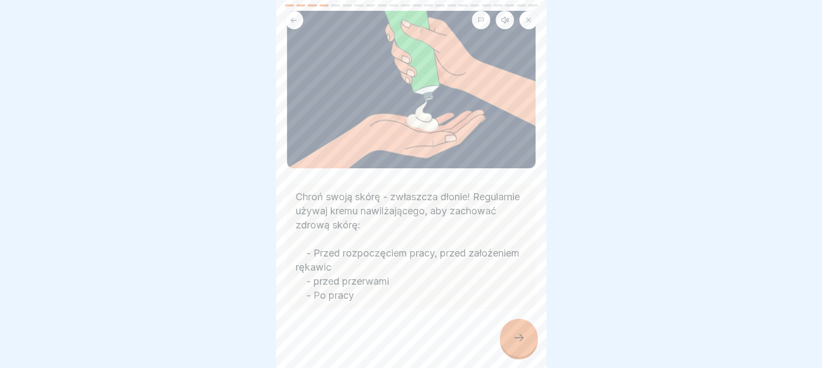
click at [513, 331] on div at bounding box center [519, 337] width 38 height 38
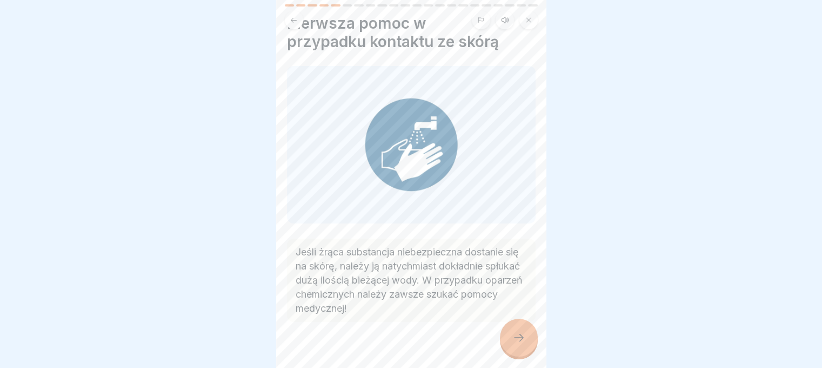
scroll to position [41, 0]
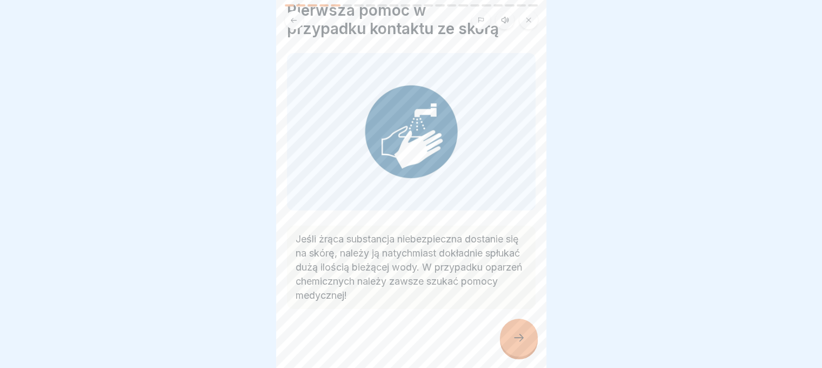
click at [521, 339] on icon at bounding box center [519, 338] width 10 height 8
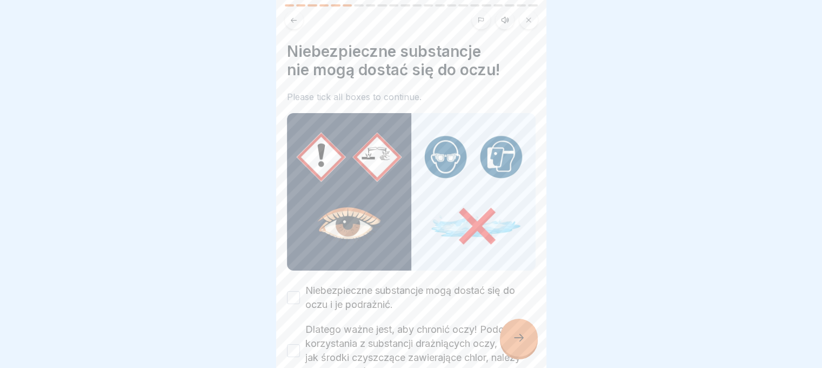
click at [521, 339] on icon at bounding box center [519, 338] width 10 height 8
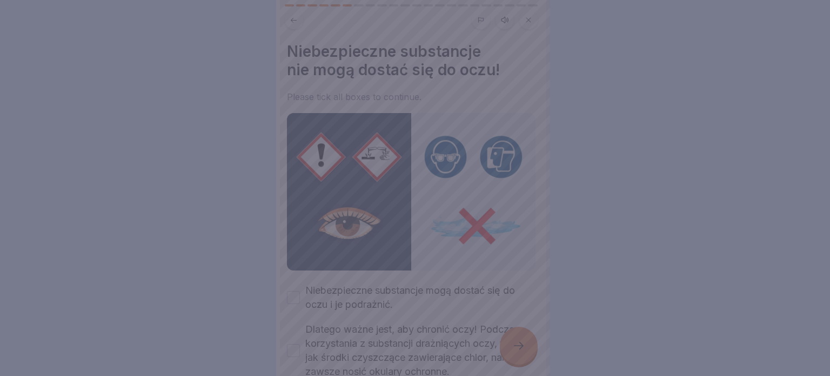
click at [112, 140] on div at bounding box center [415, 188] width 830 height 376
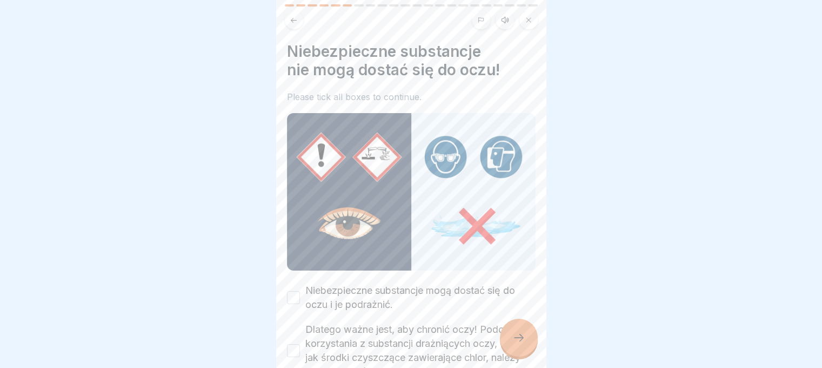
click at [300, 288] on div "Niebezpieczne substancje mogą dostać się do oczu i je podrażnić." at bounding box center [411, 297] width 249 height 28
click at [291, 292] on button "Niebezpieczne substancje mogą dostać się do oczu i je podrażnić." at bounding box center [293, 297] width 13 height 13
click at [287, 344] on button "Dlatego ważne jest, aby chronić oczy! Podczas korzystania z substancji drażniąc…" at bounding box center [293, 350] width 13 height 13
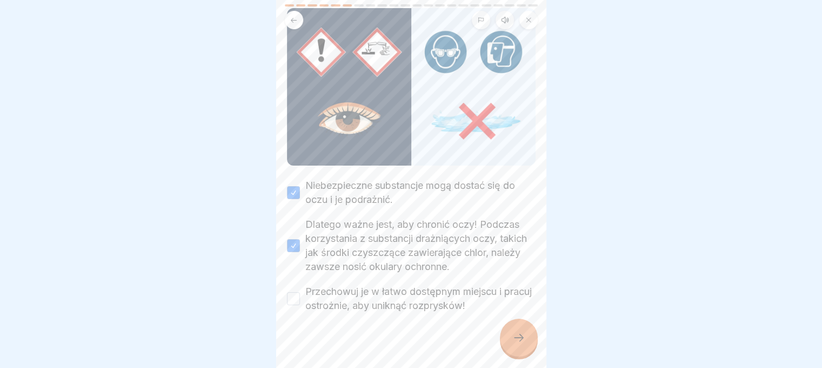
scroll to position [109, 0]
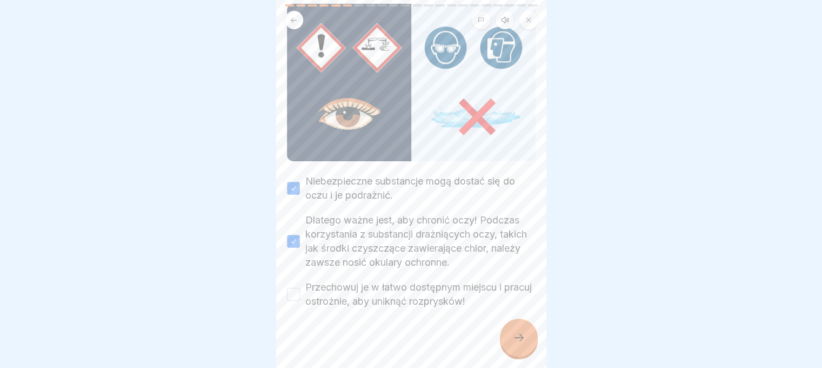
click at [296, 288] on button "Przechowuj je w łatwo dostępnym miejscu i pracuj ostrożnie, aby uniknąć rozprys…" at bounding box center [293, 294] width 13 height 13
click at [515, 344] on icon at bounding box center [518, 337] width 13 height 13
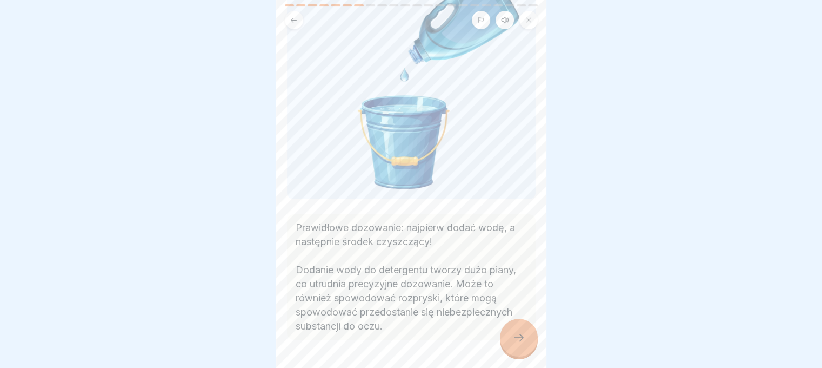
scroll to position [138, 0]
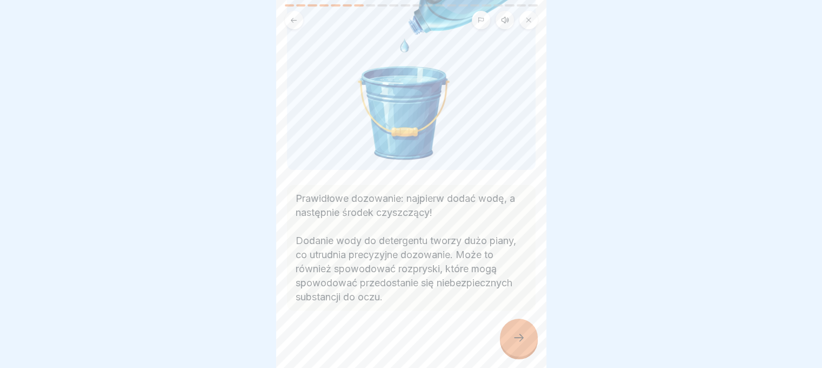
click at [515, 338] on icon at bounding box center [518, 337] width 13 height 13
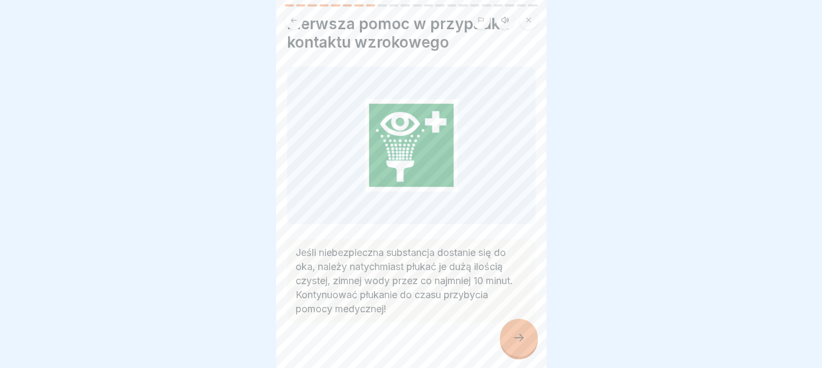
scroll to position [41, 0]
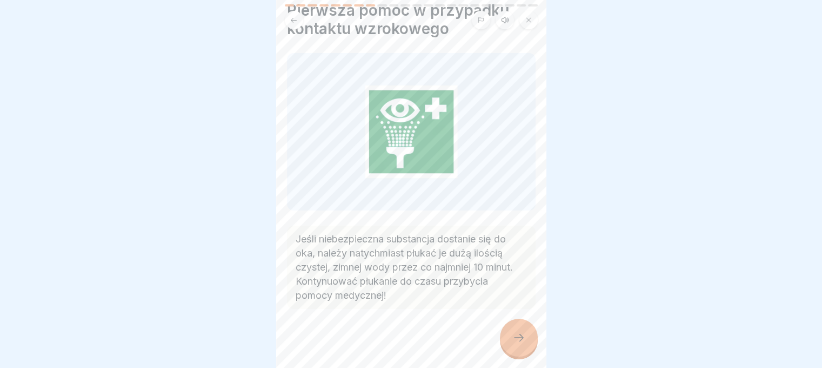
click at [521, 339] on icon at bounding box center [518, 337] width 13 height 13
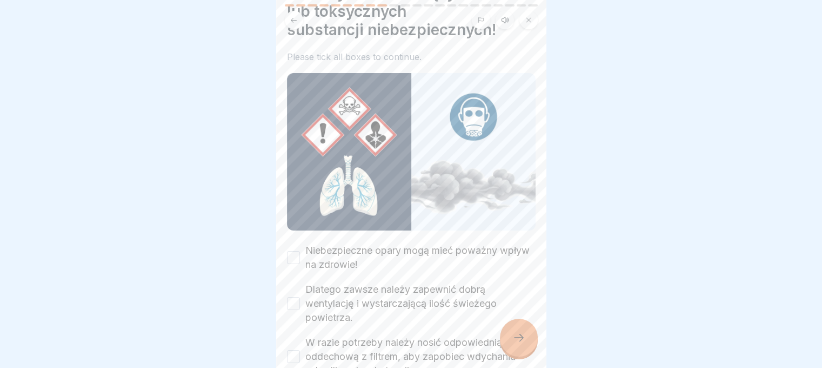
scroll to position [128, 0]
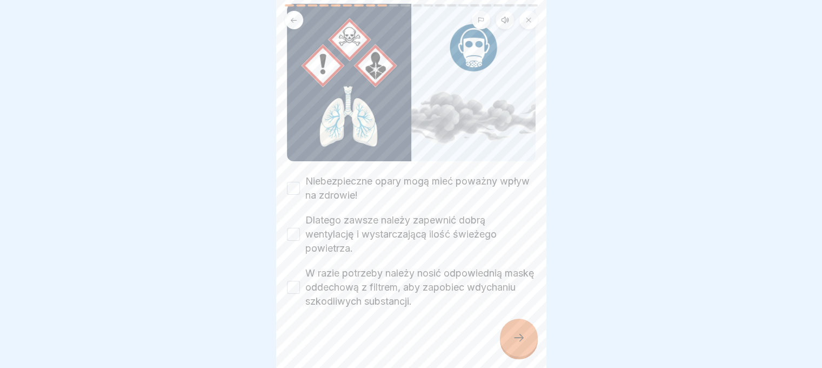
drag, startPoint x: 294, startPoint y: 172, endPoint x: 299, endPoint y: 198, distance: 26.4
click at [294, 182] on button "Niebezpieczne opary mogą mieć poważny wpływ na zdrowie!" at bounding box center [293, 188] width 13 height 13
click at [294, 228] on button "Dlatego zawsze należy zapewnić dobrą wentylację i wystarczającą ilość świeżego …" at bounding box center [293, 234] width 13 height 13
drag, startPoint x: 297, startPoint y: 271, endPoint x: 511, endPoint y: 328, distance: 222.1
click at [298, 281] on button "W razie potrzeby należy nosić odpowiednią maskę oddechową z filtrem, aby zapobi…" at bounding box center [293, 287] width 13 height 13
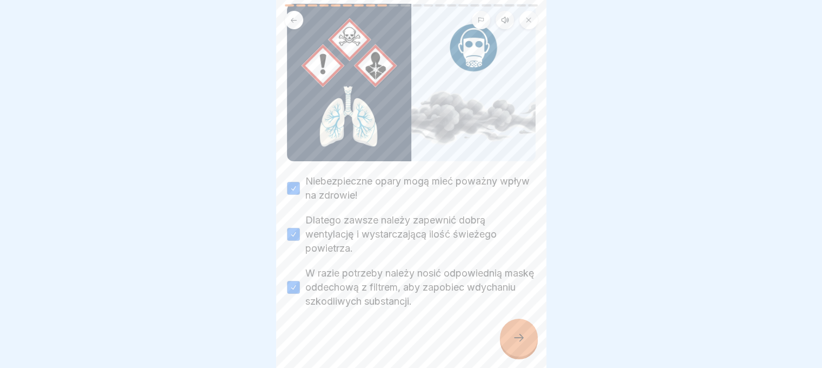
click at [516, 331] on div at bounding box center [519, 337] width 38 height 38
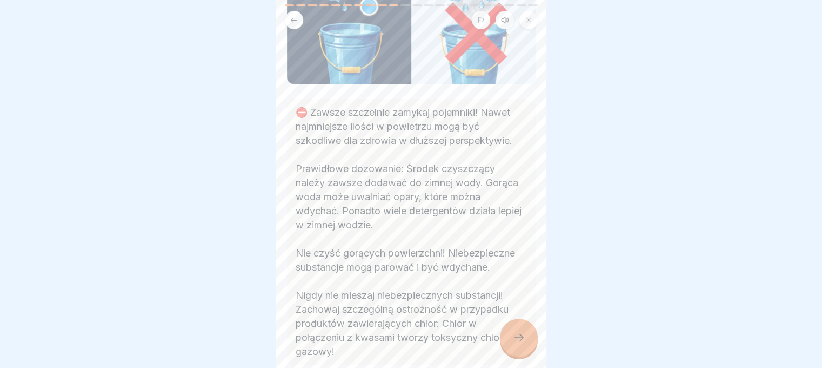
scroll to position [220, 0]
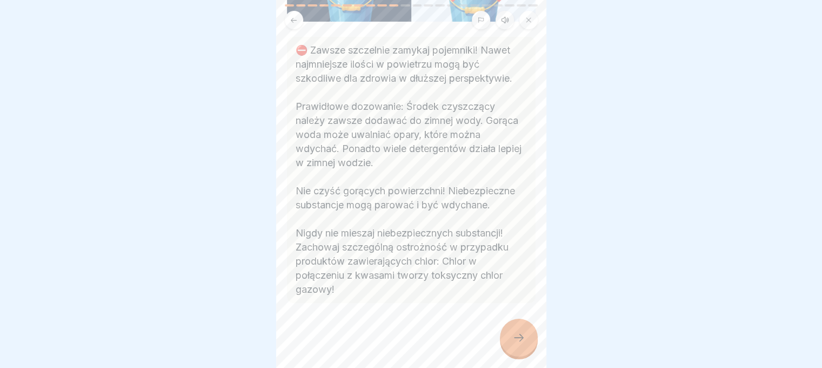
click at [513, 332] on icon at bounding box center [518, 337] width 13 height 13
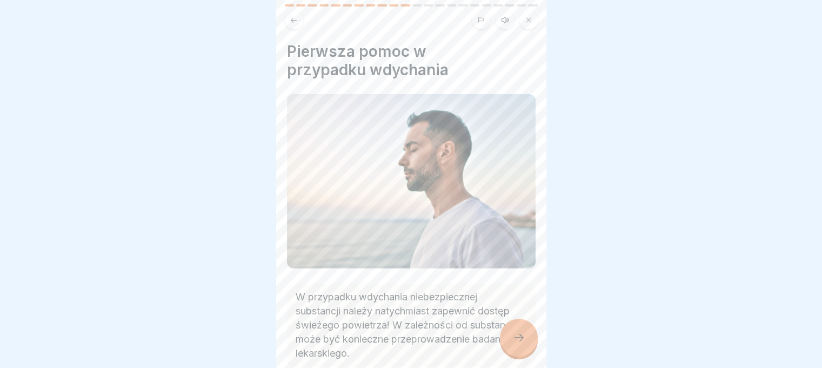
click at [509, 325] on div at bounding box center [519, 337] width 38 height 38
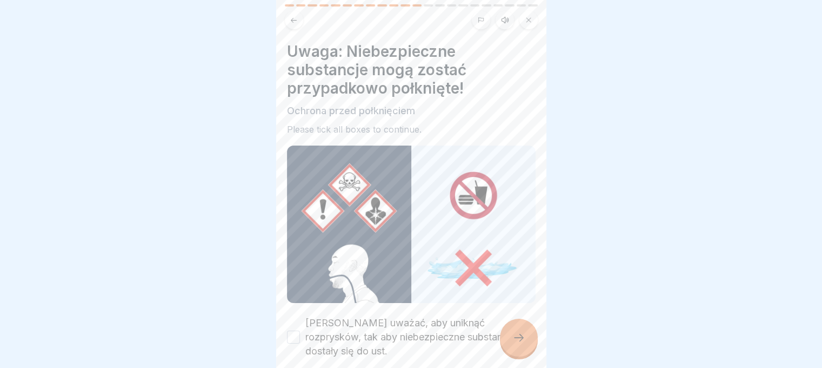
drag, startPoint x: 291, startPoint y: 327, endPoint x: 588, endPoint y: 357, distance: 298.3
click at [301, 325] on div "[PERSON_NAME] uważać, aby uniknąć rozprysków, tak aby niebezpieczne substancje …" at bounding box center [411, 337] width 249 height 42
drag, startPoint x: 295, startPoint y: 322, endPoint x: 302, endPoint y: 321, distance: 7.2
click at [302, 321] on div "[PERSON_NAME] uważać, aby uniknąć rozprysków, tak aby niebezpieczne substancje …" at bounding box center [411, 337] width 249 height 42
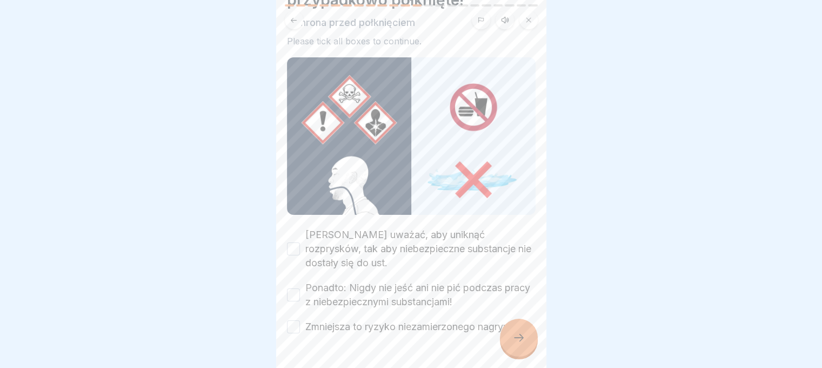
scroll to position [128, 0]
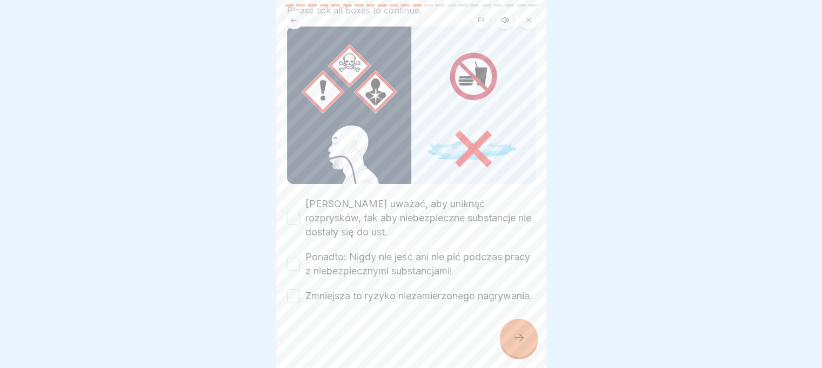
click at [292, 211] on button "[PERSON_NAME] uważać, aby uniknąć rozprysków, tak aby niebezpieczne substancje …" at bounding box center [293, 217] width 13 height 13
drag, startPoint x: 296, startPoint y: 245, endPoint x: 296, endPoint y: 264, distance: 18.4
click at [295, 257] on button "Ponadto: Nigdy nie jeść ani nie pić podczas pracy z niebezpiecznymi substancjam…" at bounding box center [293, 263] width 13 height 13
click at [294, 289] on button "Zmniejsza to ryzyko niezamierzonego nagrywania." at bounding box center [293, 295] width 13 height 13
click at [509, 333] on div at bounding box center [519, 337] width 38 height 38
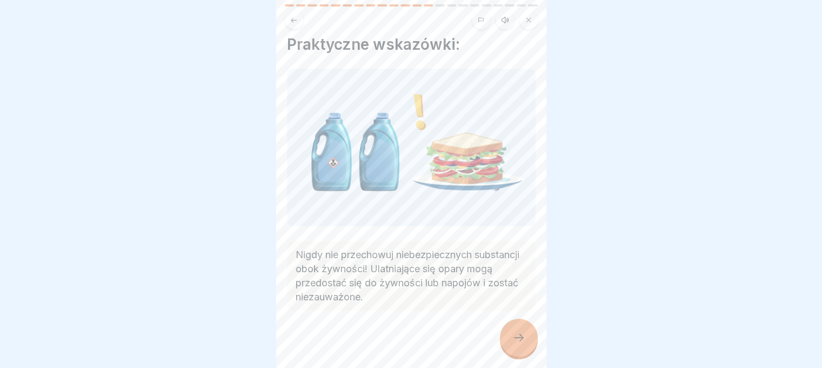
scroll to position [9, 0]
click at [523, 340] on icon at bounding box center [518, 337] width 13 height 13
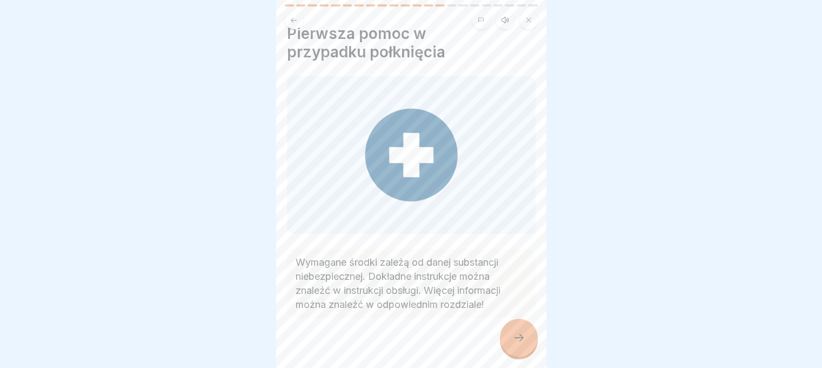
scroll to position [28, 0]
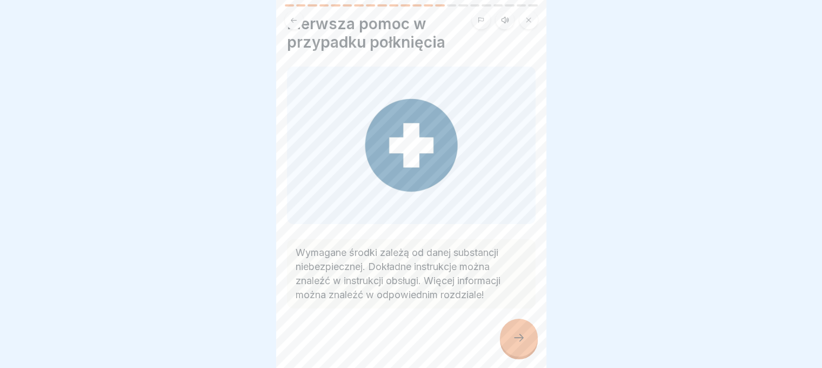
click at [519, 338] on icon at bounding box center [518, 337] width 13 height 13
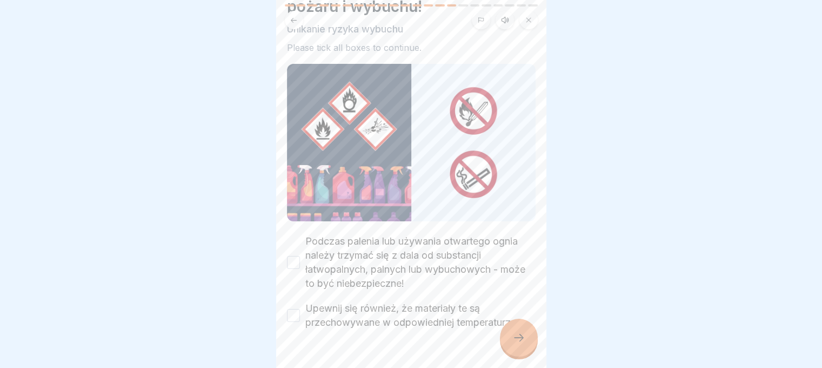
scroll to position [84, 0]
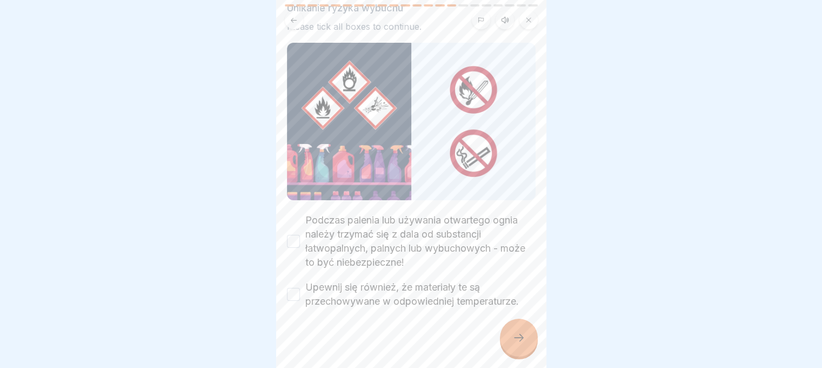
click at [290, 235] on button "Podczas palenia lub używania otwartego ognia należy trzymać się z dala od subst…" at bounding box center [293, 241] width 13 height 13
click at [297, 288] on button "Upewnij się również, że materiały te są przechowywane w odpowiedniej temperatur…" at bounding box center [293, 294] width 13 height 13
click at [521, 337] on icon at bounding box center [518, 337] width 13 height 13
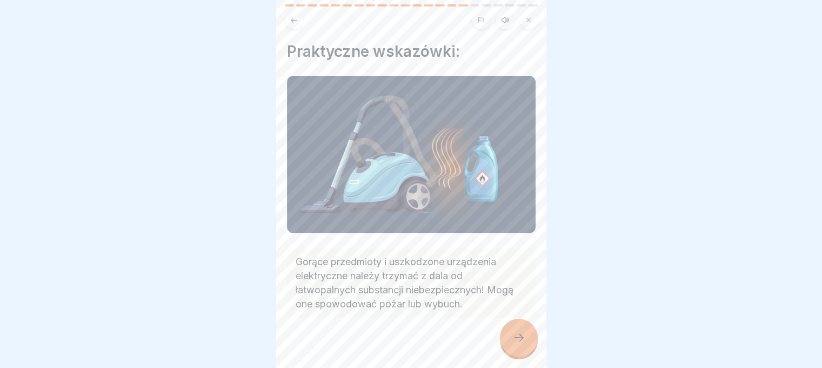
scroll to position [9, 0]
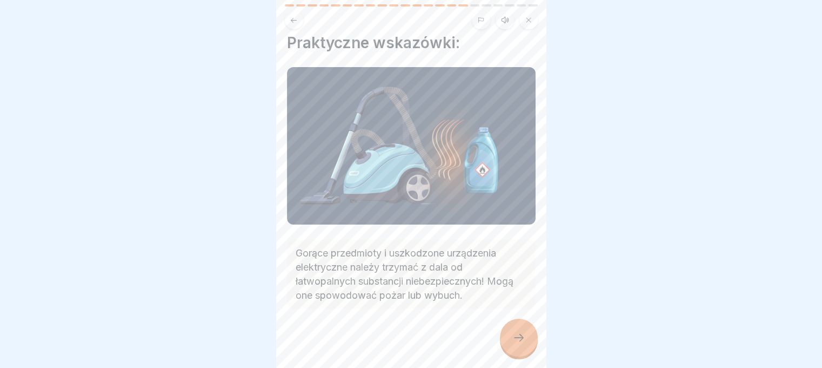
click at [516, 340] on icon at bounding box center [518, 337] width 13 height 13
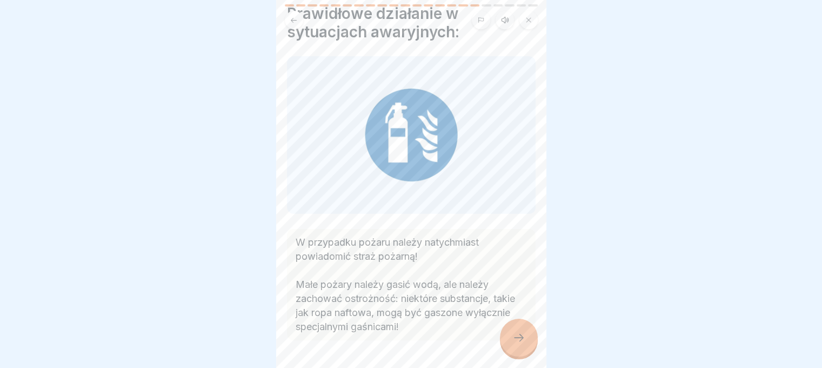
scroll to position [69, 0]
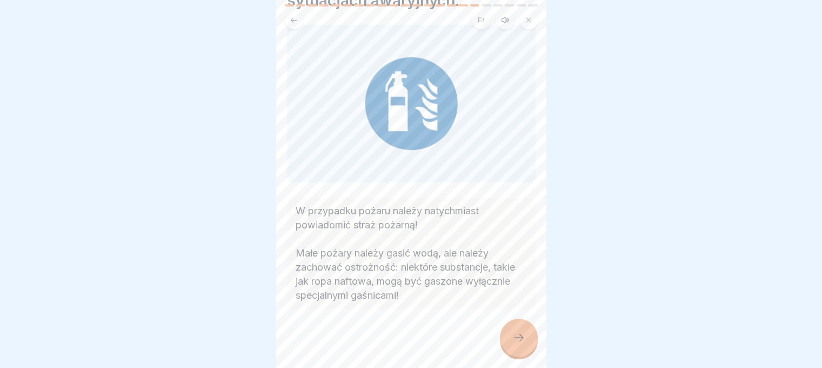
click at [516, 336] on icon at bounding box center [518, 337] width 13 height 13
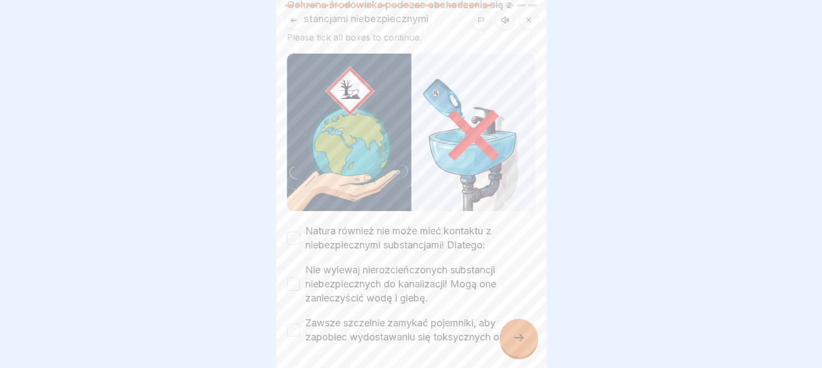
scroll to position [119, 0]
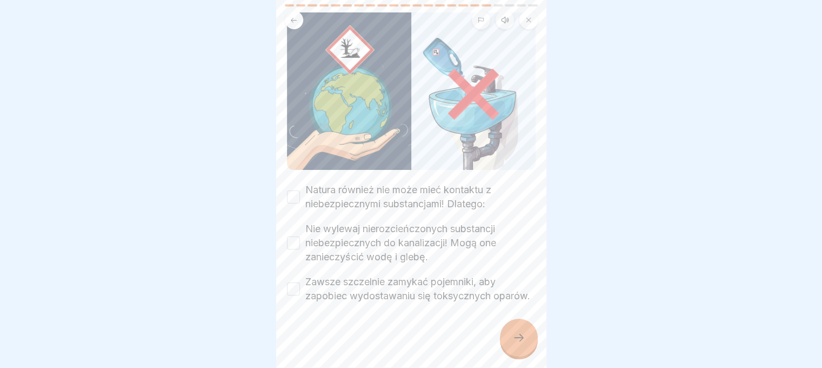
click at [299, 190] on button "Natura również nie może mieć kontaktu z niebezpiecznymi substancjami! Dlatego:" at bounding box center [293, 196] width 13 height 13
click at [297, 236] on button "Nie wylewaj nierozcieńczonych substancji niebezpiecznych do kanalizacji! Mogą o…" at bounding box center [293, 242] width 13 height 13
click at [288, 282] on button "Zawsze szczelnie zamykać pojemniki, aby zapobiec wydostawaniu się toksycznych o…" at bounding box center [293, 288] width 13 height 13
click at [533, 337] on div at bounding box center [519, 337] width 38 height 38
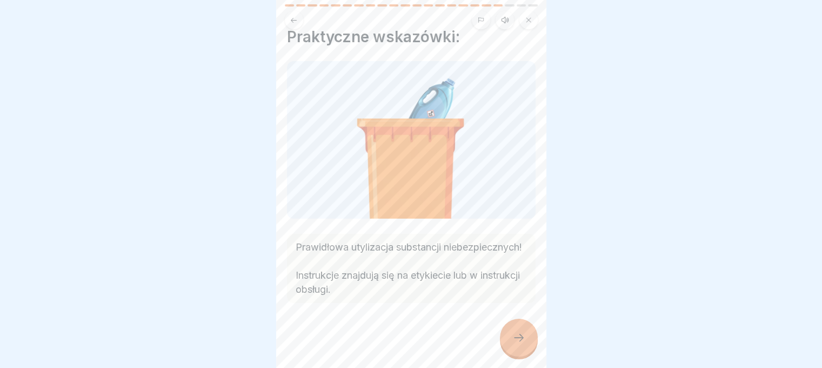
scroll to position [23, 0]
click at [522, 340] on icon at bounding box center [518, 337] width 13 height 13
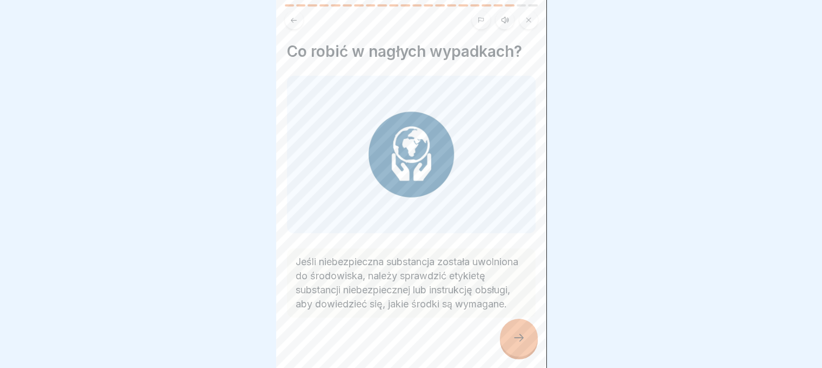
click at [521, 339] on icon at bounding box center [519, 338] width 10 height 8
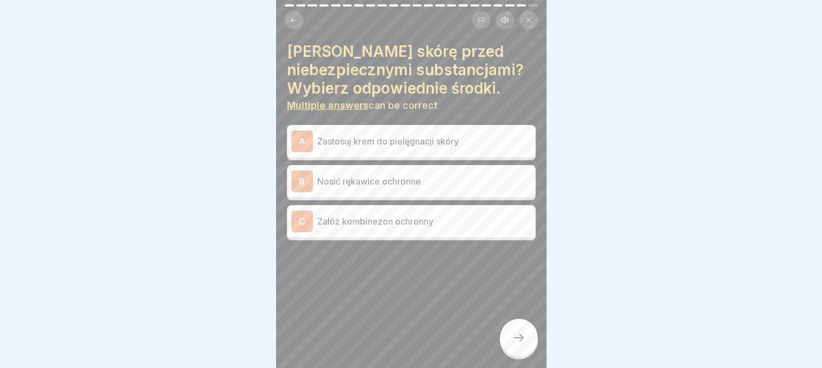
click at [384, 175] on p "Nosić rękawice ochronne" at bounding box center [424, 181] width 214 height 13
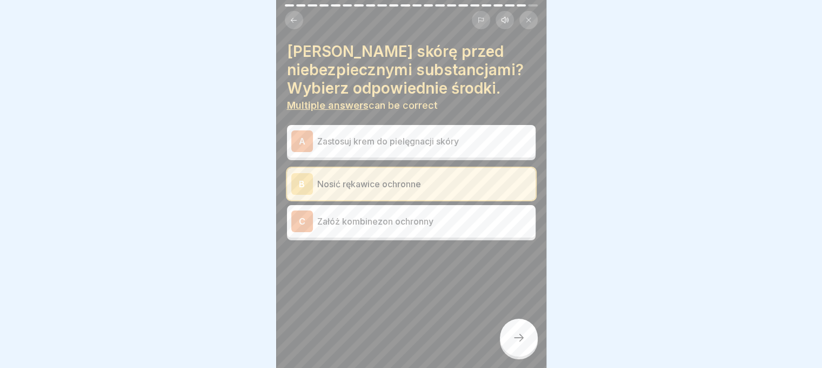
click at [396, 215] on p "Załóż kombinezon ochronny" at bounding box center [424, 221] width 214 height 13
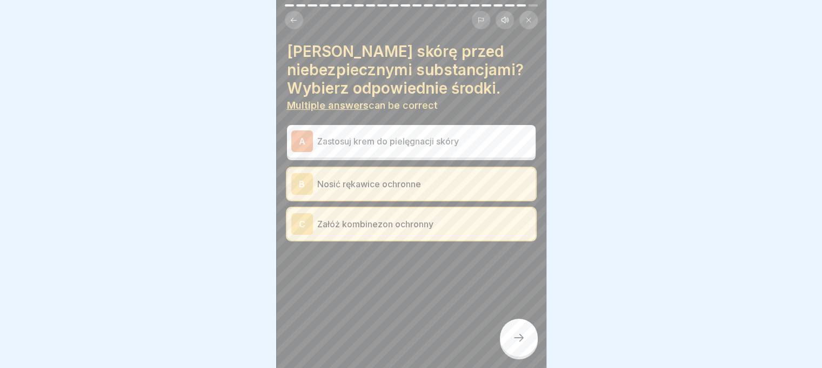
click at [522, 338] on icon at bounding box center [519, 338] width 10 height 8
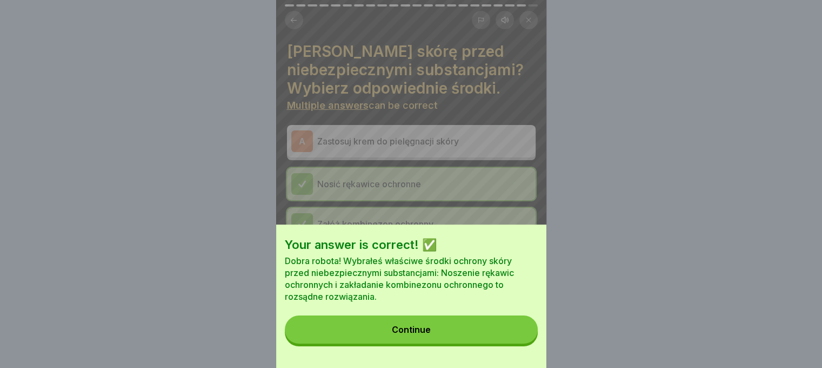
click at [493, 334] on button "Continue" at bounding box center [411, 329] width 253 height 28
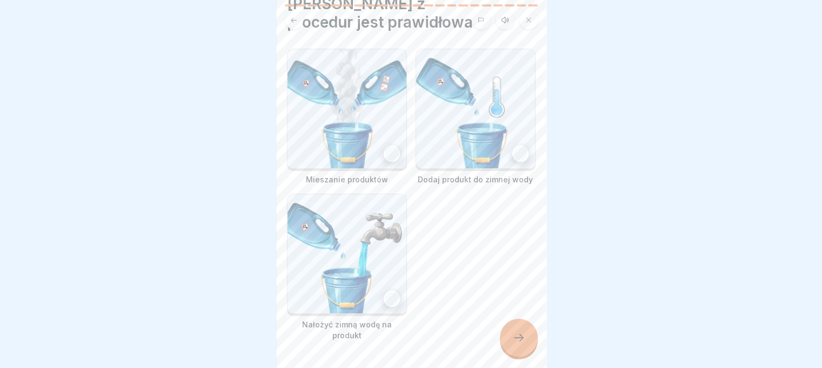
scroll to position [77, 0]
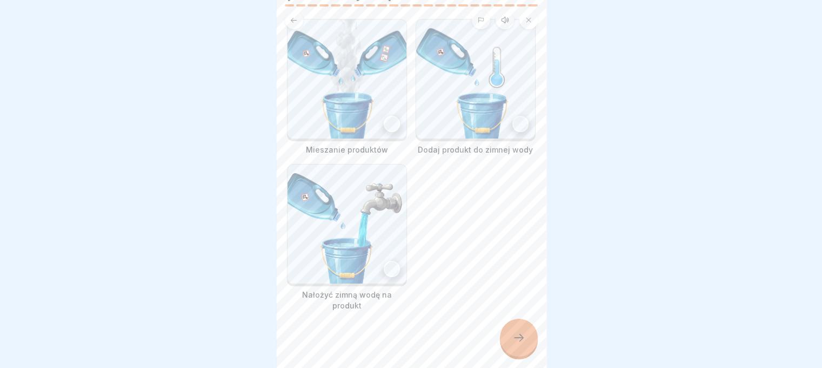
click at [512, 116] on div at bounding box center [520, 124] width 16 height 16
click at [519, 335] on icon at bounding box center [518, 337] width 13 height 13
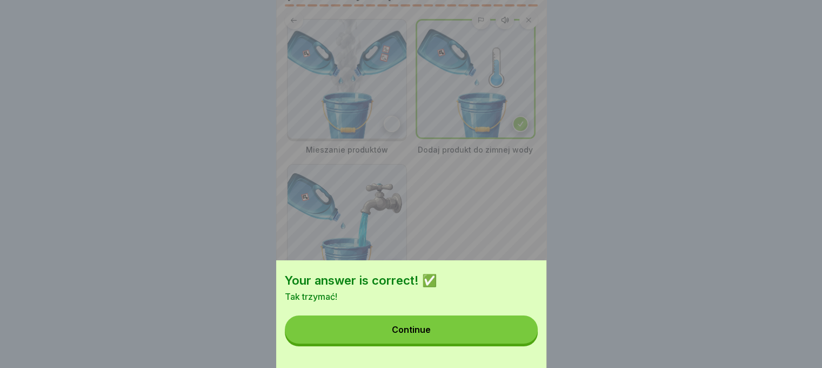
click at [449, 332] on button "Continue" at bounding box center [411, 329] width 253 height 28
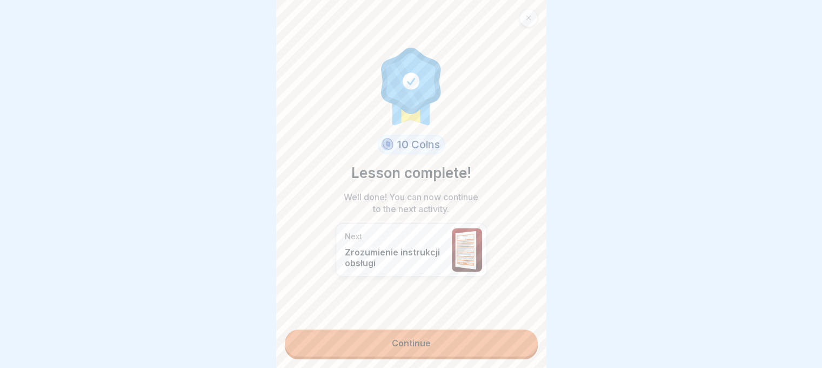
click at [409, 329] on link "Continue" at bounding box center [411, 342] width 253 height 27
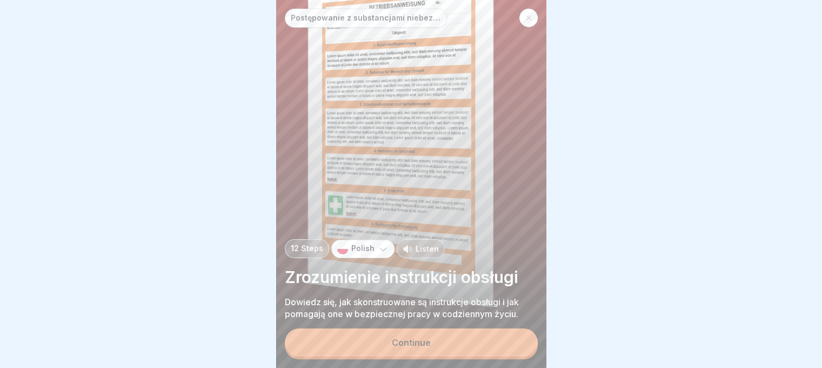
click at [416, 343] on div "Continue" at bounding box center [411, 342] width 39 height 10
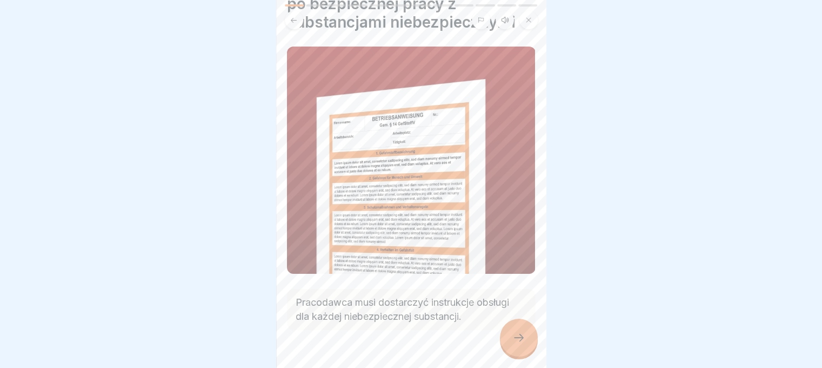
scroll to position [85, 0]
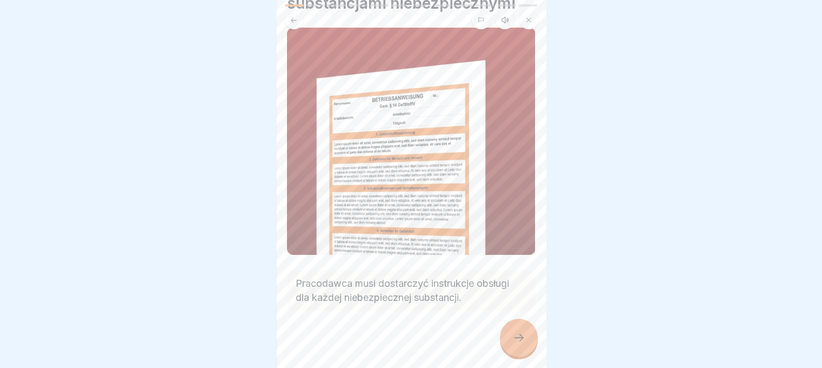
click at [523, 335] on icon at bounding box center [518, 337] width 13 height 13
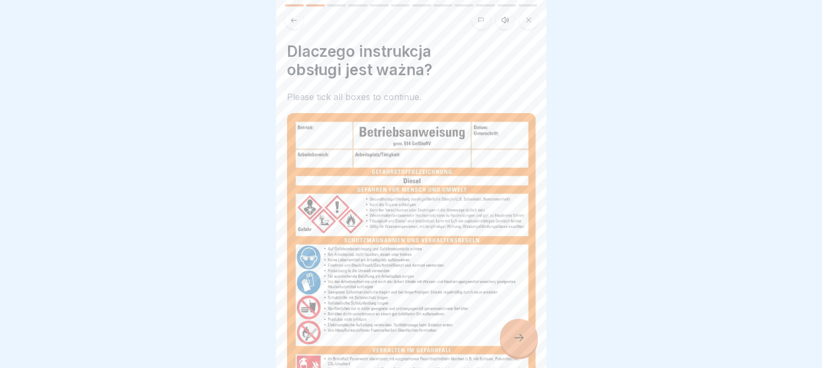
scroll to position [236, 0]
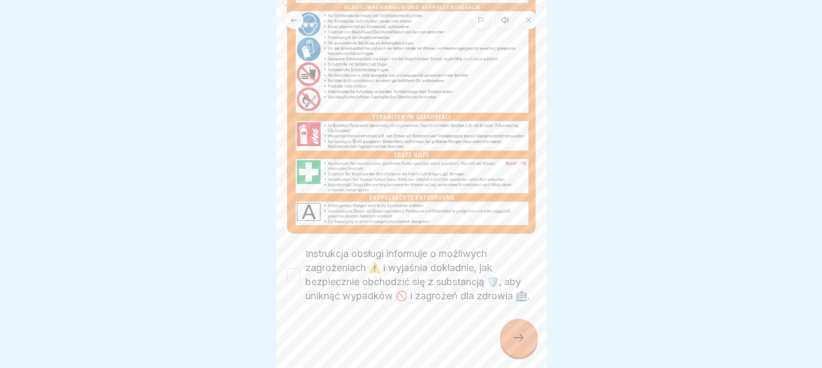
click at [294, 268] on button "Instrukcja obsługi informuje o możliwych zagrożeniach ⚠️ i wyjaśnia dokładnie, …" at bounding box center [293, 274] width 13 height 13
click at [524, 330] on div at bounding box center [519, 337] width 38 height 38
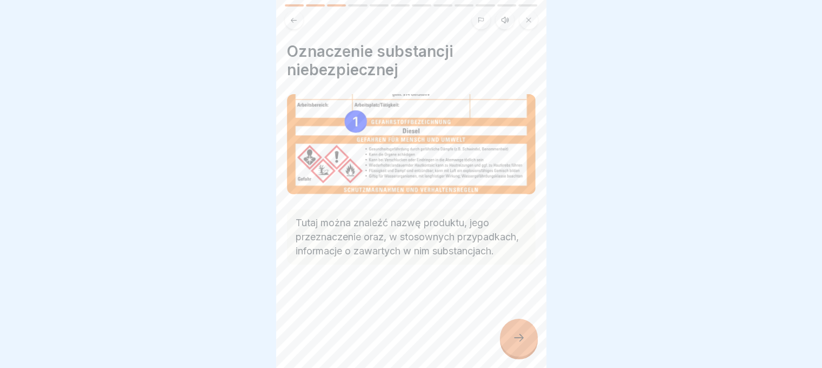
click at [518, 341] on icon at bounding box center [518, 337] width 13 height 13
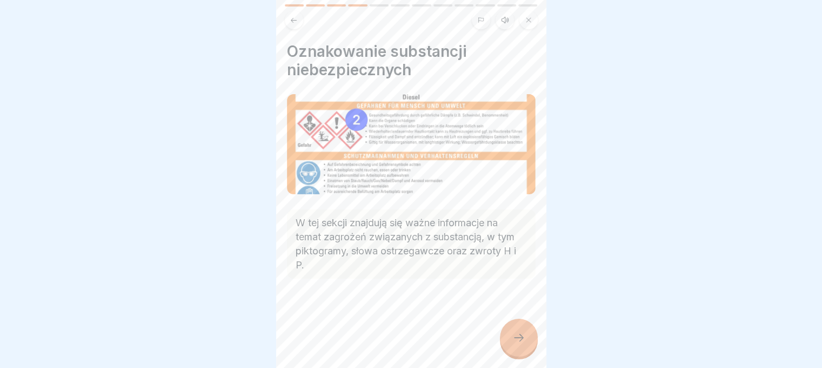
click at [521, 342] on icon at bounding box center [518, 337] width 13 height 13
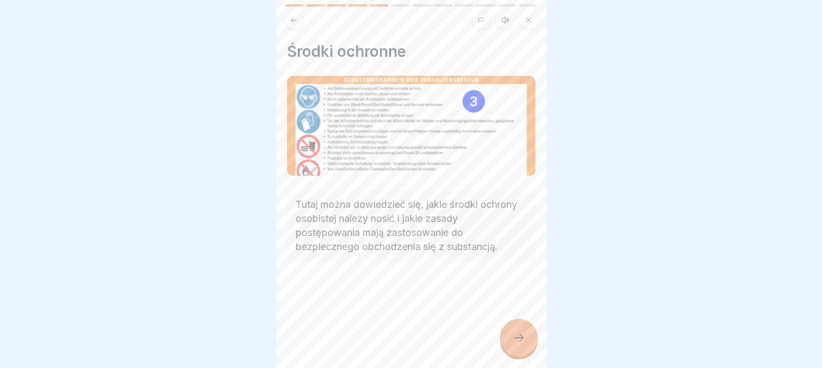
click at [521, 342] on icon at bounding box center [518, 337] width 13 height 13
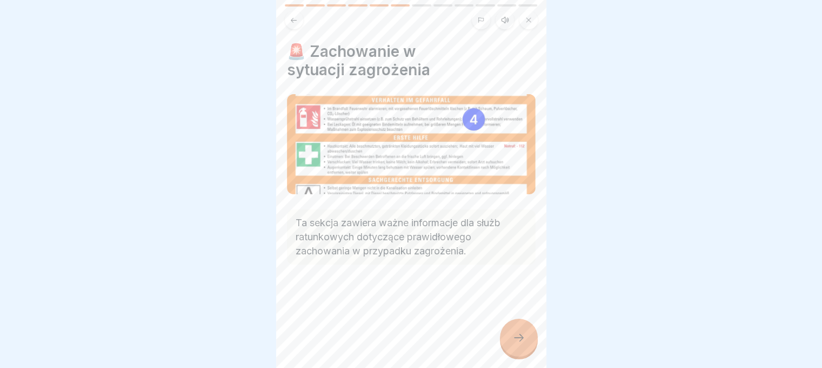
click at [521, 342] on icon at bounding box center [518, 337] width 13 height 13
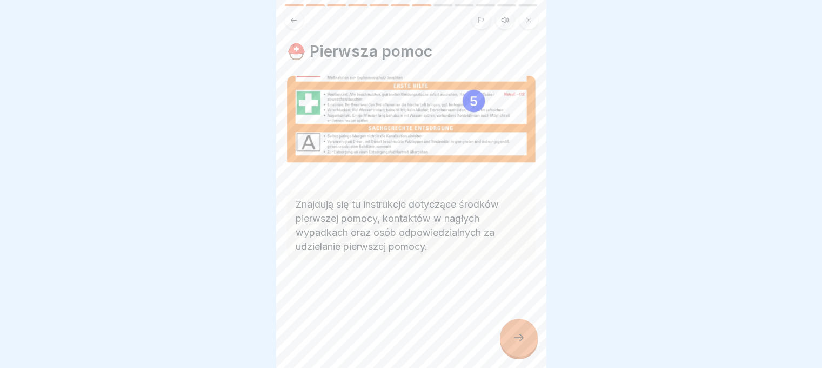
click at [521, 342] on icon at bounding box center [518, 337] width 13 height 13
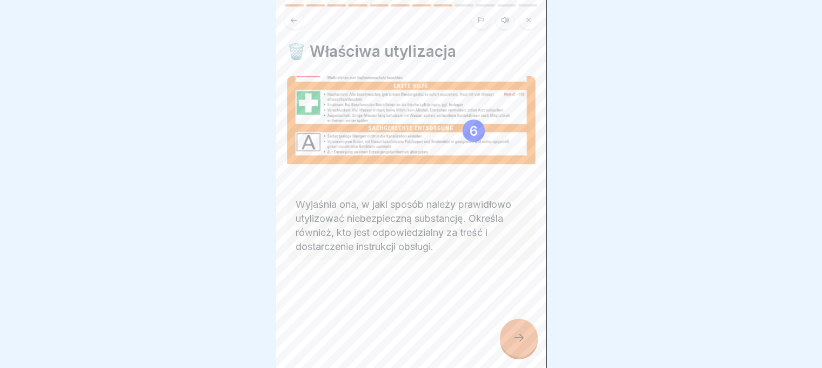
click at [521, 342] on icon at bounding box center [518, 337] width 13 height 13
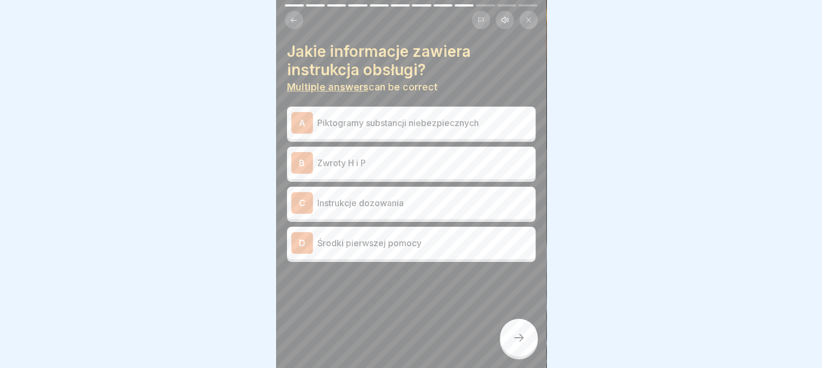
click at [460, 116] on p "Piktogramy substancji niebezpiecznych" at bounding box center [424, 122] width 214 height 13
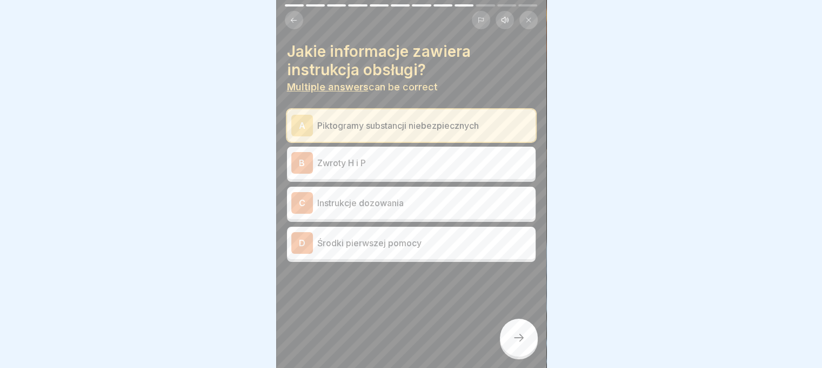
click at [451, 158] on p "Zwroty H i P" at bounding box center [424, 162] width 214 height 13
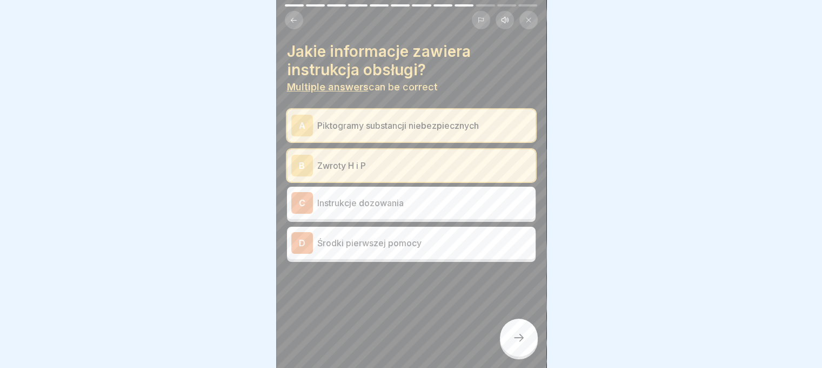
click at [489, 236] on p "Środki pierwszej pomocy" at bounding box center [424, 242] width 214 height 13
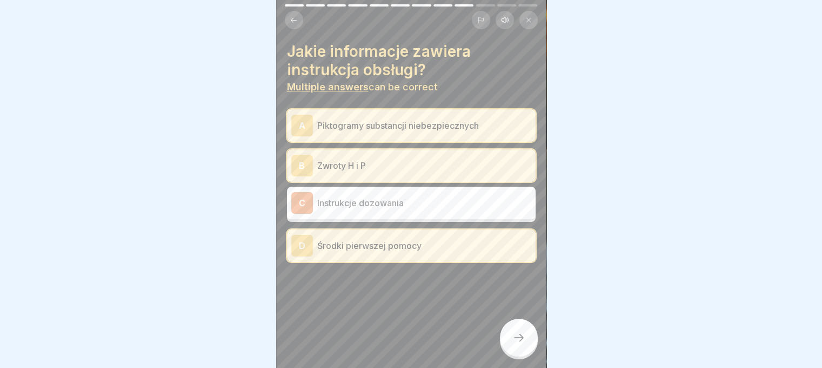
click at [527, 347] on div at bounding box center [519, 337] width 38 height 38
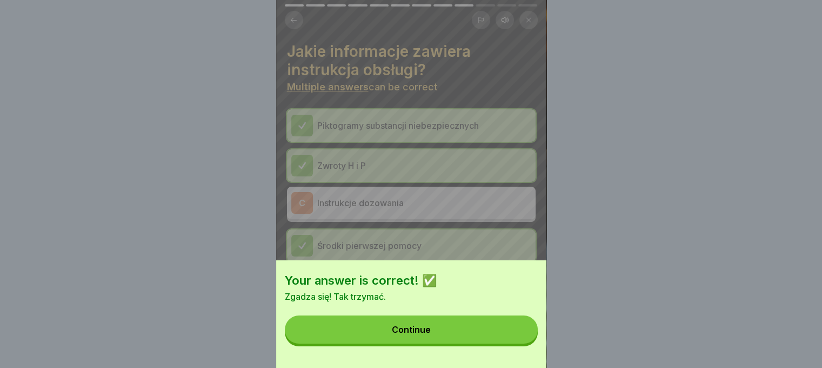
click at [515, 343] on button "Continue" at bounding box center [411, 329] width 253 height 28
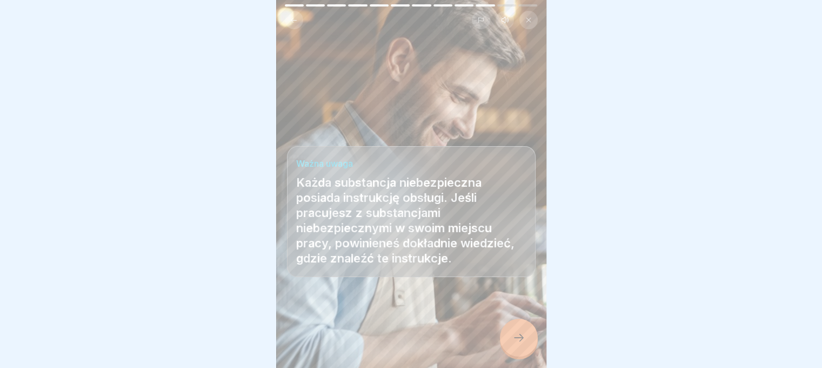
click at [515, 344] on div at bounding box center [519, 337] width 38 height 38
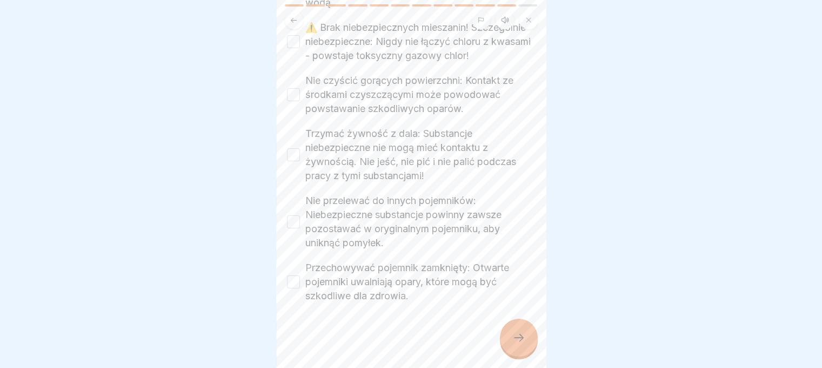
scroll to position [350, 0]
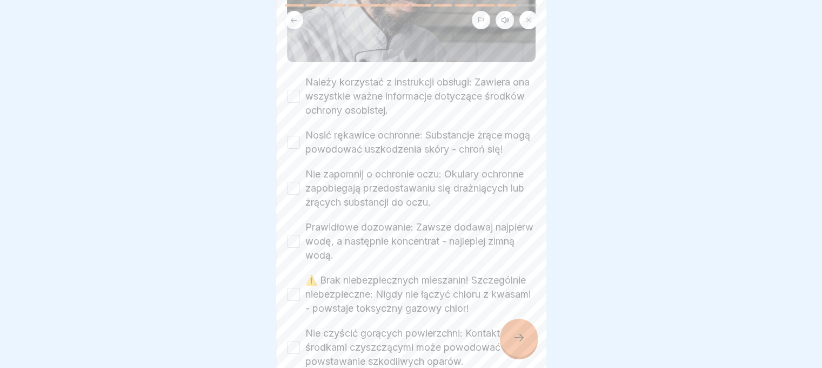
click at [289, 90] on button "Należy korzystać z instrukcji obsługi: Zawiera ona wszystkie ważne informacje d…" at bounding box center [293, 96] width 13 height 13
click at [297, 136] on button "Nosić rękawice ochronne: Substancje żrące mogą powodować uszkodzenia skóry - ch…" at bounding box center [293, 142] width 13 height 13
click at [292, 188] on button "Nie zapomnij o ochronie oczu: Okulary ochronne zapobiegają przedostawaniu się d…" at bounding box center [293, 188] width 13 height 13
click at [291, 240] on button "Prawidłowe dozowanie: Zawsze dodawaj najpierw wodę, a następnie koncentrat - na…" at bounding box center [293, 241] width 13 height 13
click at [297, 299] on button "⚠️ Brak niebezpiecznych mieszanin! Szczególnie niebezpieczne: Nigdy nie łączyć …" at bounding box center [293, 294] width 13 height 13
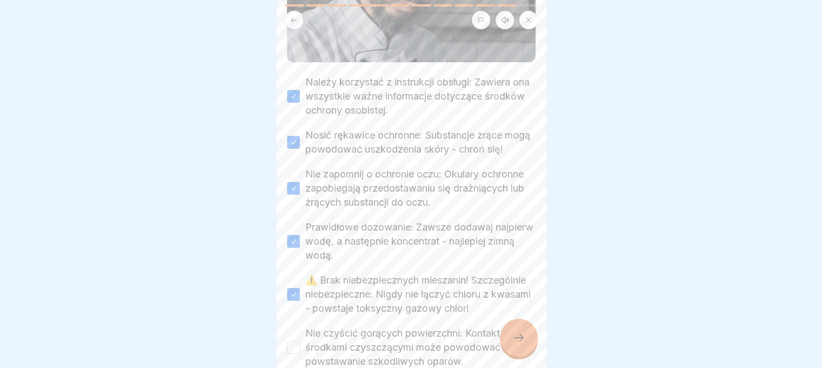
click at [294, 354] on button "Nie czyścić gorących powierzchni: Kontakt ze środkami czyszczącymi może powodow…" at bounding box center [293, 347] width 13 height 13
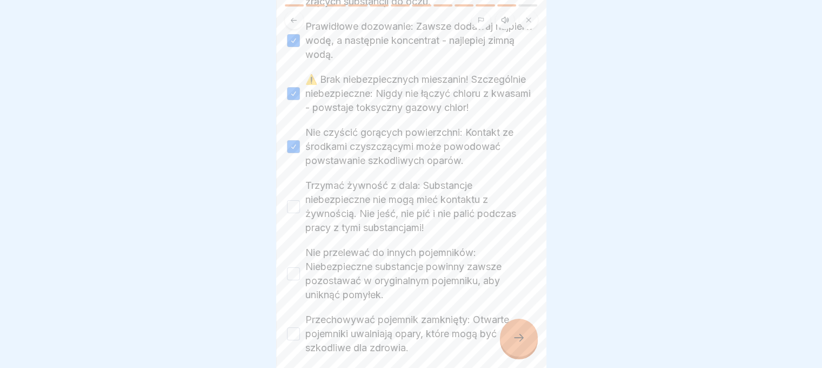
scroll to position [567, 0]
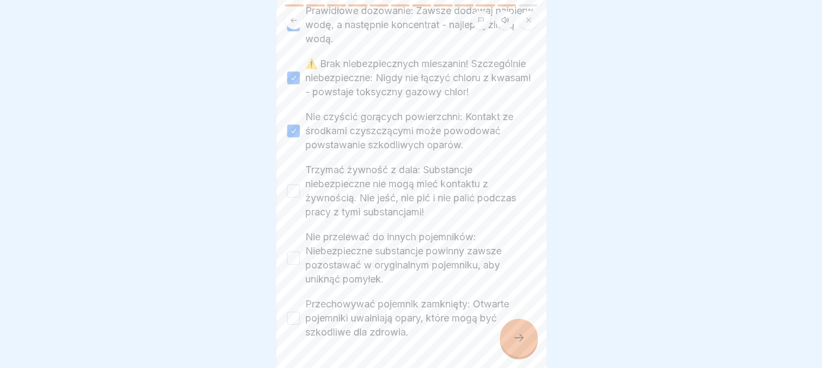
click at [297, 197] on button "Trzymać żywność z dala: Substancje niebezpieczne nie mogą mieć kontaktu z żywno…" at bounding box center [293, 190] width 13 height 13
click at [289, 264] on button "Nie przelewać do innych pojemników: Niebezpieczne substancje powinny zawsze poz…" at bounding box center [293, 257] width 13 height 13
click at [289, 324] on button "Przechowywać pojemnik zamknięty: Otwarte pojemniki uwalniają opary, które mogą …" at bounding box center [293, 317] width 13 height 13
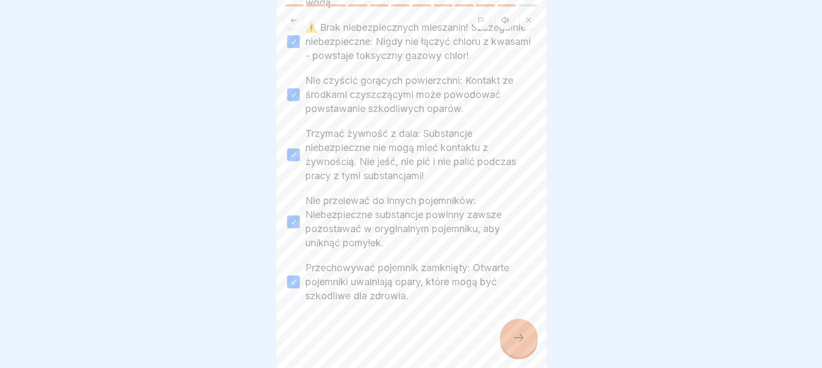
scroll to position [621, 0]
click at [512, 341] on icon at bounding box center [518, 337] width 13 height 13
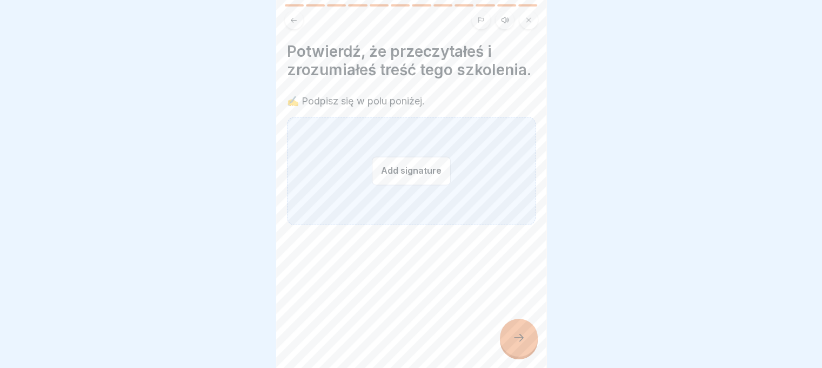
click at [361, 159] on div "Add signature" at bounding box center [411, 171] width 249 height 108
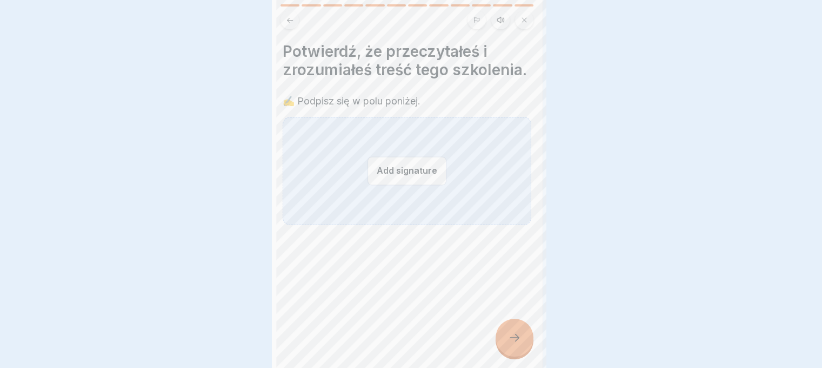
scroll to position [0, 0]
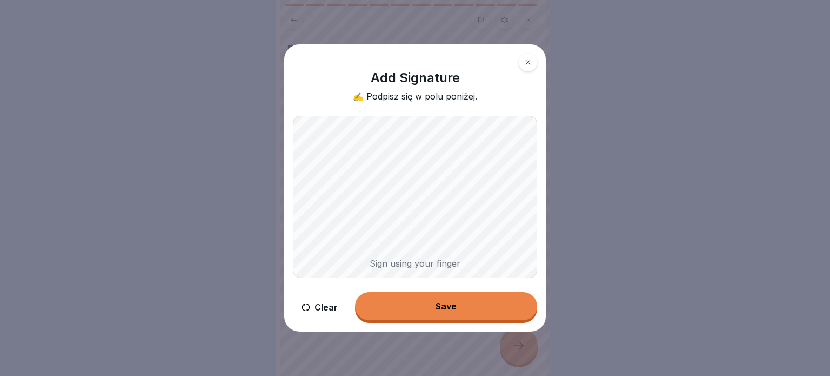
click at [463, 307] on button "Save" at bounding box center [446, 306] width 182 height 28
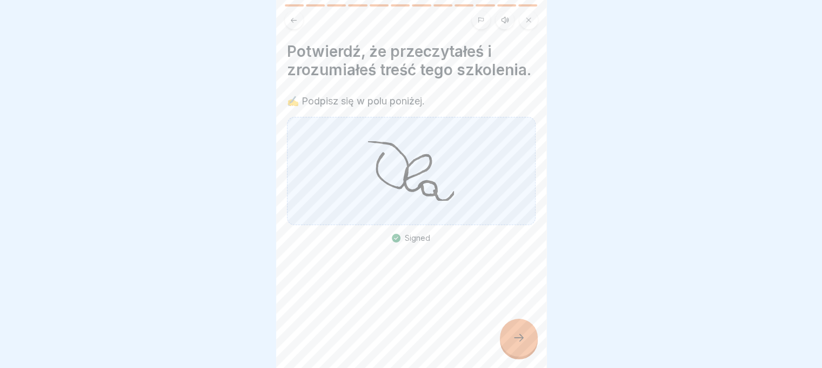
click at [508, 336] on div at bounding box center [519, 337] width 38 height 38
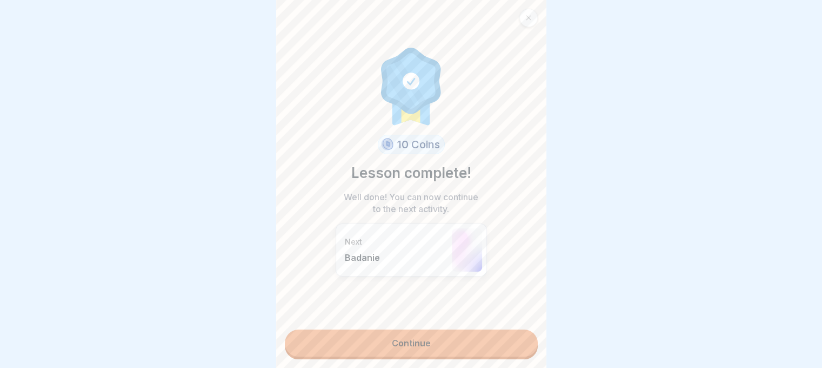
scroll to position [8, 0]
click at [439, 347] on link "Continue" at bounding box center [411, 342] width 253 height 27
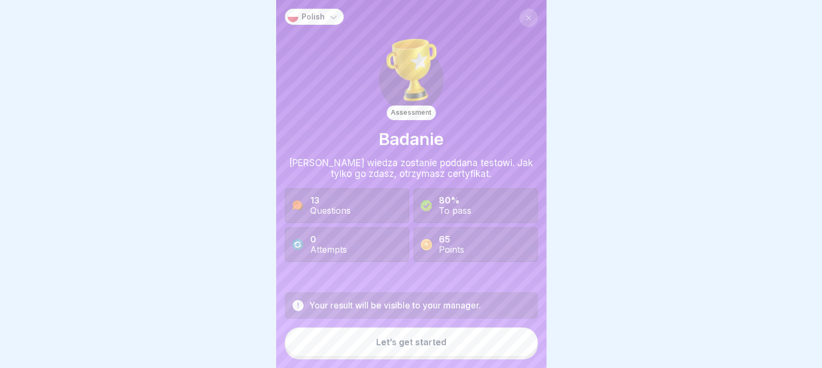
click at [401, 344] on div "Let’s get started" at bounding box center [411, 342] width 70 height 10
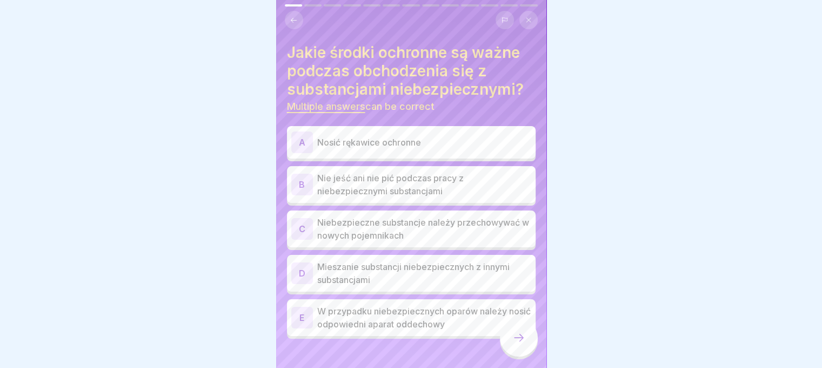
click at [355, 136] on p "Nosić rękawice ochronne" at bounding box center [424, 142] width 214 height 13
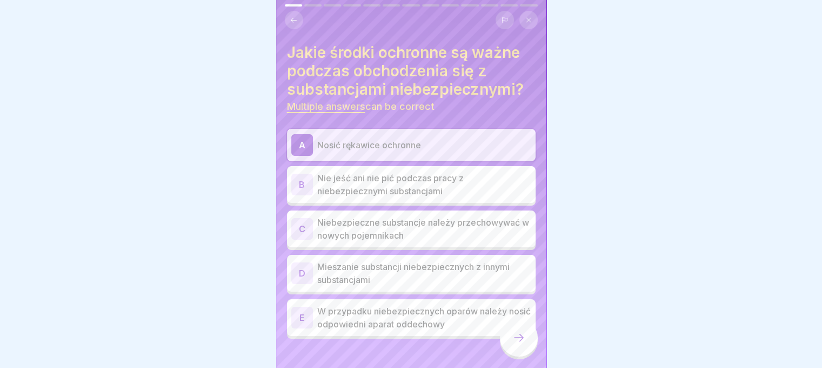
click at [359, 310] on p "W przypadku niebezpiecznych oparów należy nosić odpowiedni aparat oddechowy" at bounding box center [424, 317] width 214 height 26
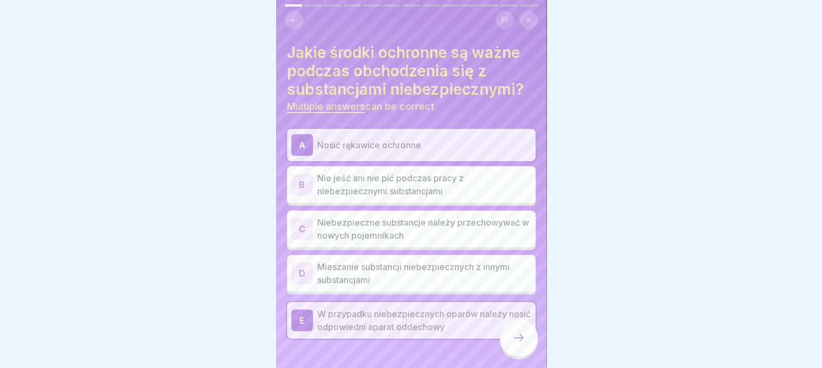
click at [523, 342] on icon at bounding box center [518, 337] width 13 height 13
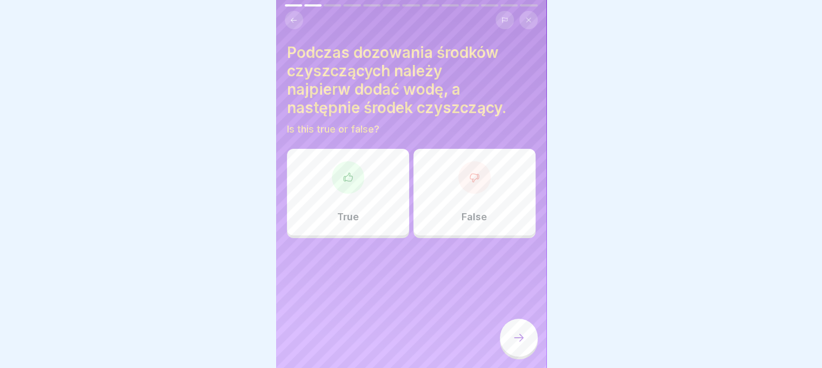
click at [339, 174] on div at bounding box center [348, 177] width 32 height 32
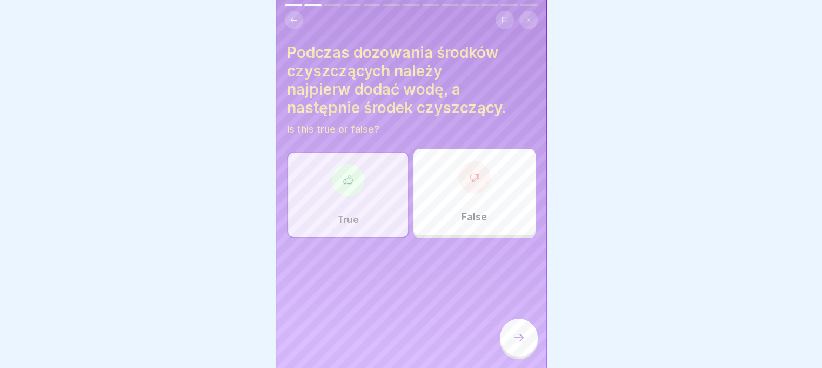
click at [506, 336] on div at bounding box center [519, 337] width 38 height 38
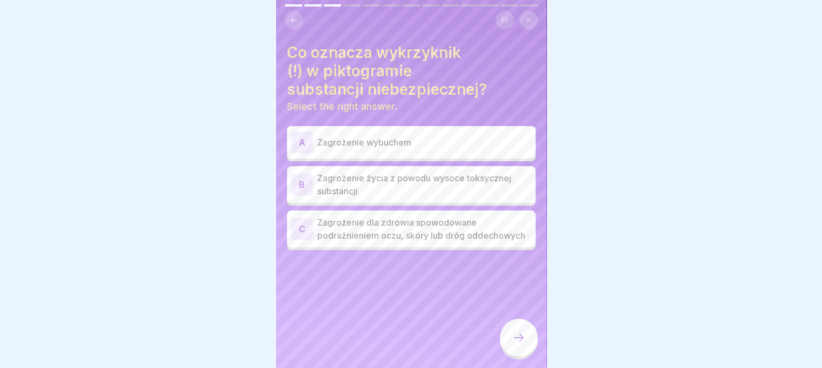
click at [394, 175] on p "Zagrożenie życia z powodu wysoce toksycznej substancji" at bounding box center [424, 184] width 214 height 26
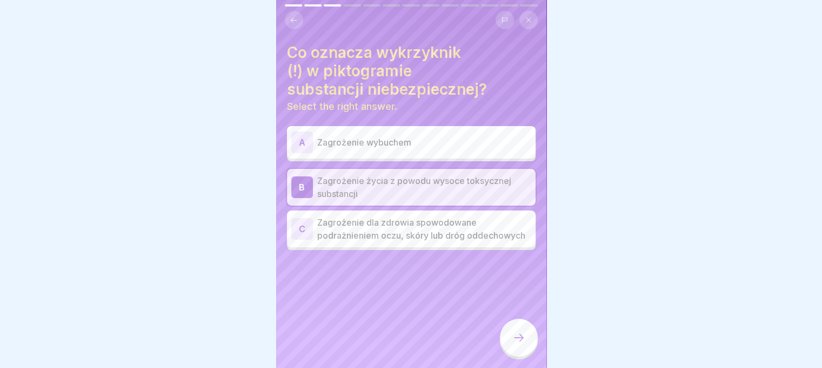
click at [394, 175] on p "Zagrożenie życia z powodu wysoce toksycznej substancji" at bounding box center [424, 187] width 214 height 26
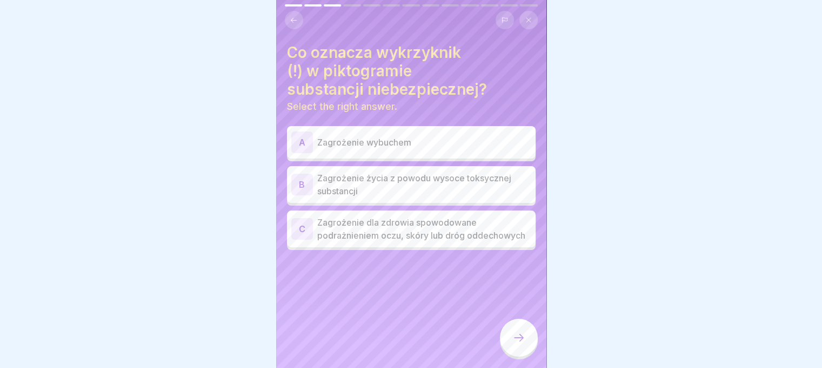
click at [395, 225] on p "Zagrożenie dla zdrowia spowodowane podrażnieniem oczu, skóry lub dróg oddechowy…" at bounding box center [424, 229] width 214 height 26
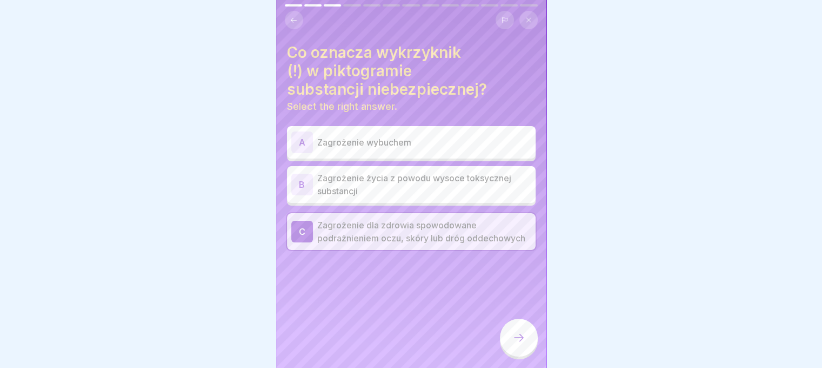
click at [515, 337] on icon at bounding box center [518, 337] width 13 height 13
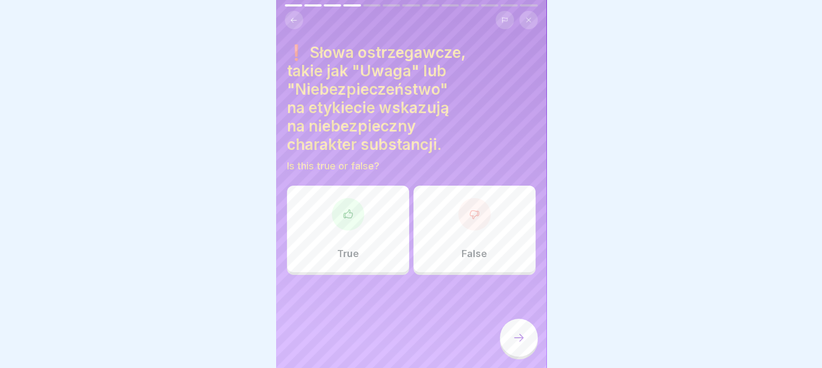
click at [361, 234] on div "True" at bounding box center [348, 228] width 122 height 86
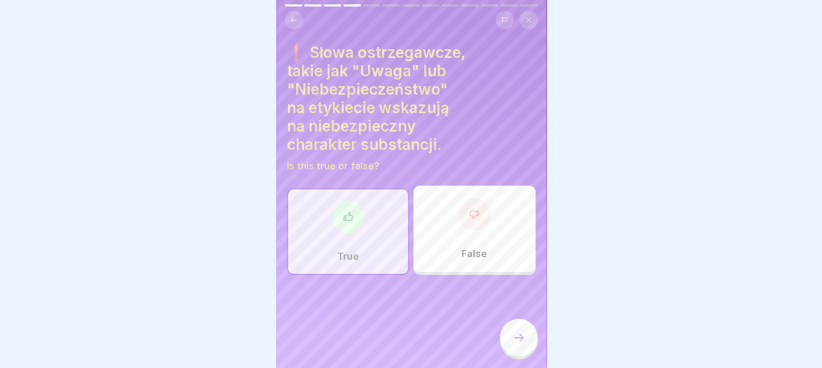
click at [519, 339] on icon at bounding box center [518, 337] width 13 height 13
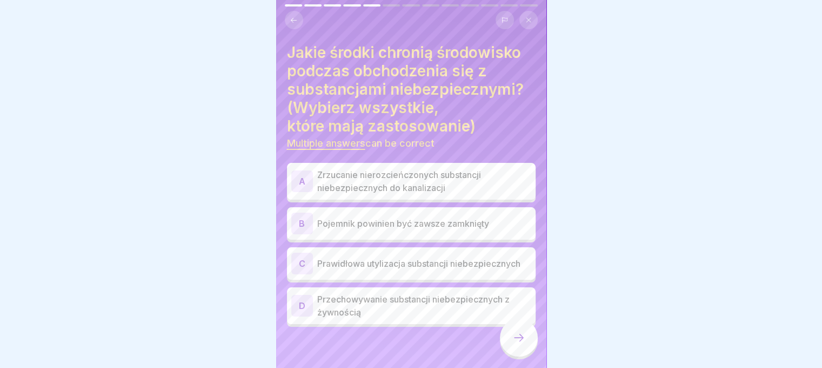
click at [418, 257] on p "Prawidłowa utylizacja substancji niebezpiecznych" at bounding box center [424, 263] width 214 height 13
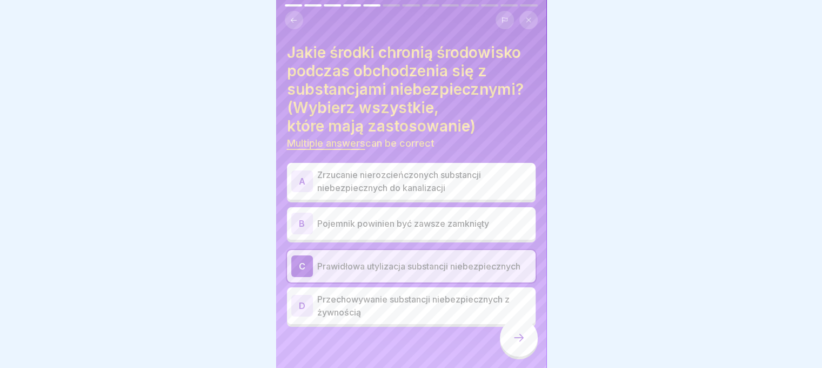
click at [429, 217] on p "Pojemnik powinien być zawsze zamknięty" at bounding box center [424, 223] width 214 height 13
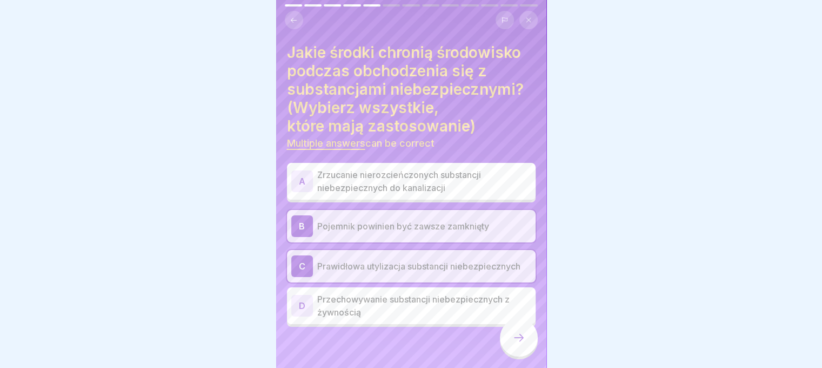
click at [519, 339] on icon at bounding box center [518, 337] width 13 height 13
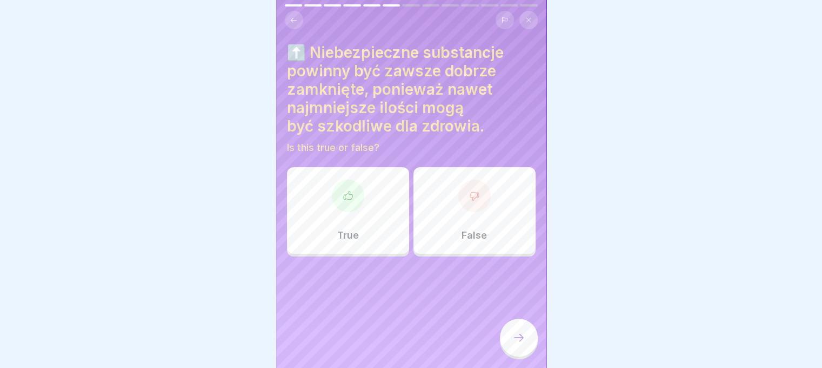
click at [345, 198] on div at bounding box center [348, 195] width 32 height 32
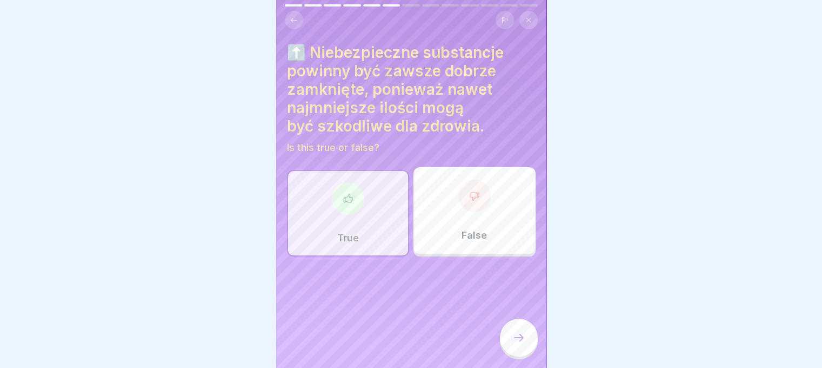
click at [514, 332] on icon at bounding box center [518, 337] width 13 height 13
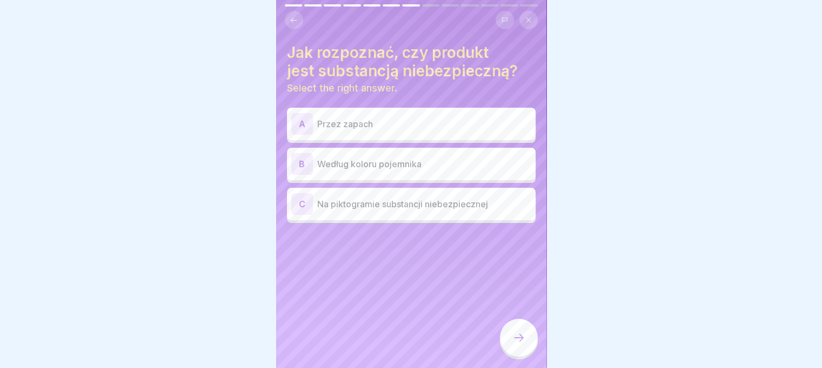
click at [486, 198] on p "Na piktogramie substancji niebezpiecznej" at bounding box center [424, 203] width 214 height 13
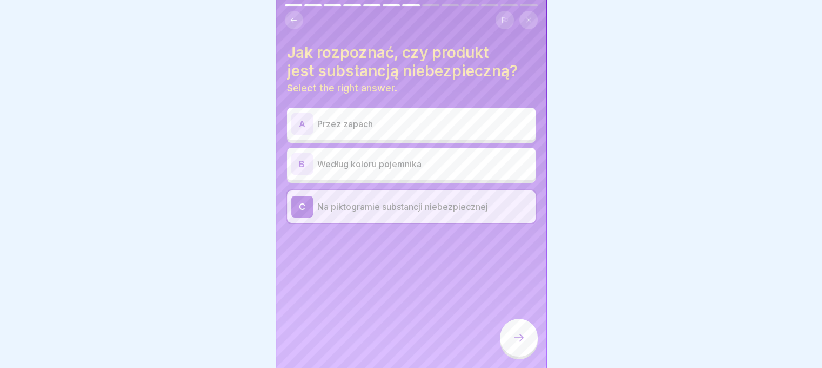
click at [532, 342] on div at bounding box center [519, 337] width 38 height 38
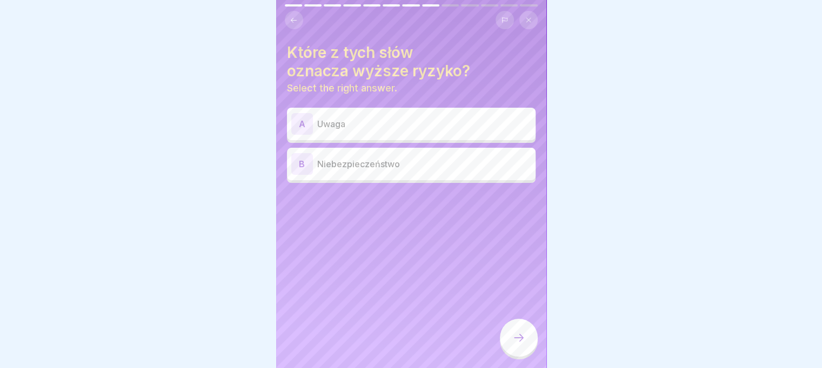
click at [464, 157] on p "Niebezpieczeństwo" at bounding box center [424, 163] width 214 height 13
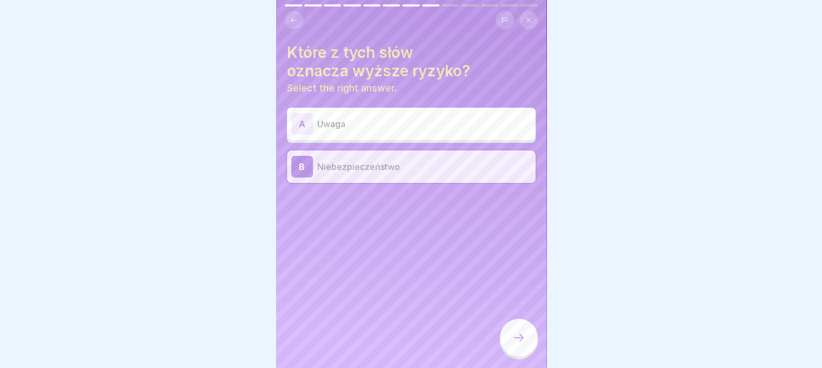
click at [517, 335] on icon at bounding box center [518, 337] width 13 height 13
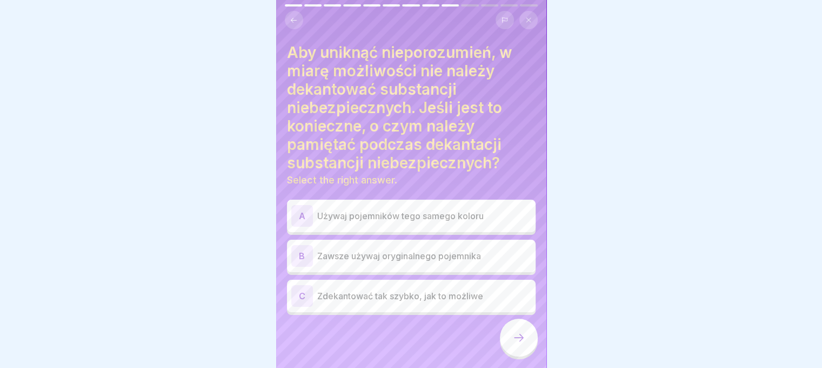
click at [402, 249] on p "Zawsze używaj oryginalnego pojemnika" at bounding box center [424, 255] width 214 height 13
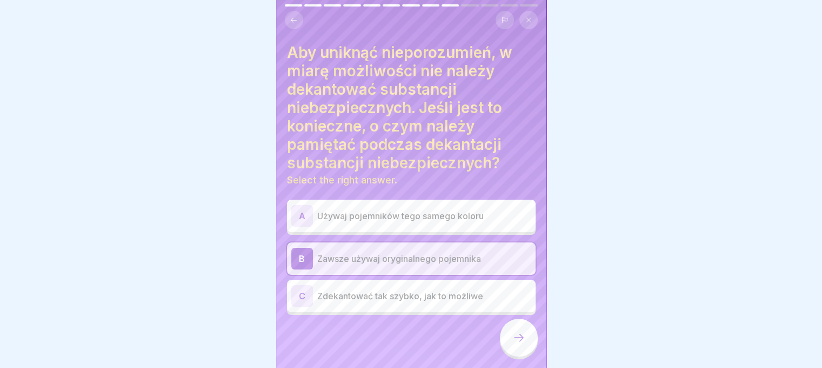
click at [513, 340] on icon at bounding box center [518, 337] width 13 height 13
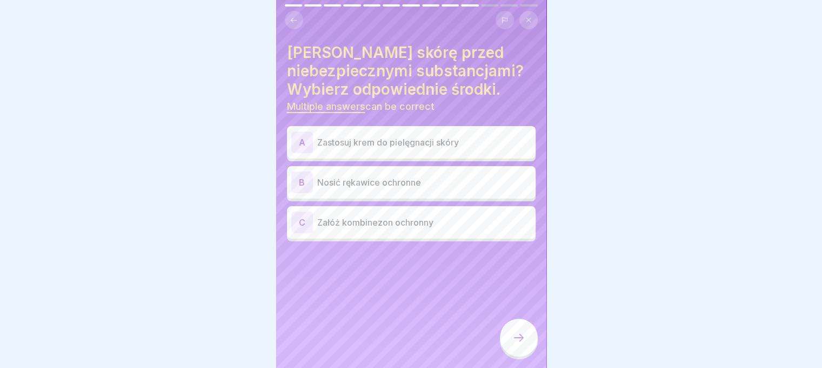
click at [335, 176] on p "Nosić rękawice ochronne" at bounding box center [424, 182] width 214 height 13
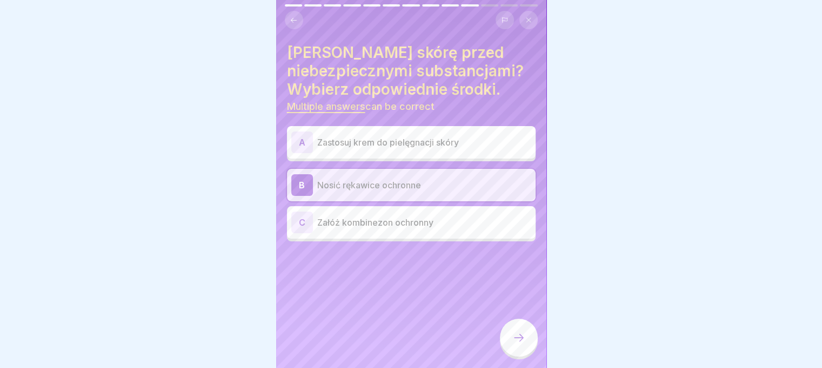
click at [391, 216] on p "Załóż kombinezon ochronny" at bounding box center [424, 222] width 214 height 13
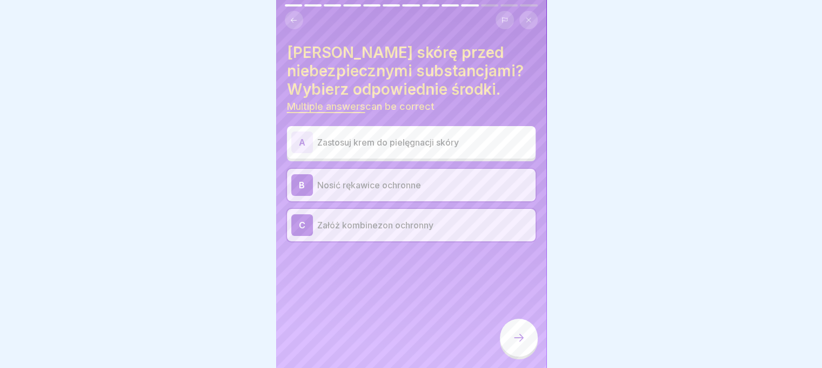
click at [514, 330] on div at bounding box center [519, 337] width 38 height 38
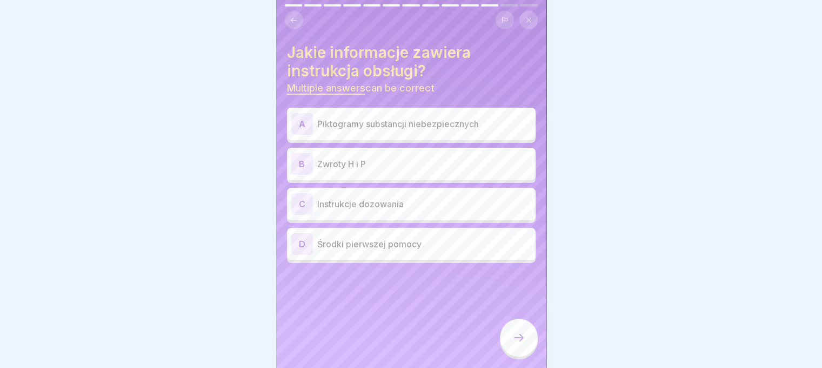
click at [386, 158] on p "Zwroty H i P" at bounding box center [424, 163] width 214 height 13
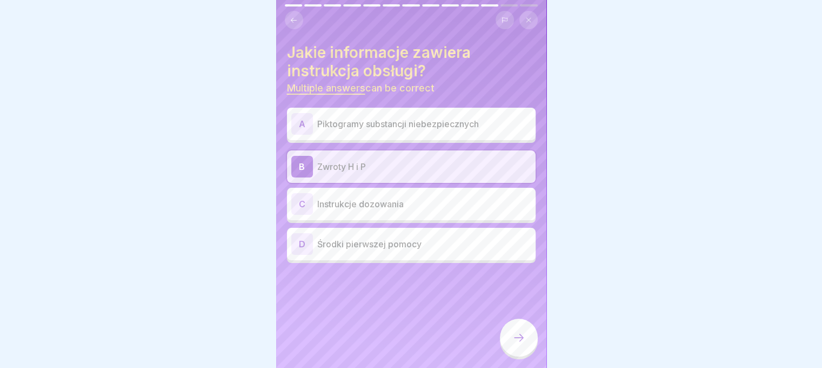
click at [420, 117] on p "Piktogramy substancji niebezpiecznych" at bounding box center [424, 123] width 214 height 13
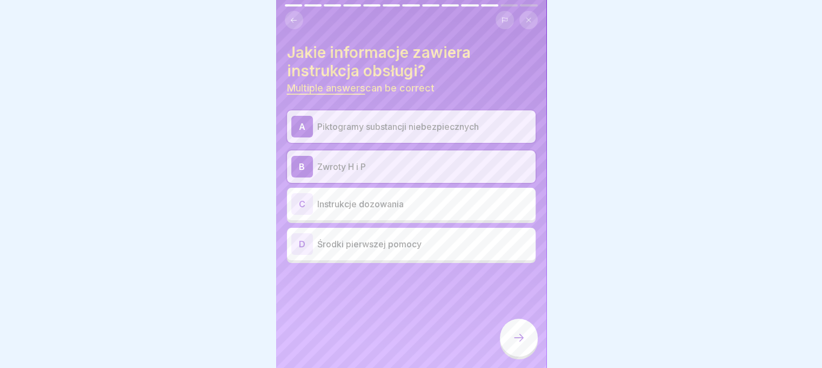
click at [522, 341] on icon at bounding box center [518, 337] width 13 height 13
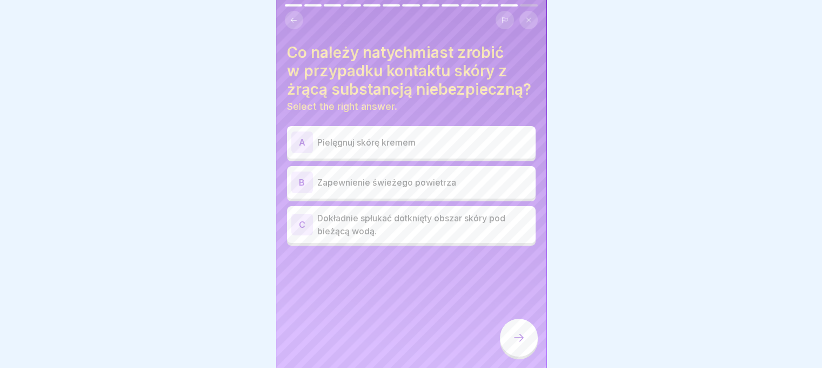
click at [414, 218] on div "C Dokładnie spłukać dotknięty obszar skóry pod bieżącą wodą." at bounding box center [411, 224] width 249 height 37
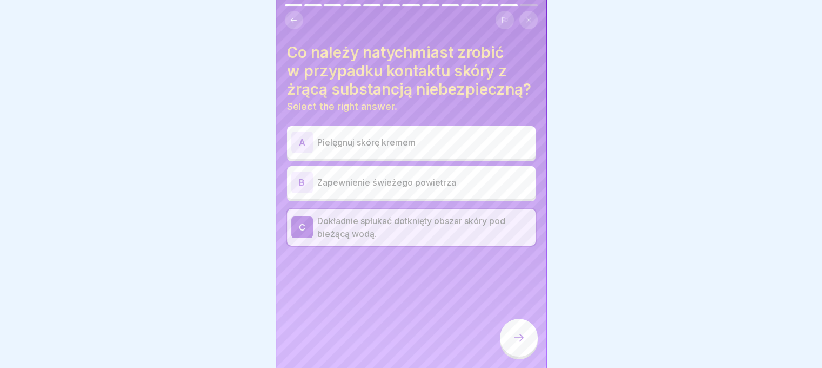
click at [516, 330] on div at bounding box center [519, 337] width 38 height 38
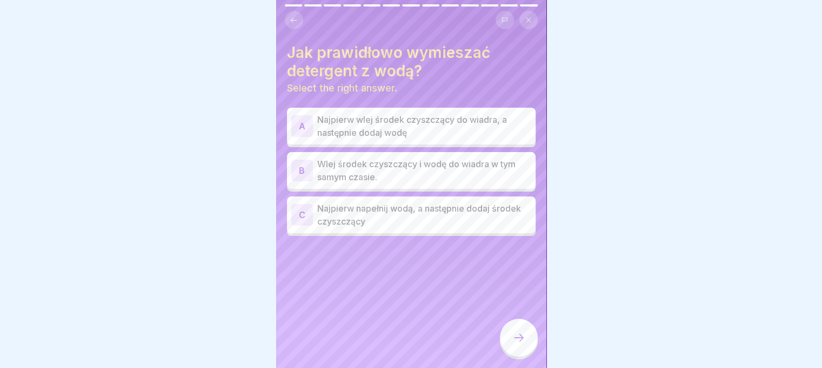
click at [354, 204] on p "Najpierw napełnij wodą, a następnie dodaj środek czyszczący" at bounding box center [424, 215] width 214 height 26
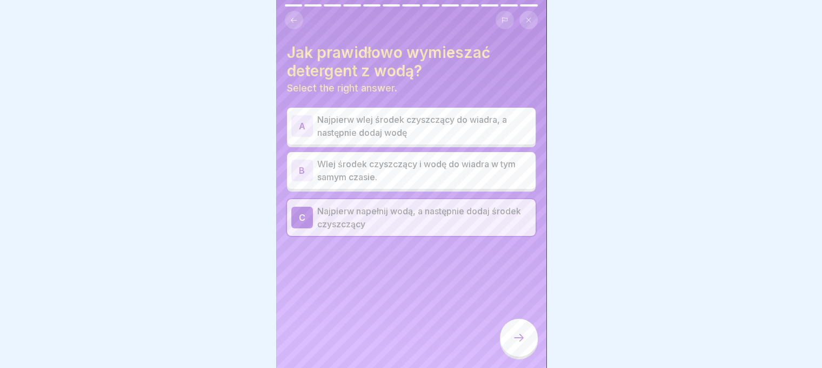
drag, startPoint x: 524, startPoint y: 339, endPoint x: 522, endPoint y: 328, distance: 11.0
click at [527, 332] on div at bounding box center [519, 337] width 38 height 38
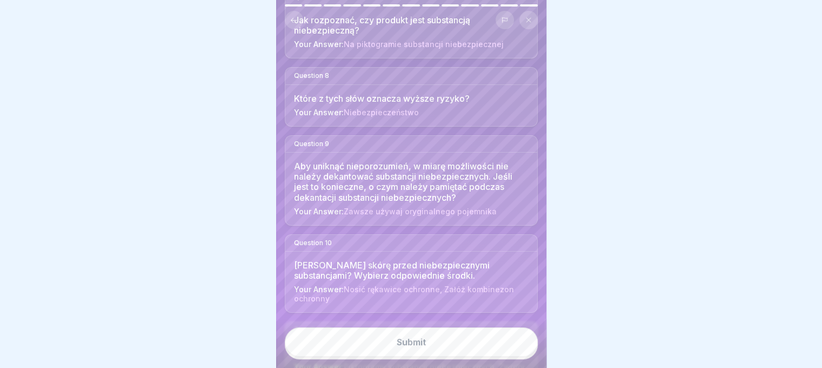
scroll to position [888, 0]
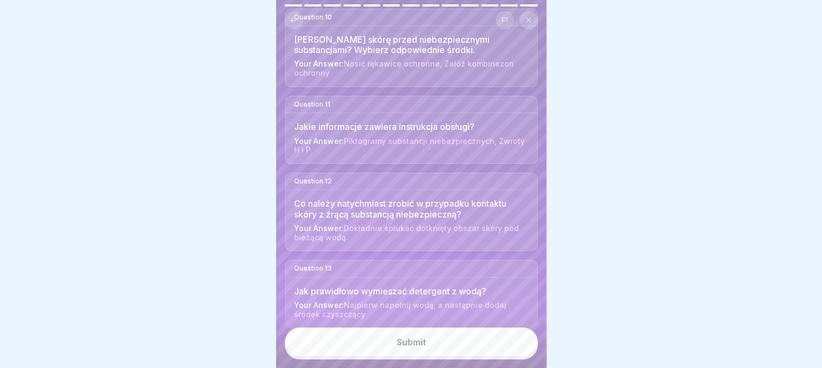
click at [404, 342] on div "Submit" at bounding box center [411, 342] width 29 height 10
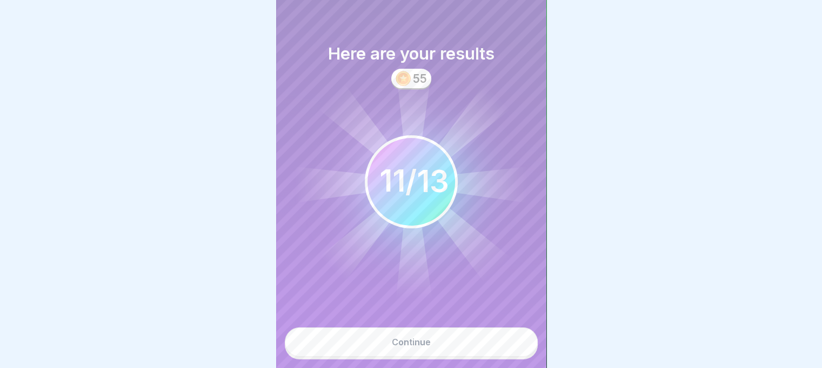
drag, startPoint x: 472, startPoint y: 335, endPoint x: 489, endPoint y: 332, distance: 17.0
click at [473, 335] on button "Continue" at bounding box center [411, 341] width 253 height 29
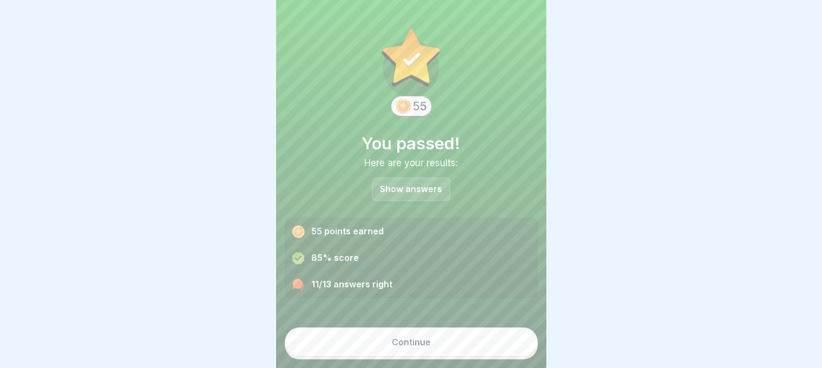
click at [438, 335] on button "Continue" at bounding box center [411, 341] width 253 height 29
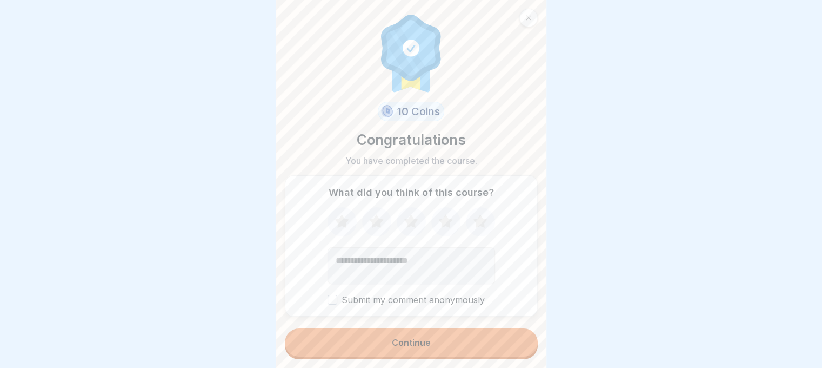
click at [425, 339] on div "Continue" at bounding box center [411, 342] width 39 height 10
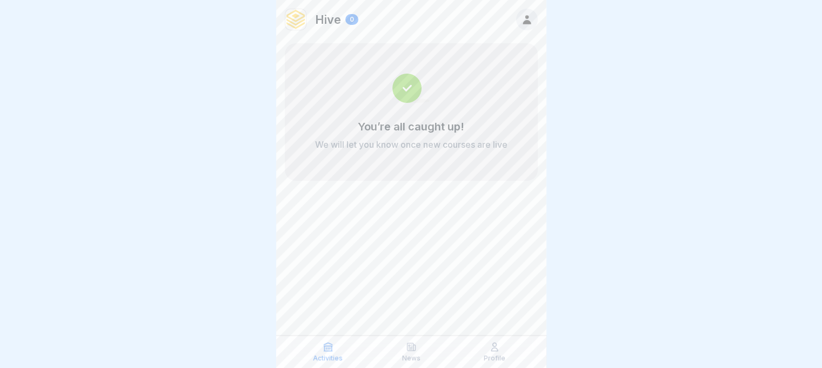
click at [496, 350] on icon at bounding box center [494, 347] width 6 height 8
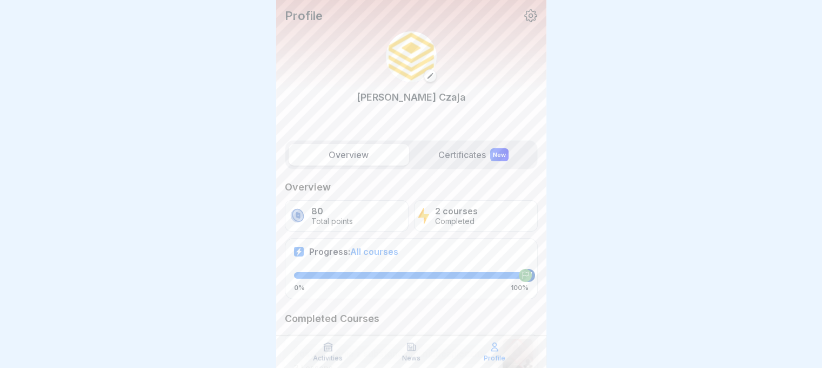
click at [474, 222] on div "2 courses Completed" at bounding box center [476, 215] width 124 height 31
click at [496, 154] on div "New" at bounding box center [499, 154] width 18 height 13
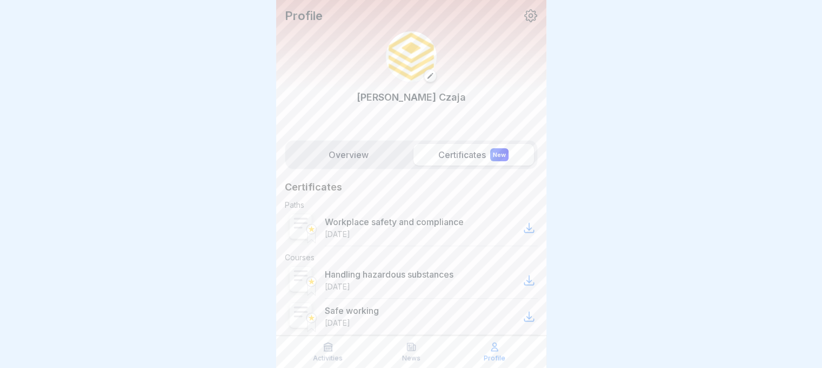
scroll to position [21, 0]
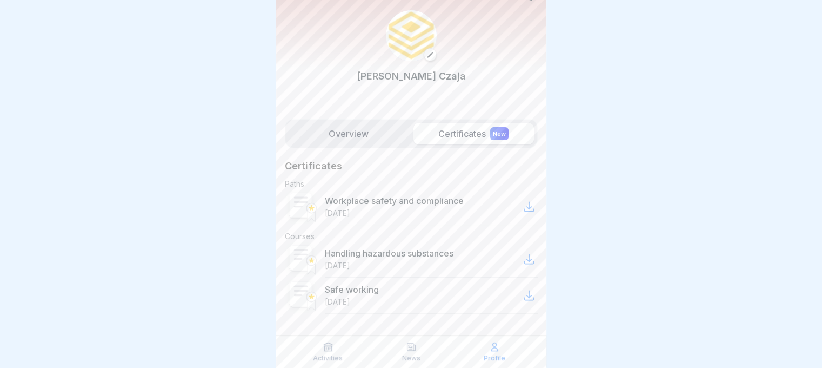
click at [524, 206] on icon at bounding box center [529, 206] width 13 height 13
click at [518, 245] on div "Handling hazardous substances [DATE]" at bounding box center [431, 259] width 213 height 36
click at [524, 258] on icon at bounding box center [528, 259] width 9 height 9
click at [523, 300] on icon at bounding box center [529, 295] width 13 height 13
